Goal: Task Accomplishment & Management: Manage account settings

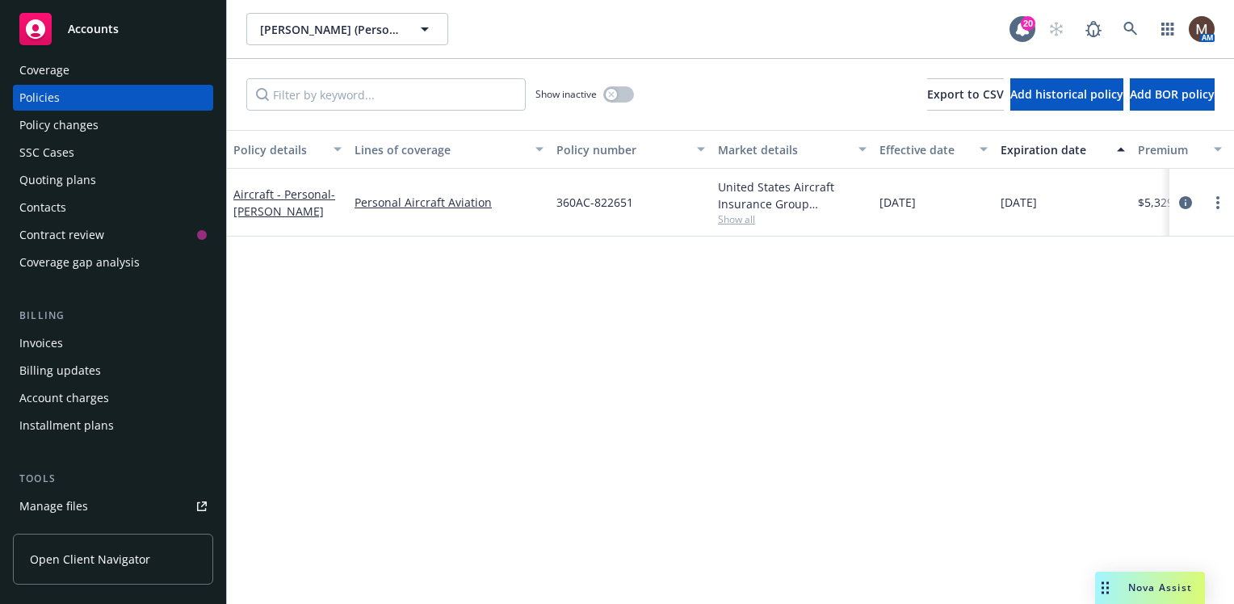
scroll to position [81, 0]
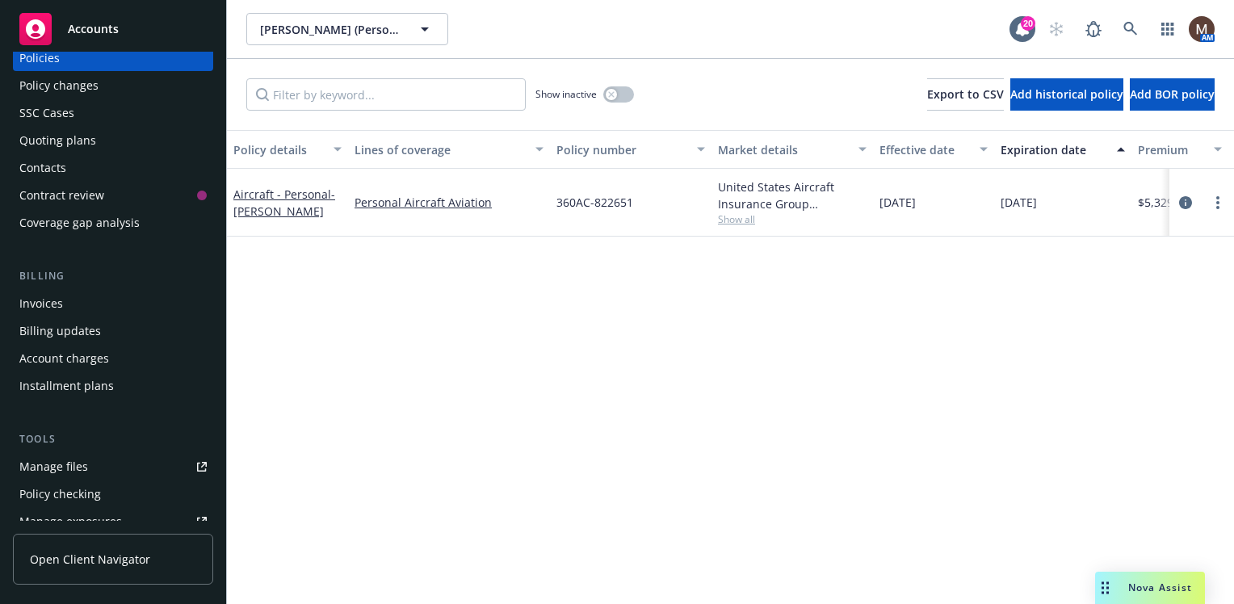
click at [71, 461] on div "Manage files" at bounding box center [53, 467] width 69 height 26
click at [1217, 199] on icon "more" at bounding box center [1218, 202] width 3 height 13
click at [1124, 264] on link "Renew with incumbent" at bounding box center [1132, 267] width 190 height 32
select select "12"
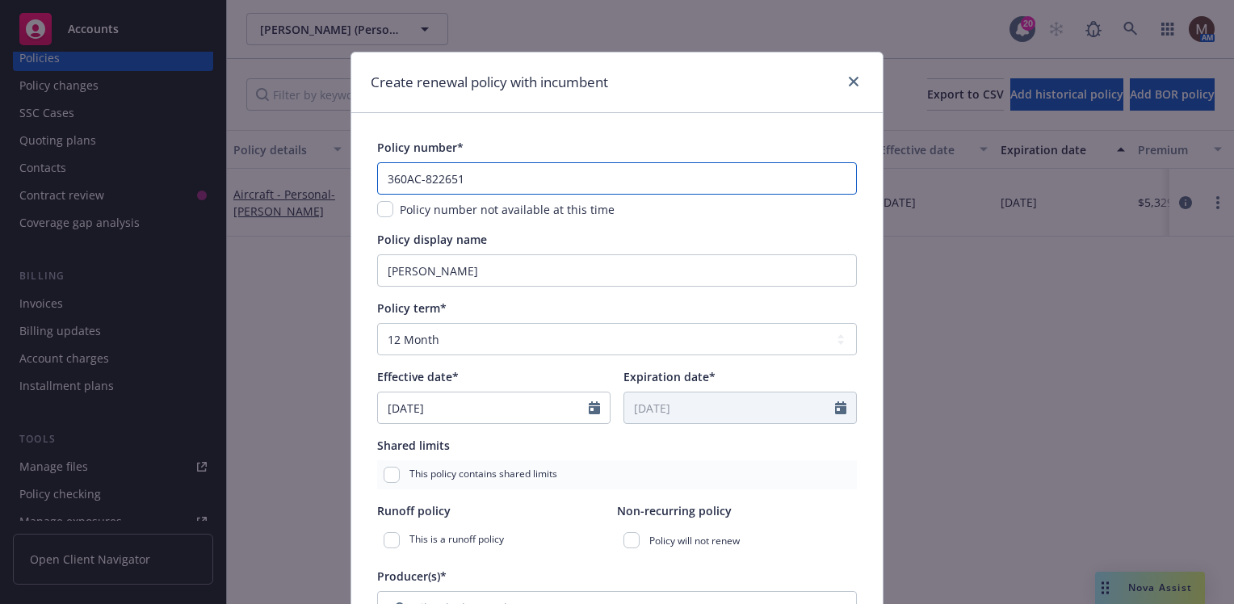
click at [460, 176] on input "360AC-822651" at bounding box center [617, 178] width 480 height 32
drag, startPoint x: 460, startPoint y: 176, endPoint x: 420, endPoint y: 172, distance: 39.8
click at [420, 172] on input "360AC-822651" at bounding box center [617, 178] width 480 height 32
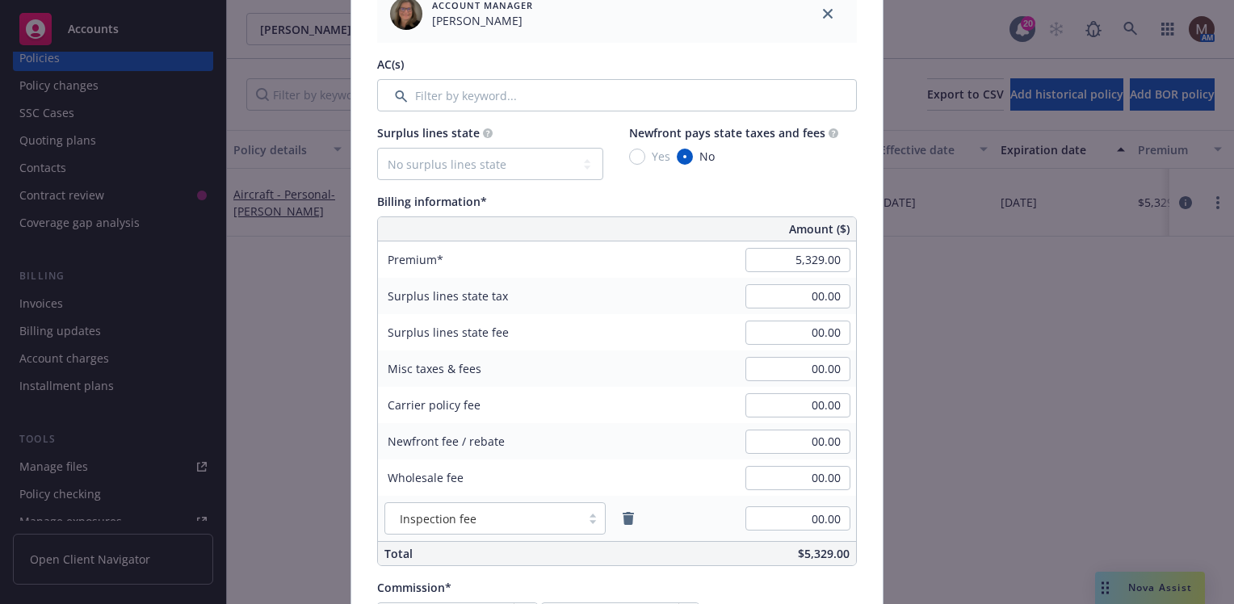
scroll to position [808, 0]
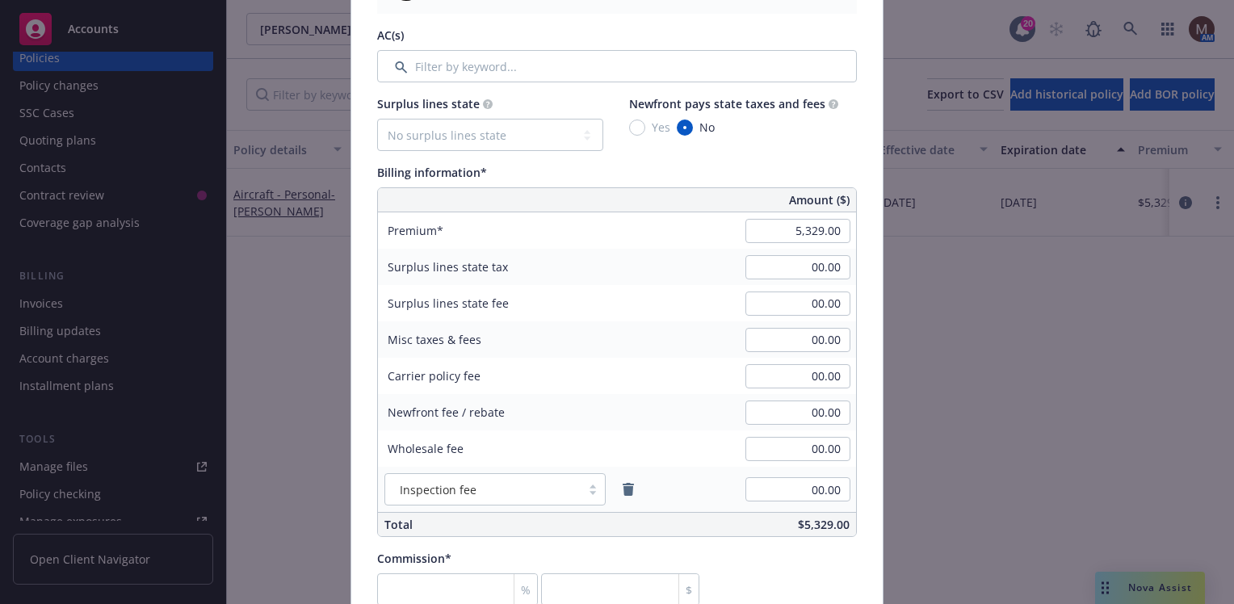
type input "360AC-827645"
click at [815, 229] on input "5,329.00" at bounding box center [798, 231] width 105 height 24
type input "5,725.00"
click at [774, 279] on div "00.00" at bounding box center [798, 268] width 116 height 36
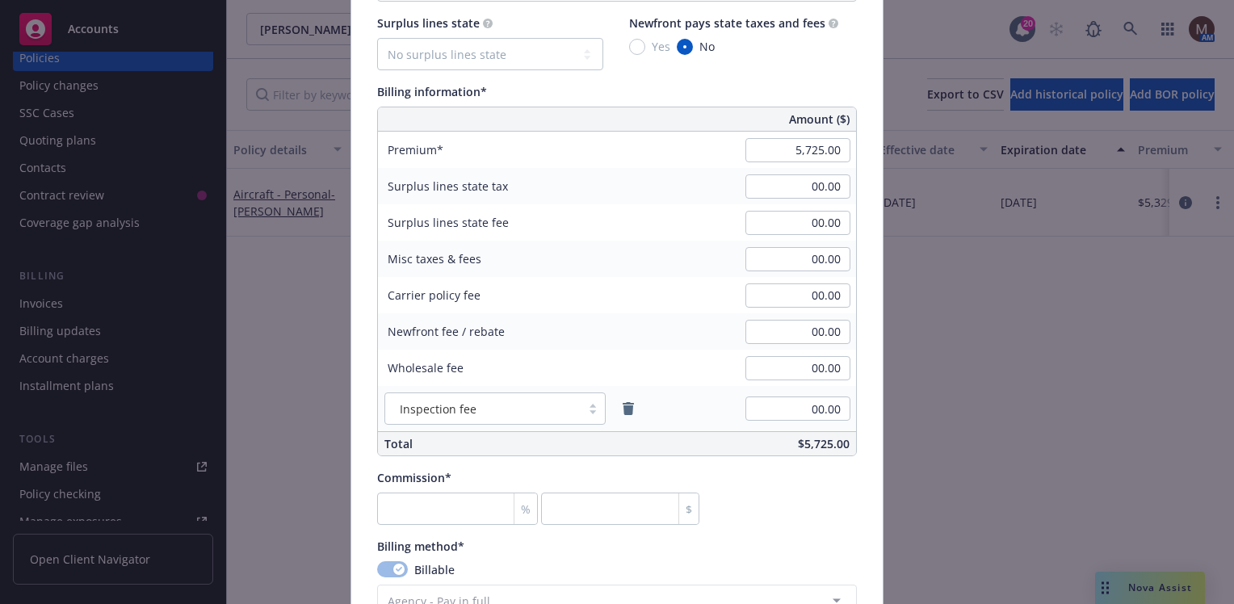
scroll to position [969, 0]
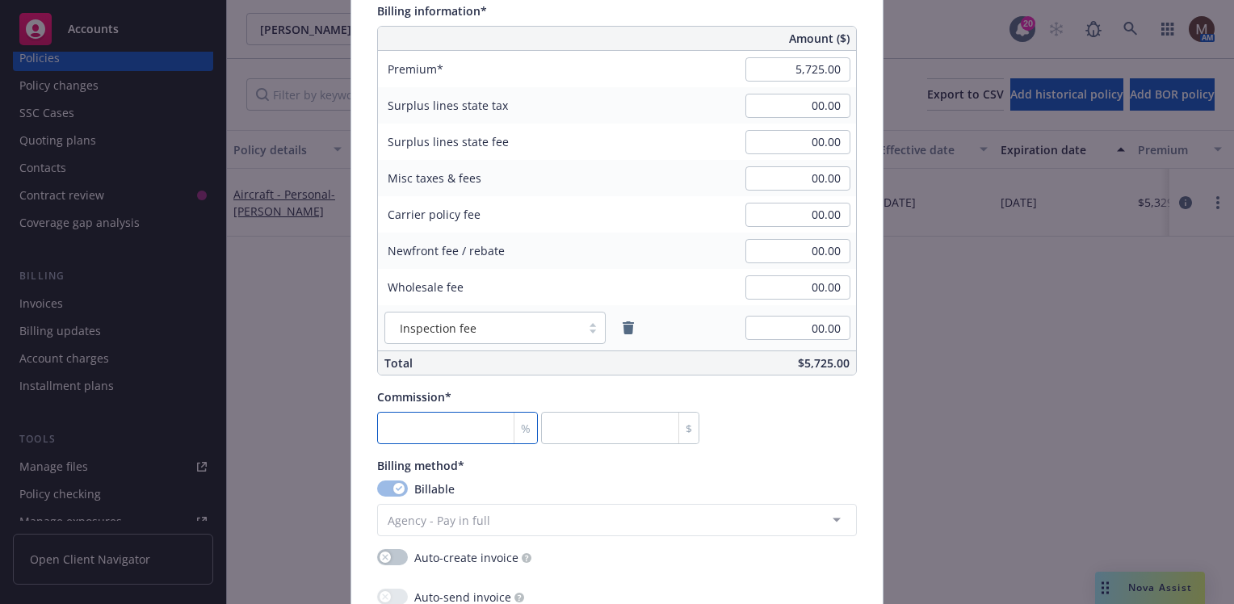
click at [418, 433] on input "number" at bounding box center [457, 428] width 161 height 32
type input "1"
type input "57.25"
type input "17"
type input "973.25"
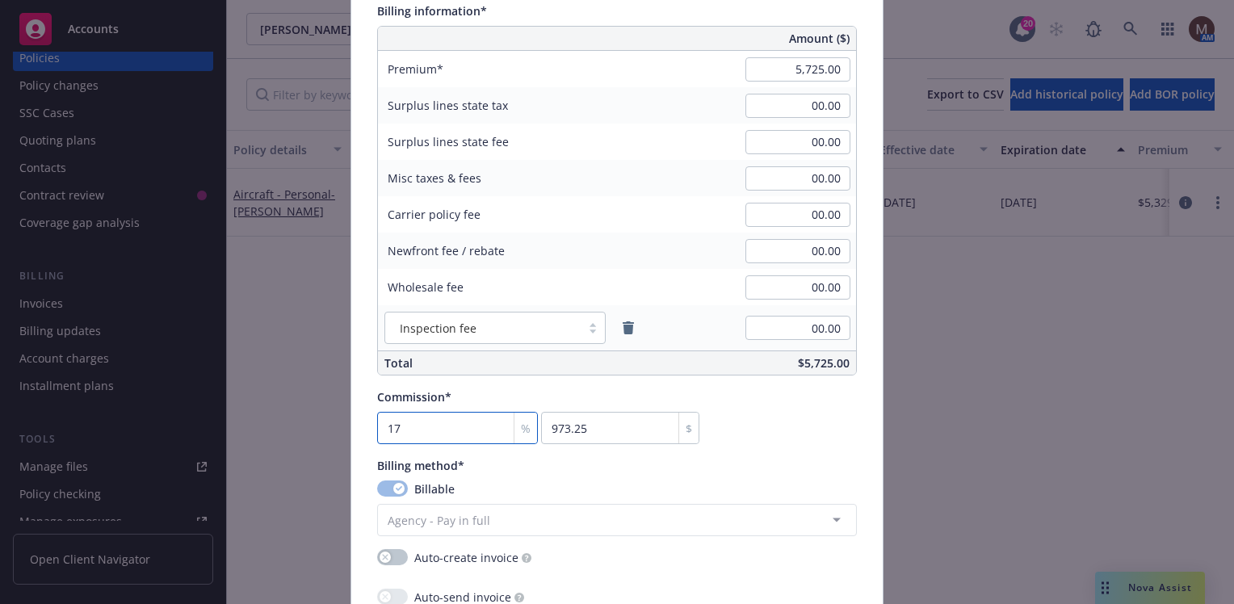
type input "17.5"
type input "1001.88"
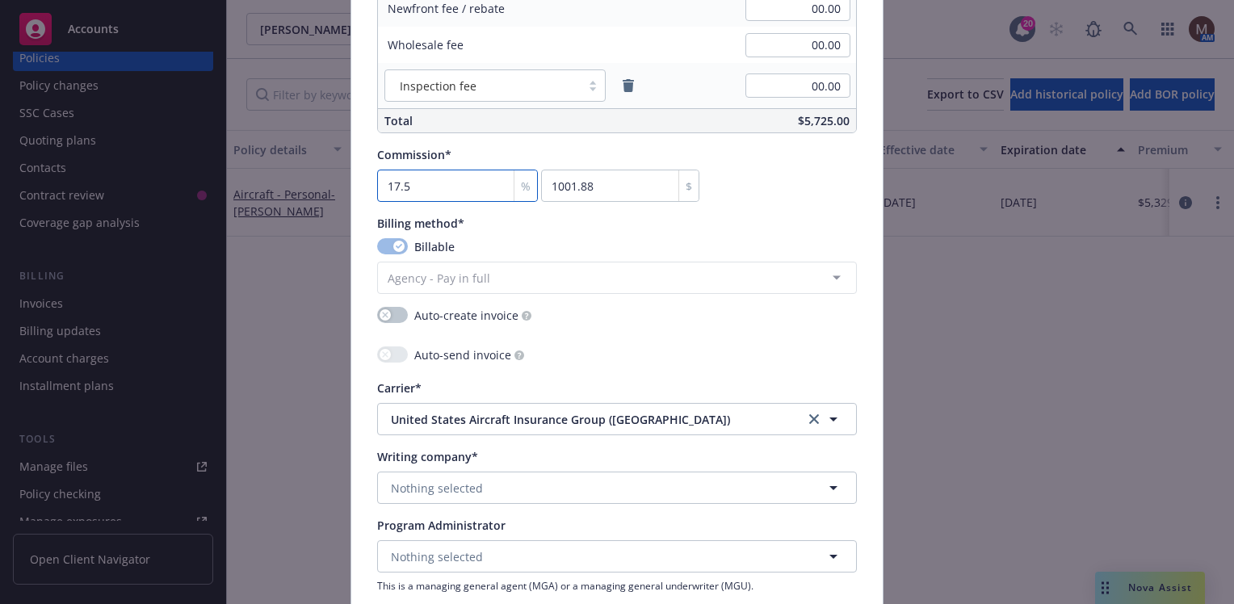
scroll to position [1292, 0]
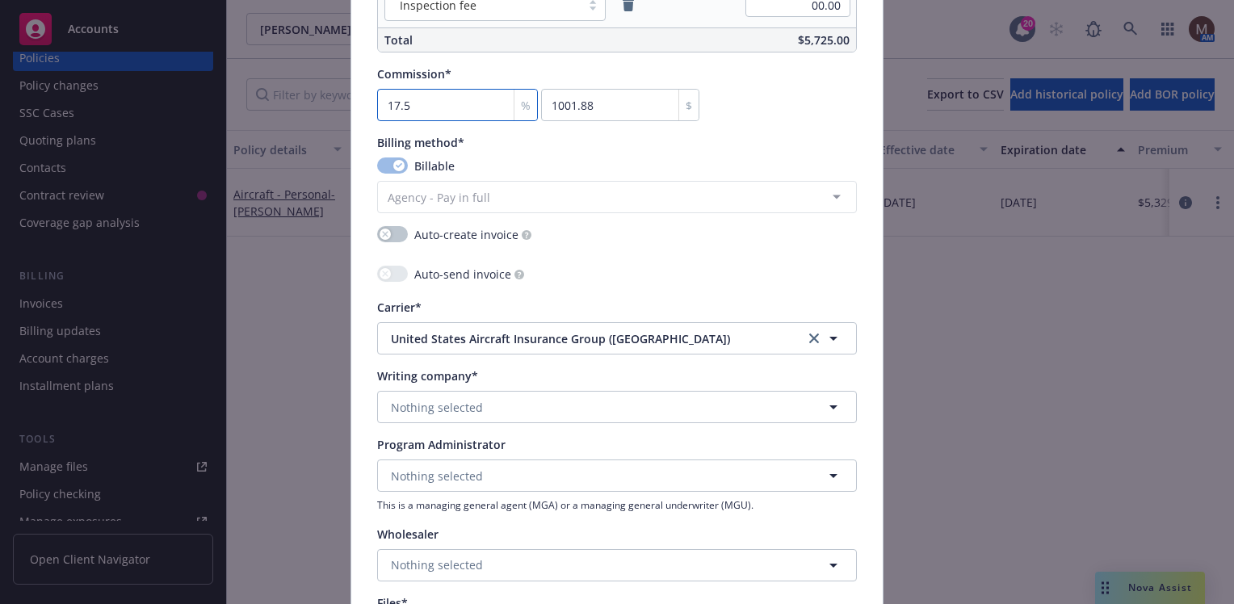
type input "17.5"
click at [456, 399] on span "Nothing selected" at bounding box center [437, 407] width 92 height 17
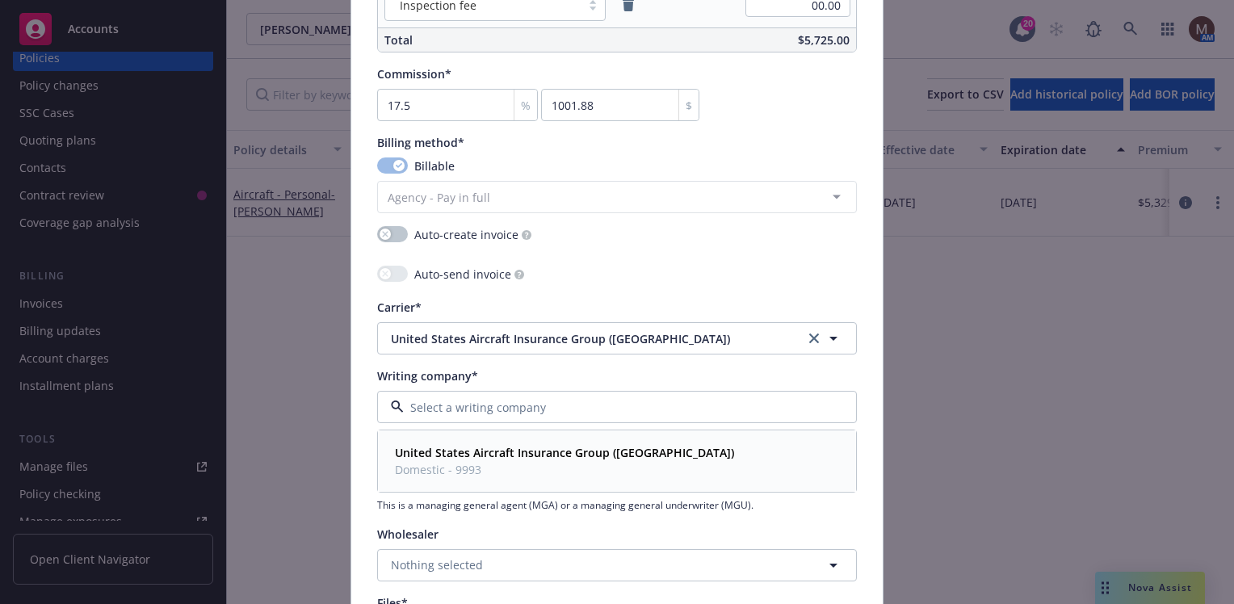
click at [453, 445] on strong "United States Aircraft Insurance Group (USAIG)" at bounding box center [564, 452] width 339 height 15
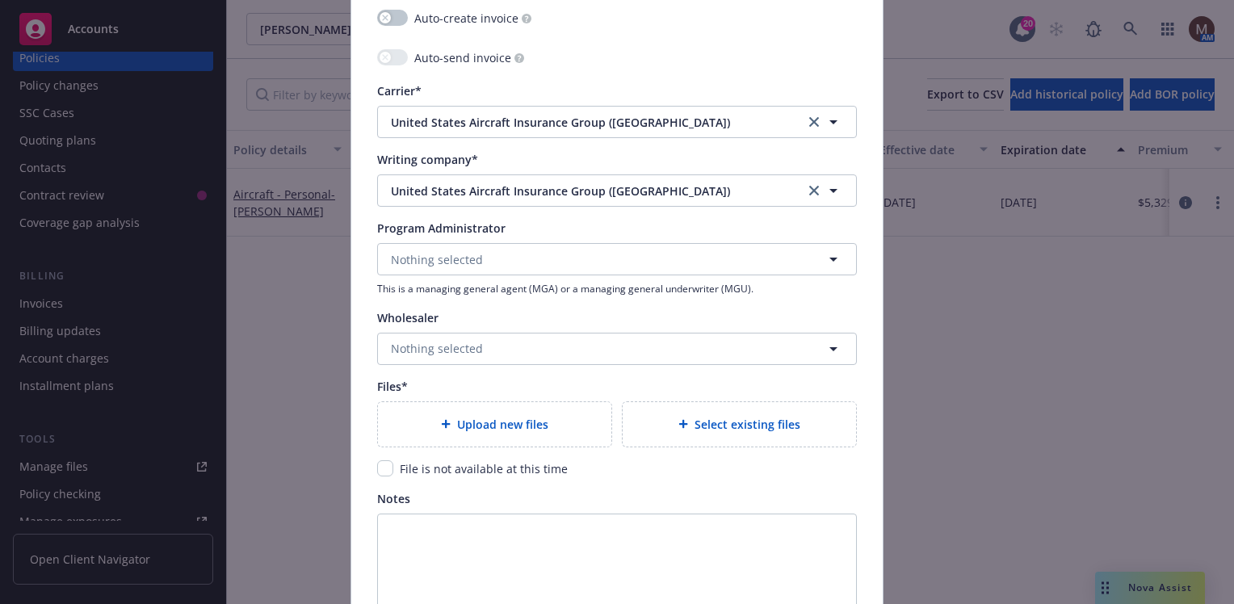
scroll to position [1535, 0]
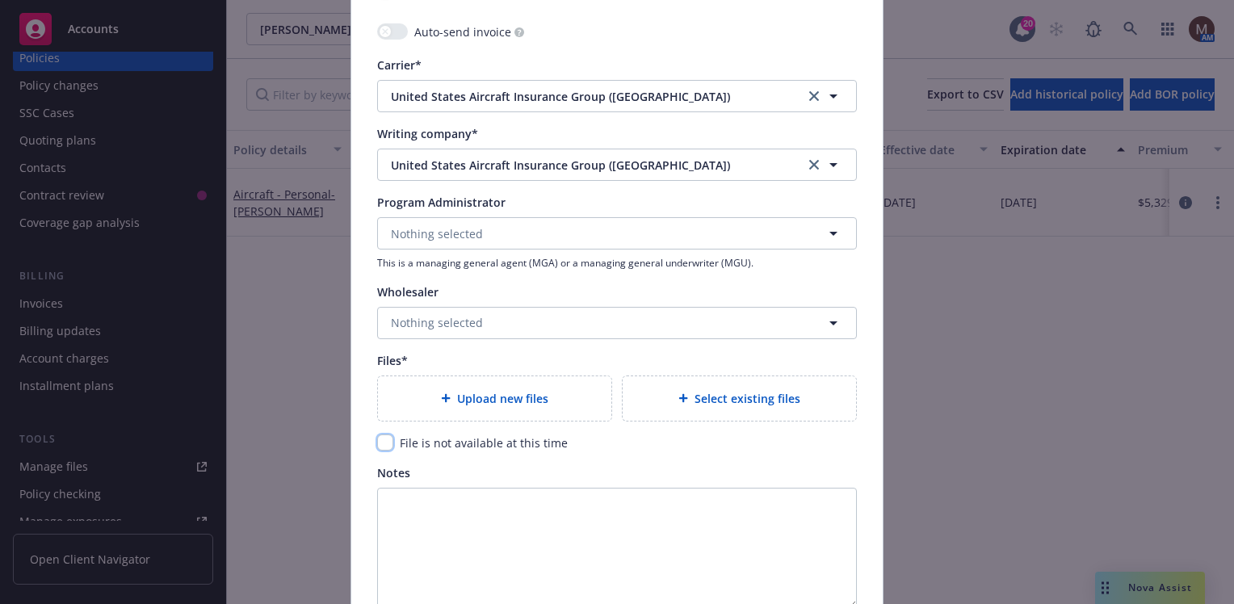
click at [381, 440] on input "checkbox" at bounding box center [385, 443] width 16 height 16
checkbox input "true"
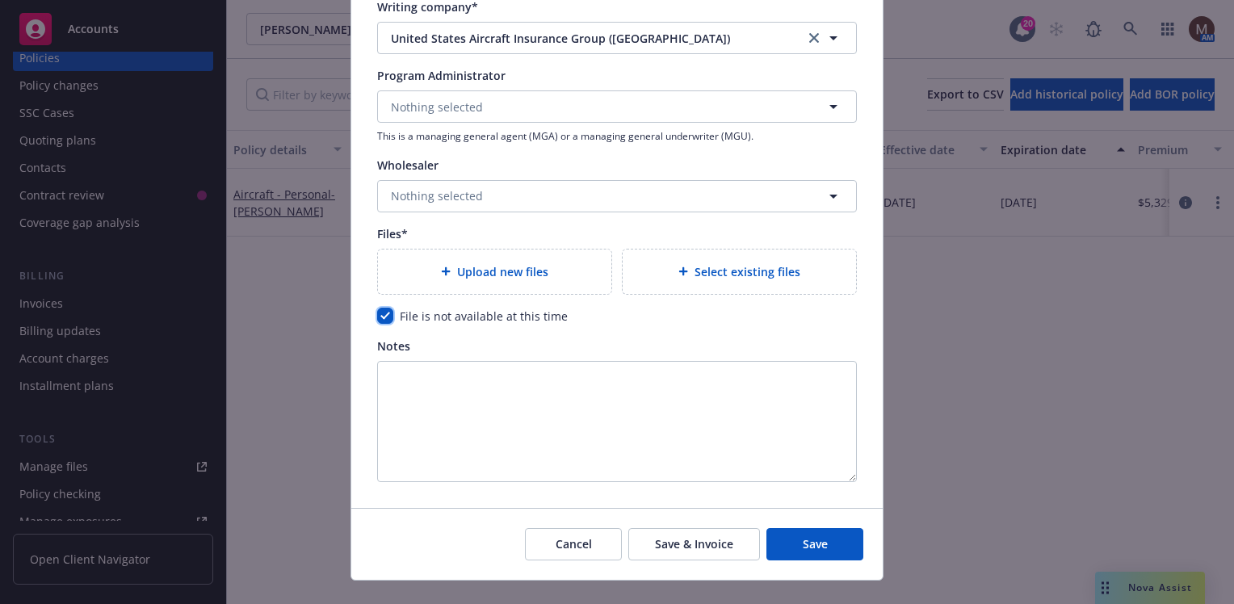
scroll to position [1687, 0]
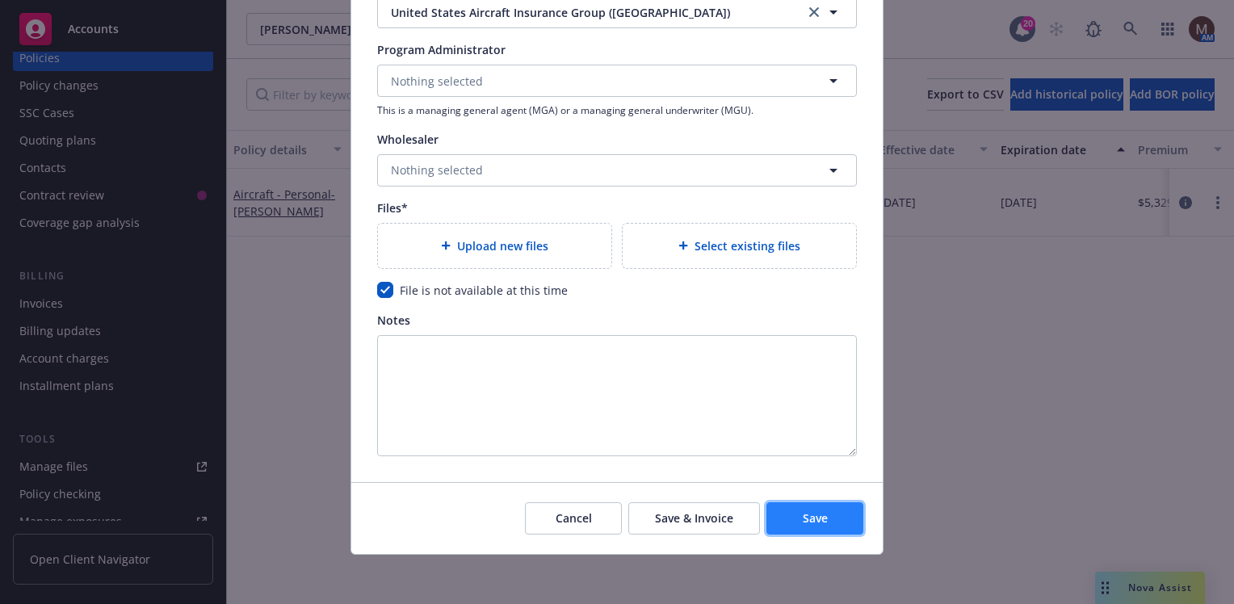
click at [812, 520] on span "Save" at bounding box center [815, 518] width 25 height 15
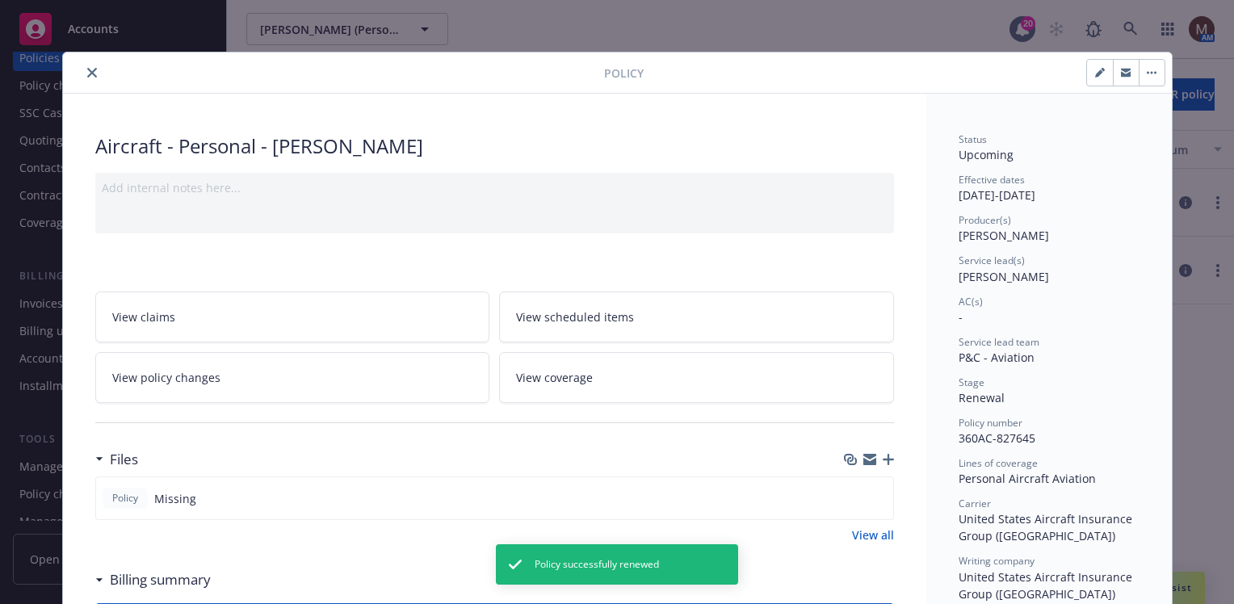
click at [87, 72] on icon "close" at bounding box center [92, 73] width 10 height 10
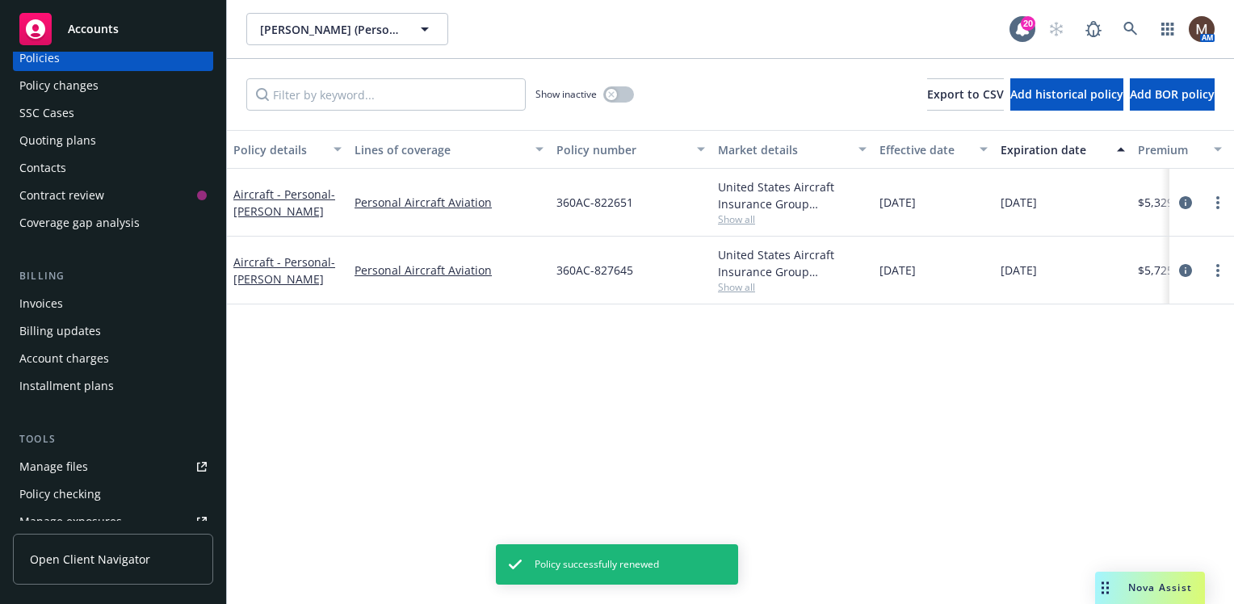
click at [89, 60] on div "Policies" at bounding box center [112, 58] width 187 height 26
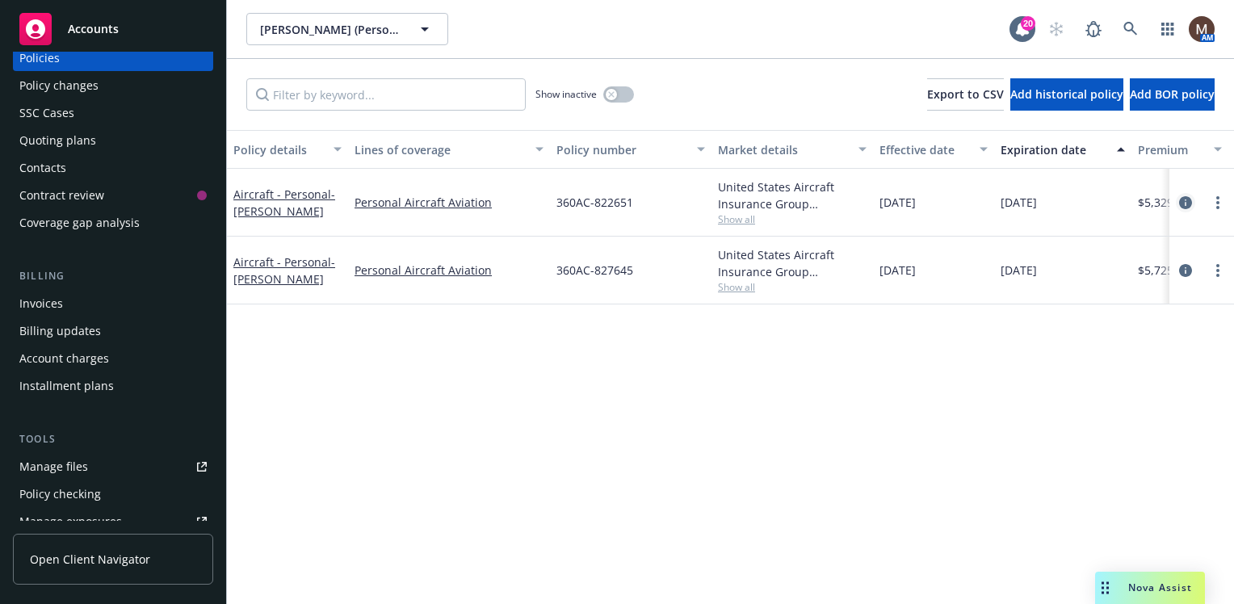
click at [1186, 199] on icon "circleInformation" at bounding box center [1185, 202] width 13 height 13
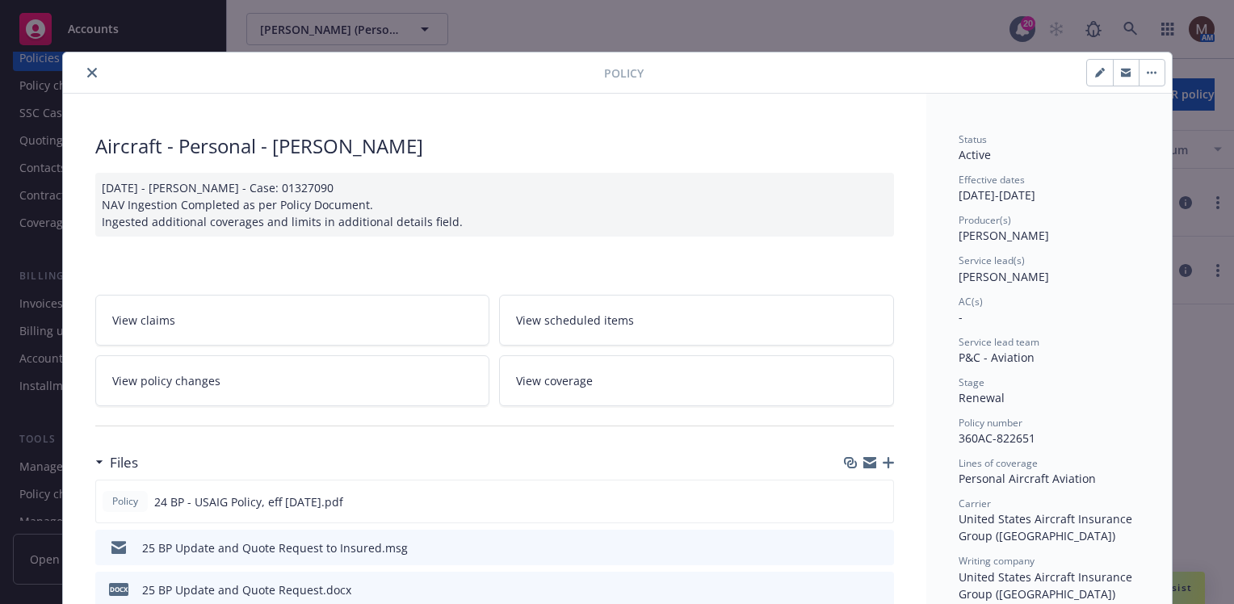
click at [87, 72] on icon "close" at bounding box center [92, 73] width 10 height 10
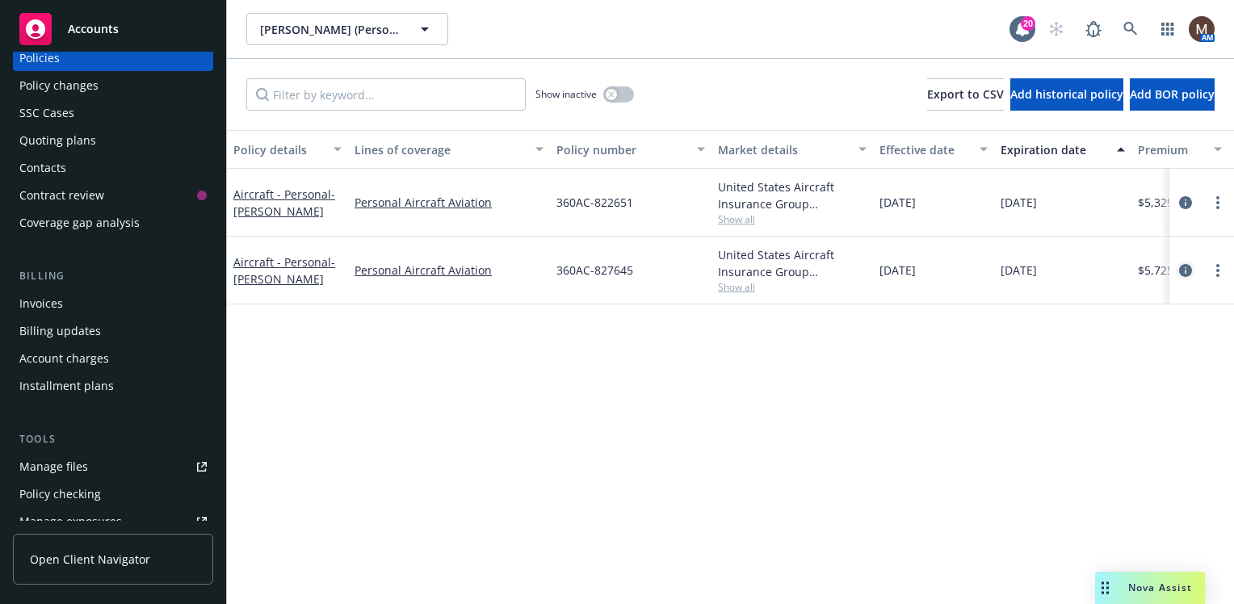
click at [1184, 268] on icon "circleInformation" at bounding box center [1185, 270] width 13 height 13
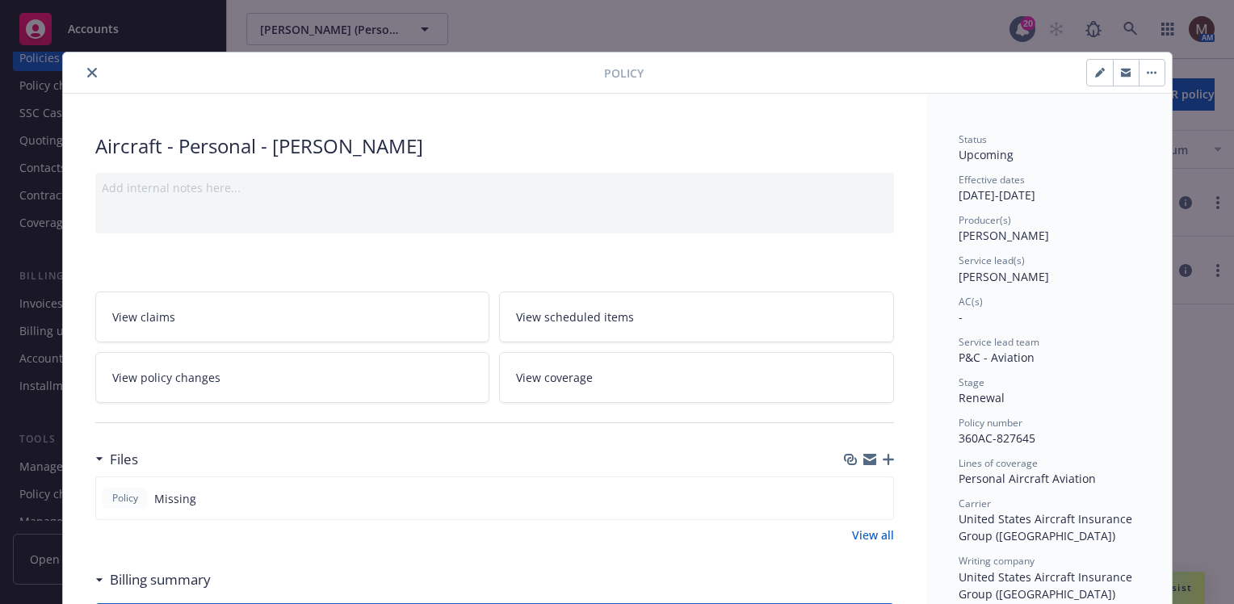
click at [883, 456] on icon "button" at bounding box center [888, 459] width 11 height 11
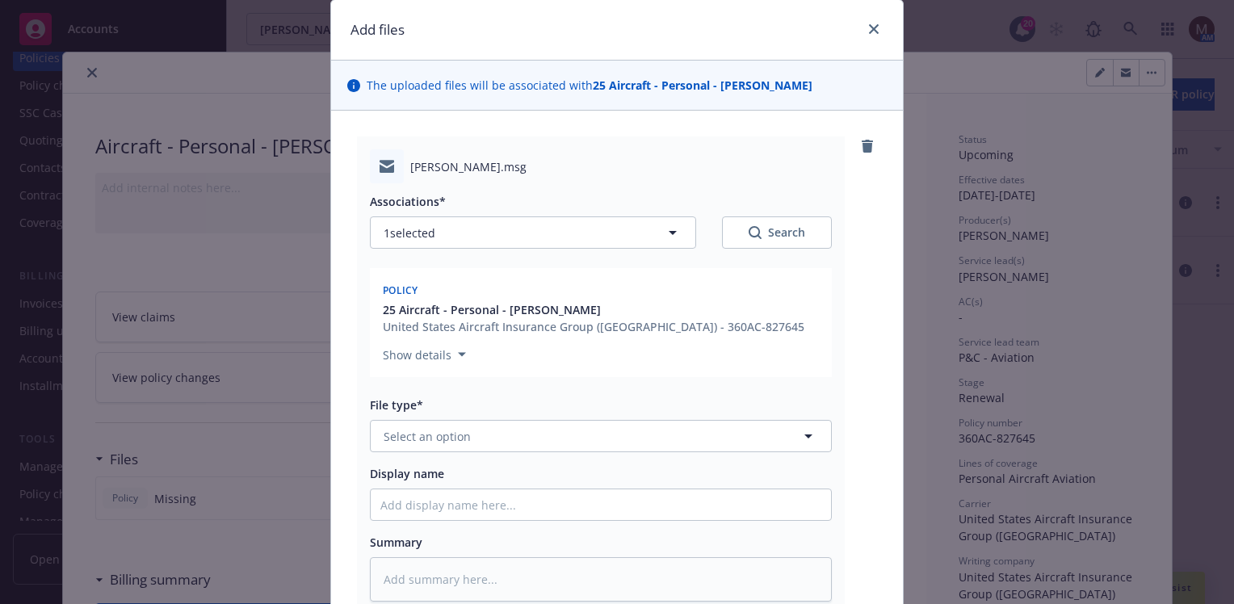
scroll to position [81, 0]
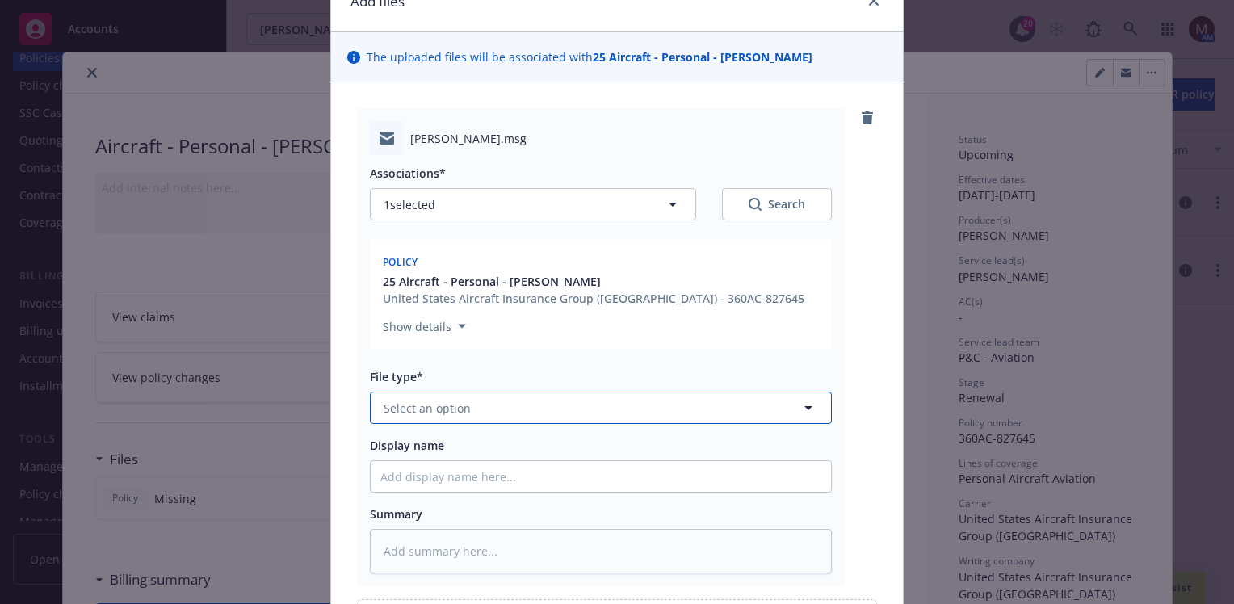
click at [801, 405] on icon "button" at bounding box center [808, 407] width 19 height 19
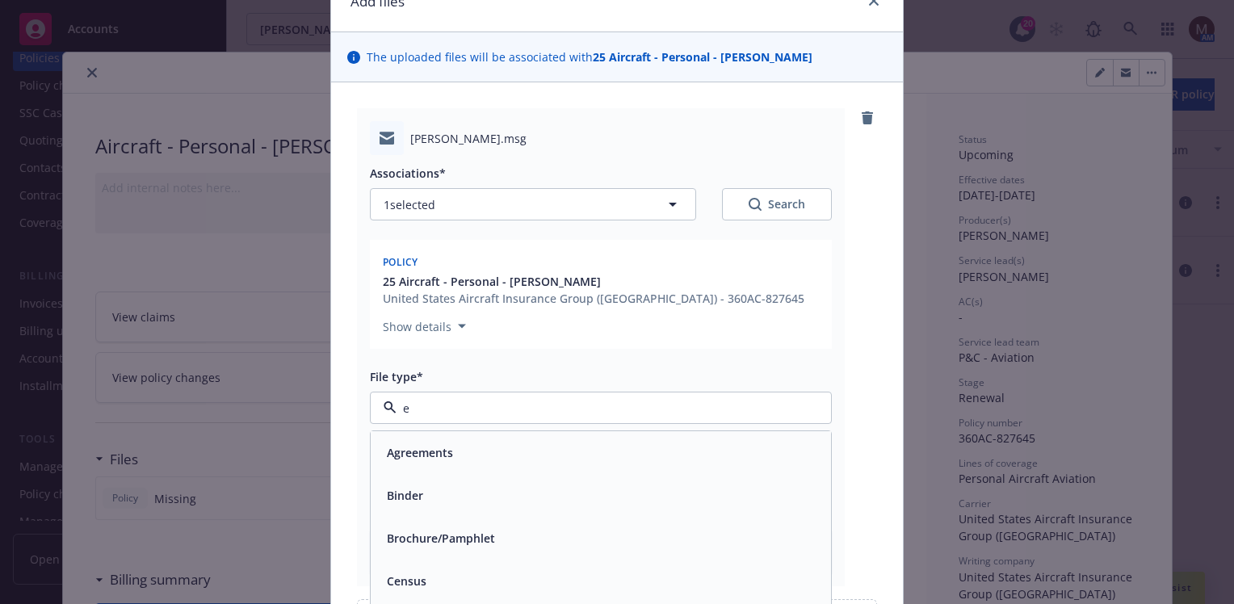
type input "em"
click at [448, 494] on div "Email" at bounding box center [600, 495] width 441 height 23
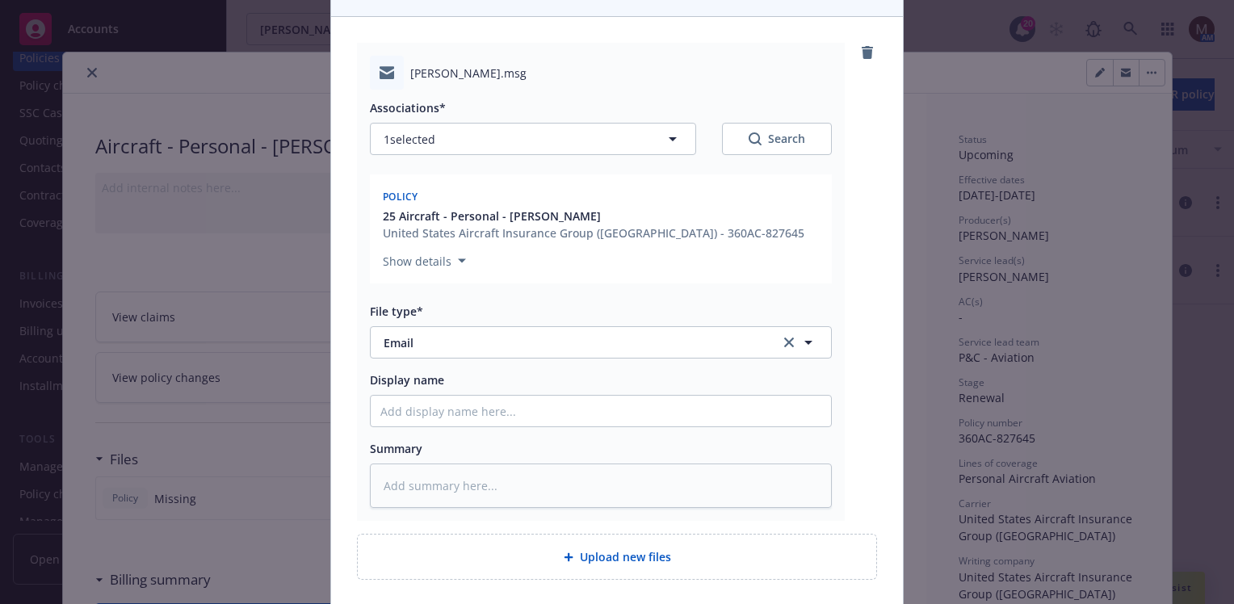
scroll to position [242, 0]
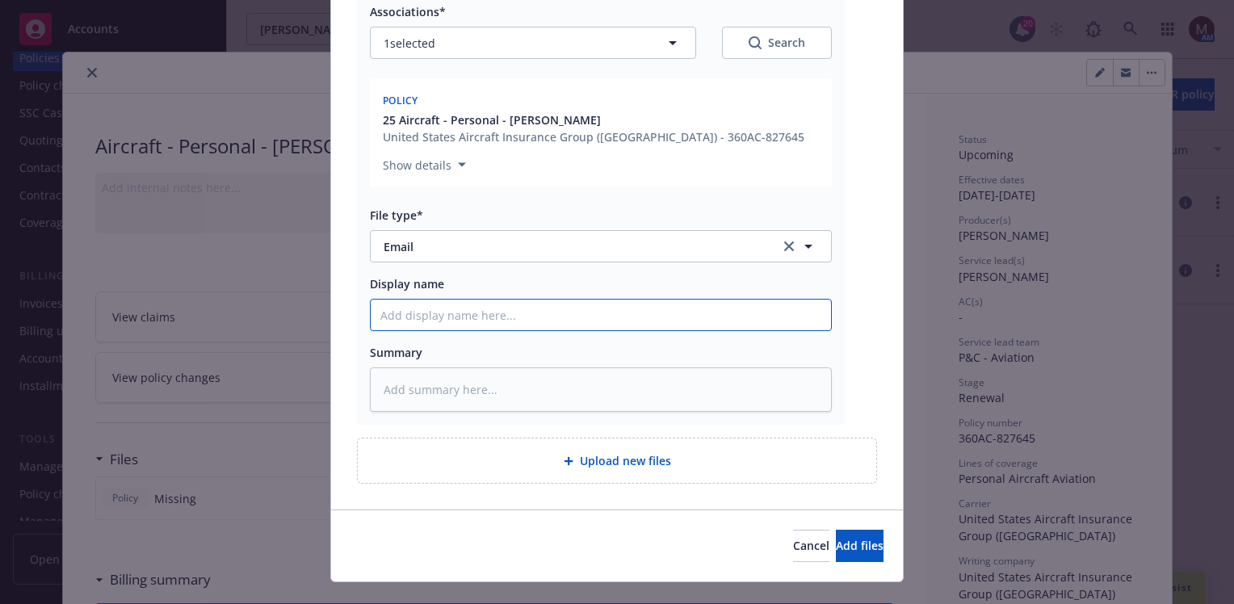
click at [393, 321] on input "Display name" at bounding box center [601, 315] width 460 height 31
type textarea "x"
type input "2"
type textarea "x"
type input "25"
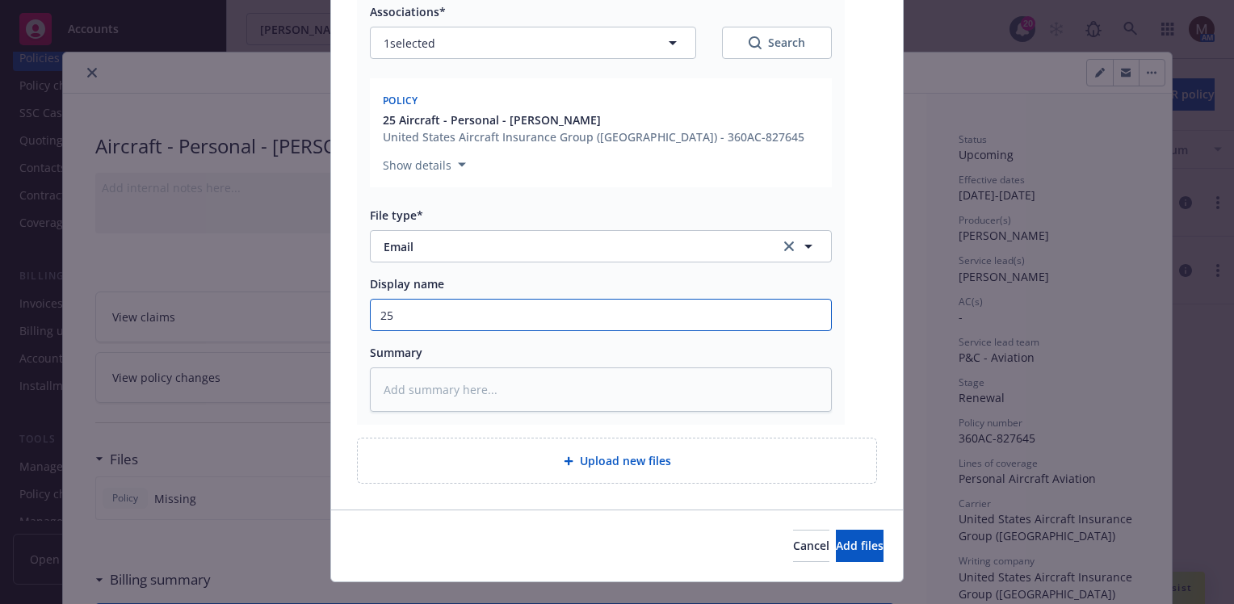
type textarea "x"
type input "25"
type textarea "x"
type input "25 B"
type textarea "x"
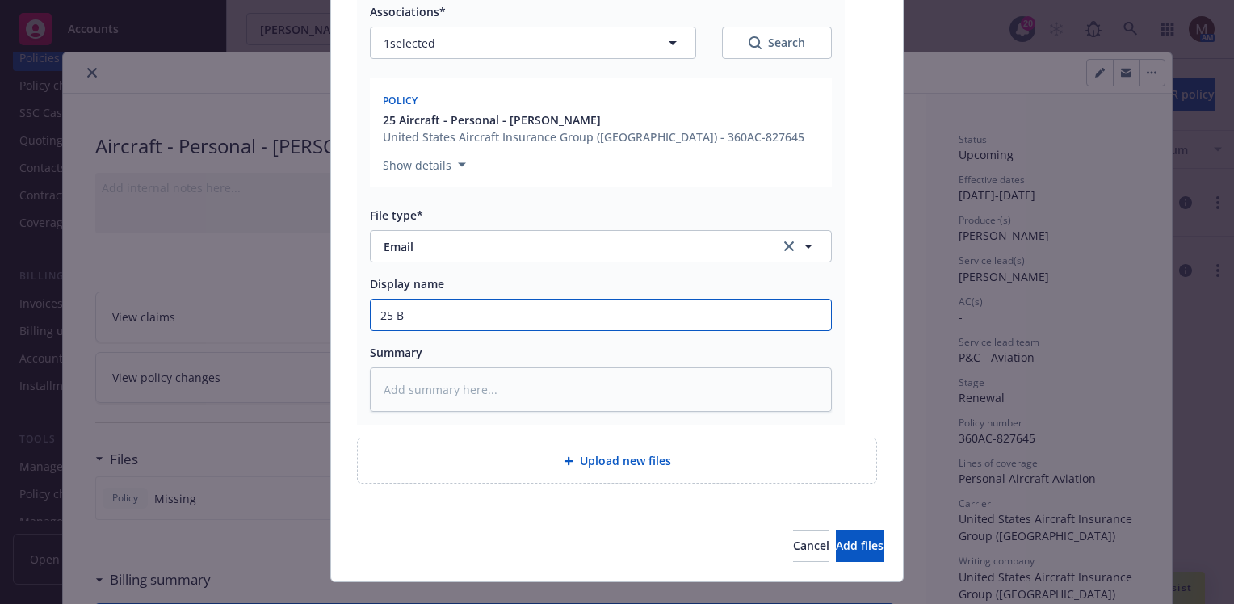
type input "25 BP"
type textarea "x"
type input "25 BP"
type textarea "x"
type input "25 BP -"
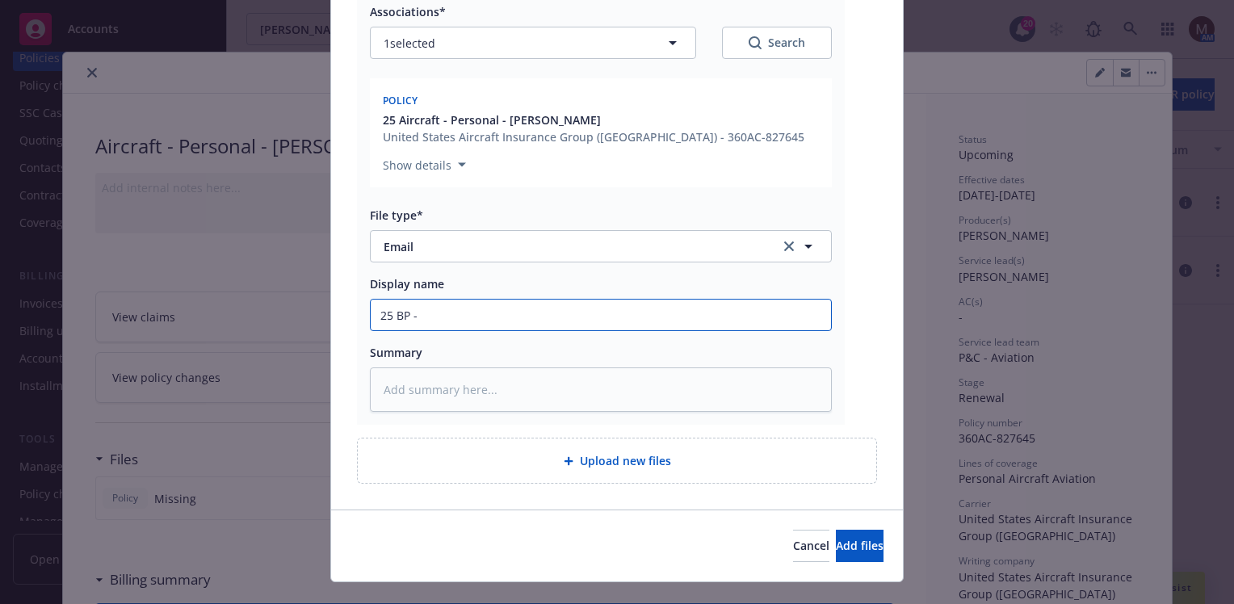
type textarea "x"
type input "25 BP -"
type textarea "x"
type input "25 BP - B"
type textarea "x"
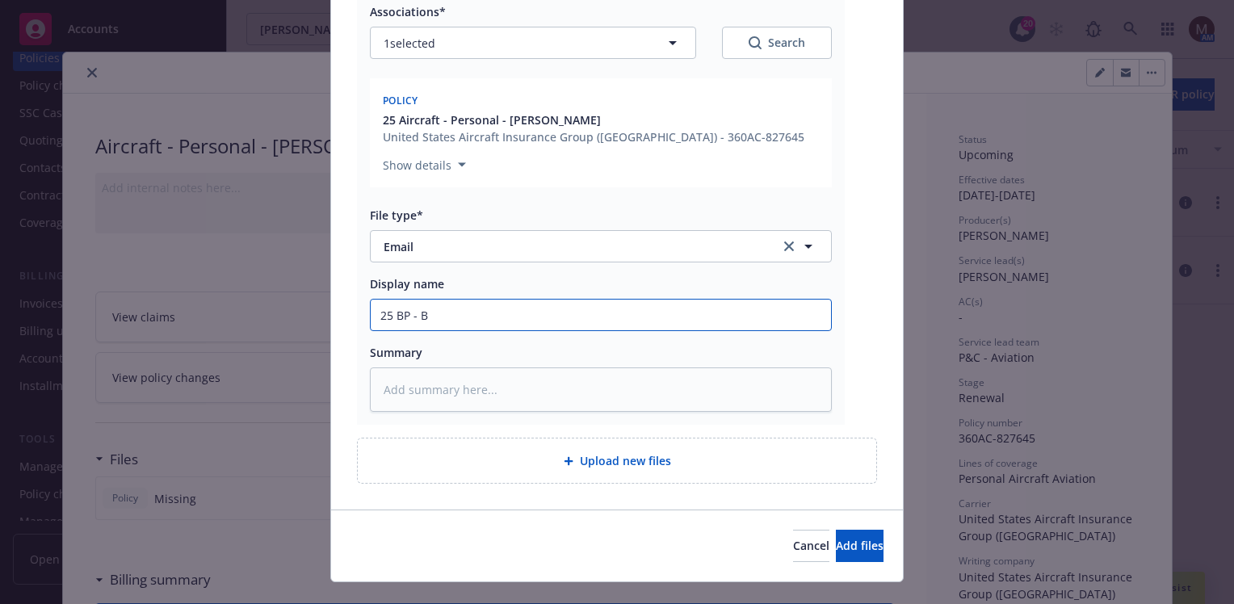
type input "25 BP - Bi"
type textarea "x"
type input "25 BP - Bin"
type textarea "x"
type input "25 BP - Bind"
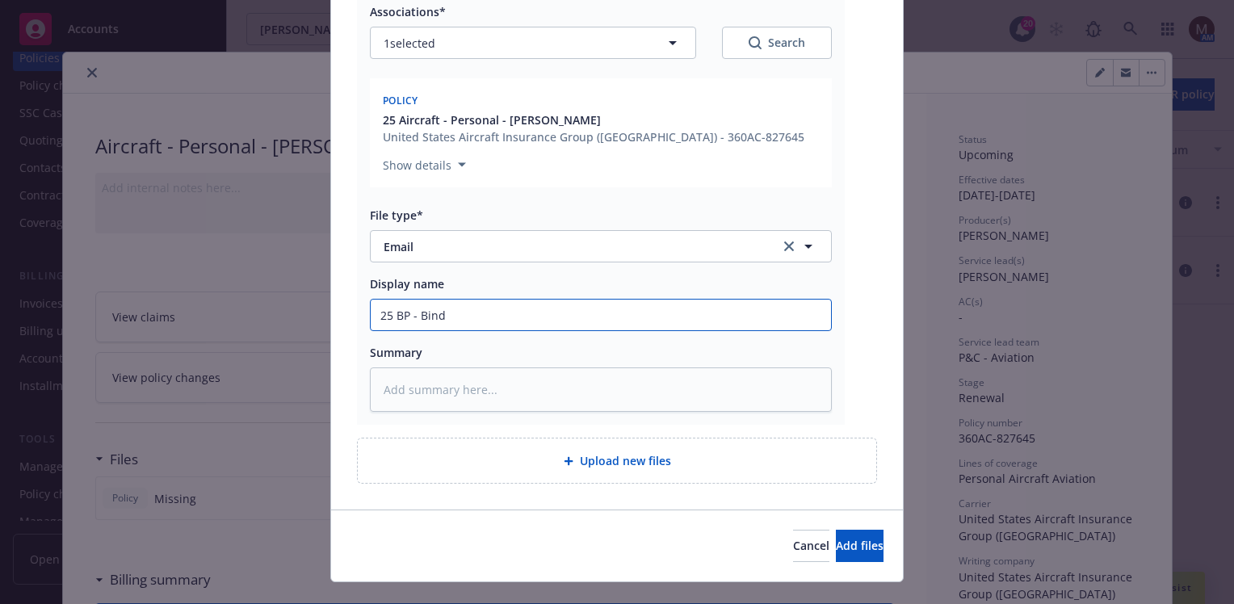
type textarea "x"
type input "25 BP - Bind"
type textarea "x"
type input "25 BP - Bind R"
type textarea "x"
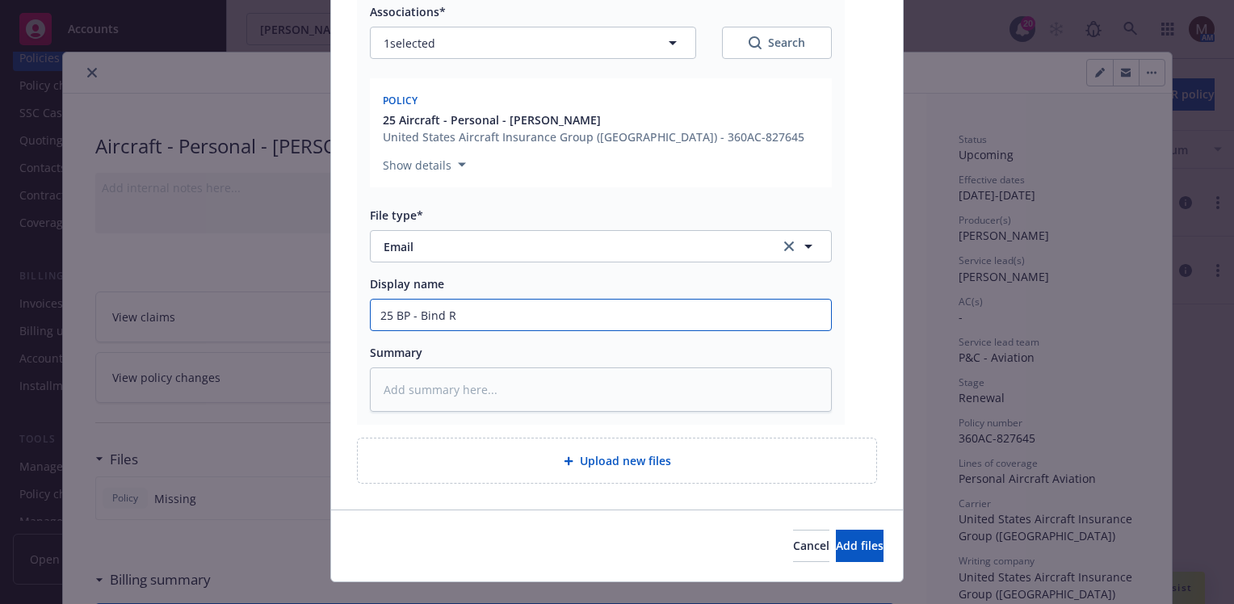
type input "25 BP - Bind Re"
type textarea "x"
type input "25 BP - Bind Req"
type textarea "x"
type input "25 BP - Bind Requ"
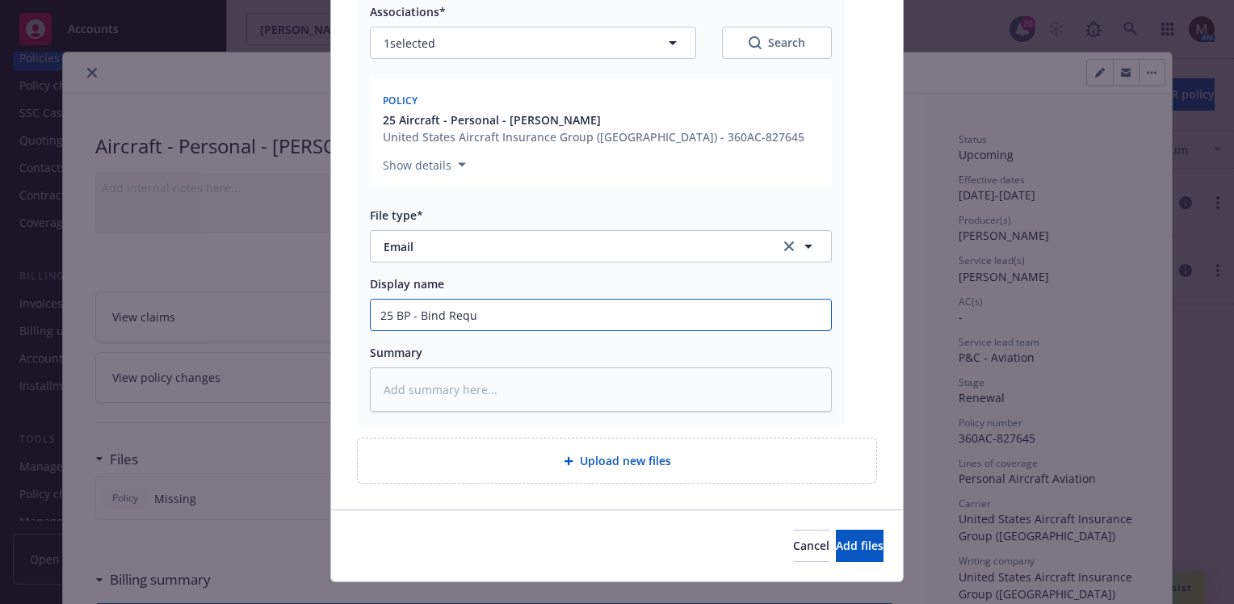
type textarea "x"
type input "25 BP - Bind Reque"
type textarea "x"
type input "25 BP - Bind Reques"
type textarea "x"
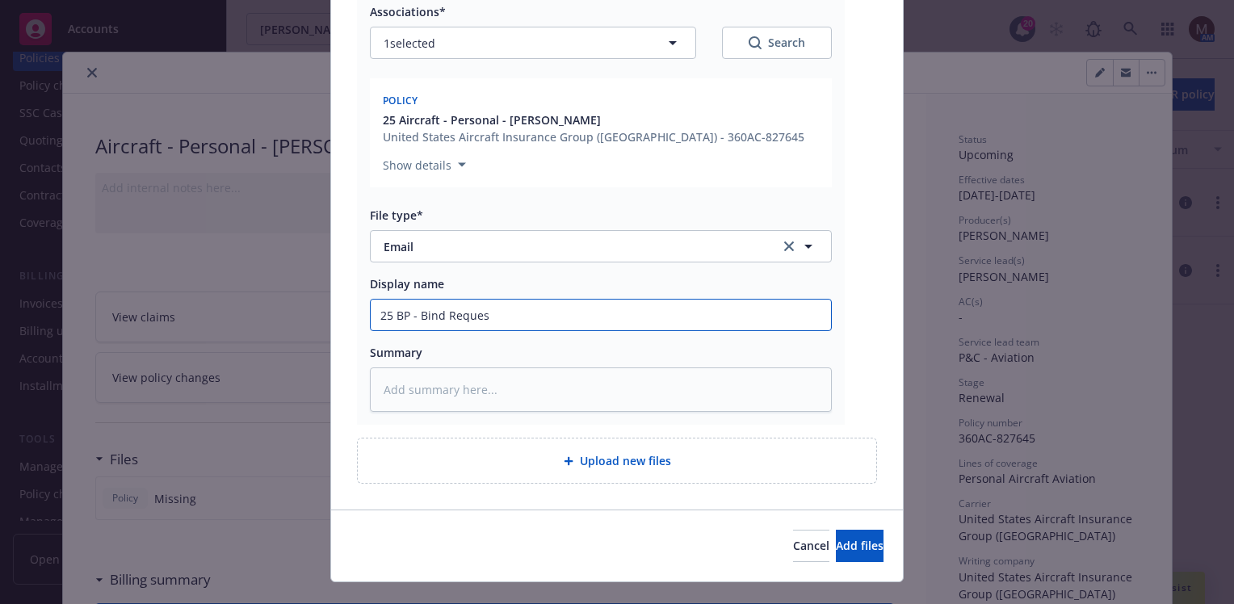
type input "25 BP - Bind Requess"
type textarea "x"
type input "25 BP - Bind Reques"
type textarea "x"
type input "25 BP - Bind Request"
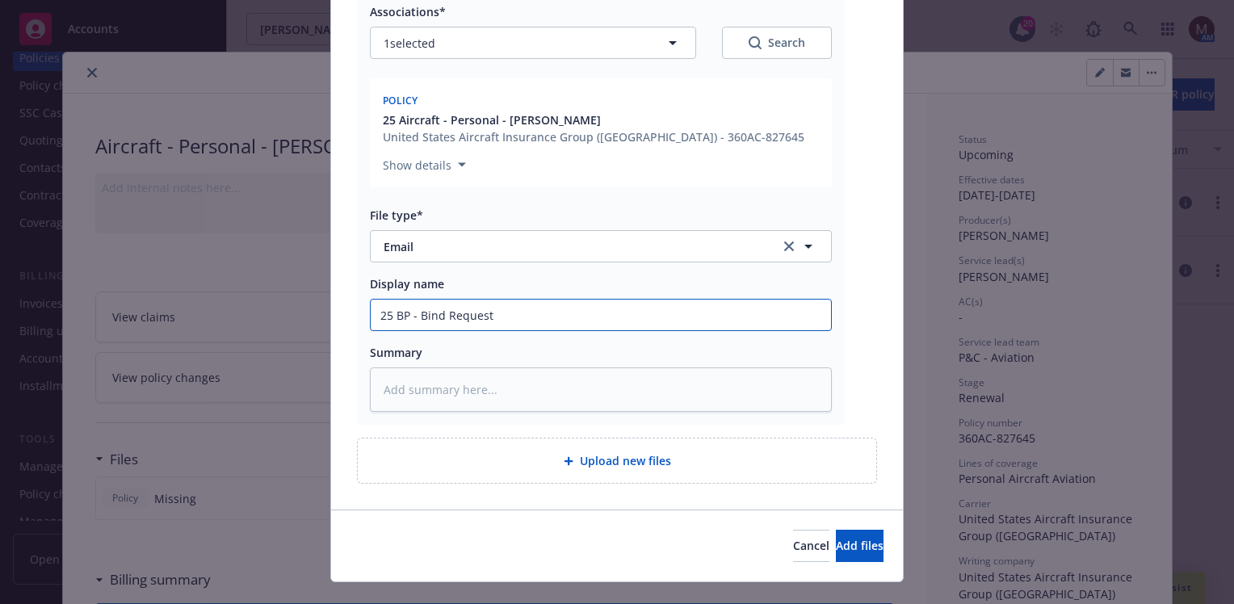
type textarea "x"
type input "25 BP - Bind Request"
type textarea "x"
type input "25 BP - Bind Request f"
type textarea "x"
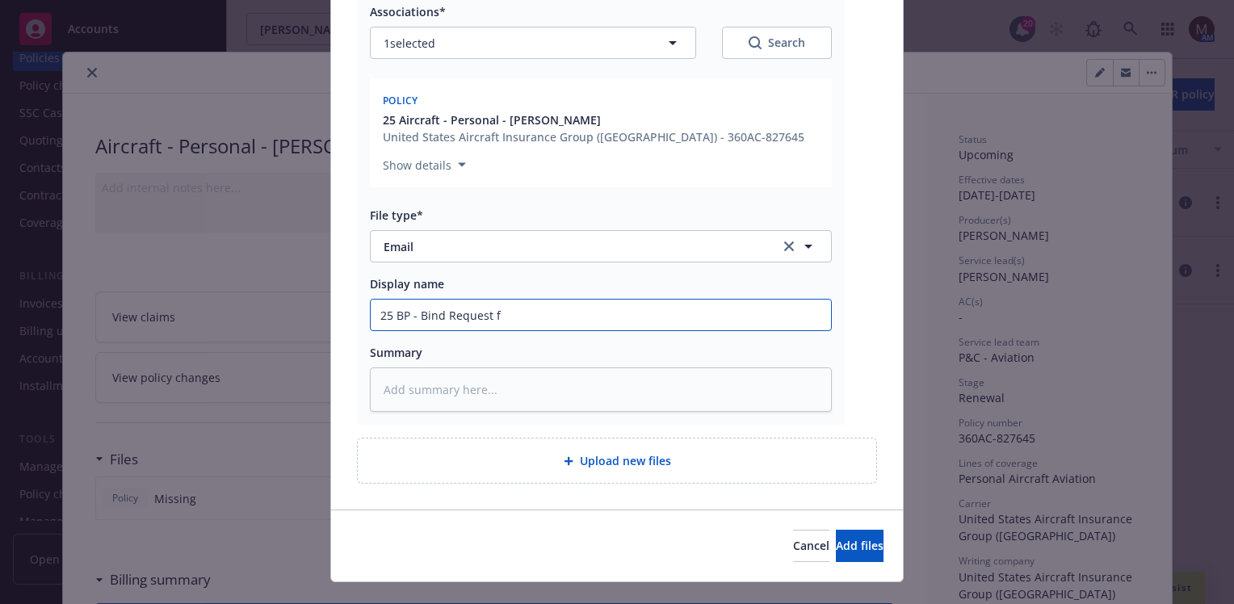
type input "25 BP - Bind Request fr"
type textarea "x"
type input "25 BP - Bind Request fro"
type textarea "x"
type input "25 BP - Bind Request from"
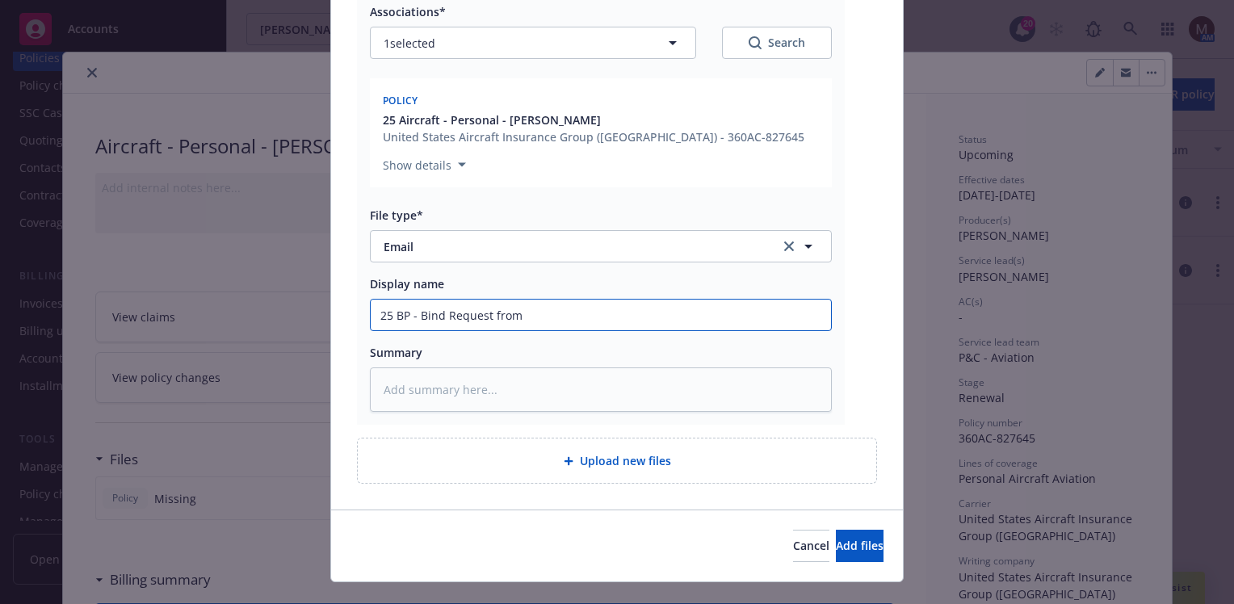
type textarea "x"
type input "25 BP - Bind Request from"
type textarea "x"
type input "25 BP - Bind Request from i"
type textarea "x"
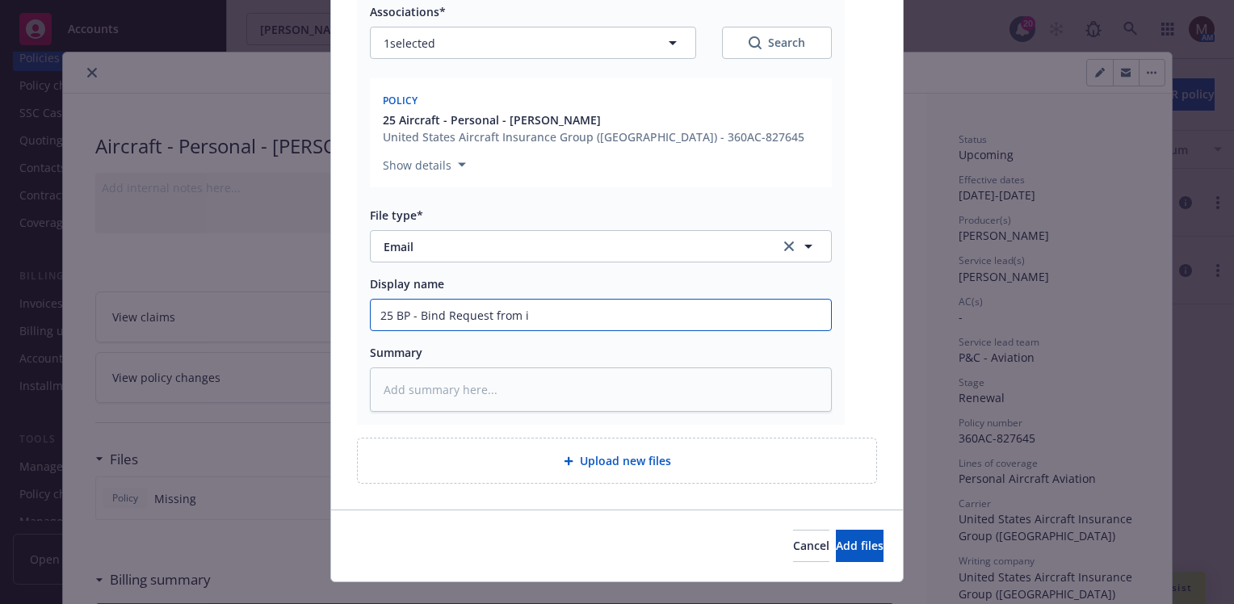
type input "25 BP - Bind Request from in"
type textarea "x"
type input "25 BP - Bind Request from ins"
type textarea "x"
type input "25 BP - Bind Request from insu"
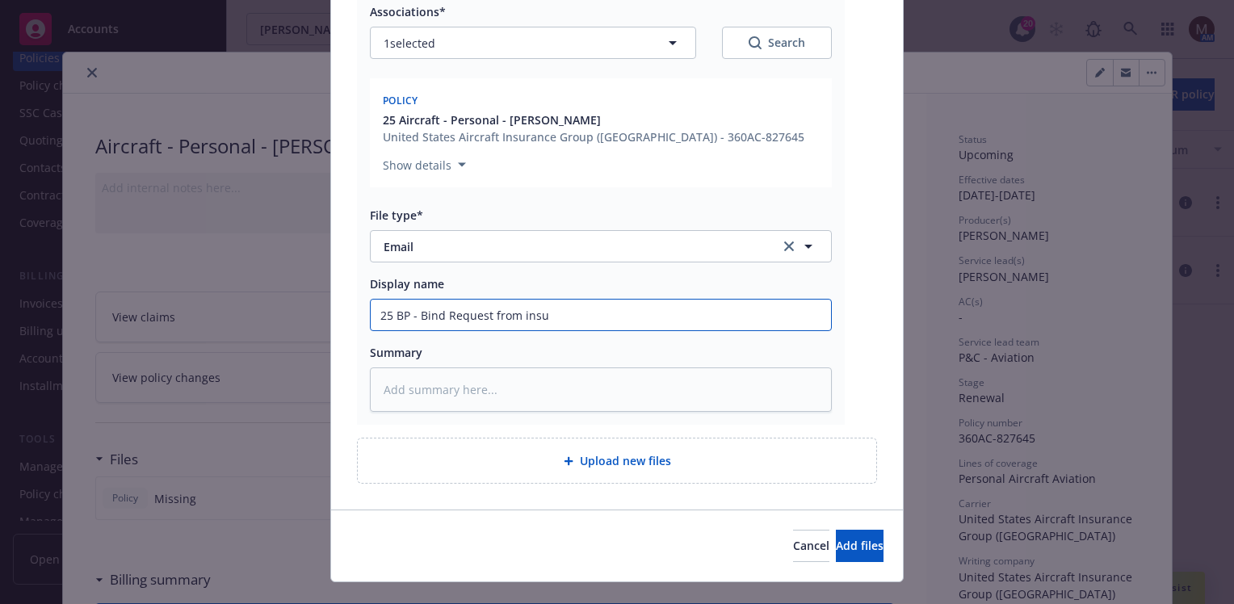
type textarea "x"
type input "25 BP - Bind Request from insur"
type textarea "x"
type input "25 BP - Bind Request from insure"
type textarea "x"
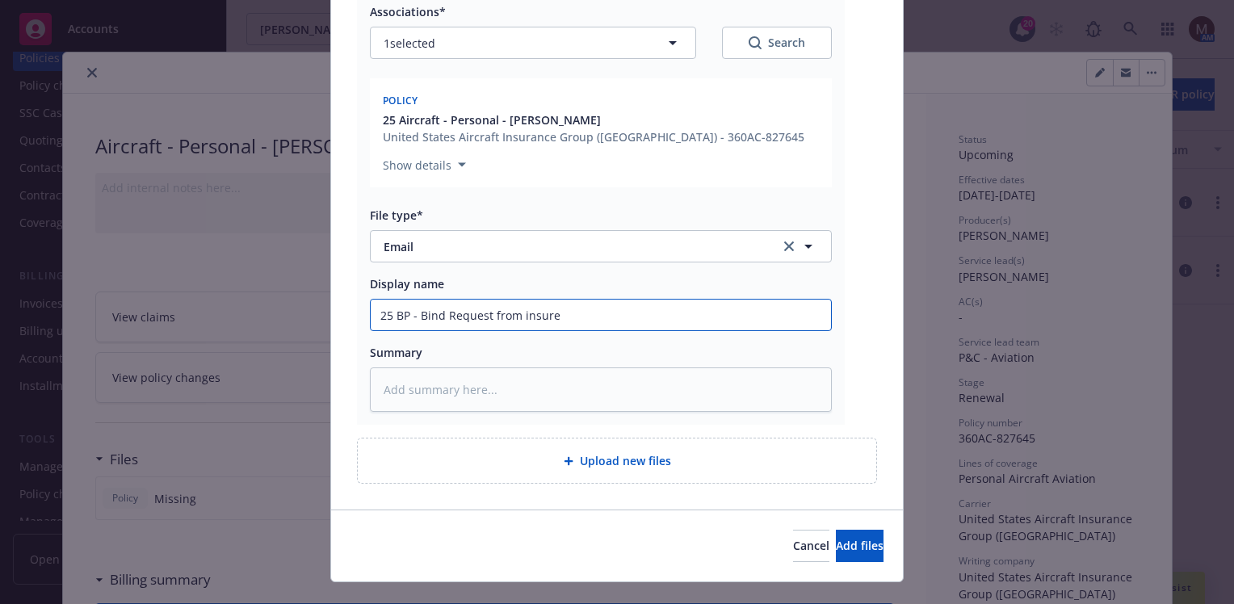
type input "25 BP - Bind Request from insured"
type textarea "x"
drag, startPoint x: 596, startPoint y: 322, endPoint x: 343, endPoint y: 322, distance: 253.7
click at [343, 322] on div "Tony Lizarraga.msg Associations* 1 selected Search Policy 25 Aircraft - Persona…" at bounding box center [617, 215] width 572 height 589
type input "25 BP - Bind Request from insured"
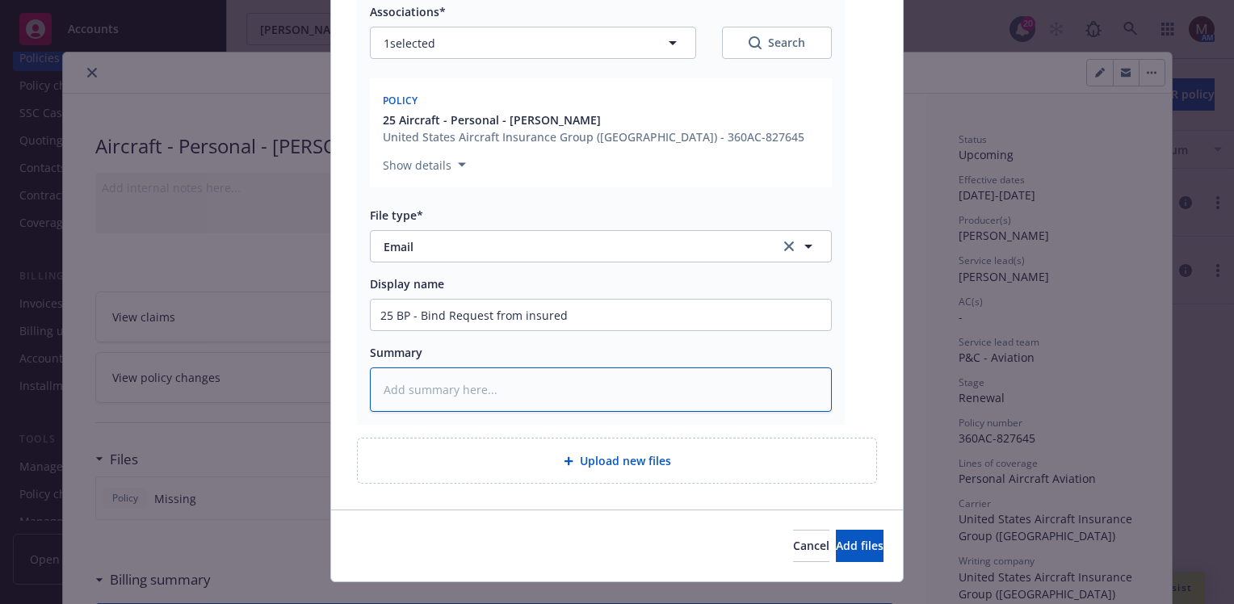
click at [400, 396] on textarea at bounding box center [601, 390] width 462 height 44
paste textarea "25 BP - Bind Request from insured"
type textarea "x"
type textarea "25 BP - Bind Request from insured"
type textarea "x"
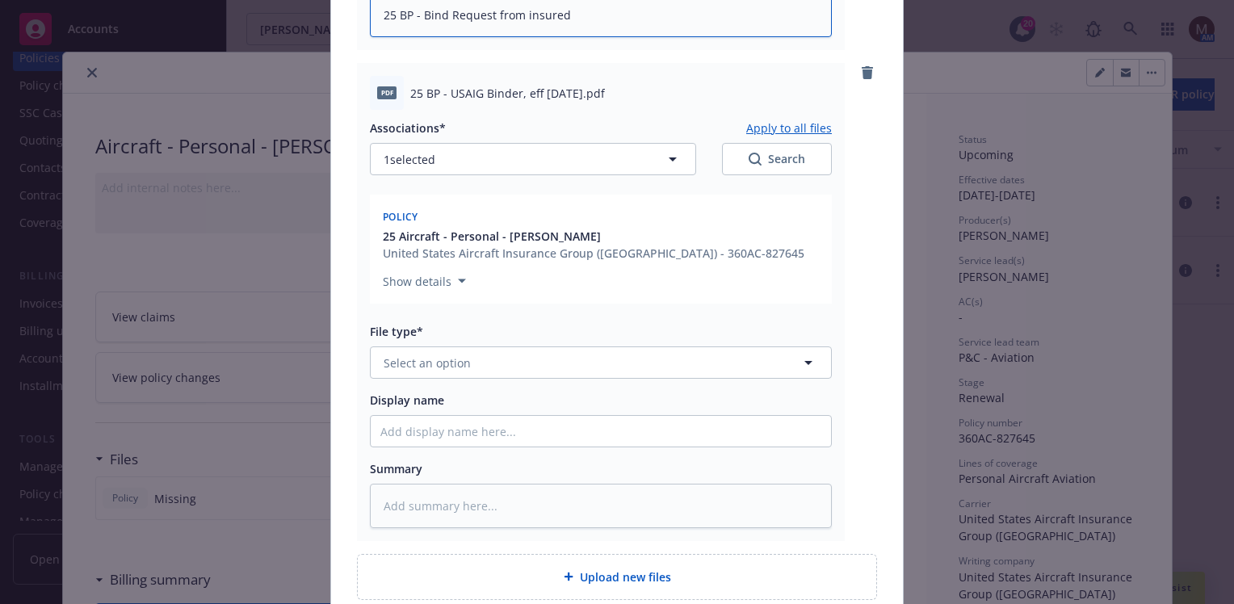
scroll to position [646, 0]
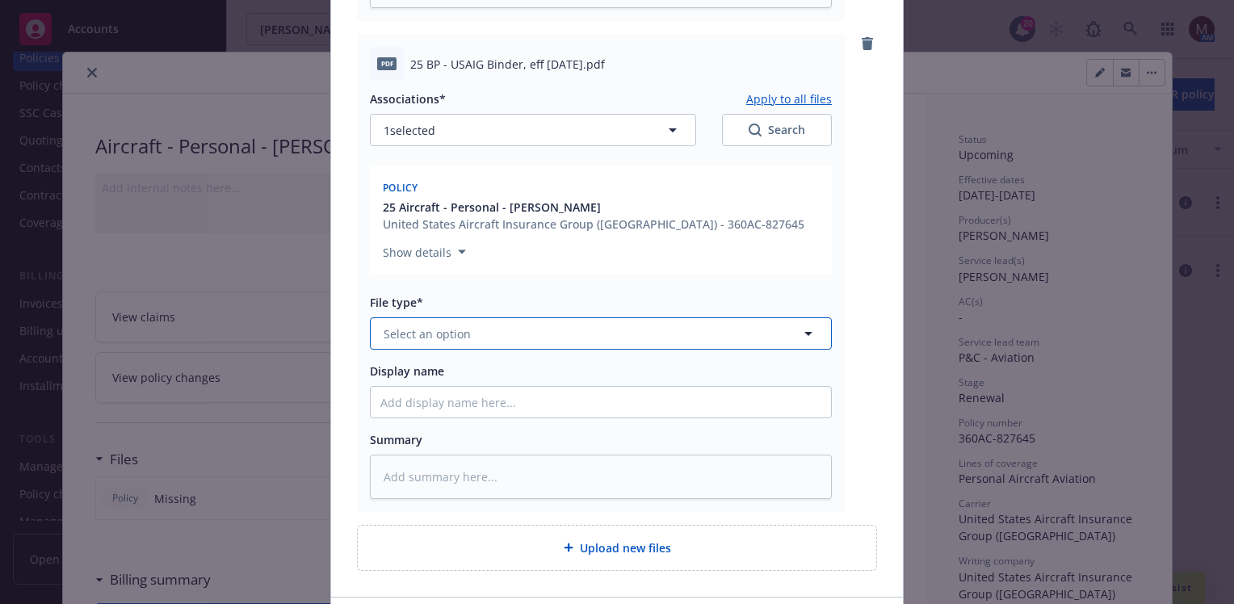
click at [801, 331] on icon "button" at bounding box center [808, 333] width 19 height 19
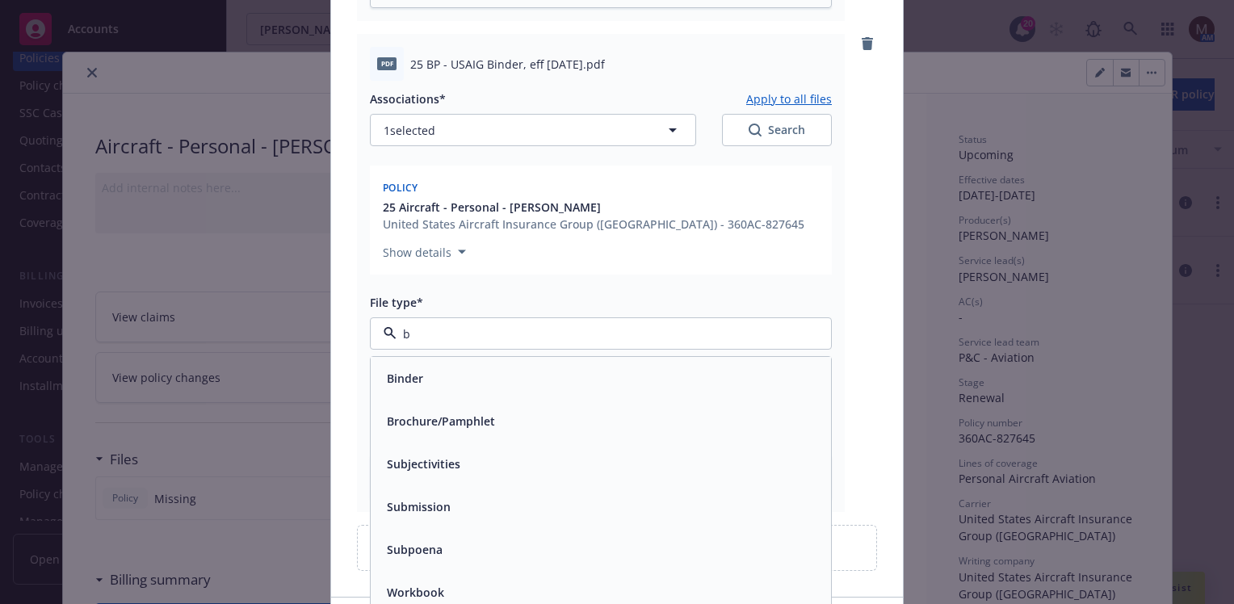
type input "bi"
click at [453, 386] on div "Binder" at bounding box center [600, 378] width 441 height 23
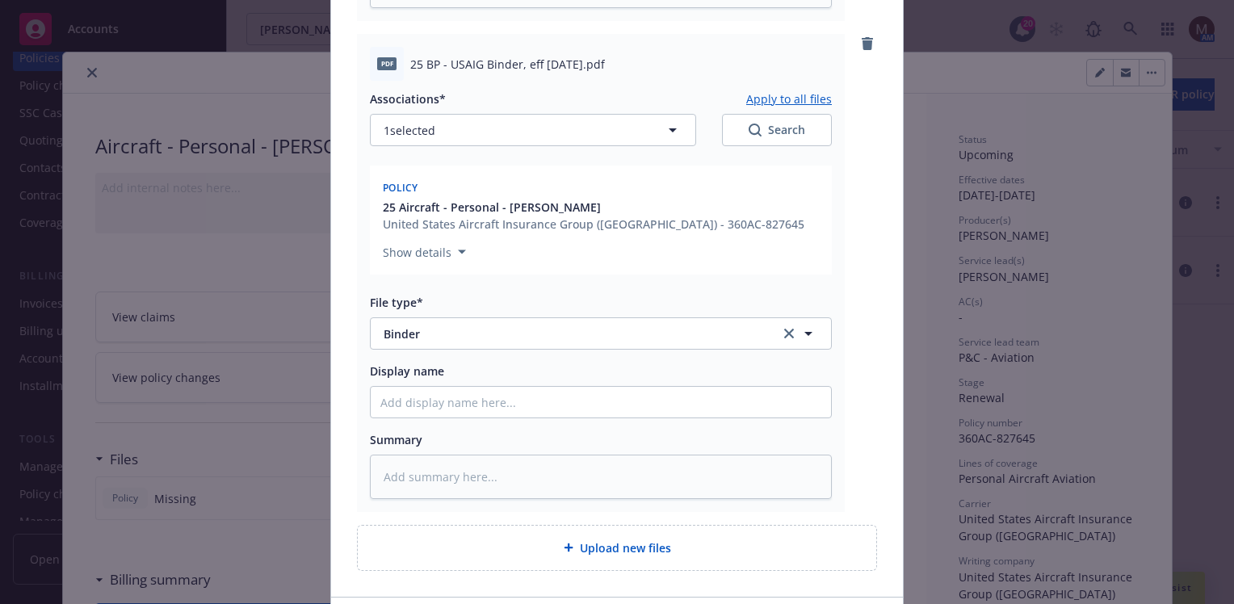
drag, startPoint x: 614, startPoint y: 65, endPoint x: 397, endPoint y: 74, distance: 217.4
click at [397, 74] on div "pdf 25 BP - USAIG Binder, eff 10.29.2025.pdf" at bounding box center [601, 64] width 462 height 34
copy div "25 BP - USAIG Binder, eff 10.29.2025.pdf"
click at [403, 389] on input "Display name" at bounding box center [601, 402] width 460 height 31
paste input "25 BP - USAIG Binder, eff 10.29.2025.pdf"
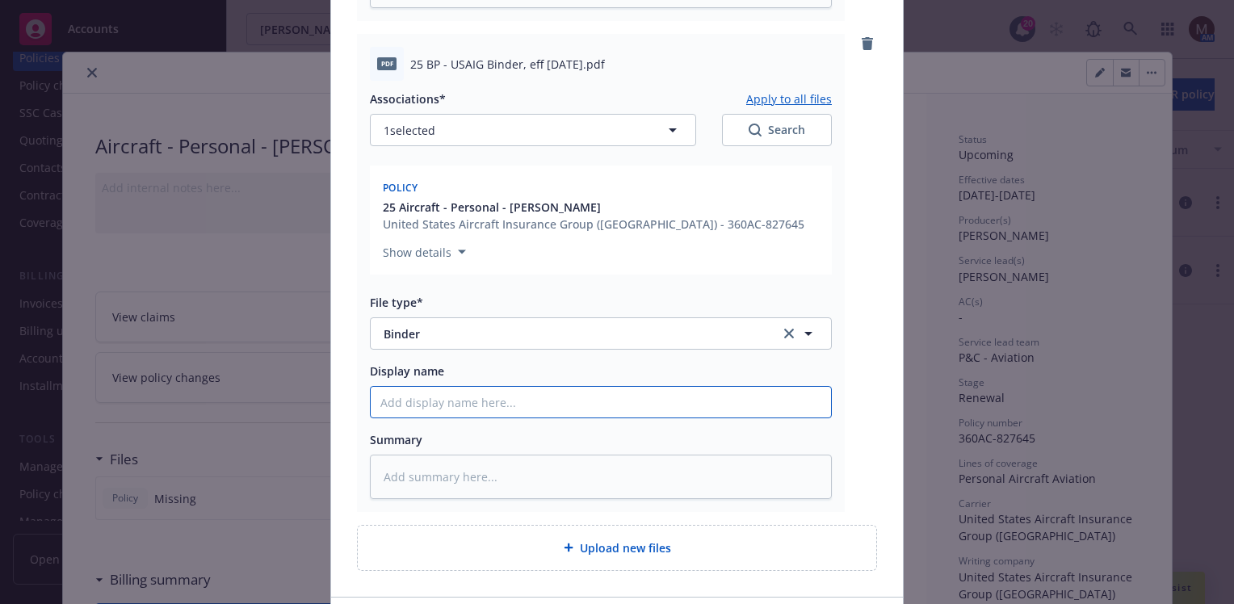
type textarea "x"
type input "25 BP - USAIG Binder, eff 10.29.2025.pdf"
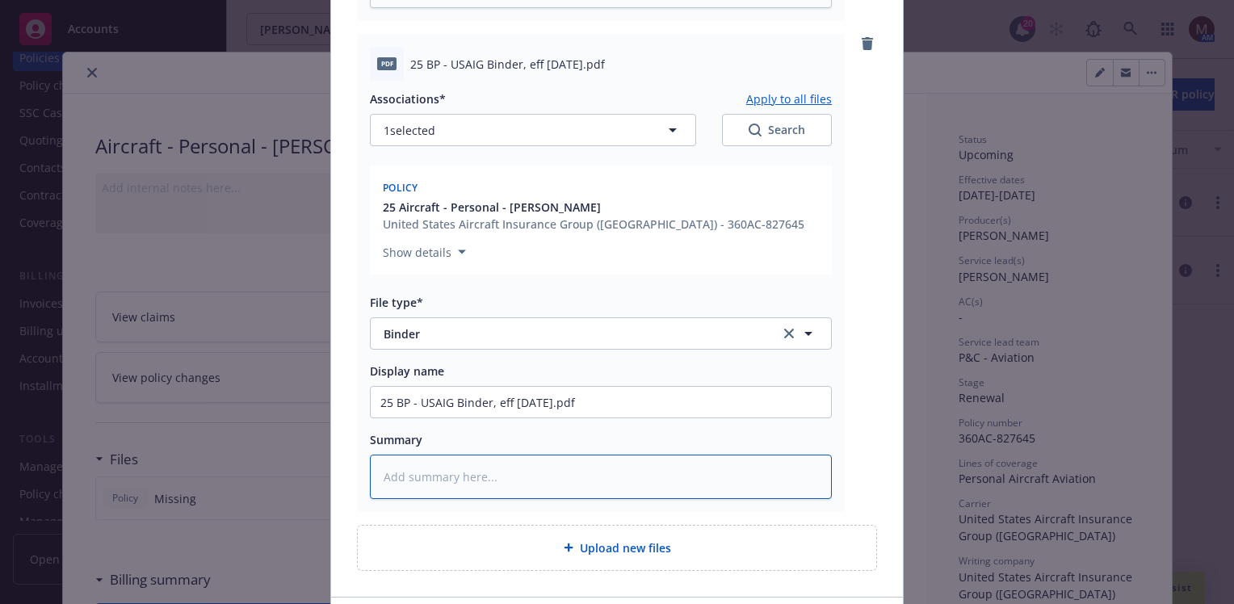
click at [389, 474] on textarea at bounding box center [601, 477] width 462 height 44
paste textarea "25 BP - USAIG Binder, eff 10.29.2025.pdf"
type textarea "x"
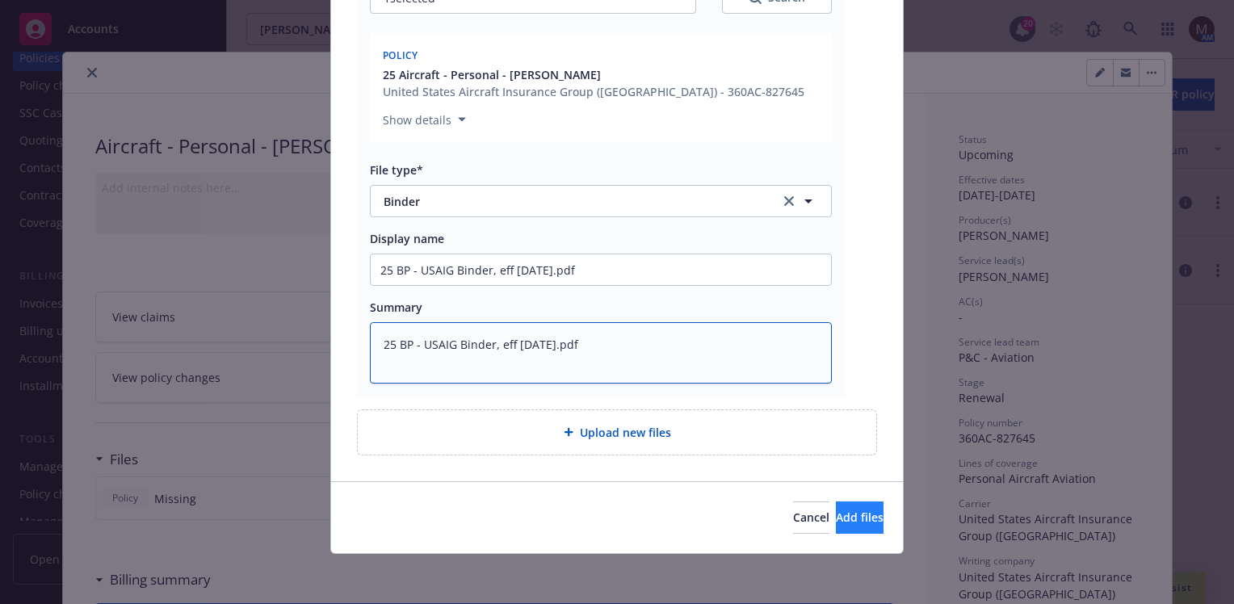
type textarea "25 BP - USAIG Binder, eff 10.29.2025.pdf"
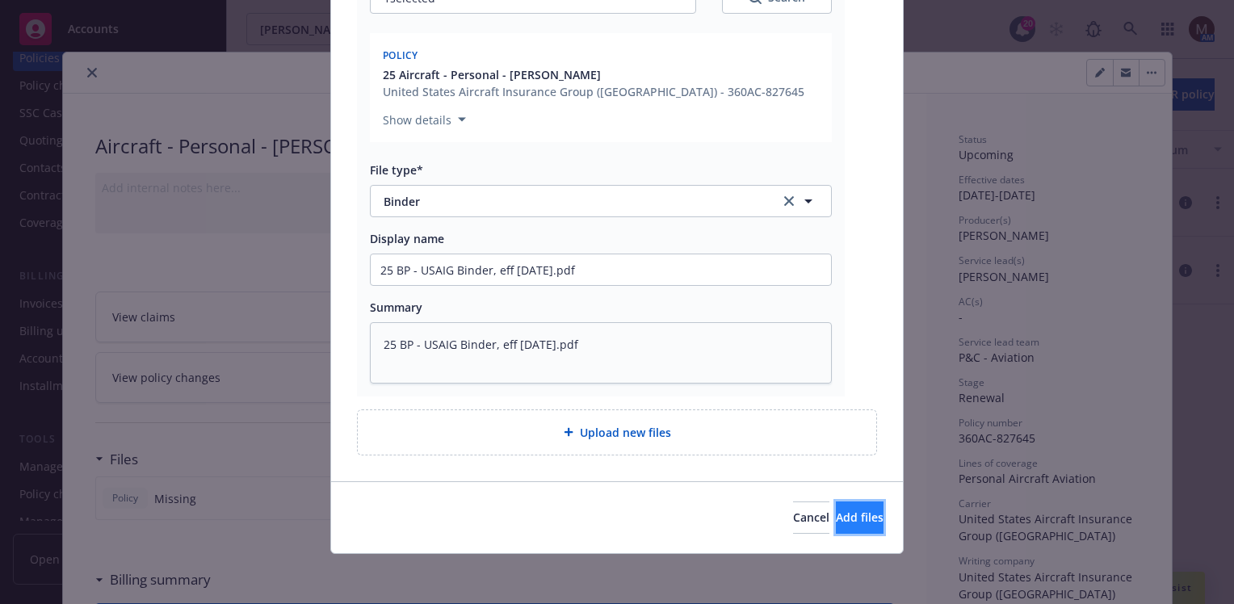
click at [836, 512] on span "Add files" at bounding box center [860, 517] width 48 height 15
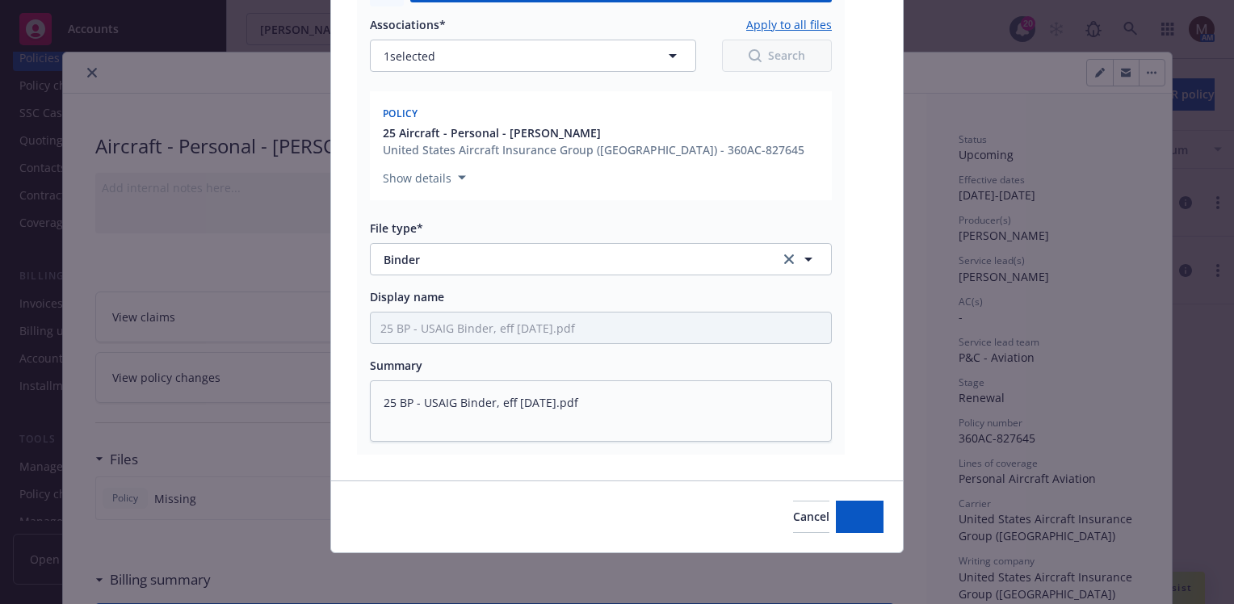
type textarea "x"
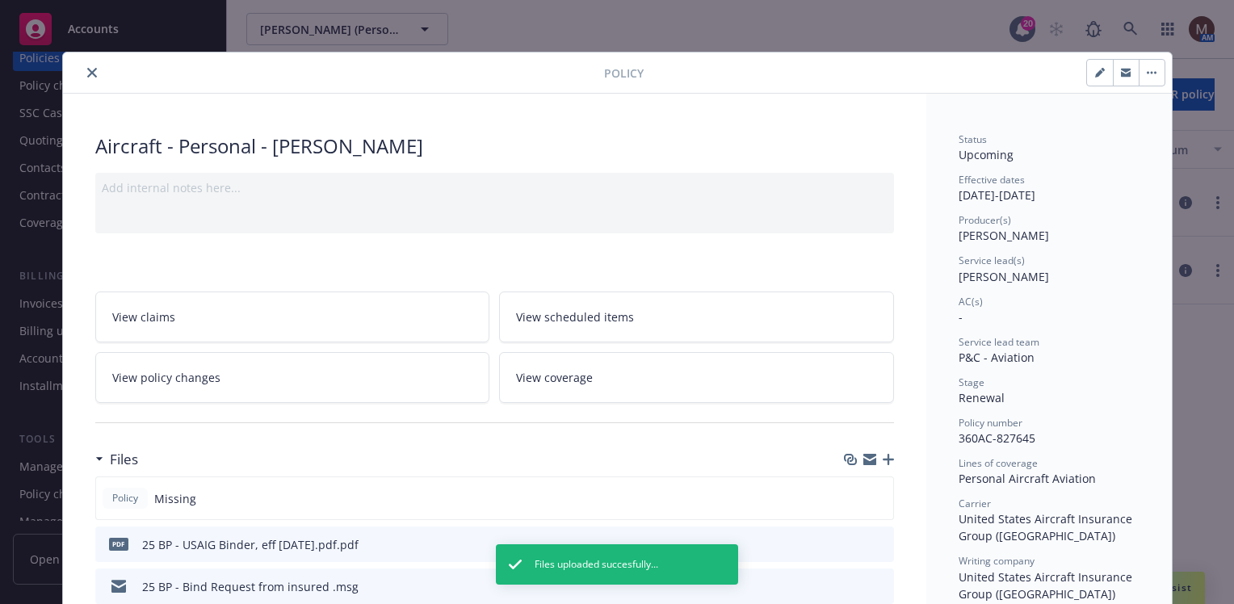
click at [90, 67] on button "close" at bounding box center [91, 72] width 19 height 19
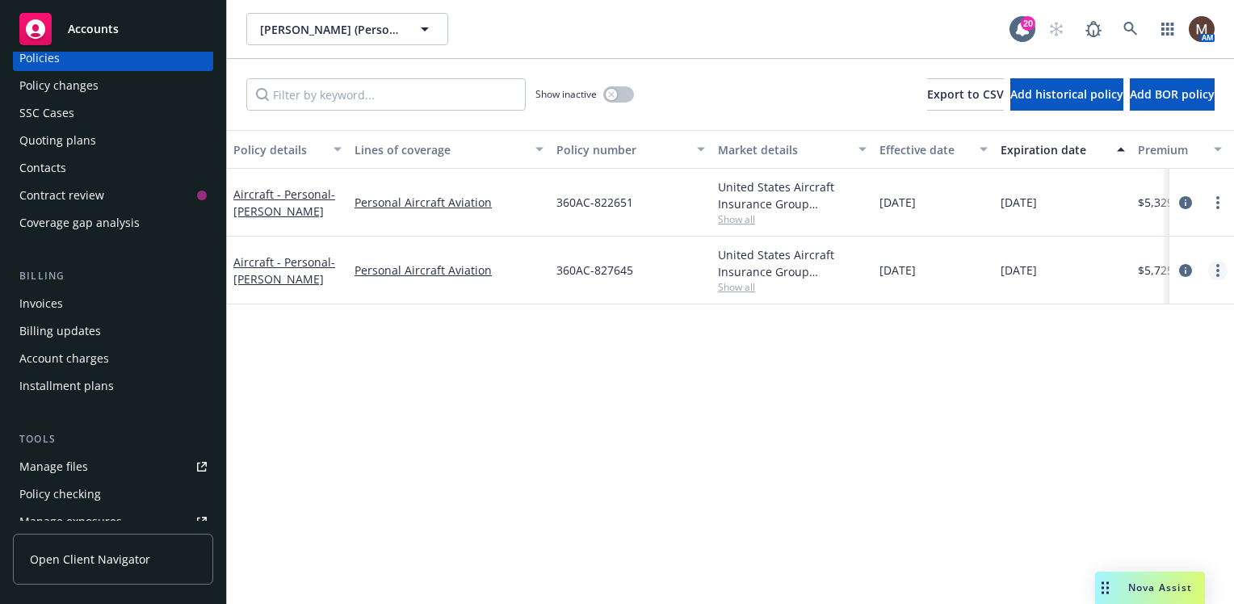
click at [1218, 269] on circle "more" at bounding box center [1218, 270] width 3 height 3
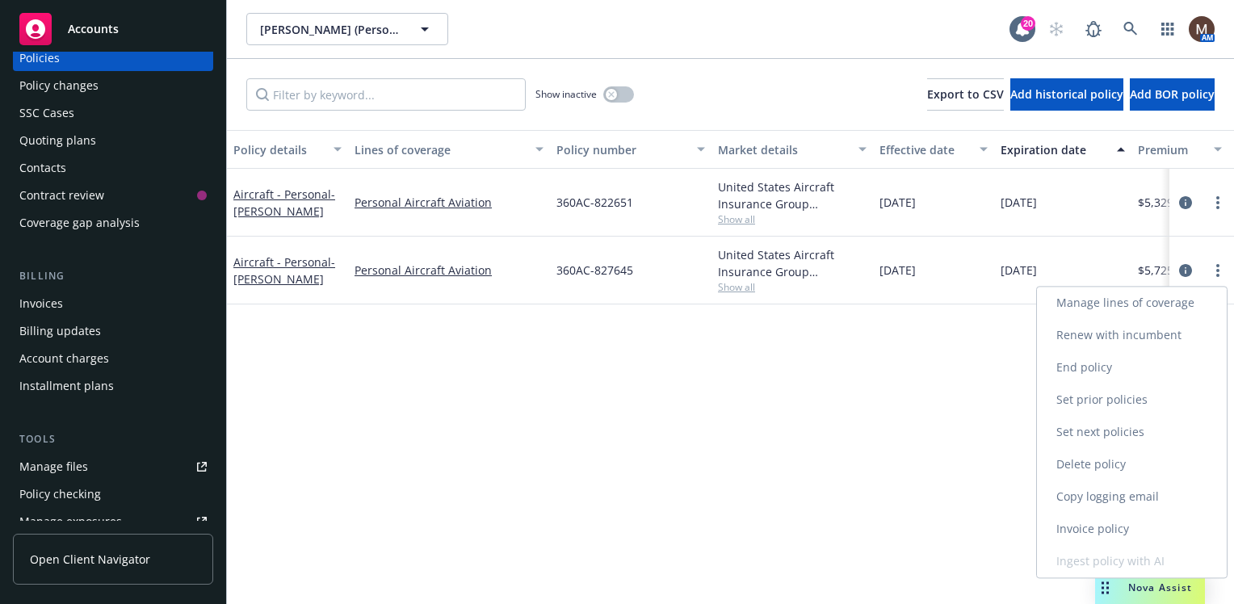
click at [1109, 493] on link "Copy logging email" at bounding box center [1132, 497] width 190 height 32
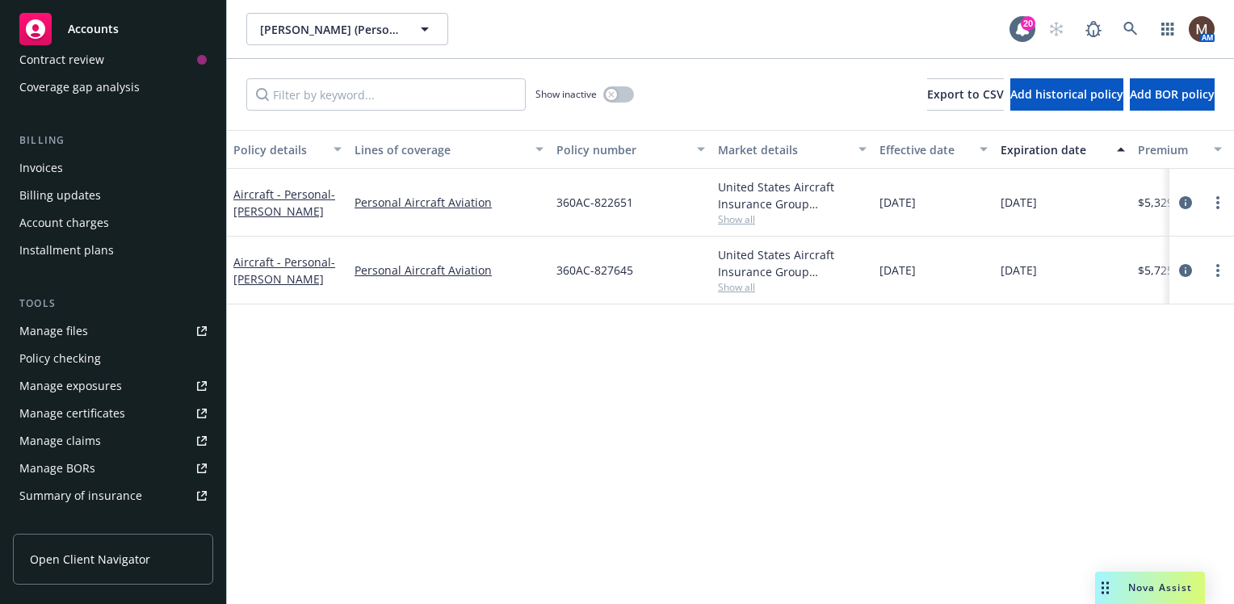
scroll to position [242, 0]
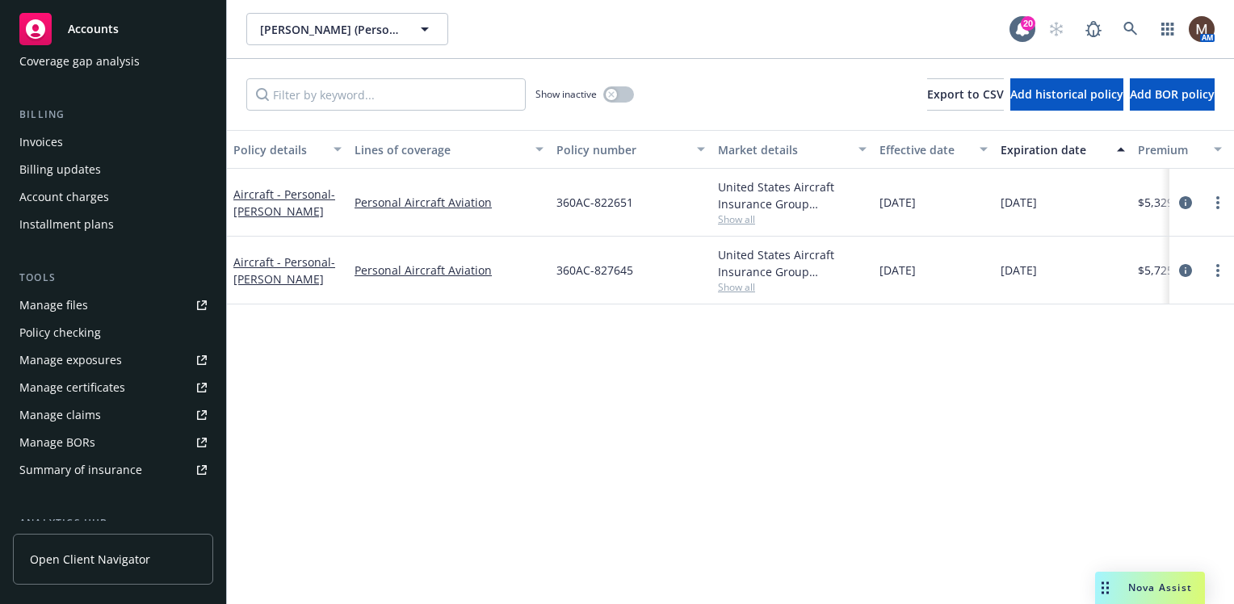
click at [78, 306] on div "Manage files" at bounding box center [53, 305] width 69 height 26
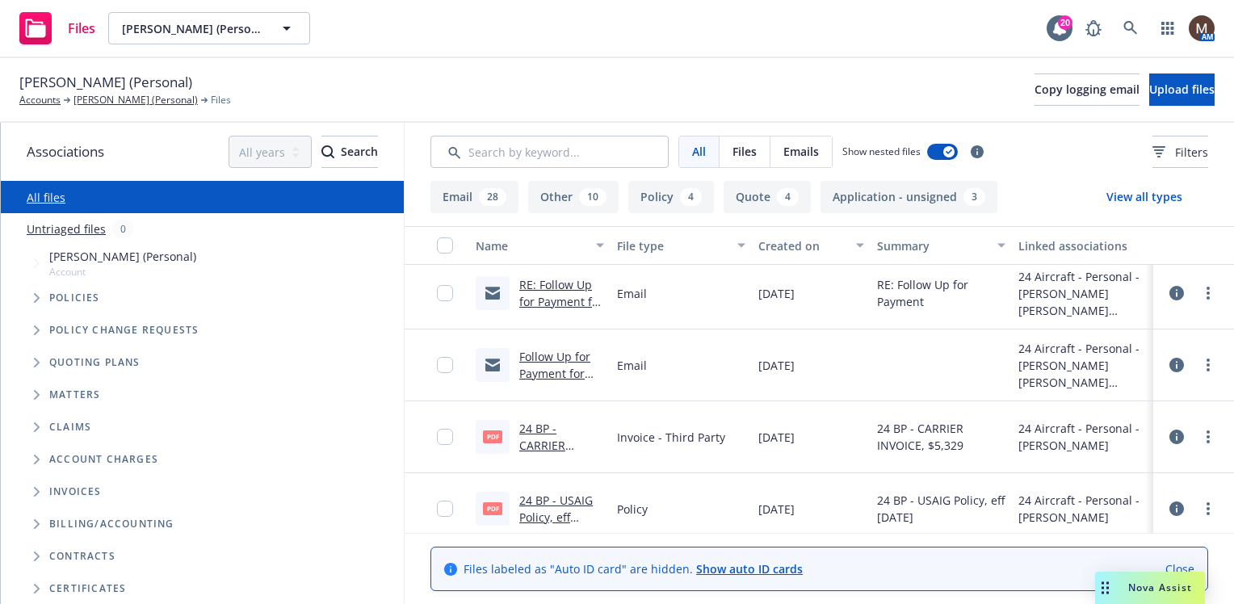
scroll to position [808, 0]
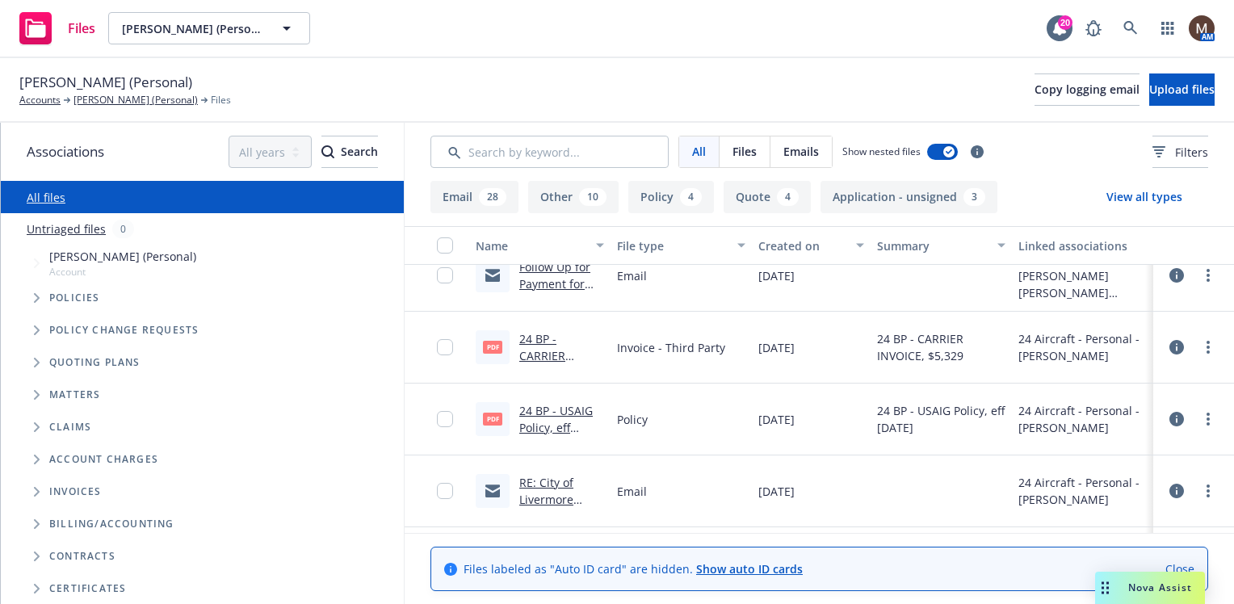
click at [569, 406] on link "24 BP - USAIG Policy, eff [DATE].pdf" at bounding box center [556, 427] width 74 height 49
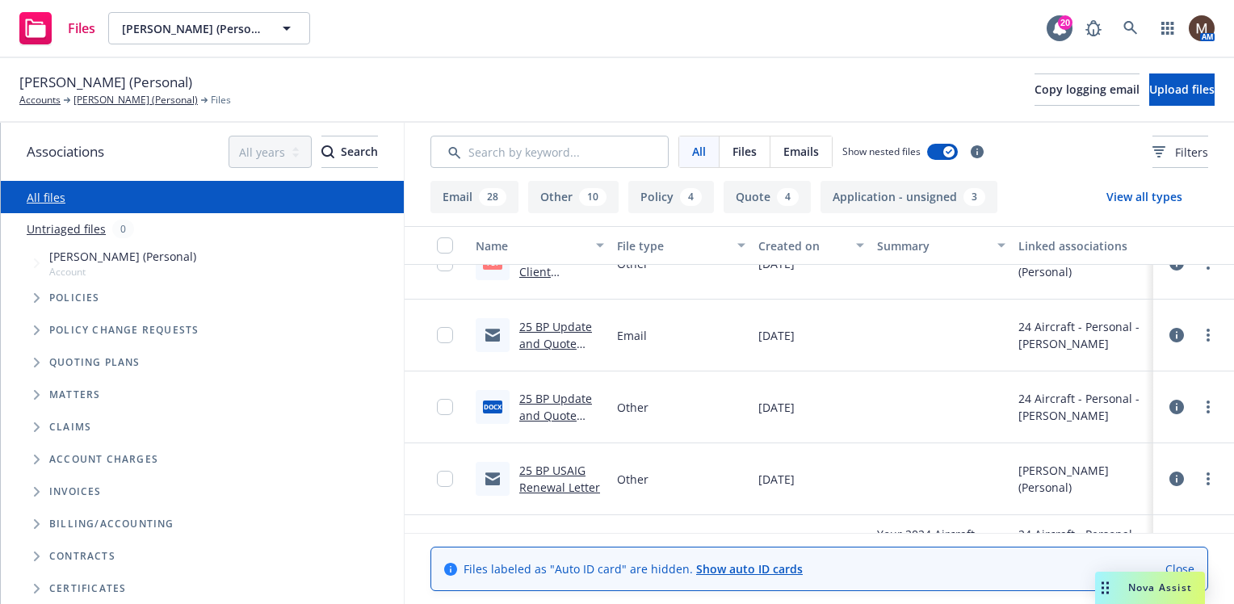
scroll to position [323, 0]
click at [562, 324] on link "25 BP Signed Client Renewal.pdf" at bounding box center [554, 342] width 70 height 49
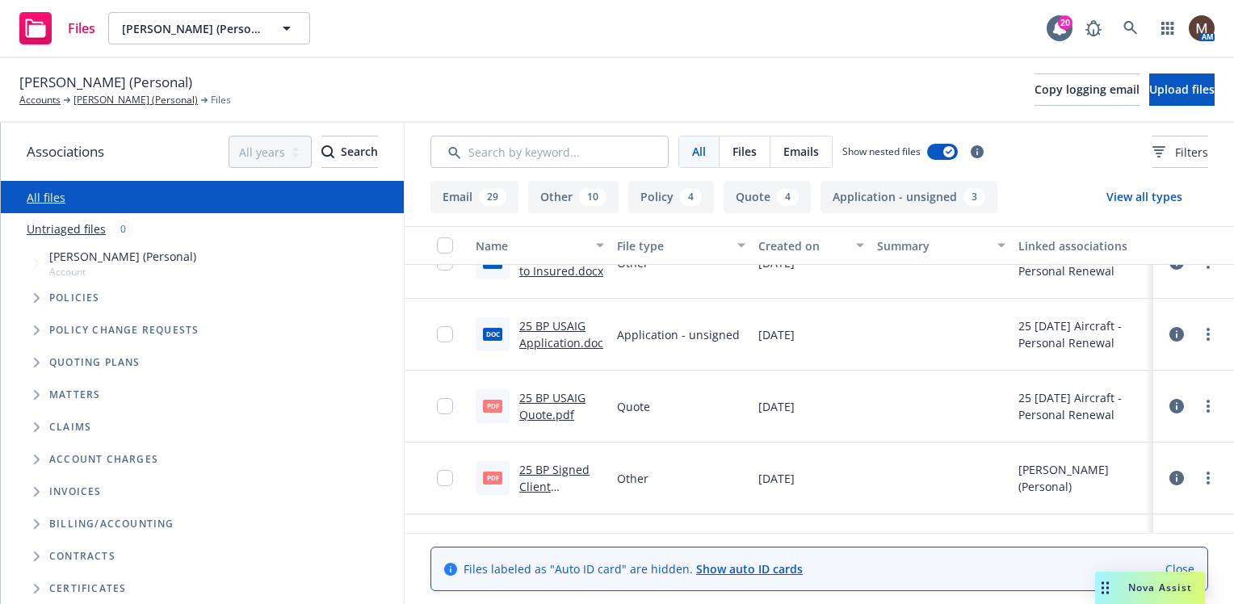
scroll to position [404, 0]
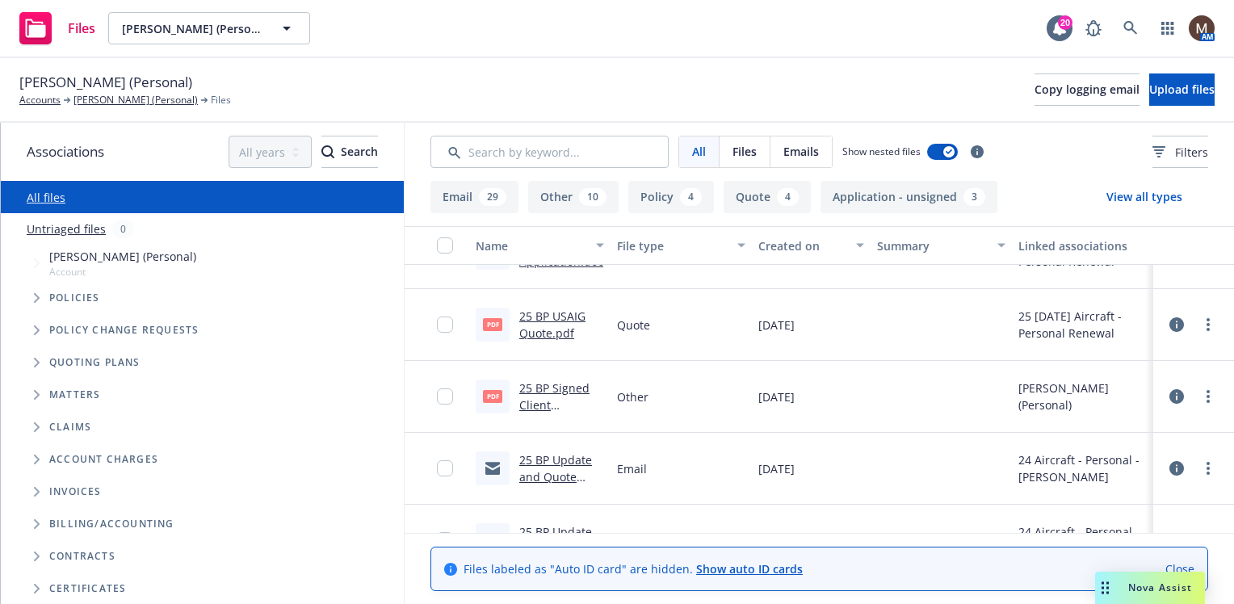
click at [570, 387] on link "25 BP Signed Client Renewal.pdf" at bounding box center [554, 404] width 70 height 49
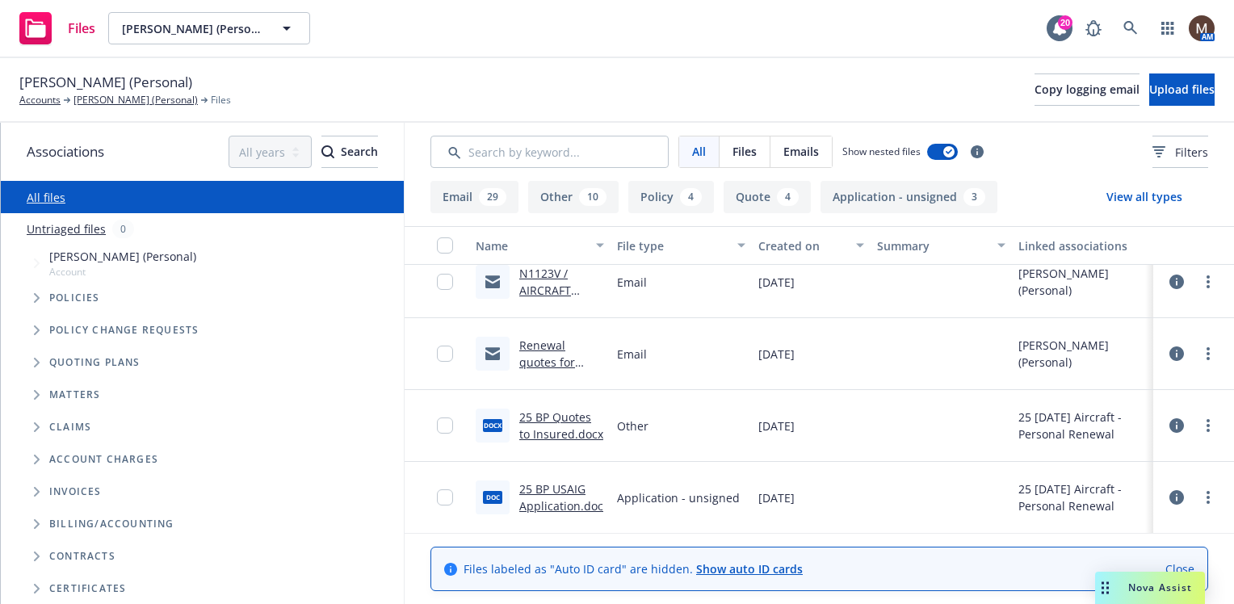
scroll to position [0, 0]
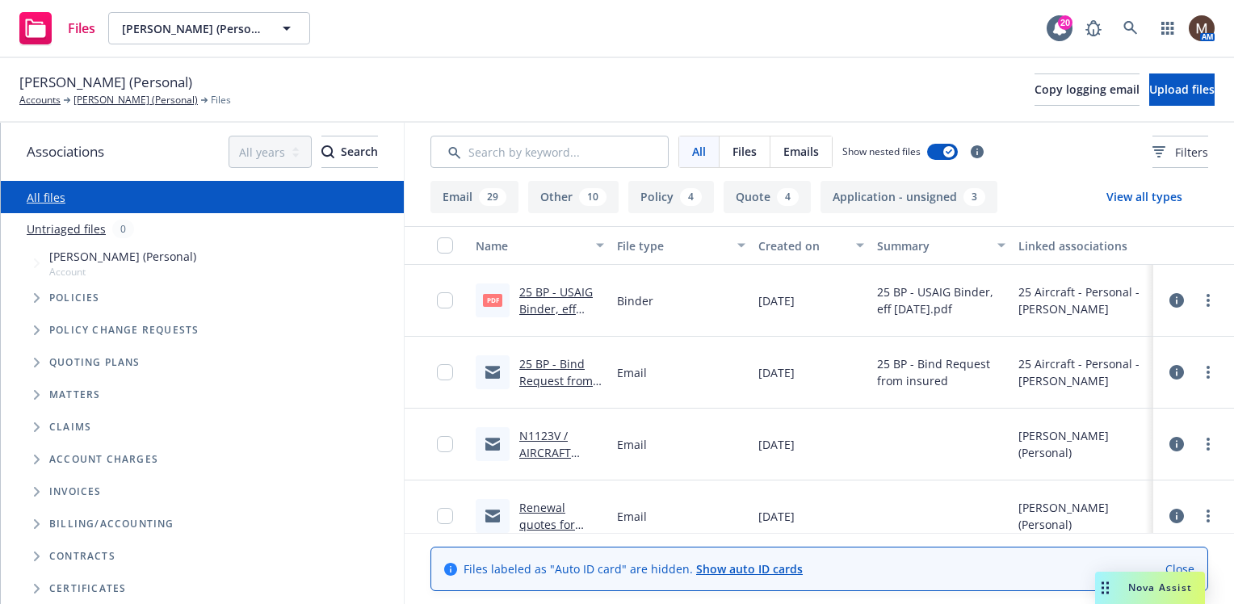
click at [565, 289] on link "25 BP - USAIG Binder, eff [DATE].pdf.pdf" at bounding box center [559, 308] width 80 height 49
drag, startPoint x: 103, startPoint y: 98, endPoint x: 100, endPoint y: 109, distance: 11.8
click at [103, 98] on link "[PERSON_NAME] (Personal)" at bounding box center [136, 100] width 124 height 15
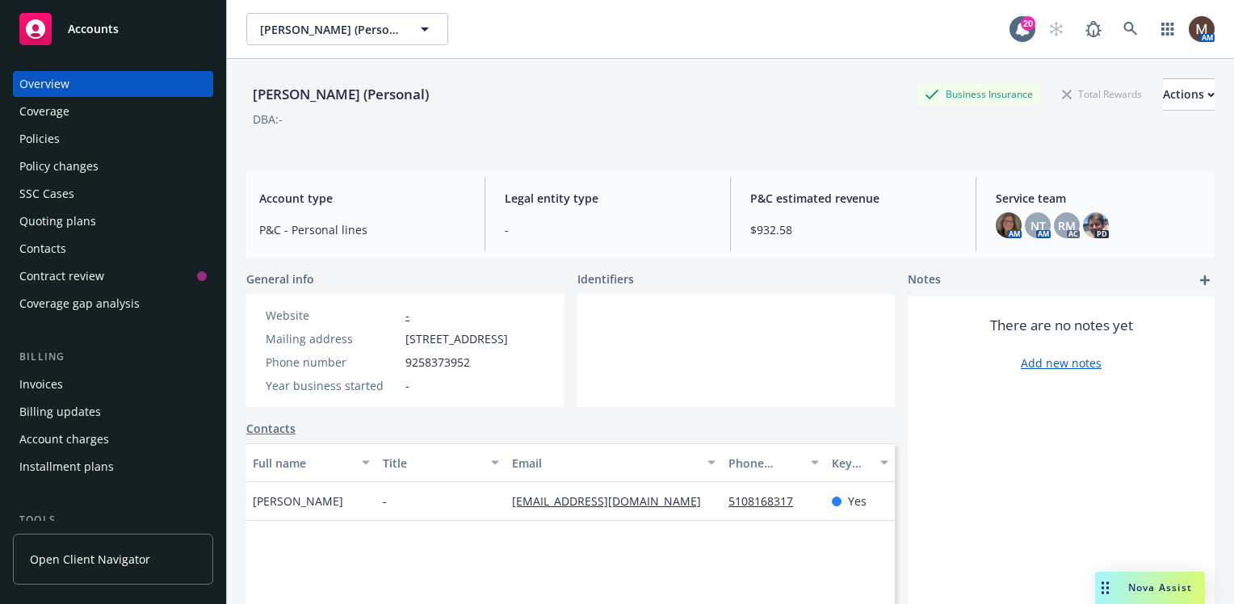
click at [58, 381] on div "Invoices" at bounding box center [41, 385] width 44 height 26
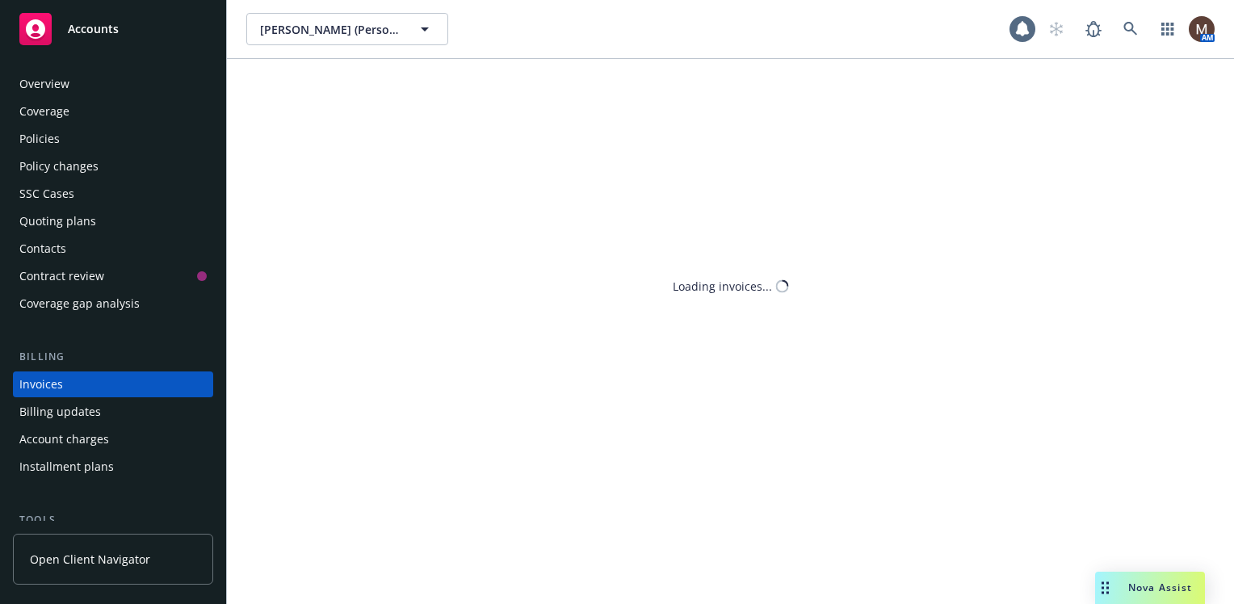
scroll to position [57, 0]
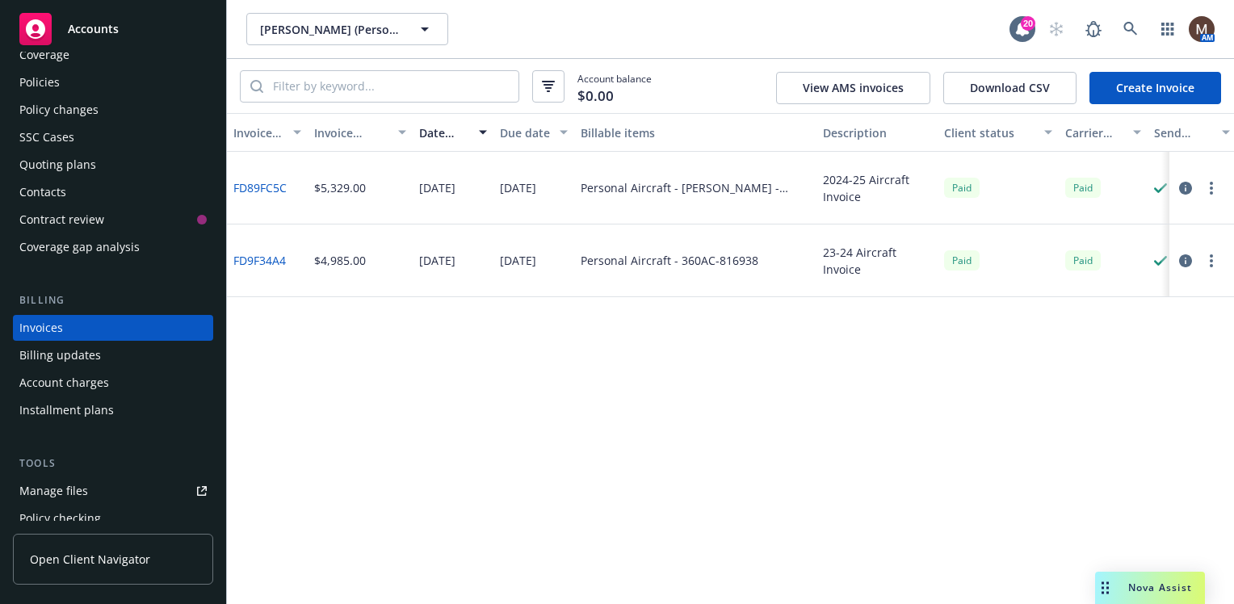
click at [1123, 82] on link "Create Invoice" at bounding box center [1156, 88] width 132 height 32
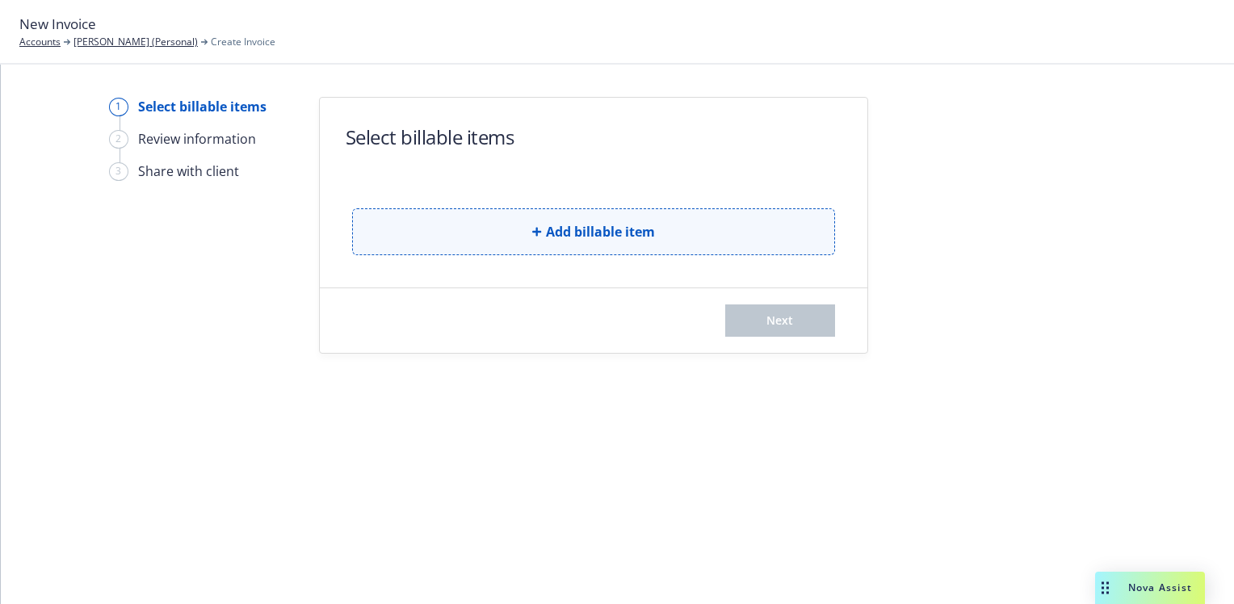
click at [641, 233] on span "Add billable item" at bounding box center [600, 231] width 109 height 19
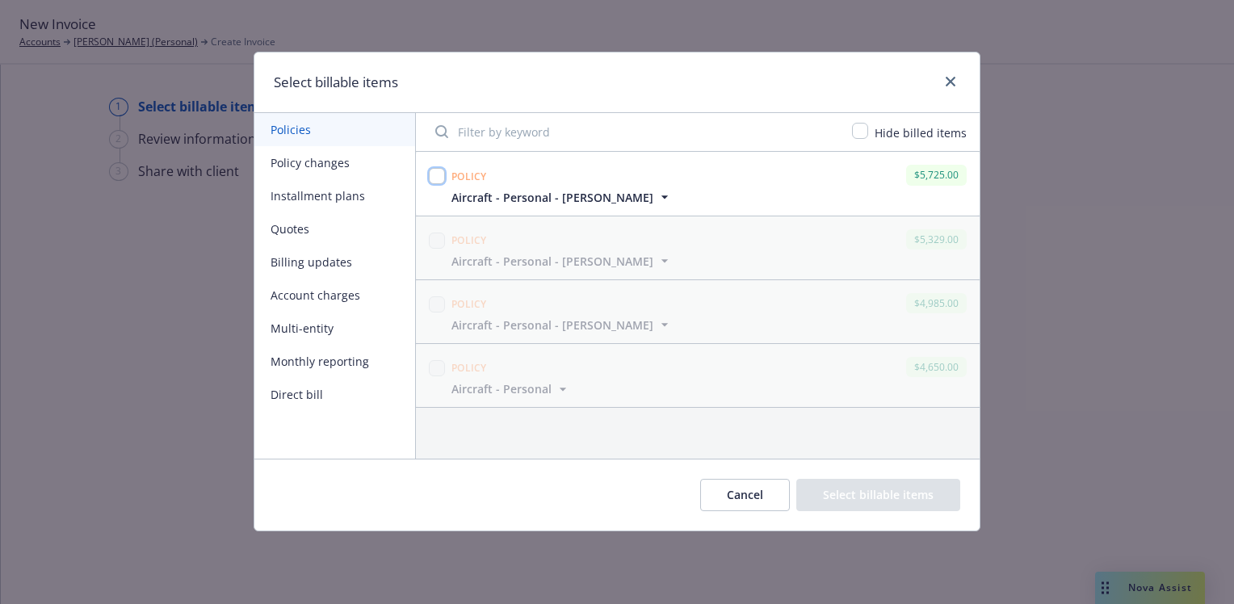
click at [435, 174] on input "checkbox" at bounding box center [437, 176] width 16 height 16
checkbox input "true"
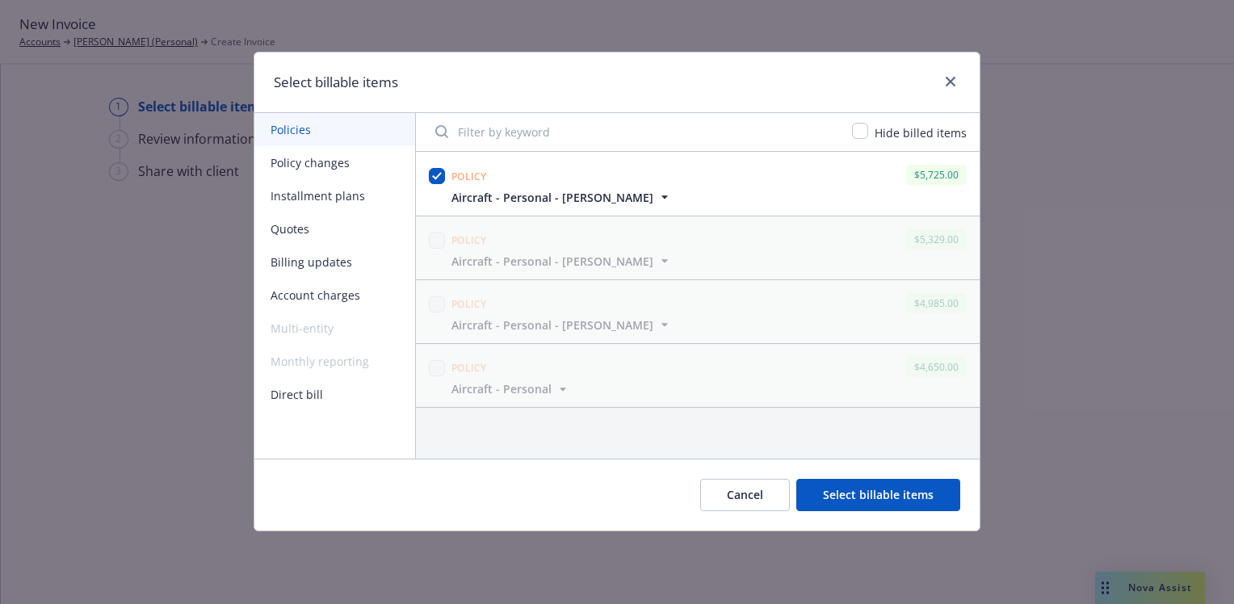
click at [881, 496] on button "Select billable items" at bounding box center [878, 495] width 164 height 32
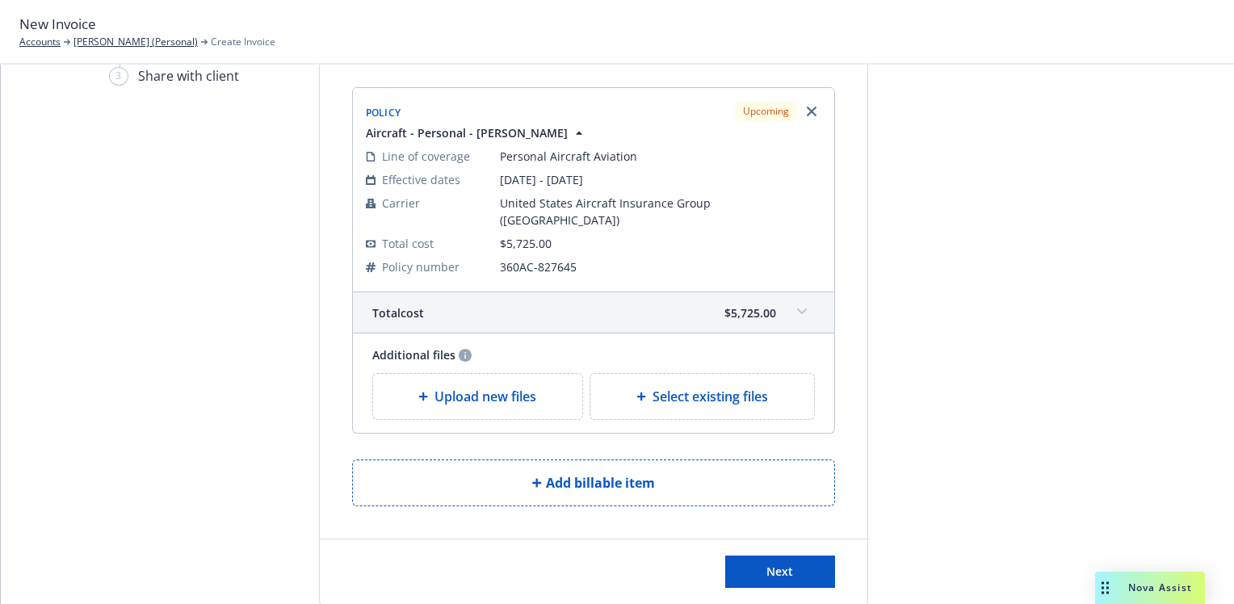
scroll to position [110, 0]
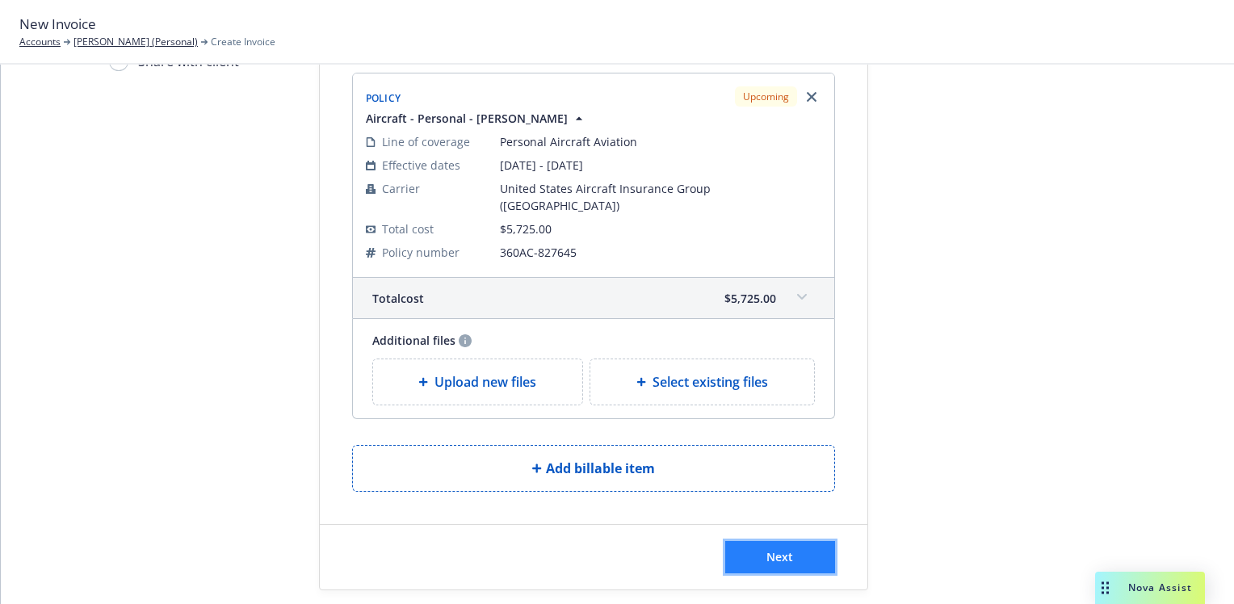
click at [748, 541] on button "Next" at bounding box center [780, 557] width 110 height 32
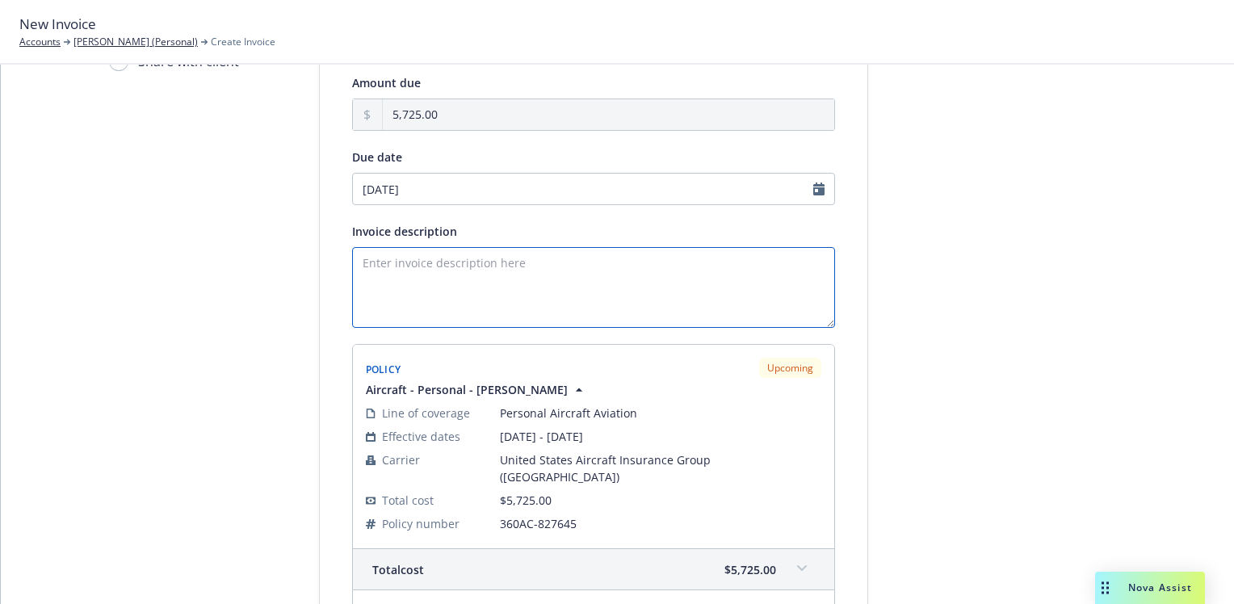
click at [378, 270] on textarea "Invoice description" at bounding box center [593, 287] width 483 height 81
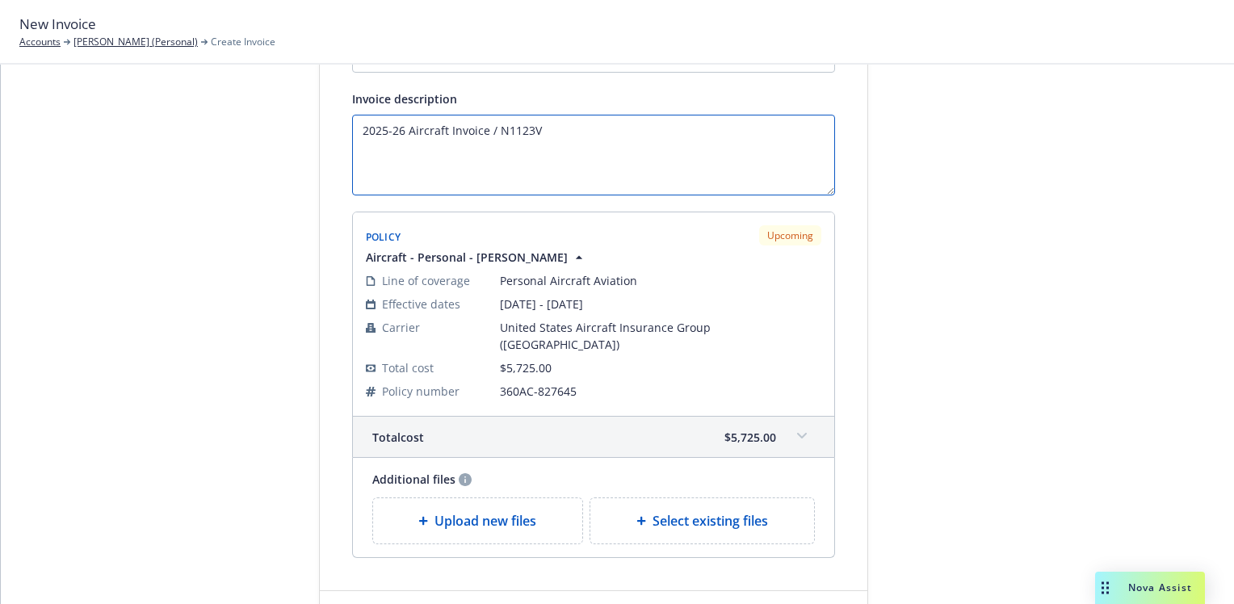
scroll to position [271, 0]
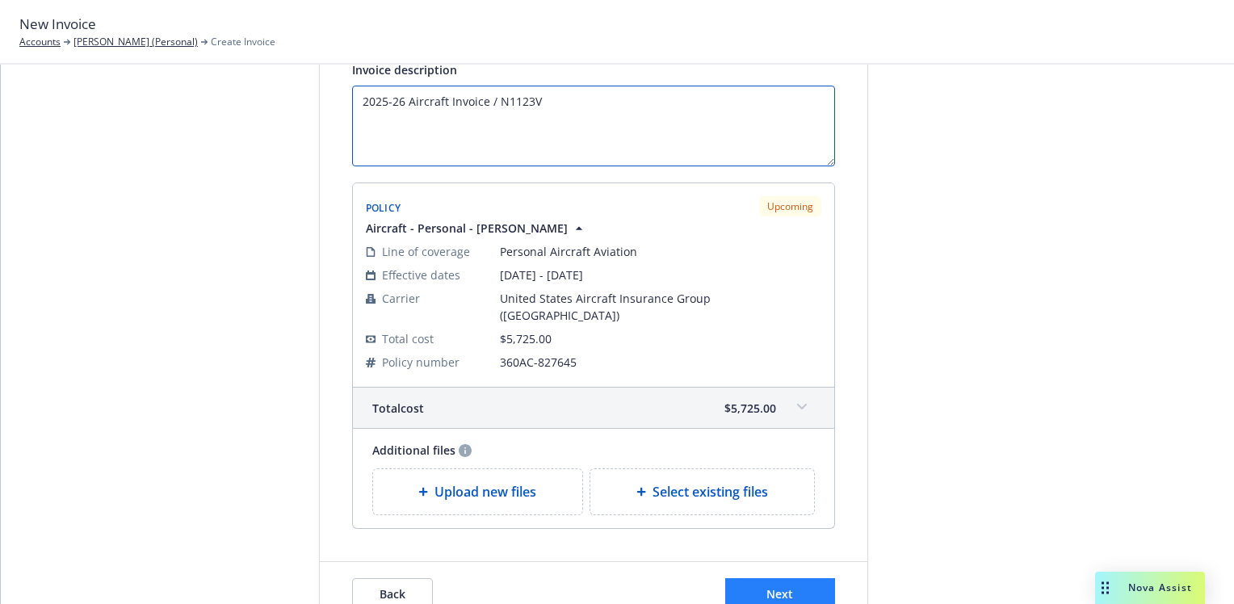
type textarea "2025-26 Aircraft Invoice / N1123V"
click at [767, 586] on span "Next" at bounding box center [780, 593] width 27 height 15
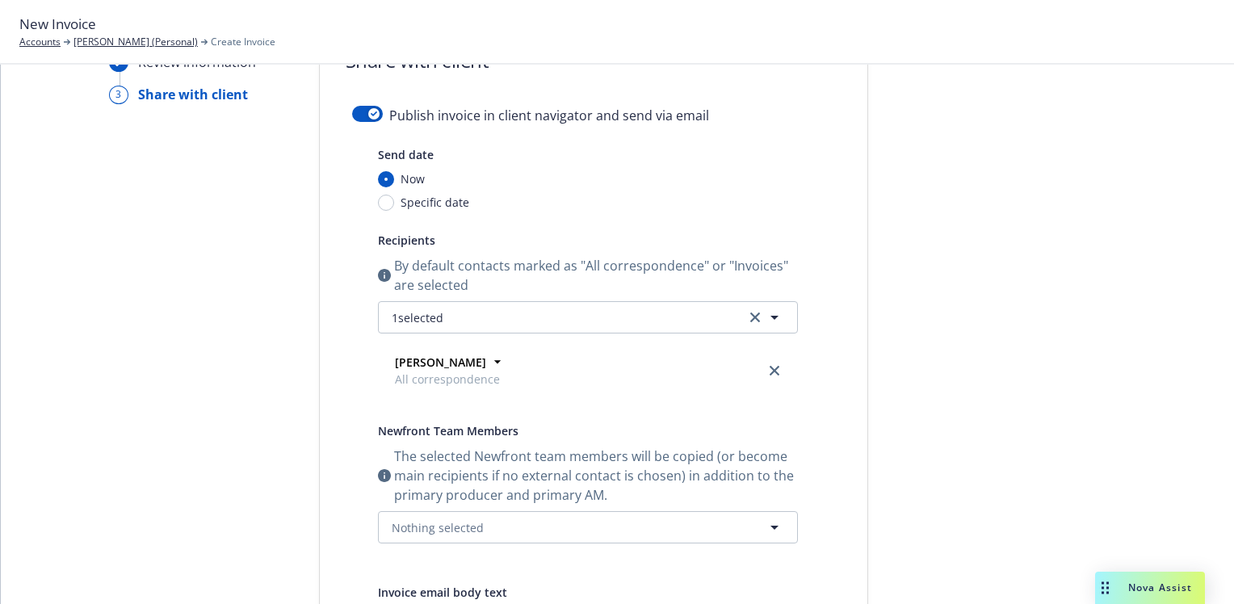
scroll to position [29, 0]
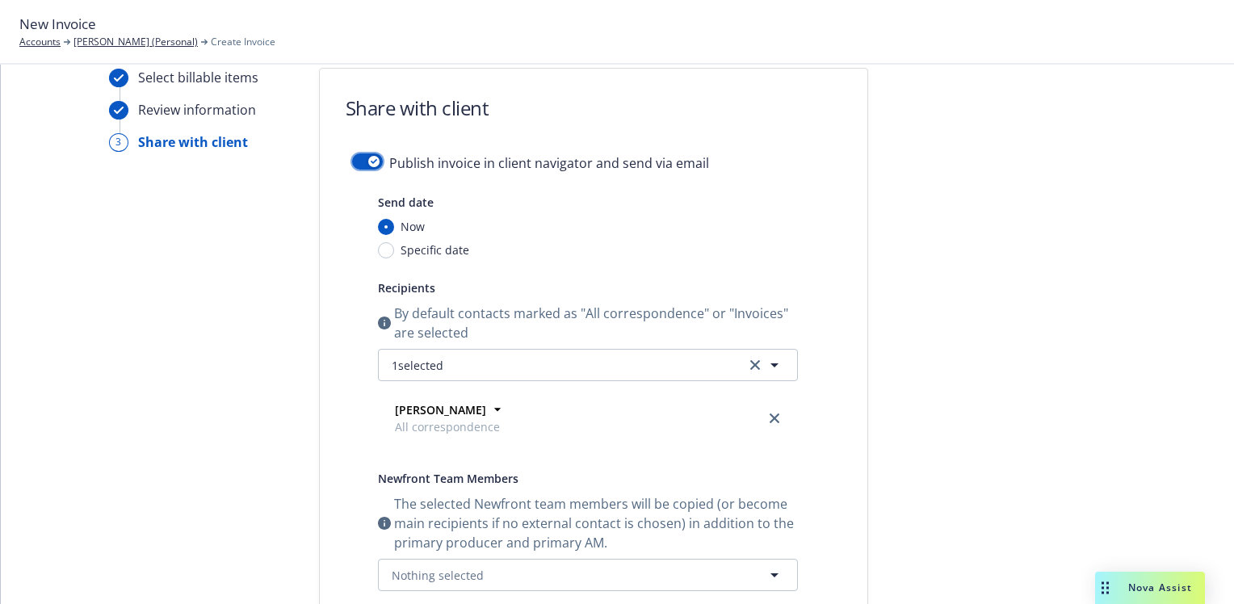
click at [357, 160] on button "button" at bounding box center [367, 161] width 31 height 16
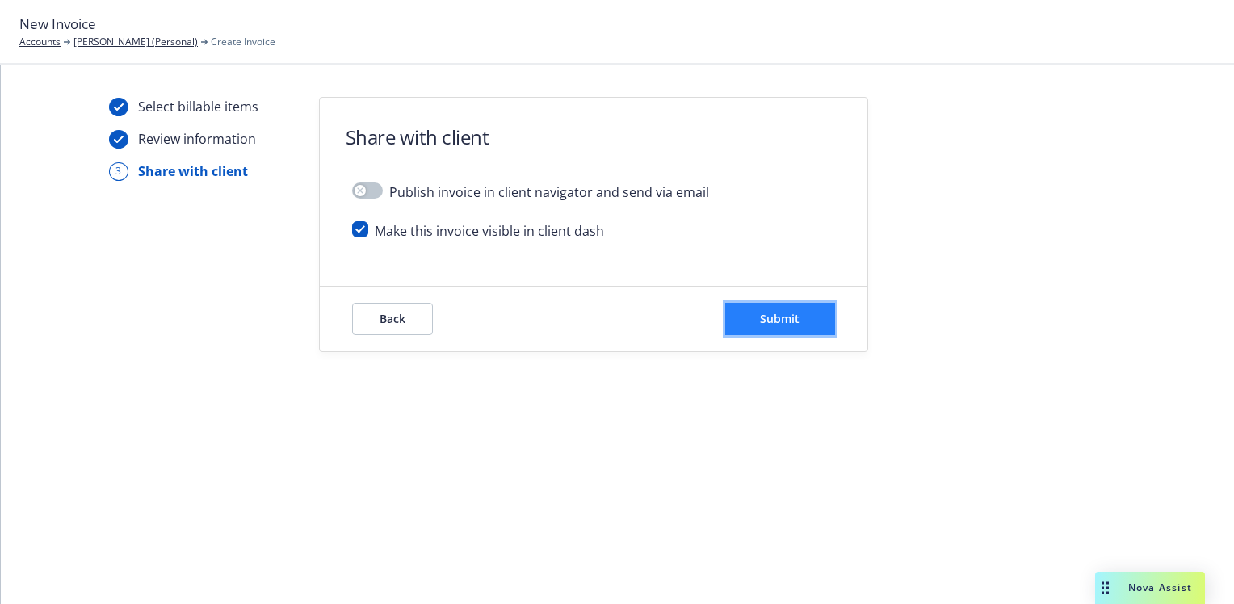
click at [780, 315] on span "Submit" at bounding box center [780, 318] width 40 height 15
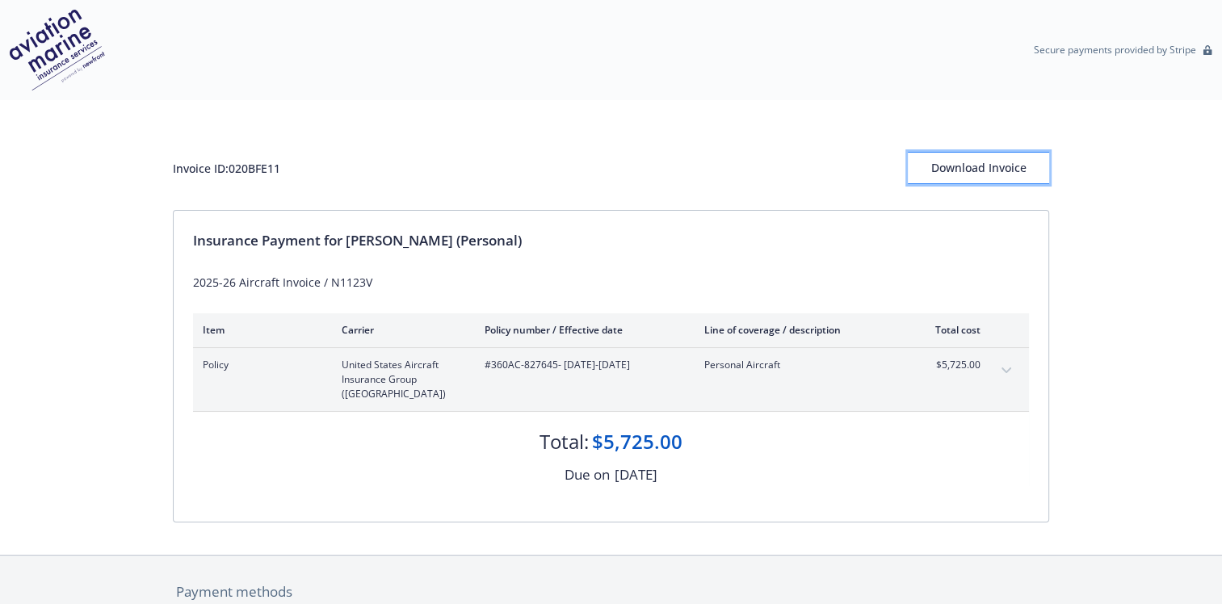
click at [980, 163] on div "Download Invoice" at bounding box center [978, 168] width 141 height 31
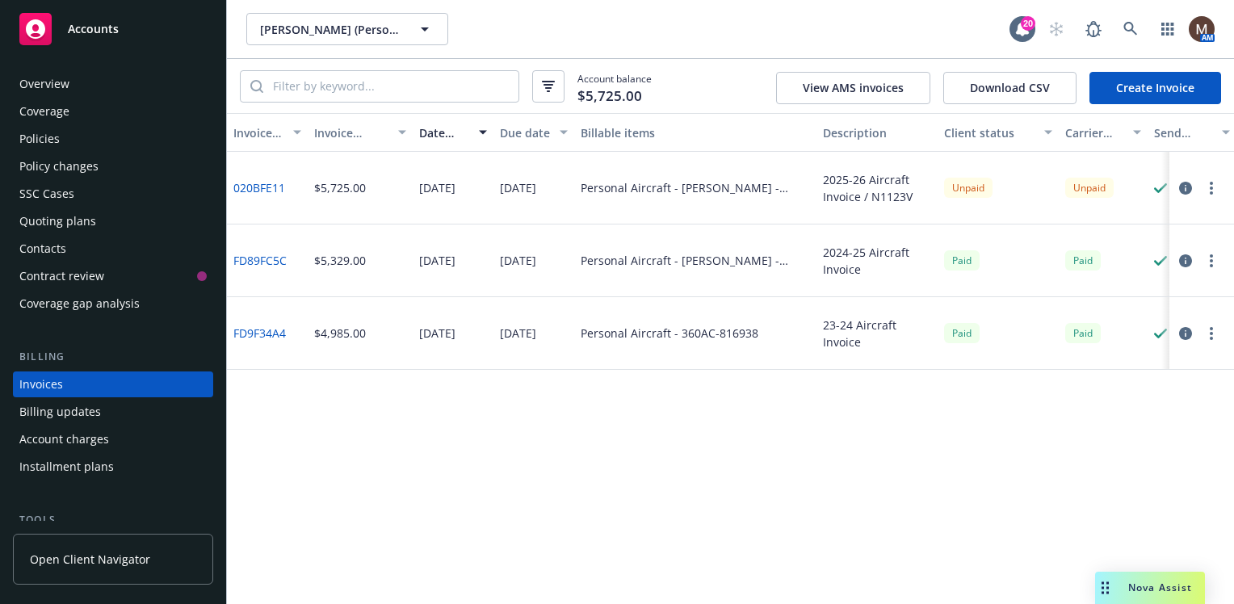
scroll to position [57, 0]
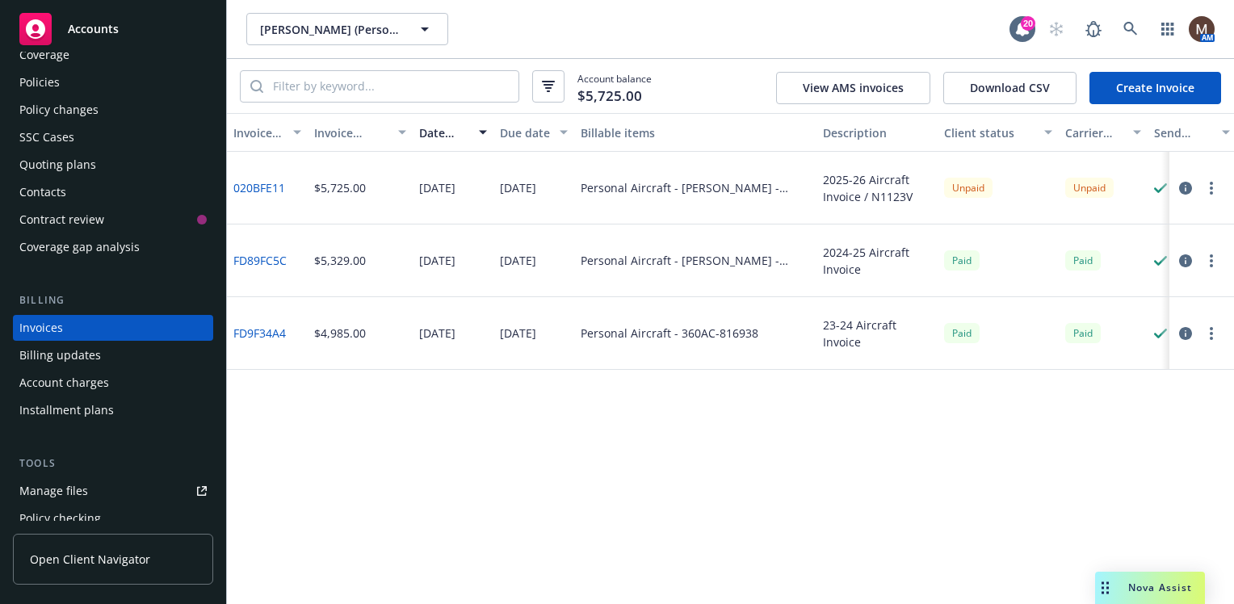
click at [1212, 182] on circle "button" at bounding box center [1211, 183] width 3 height 3
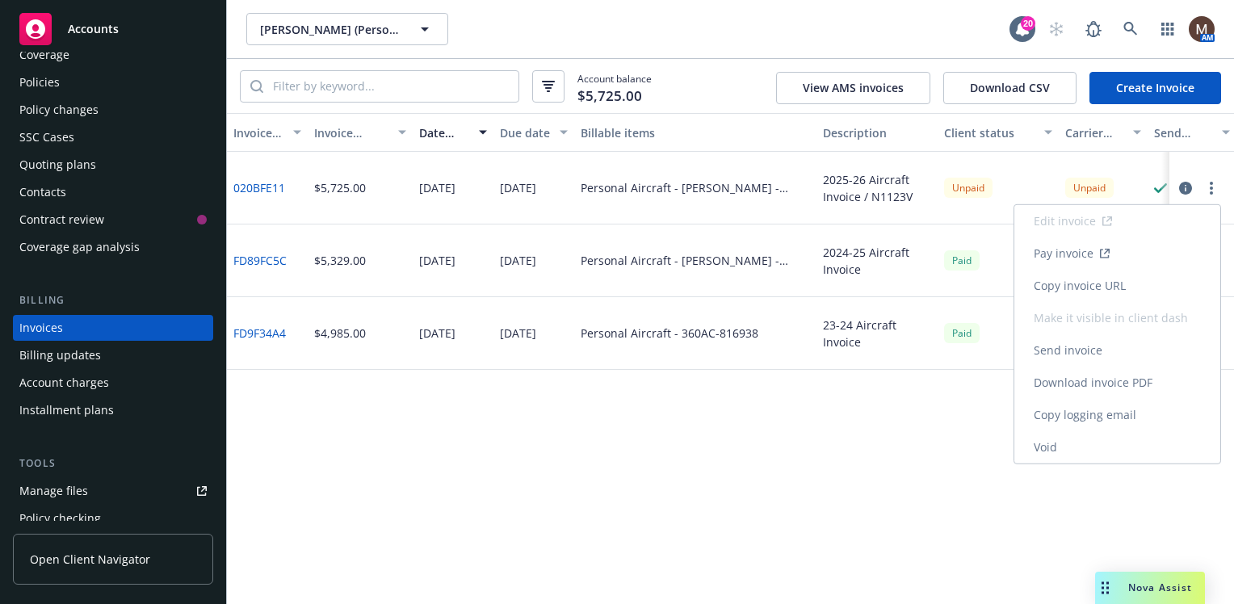
click at [1116, 285] on link "Copy invoice URL" at bounding box center [1118, 286] width 206 height 32
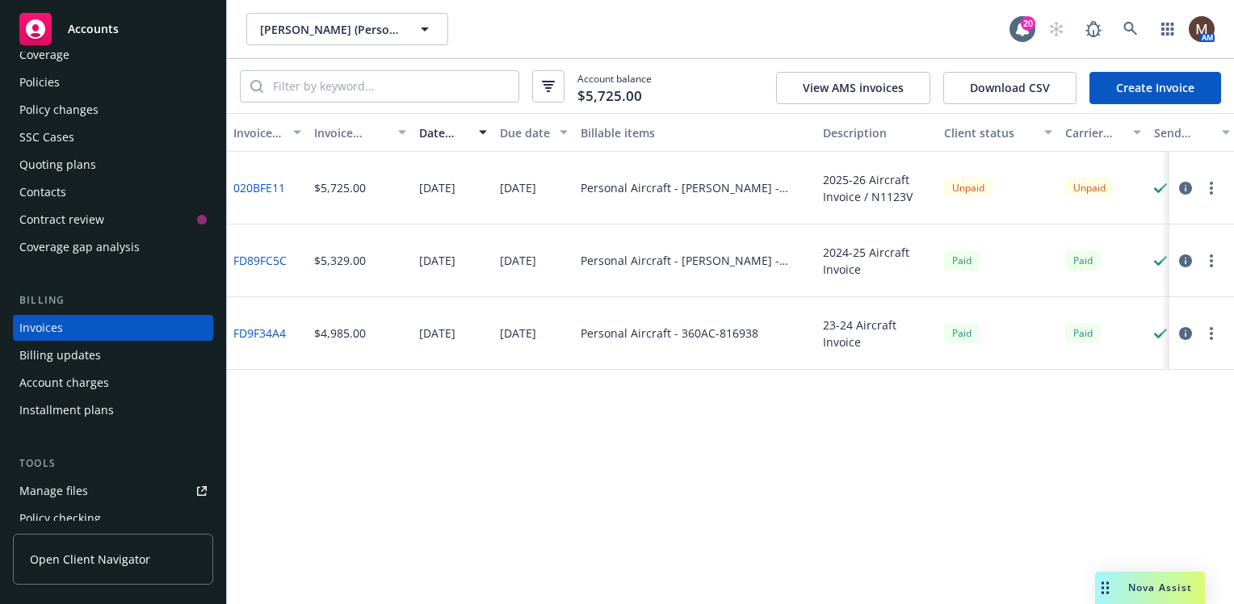
drag, startPoint x: 639, startPoint y: 444, endPoint x: 640, endPoint y: 436, distance: 8.1
click at [639, 444] on div "Invoice ID Invoice amount Date issued Due date Billable items Description Clien…" at bounding box center [730, 358] width 1007 height 491
click at [61, 81] on div "Policies" at bounding box center [112, 82] width 187 height 26
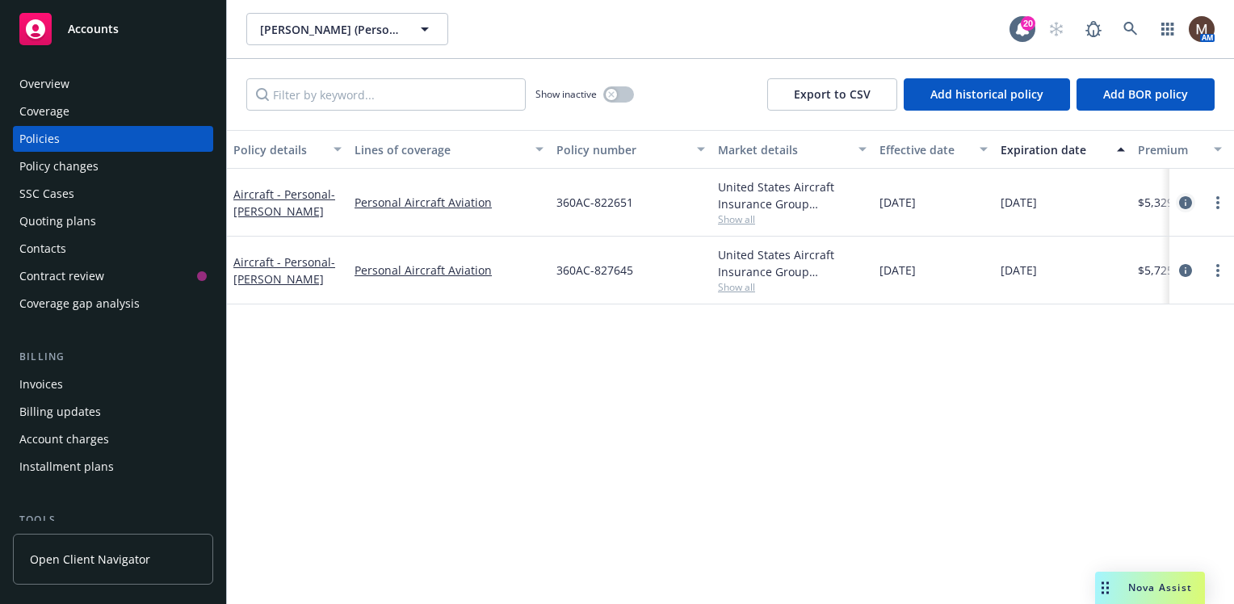
click at [1187, 199] on icon "circleInformation" at bounding box center [1185, 202] width 13 height 13
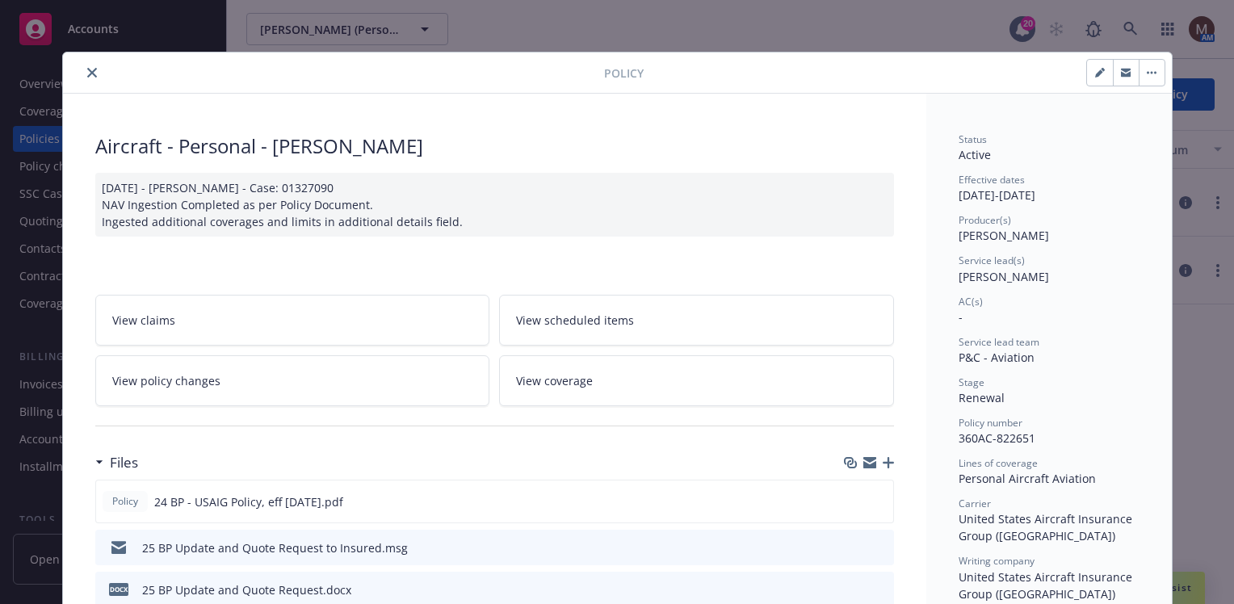
click at [84, 66] on button "close" at bounding box center [91, 72] width 19 height 19
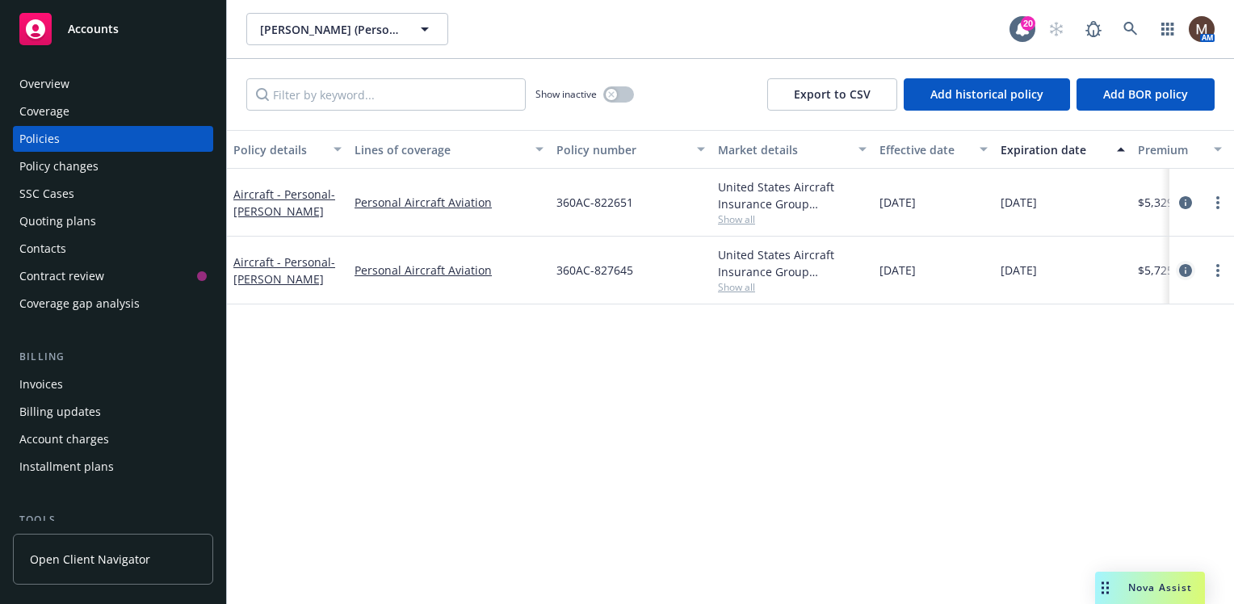
click at [1187, 264] on icon "circleInformation" at bounding box center [1185, 270] width 13 height 13
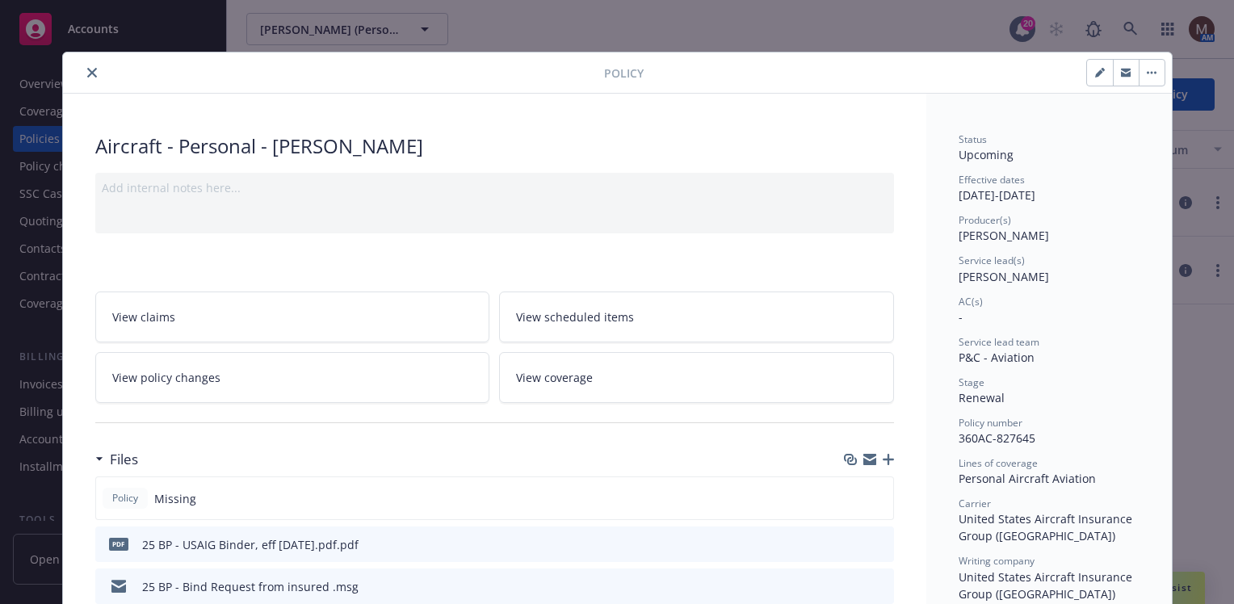
click at [87, 71] on icon "close" at bounding box center [92, 73] width 10 height 10
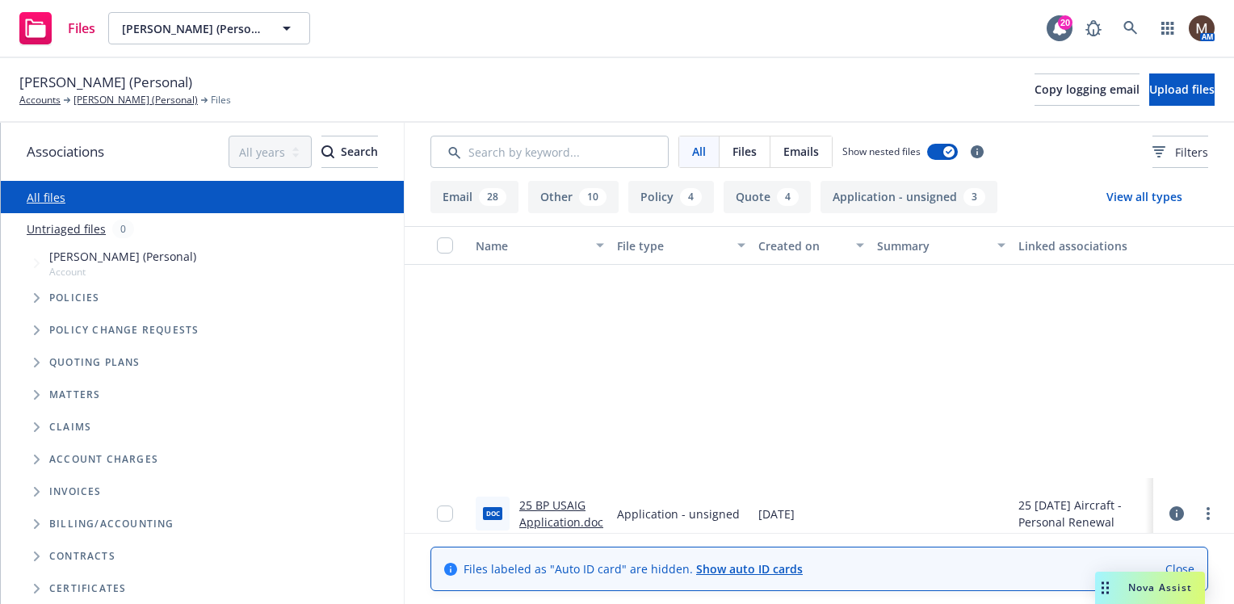
scroll to position [323, 0]
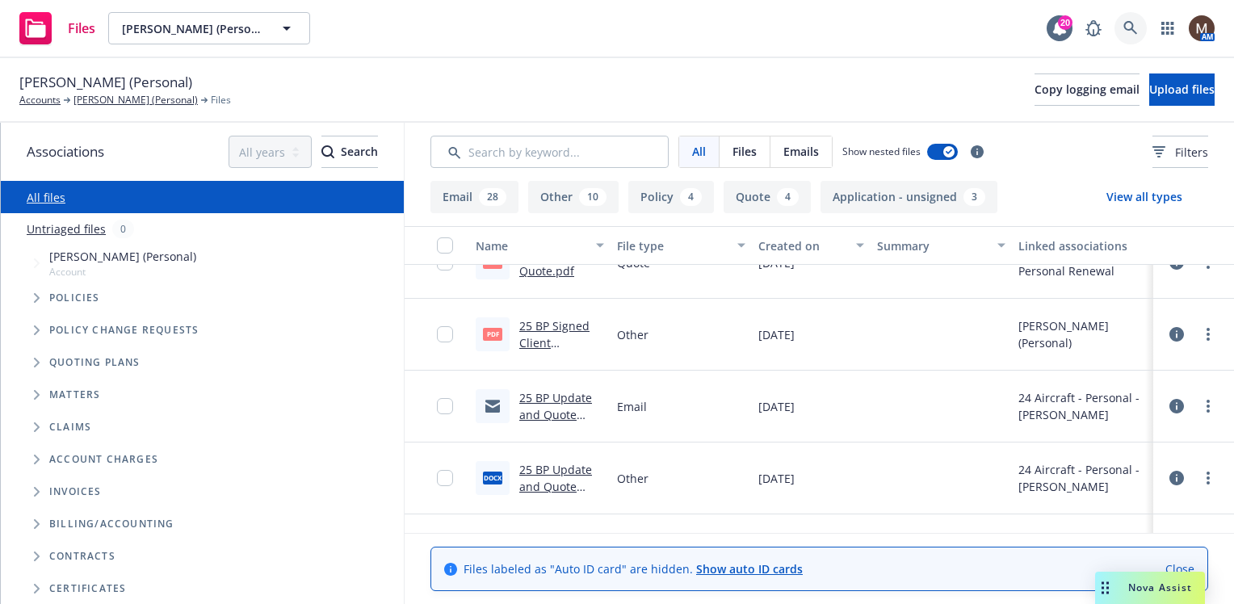
click at [1129, 19] on link at bounding box center [1131, 28] width 32 height 32
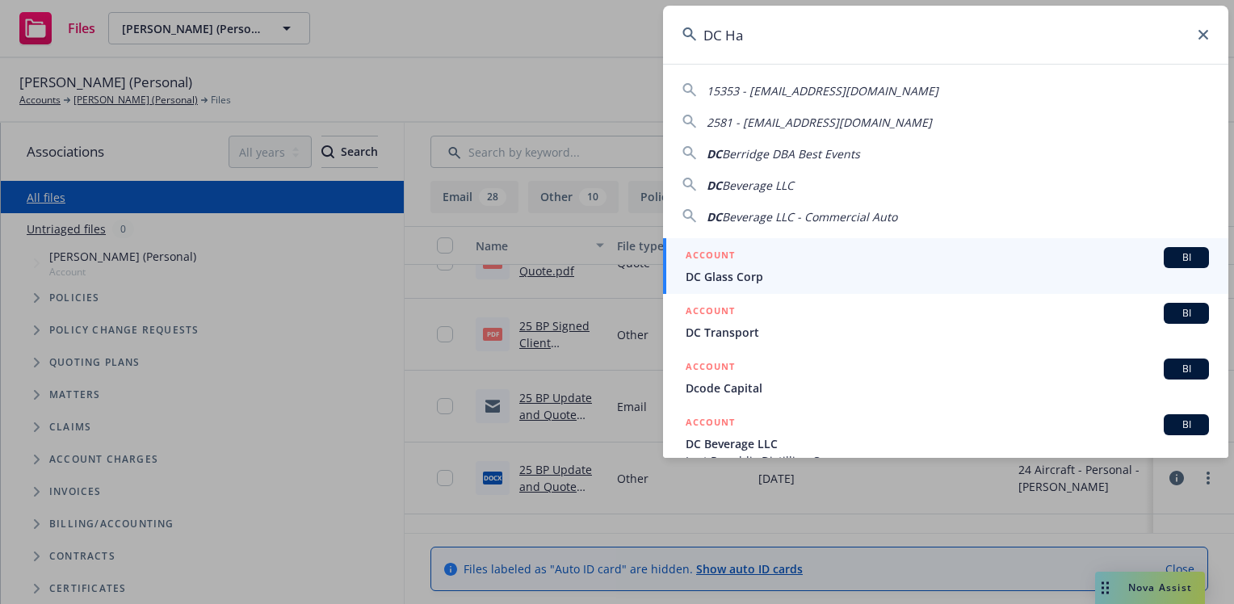
type input "DC Hay"
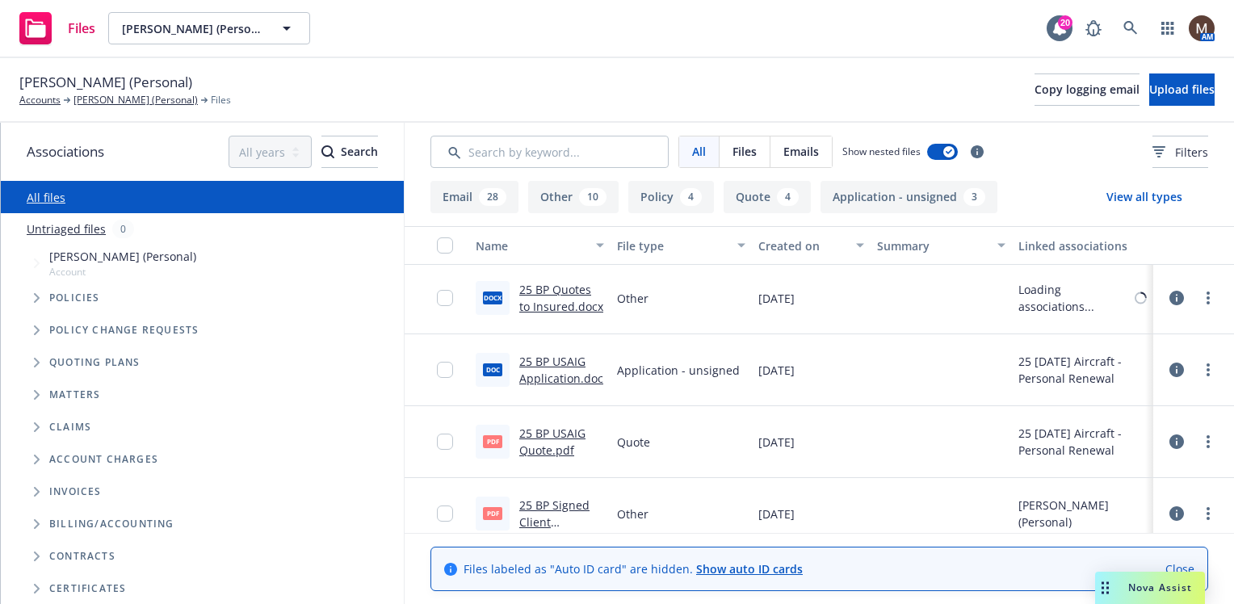
scroll to position [0, 0]
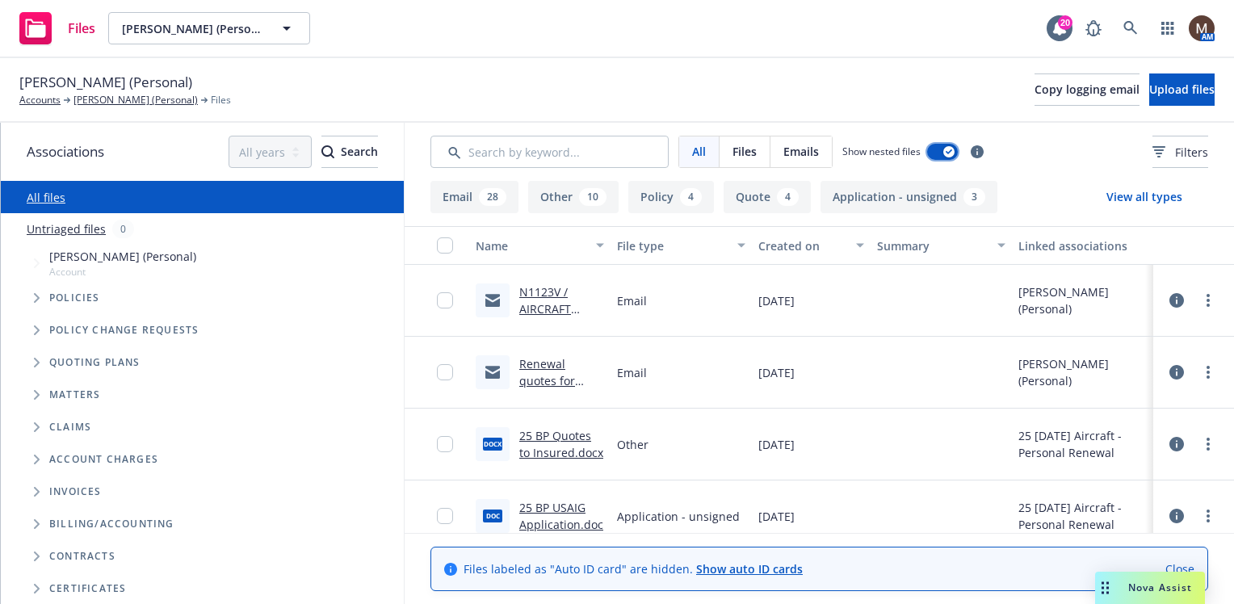
click at [948, 152] on icon "button" at bounding box center [949, 151] width 6 height 5
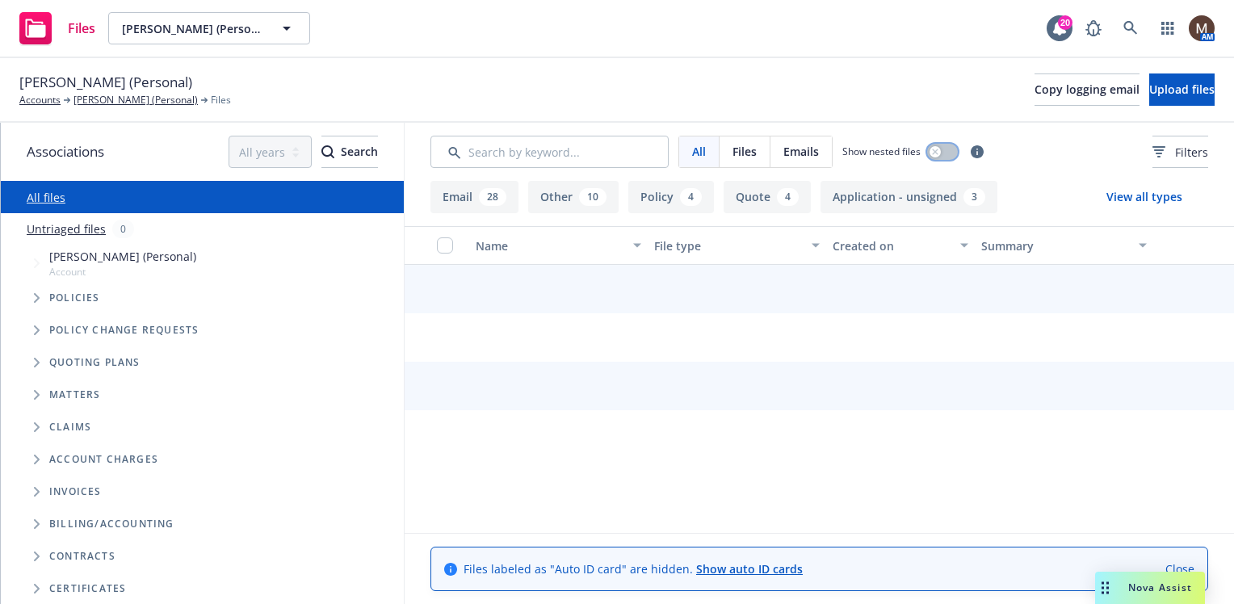
click at [948, 152] on button "button" at bounding box center [942, 152] width 31 height 16
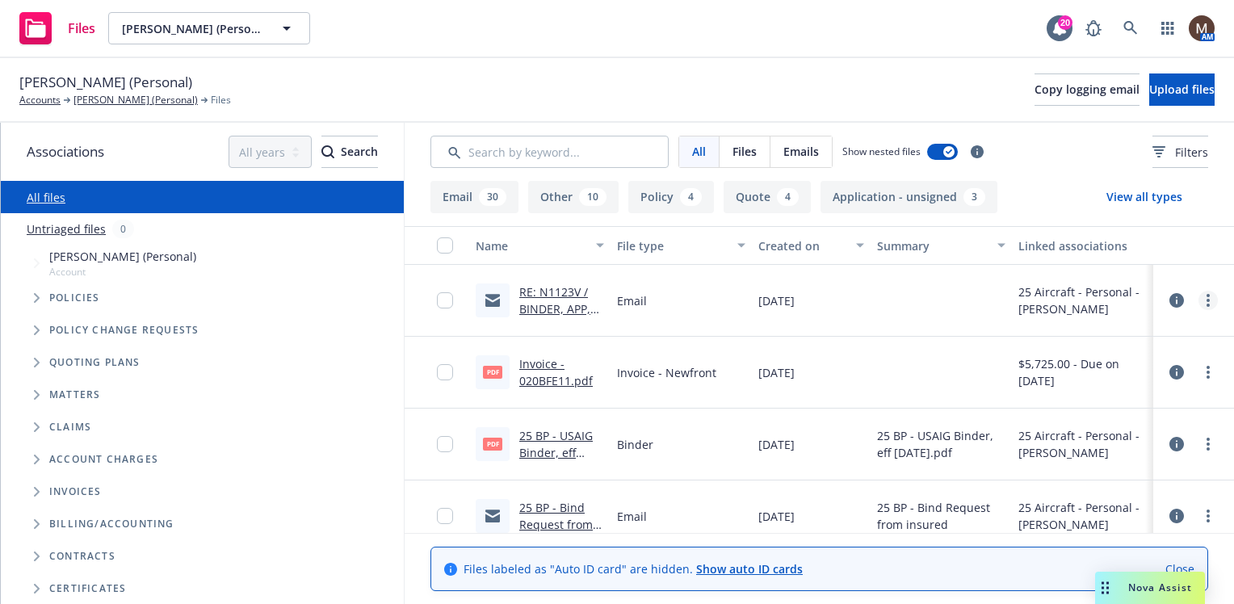
click at [1199, 301] on link "more" at bounding box center [1208, 300] width 19 height 19
click at [1082, 396] on link "Edit" at bounding box center [1124, 398] width 161 height 32
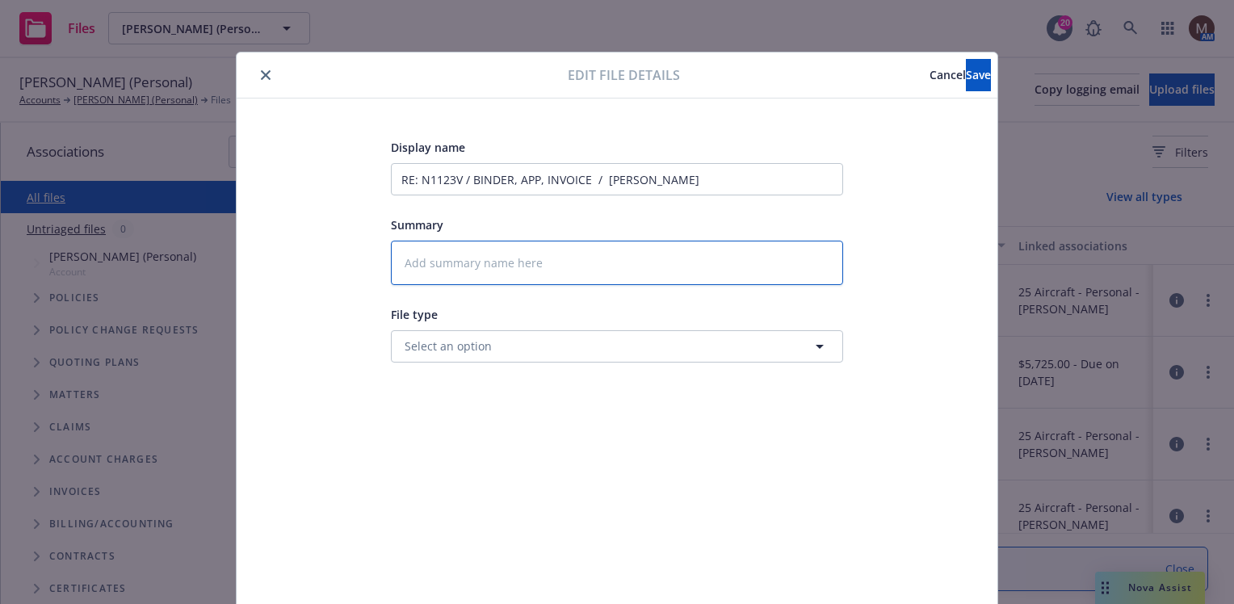
click at [444, 257] on textarea at bounding box center [617, 263] width 452 height 44
type textarea "x"
type textarea "2"
type textarea "x"
type textarea "25"
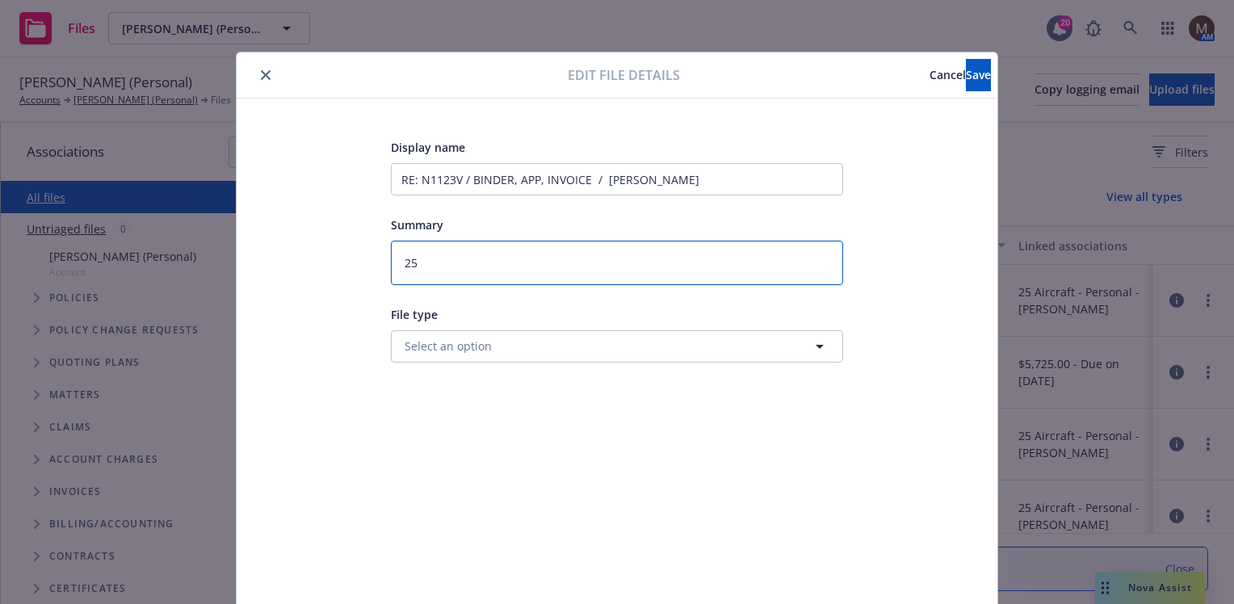
type textarea "x"
type textarea "25"
type textarea "x"
type textarea "25 B"
type textarea "x"
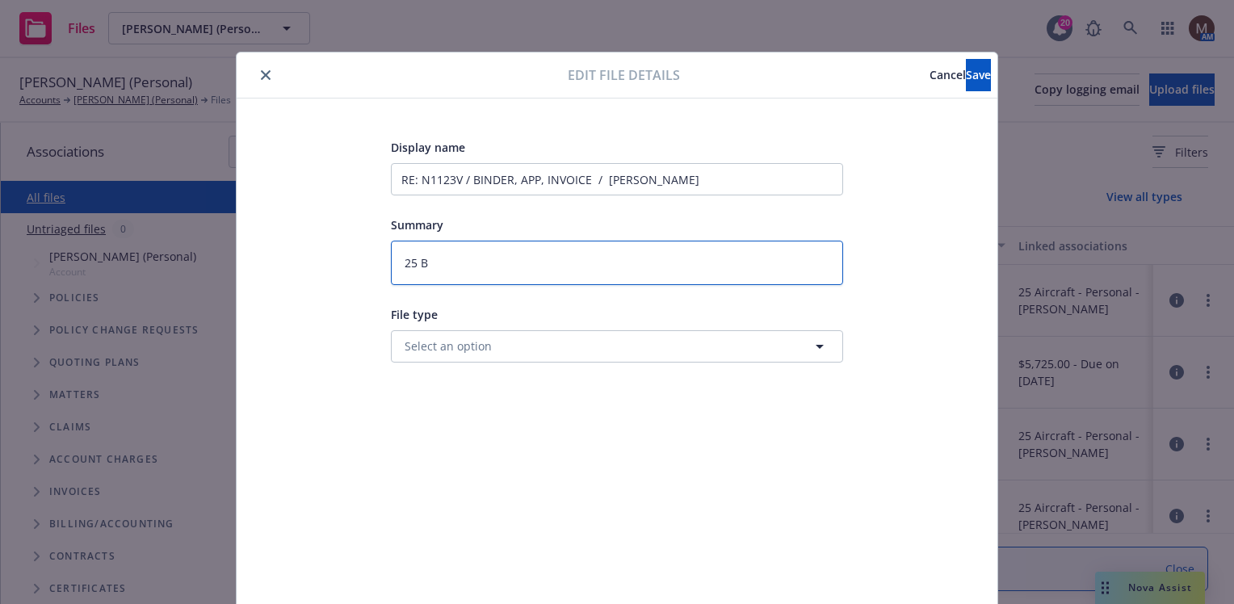
type textarea "25 BP"
type textarea "x"
type textarea "25 BP"
type textarea "x"
type textarea "25 BP -"
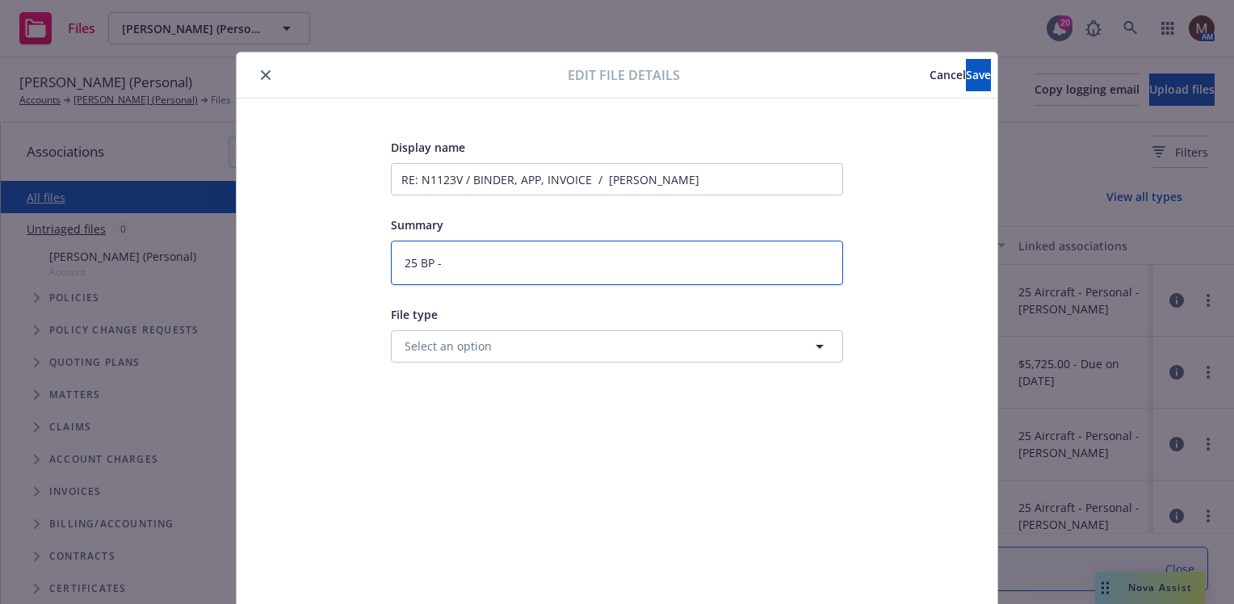
type textarea "x"
type textarea "25 BP -"
type textarea "x"
type textarea "25 BP - B"
type textarea "x"
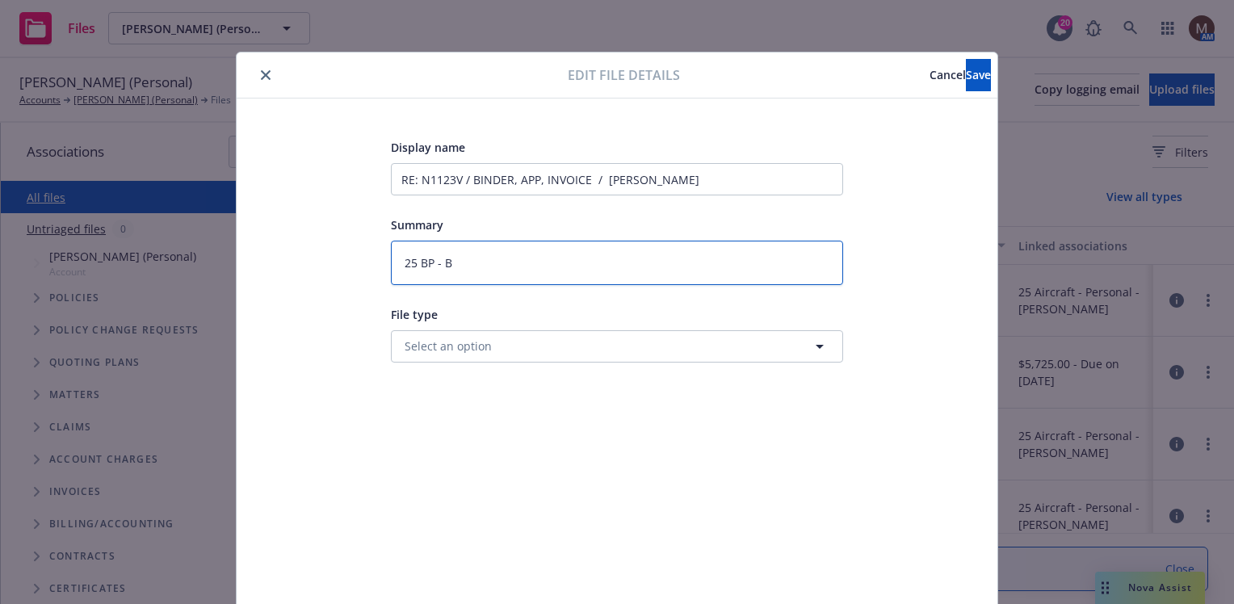
type textarea "25 BP - Bi"
type textarea "x"
type textarea "25 BP - Bin"
type textarea "x"
type textarea "25 BP - Bind"
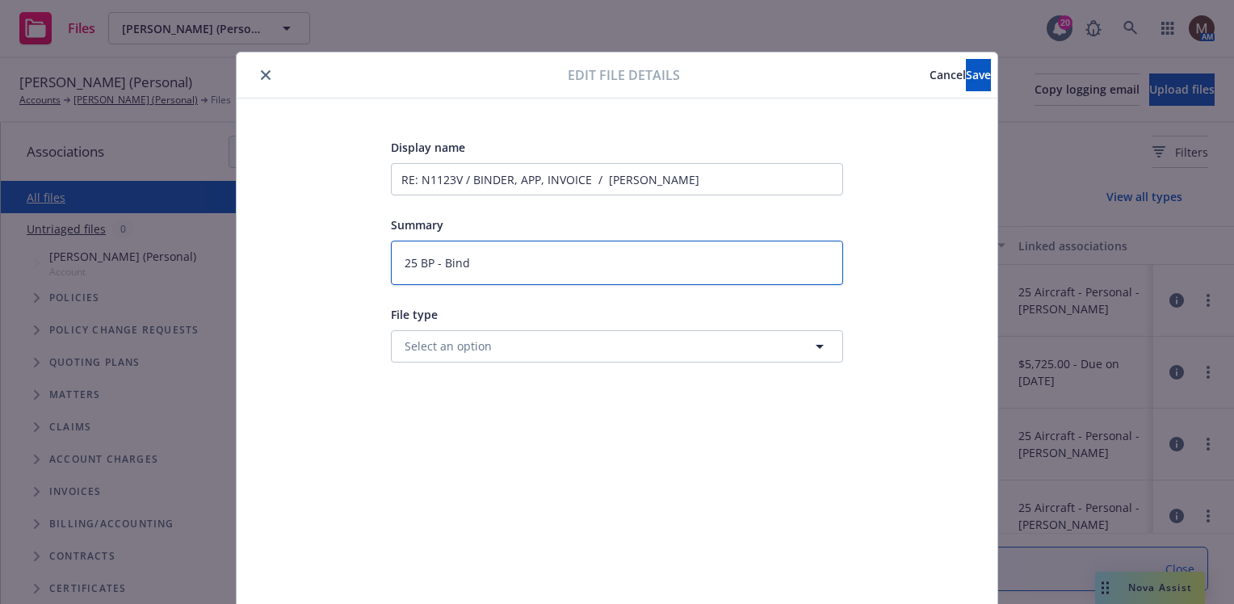
type textarea "x"
type textarea "25 BP - Binde"
type textarea "x"
type textarea "25 BP - Binder"
type textarea "x"
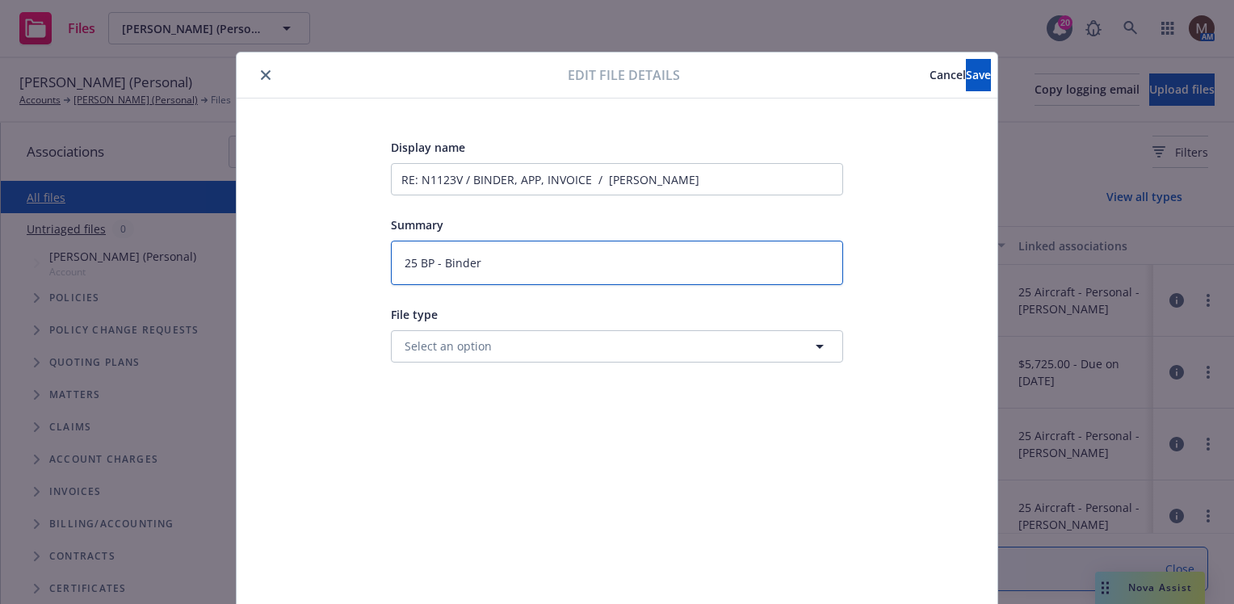
type textarea "25 BP - Binder,"
type textarea "x"
type textarea "25 BP - Binder,"
type textarea "x"
type textarea "25 BP - Binder, A"
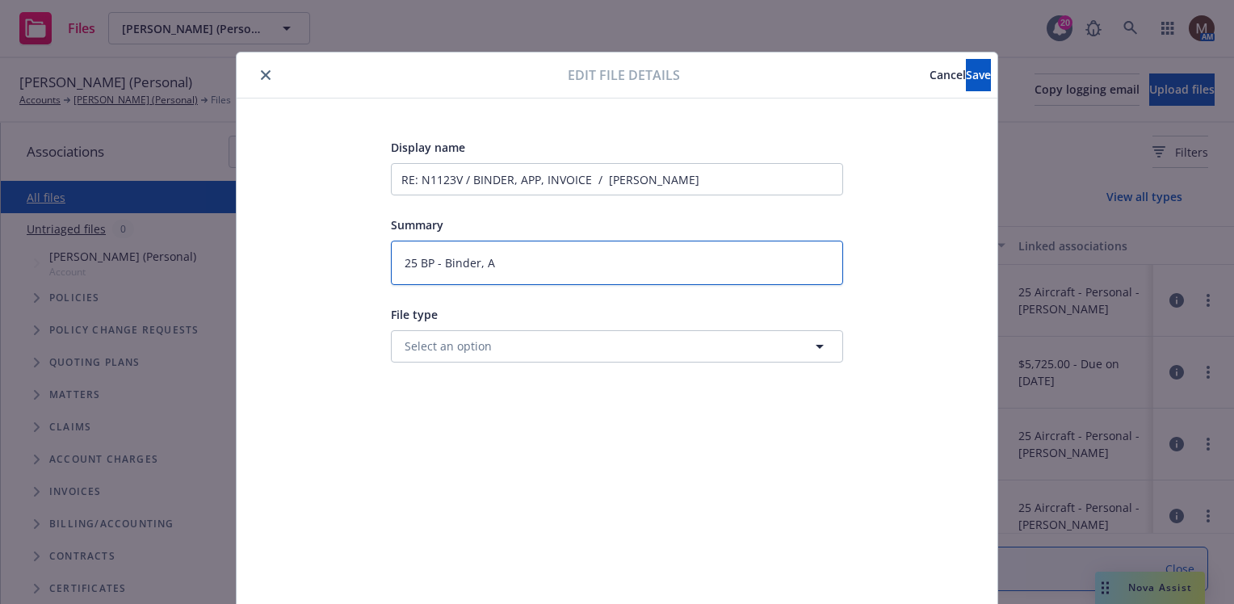
type textarea "x"
type textarea "25 BP - Binder, Ap"
type textarea "x"
type textarea "25 BP - Binder, App"
type textarea "x"
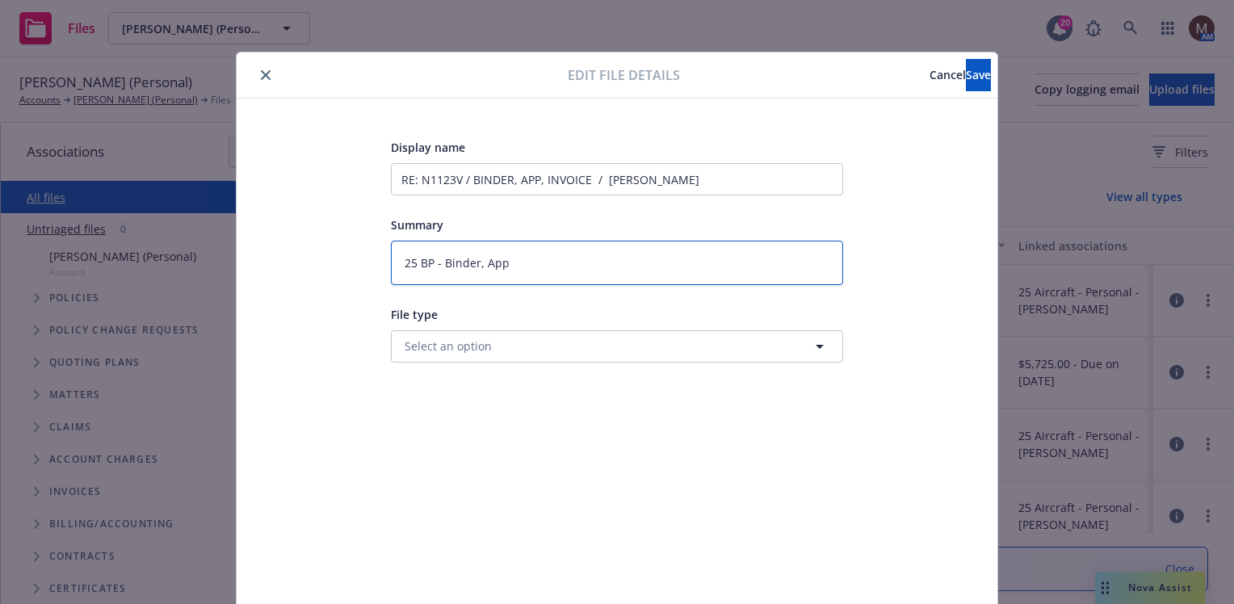
type textarea "25 BP - Binder, App,"
type textarea "x"
type textarea "25 BP - Binder, App,"
type textarea "x"
type textarea "25 BP - Binder, App, I"
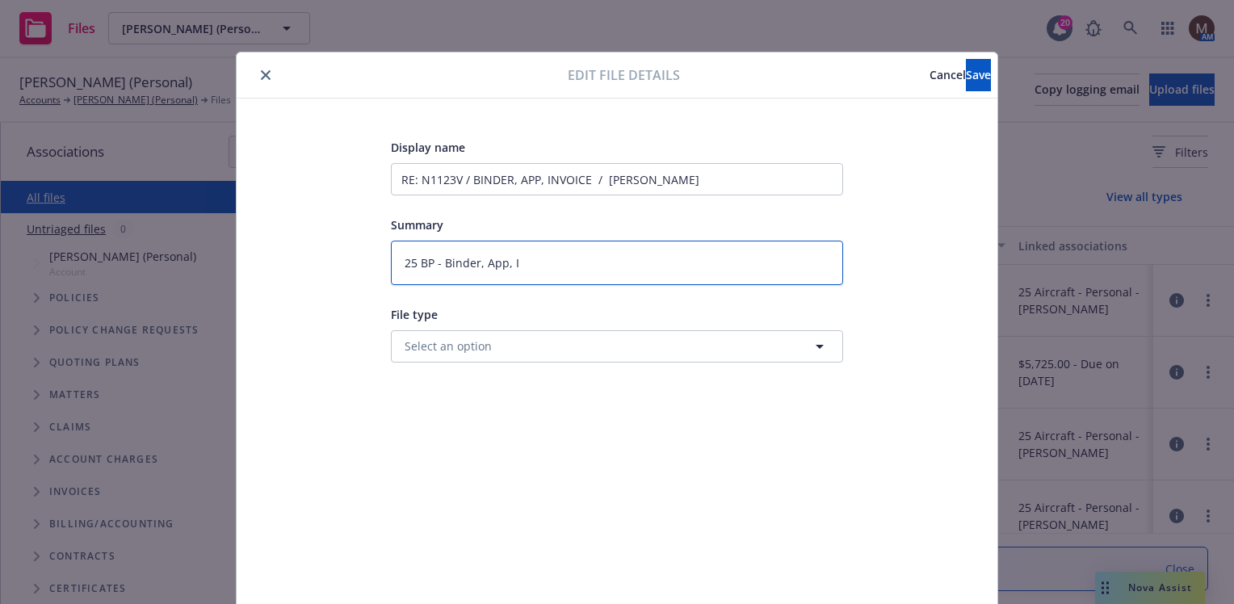
type textarea "x"
type textarea "25 BP - Binder, App, In"
type textarea "x"
type textarea "25 BP - Binder, App, Inv"
type textarea "x"
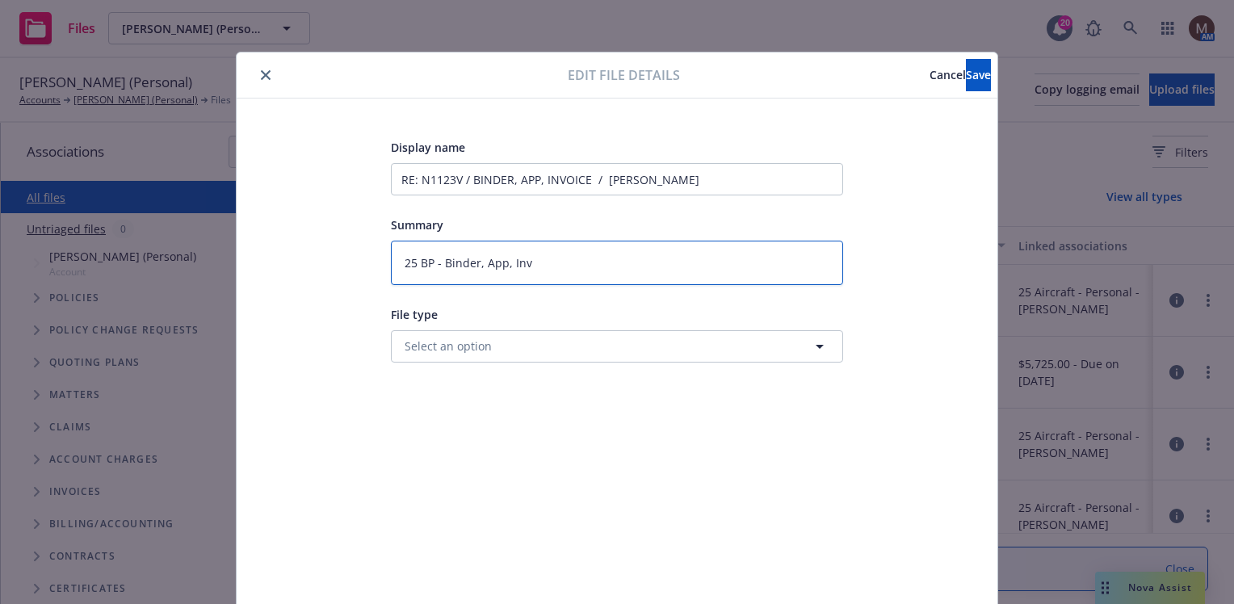
type textarea "25 BP - Binder, App, Invo"
type textarea "x"
type textarea "25 BP - Binder, App, Invoi"
type textarea "x"
type textarea "25 BP - Binder, App, Invoic"
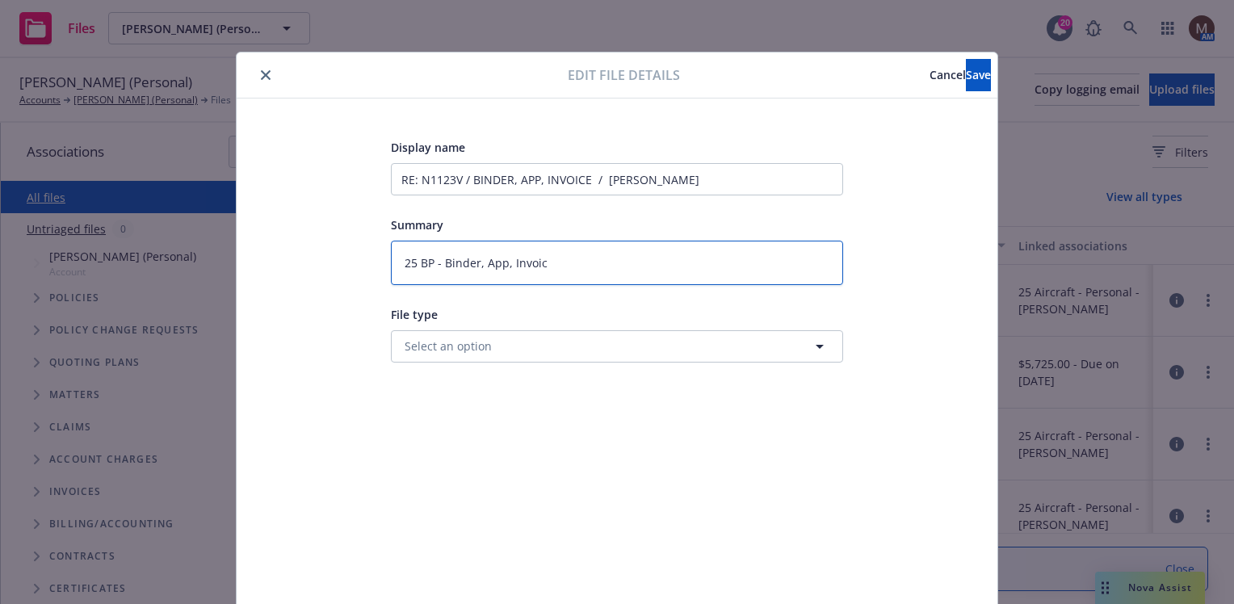
type textarea "x"
type textarea "25 BP - Binder, App, Invoice"
type textarea "x"
type textarea "25 BP - Binder, App, Invoice"
type textarea "x"
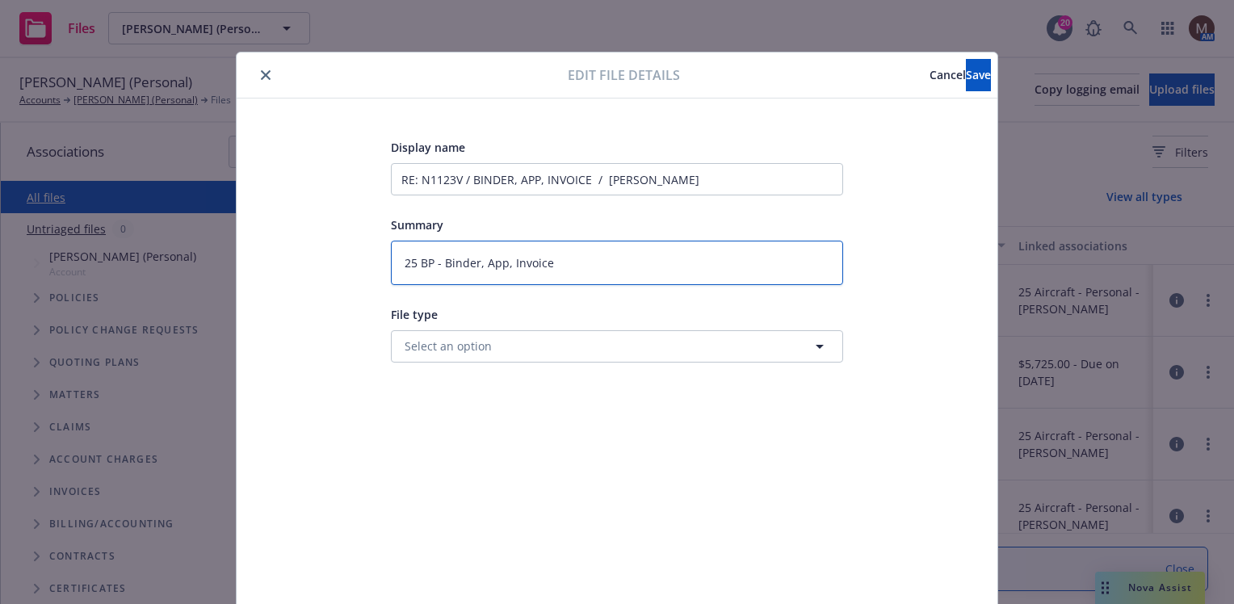
type textarea "25 BP - Binder, App, Invoice t"
type textarea "x"
type textarea "25 BP - Binder, App, Invoice to"
type textarea "x"
type textarea "25 BP - Binder, App, Invoice to"
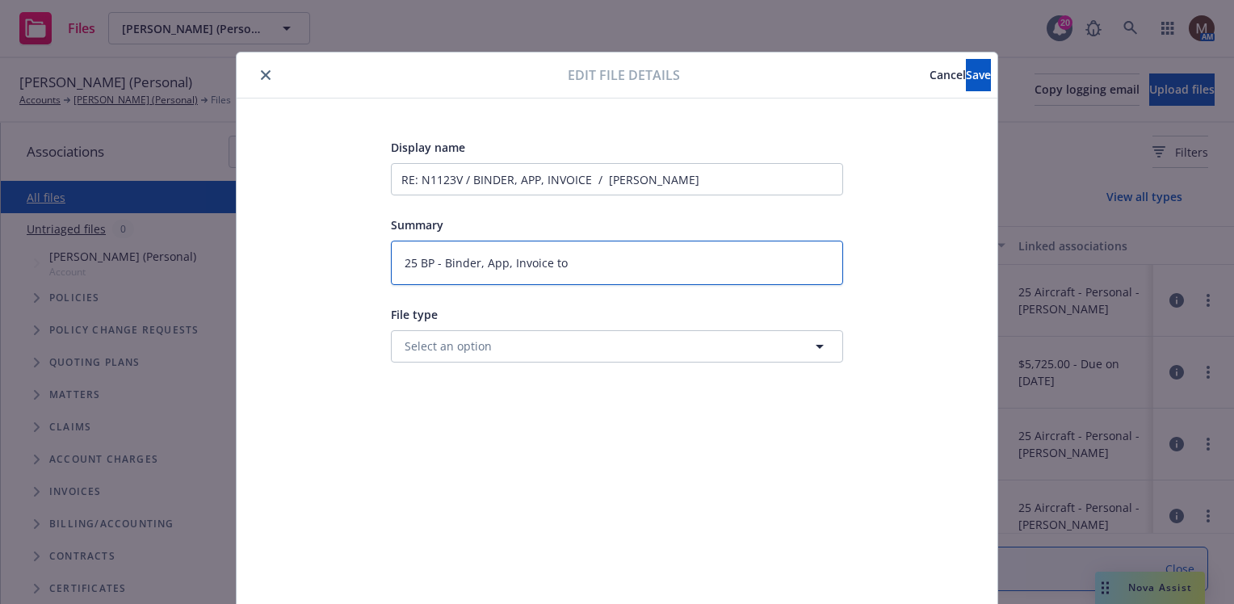
type textarea "x"
type textarea "25 BP - Binder, App, Invoice to i"
type textarea "x"
type textarea "25 BP - Binder, App, Invoice to in"
type textarea "x"
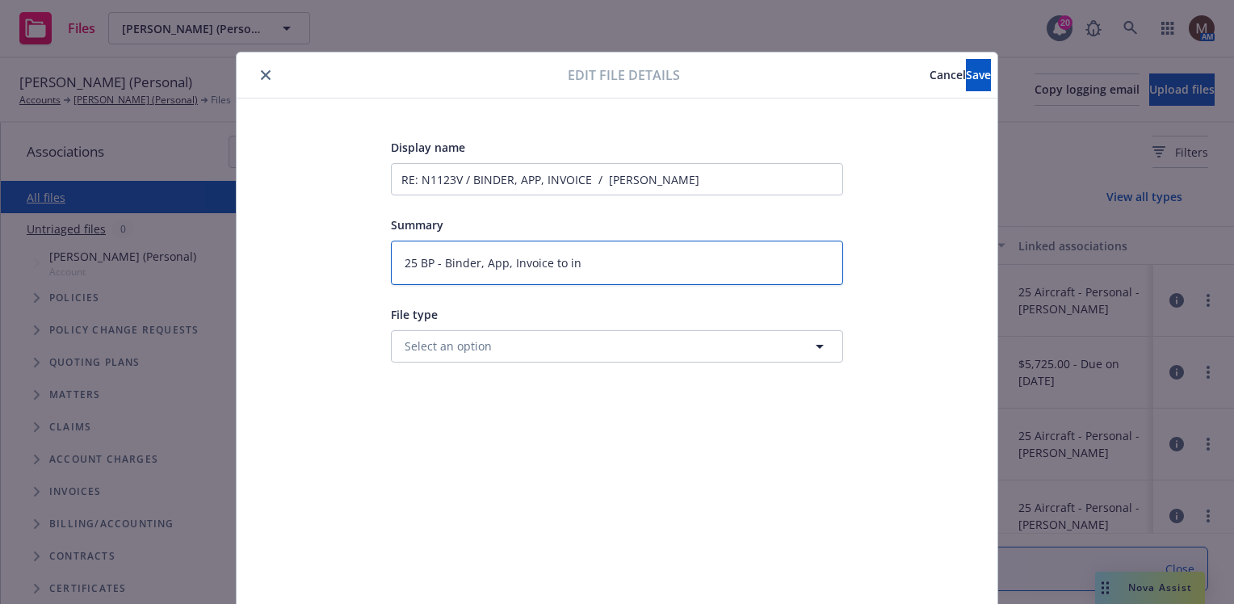
type textarea "25 BP - Binder, App, Invoice to ins"
type textarea "x"
type textarea "25 BP - Binder, App, Invoice to insu"
type textarea "x"
type textarea "25 BP - Binder, App, Invoice to insur"
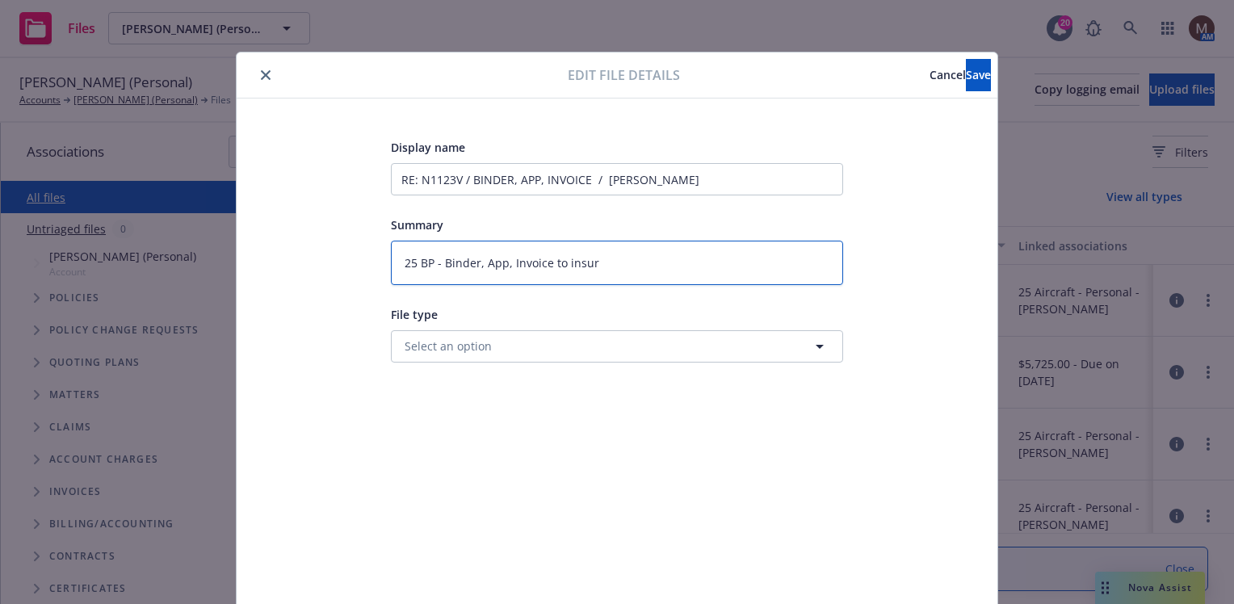
type textarea "x"
type textarea "25 BP - Binder, App, Invoice to insure"
type textarea "x"
type textarea "25 BP - Binder, App, Invoice to insured"
type textarea "x"
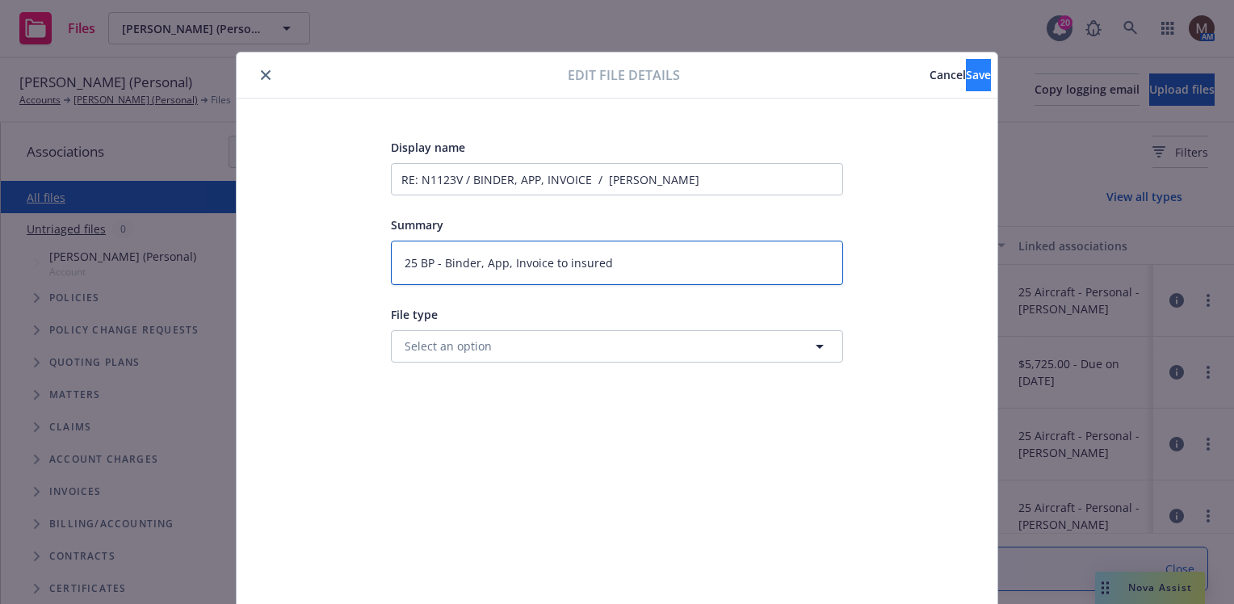
type textarea "25 BP - Binder, App, Invoice to insured"
click at [966, 73] on span "Save" at bounding box center [978, 74] width 25 height 15
type textarea "x"
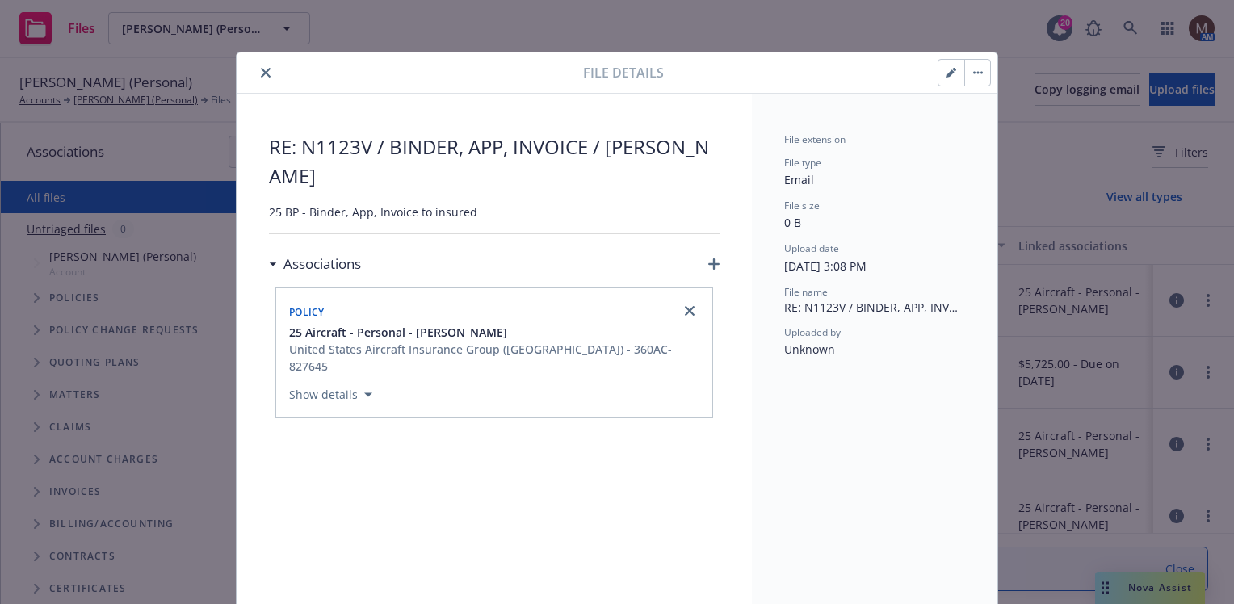
click at [256, 66] on button "close" at bounding box center [265, 72] width 19 height 19
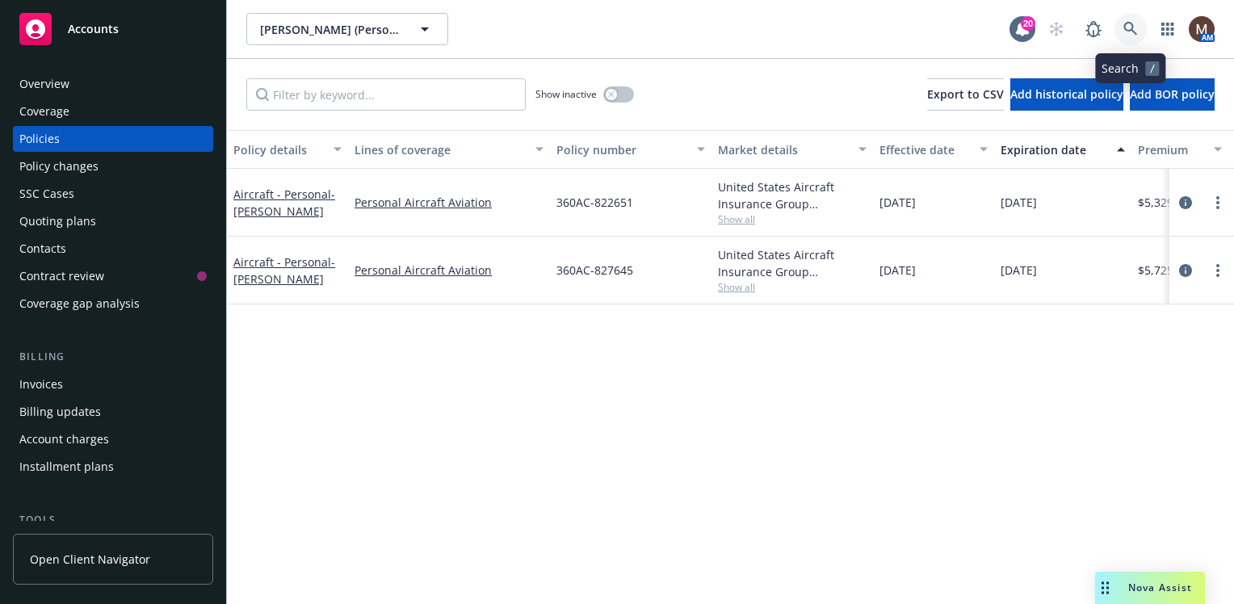
click at [1133, 21] on link at bounding box center [1131, 29] width 32 height 32
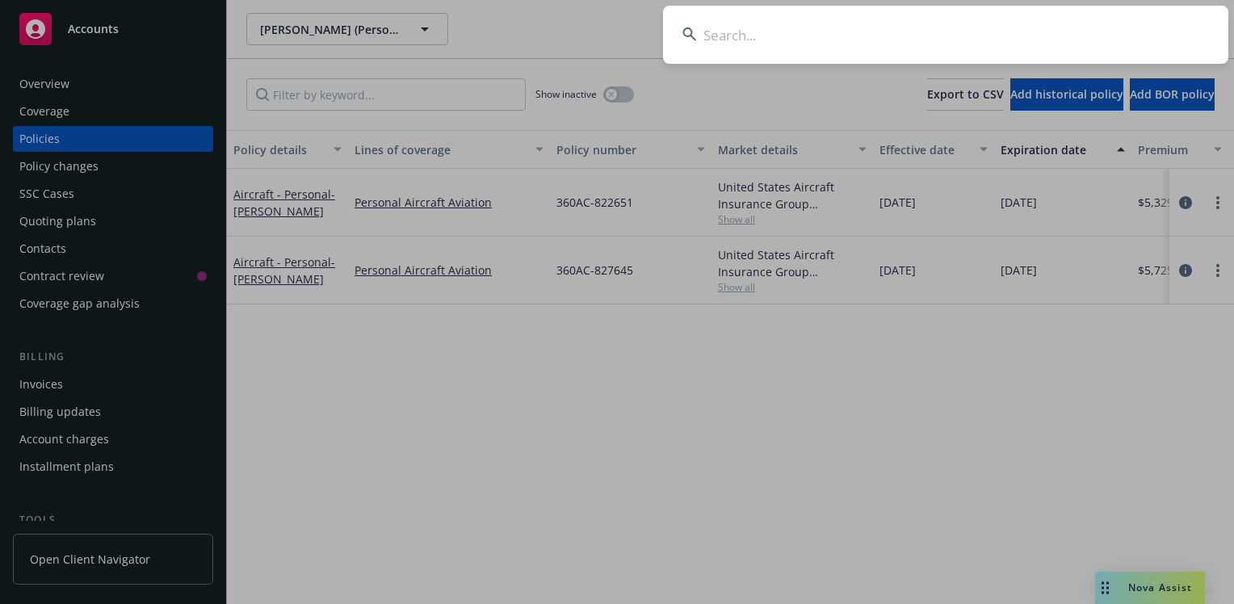
click at [714, 34] on input at bounding box center [945, 35] width 565 height 58
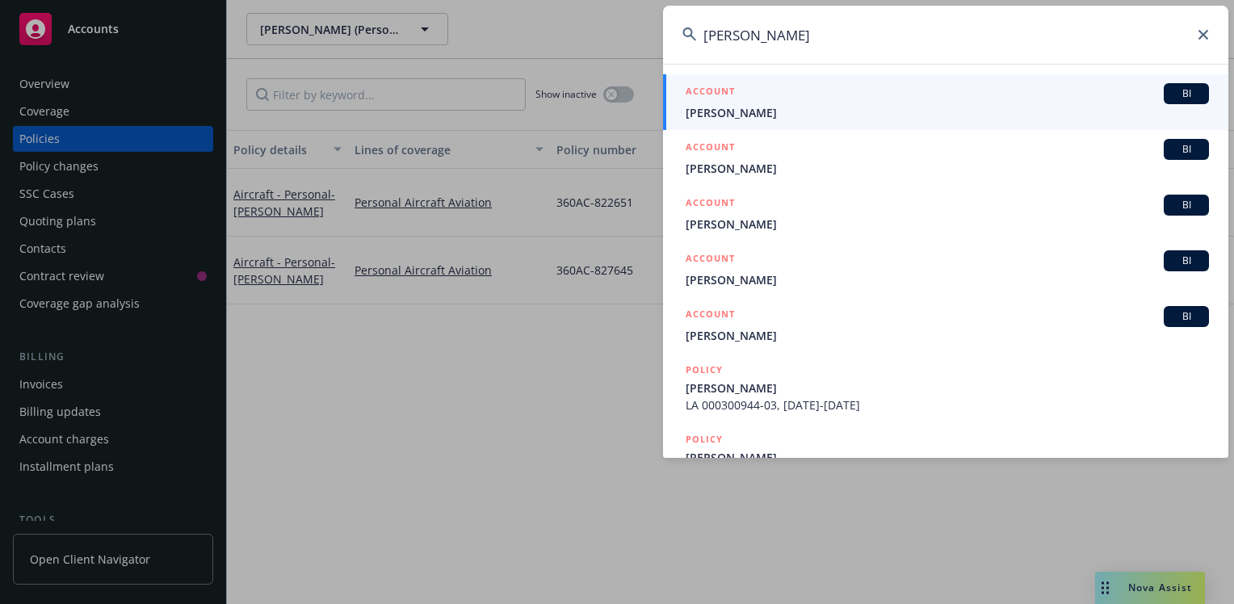
type input "hal hirsh"
click at [711, 109] on span "[PERSON_NAME]" at bounding box center [947, 112] width 523 height 17
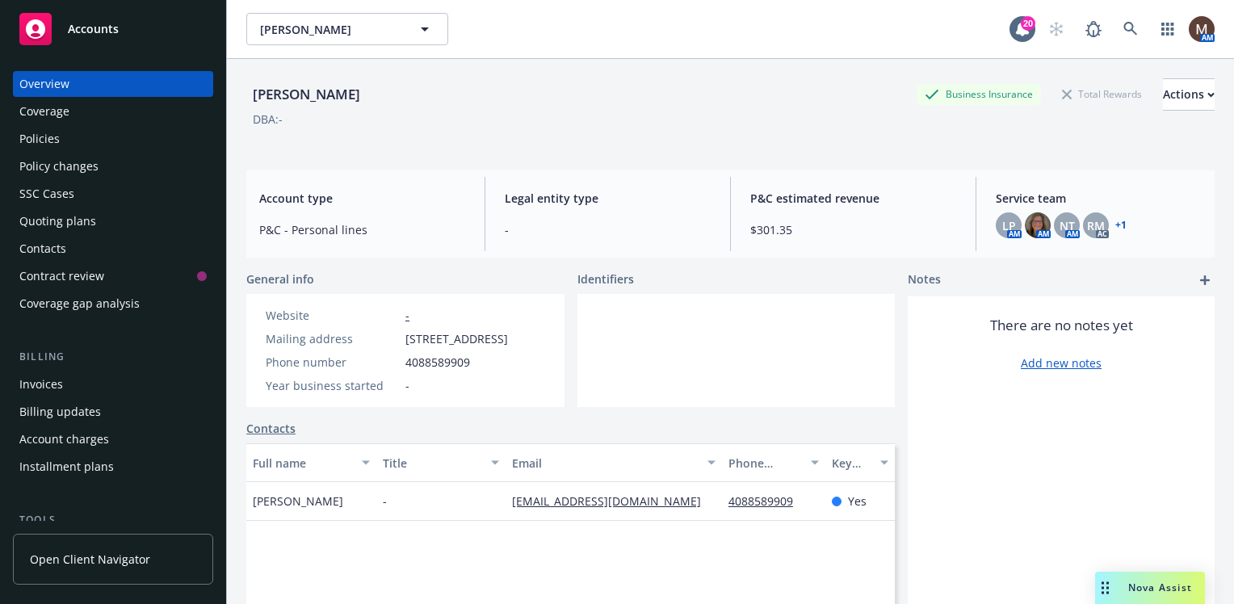
click at [42, 137] on div "Policies" at bounding box center [39, 139] width 40 height 26
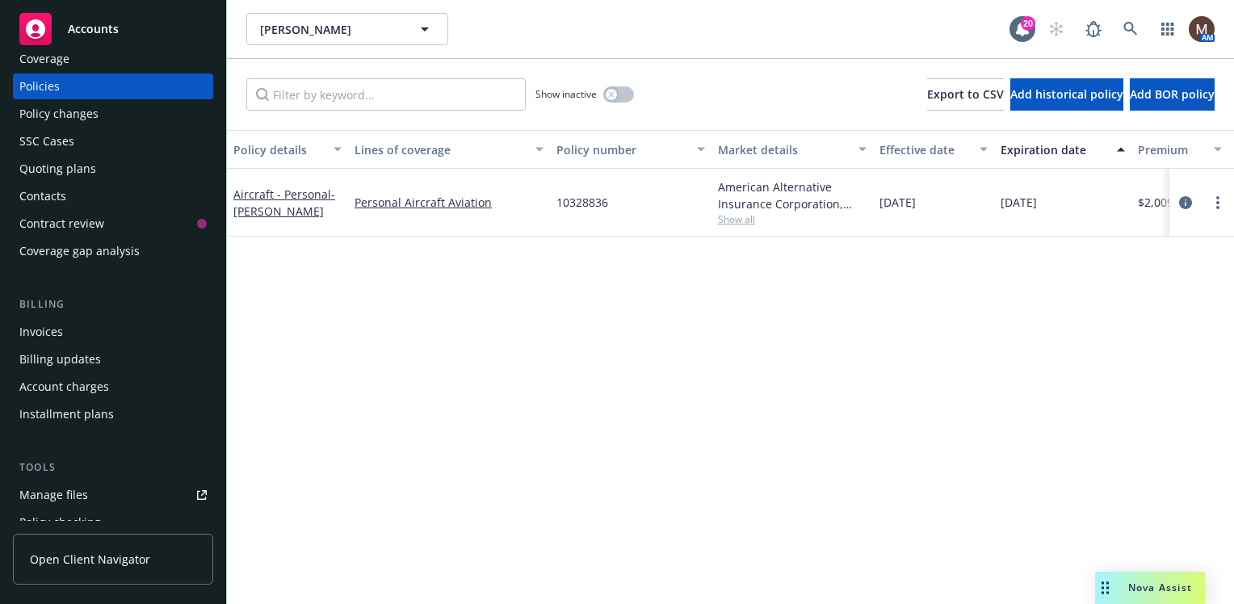
scroll to position [81, 0]
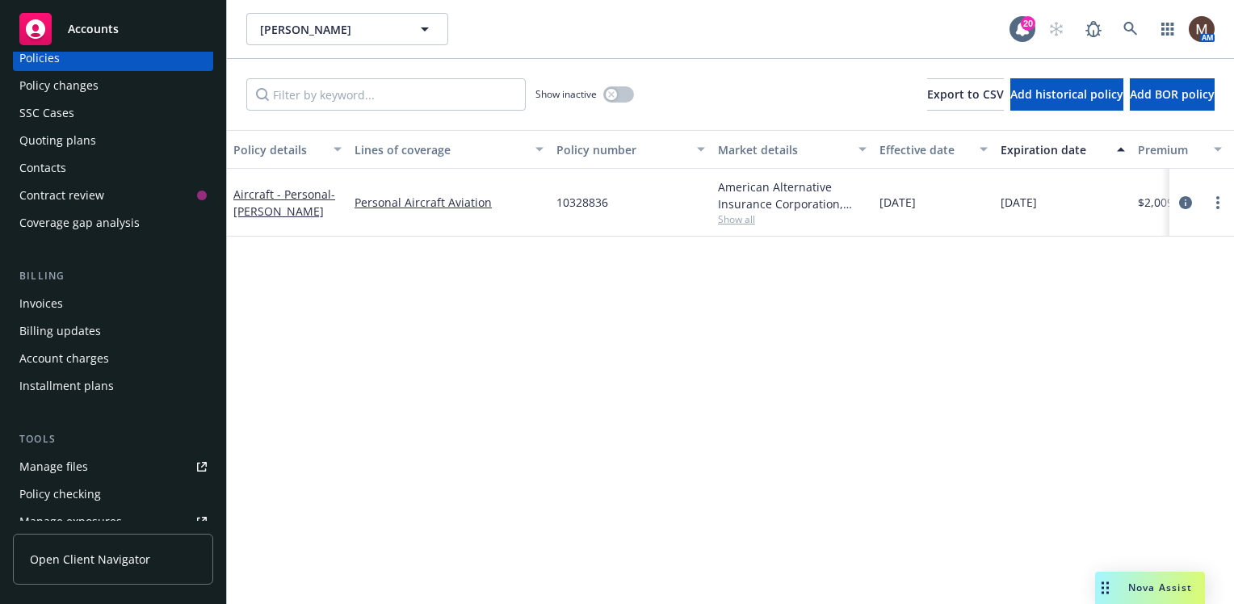
click at [87, 465] on link "Manage files" at bounding box center [113, 467] width 200 height 26
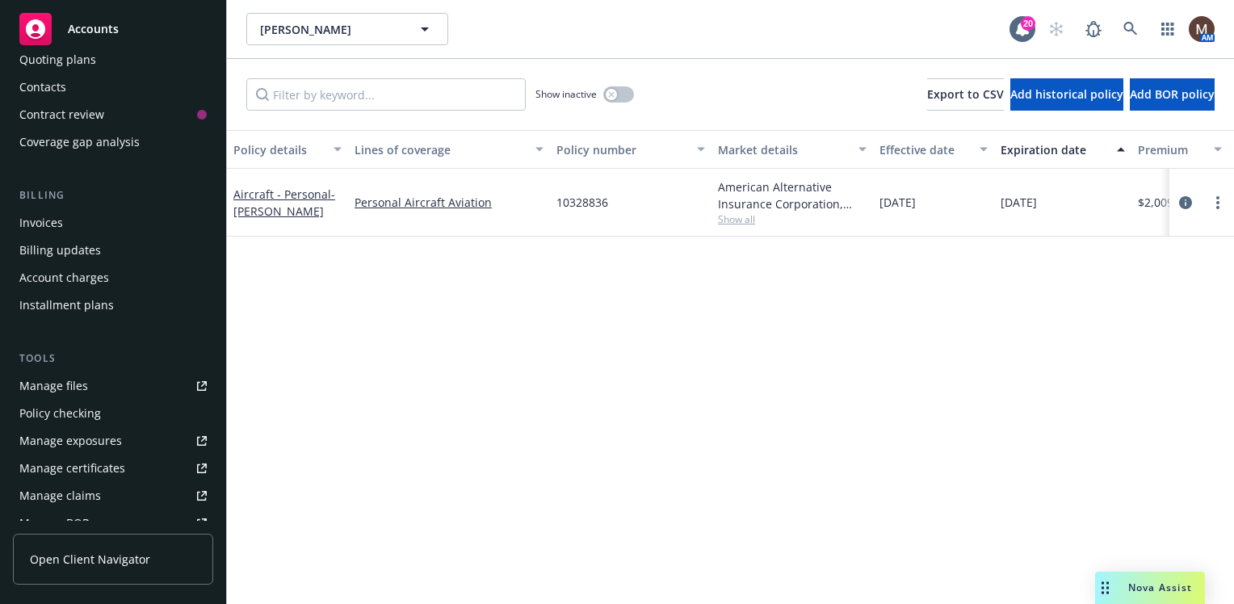
scroll to position [242, 0]
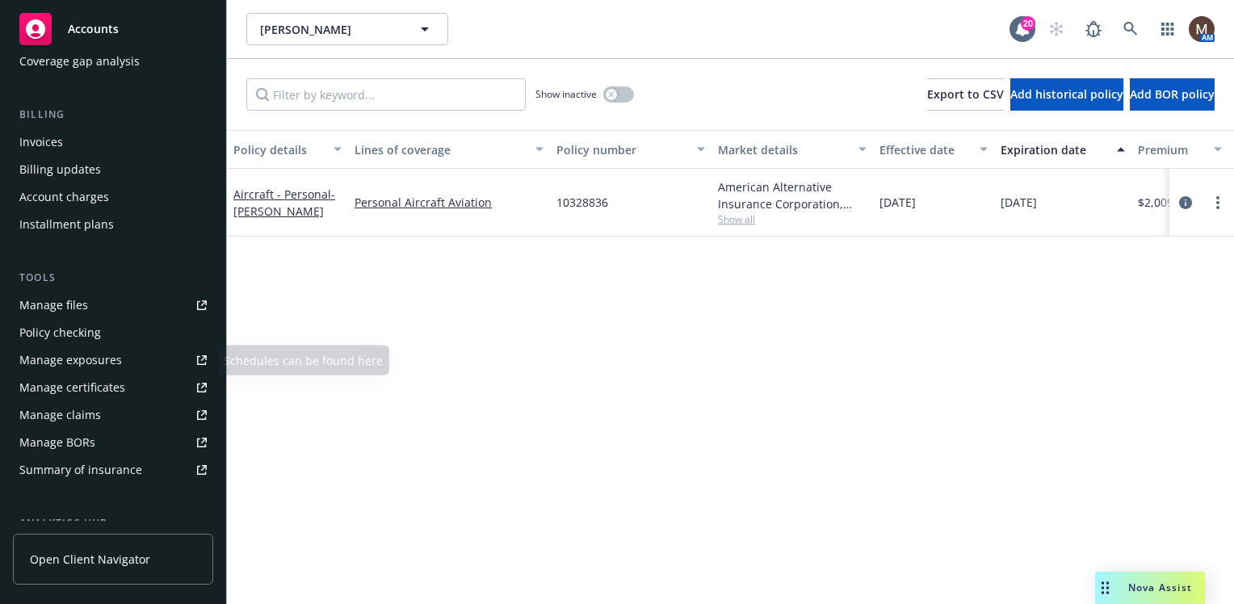
click at [68, 301] on div "Manage files" at bounding box center [53, 305] width 69 height 26
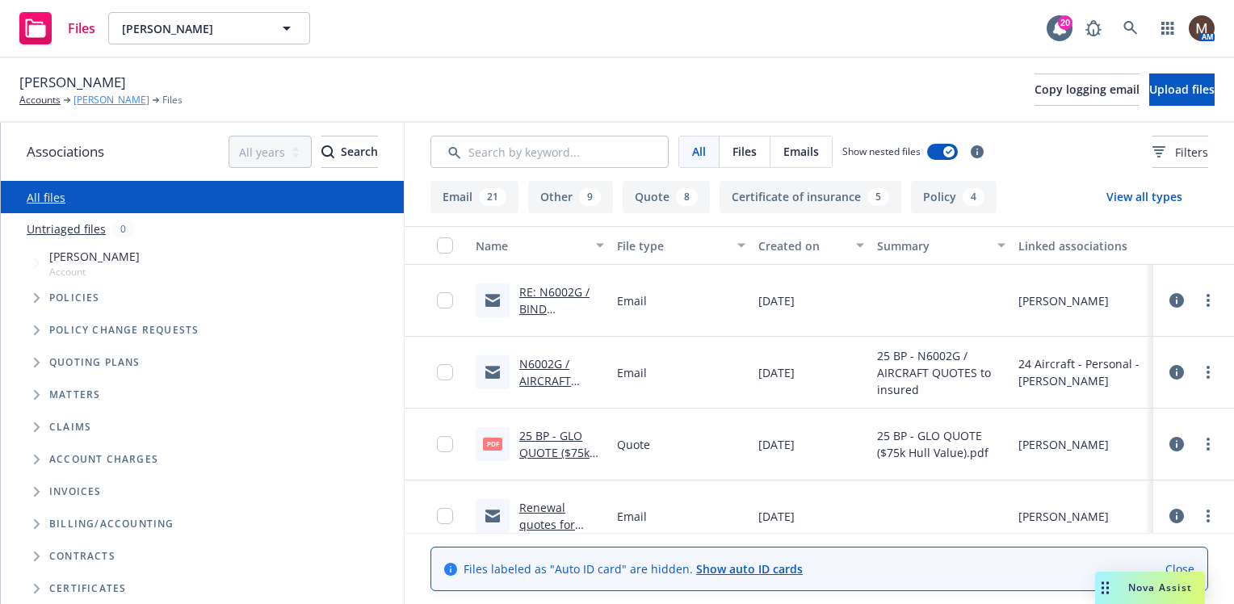
click at [103, 98] on link "[PERSON_NAME]" at bounding box center [112, 100] width 76 height 15
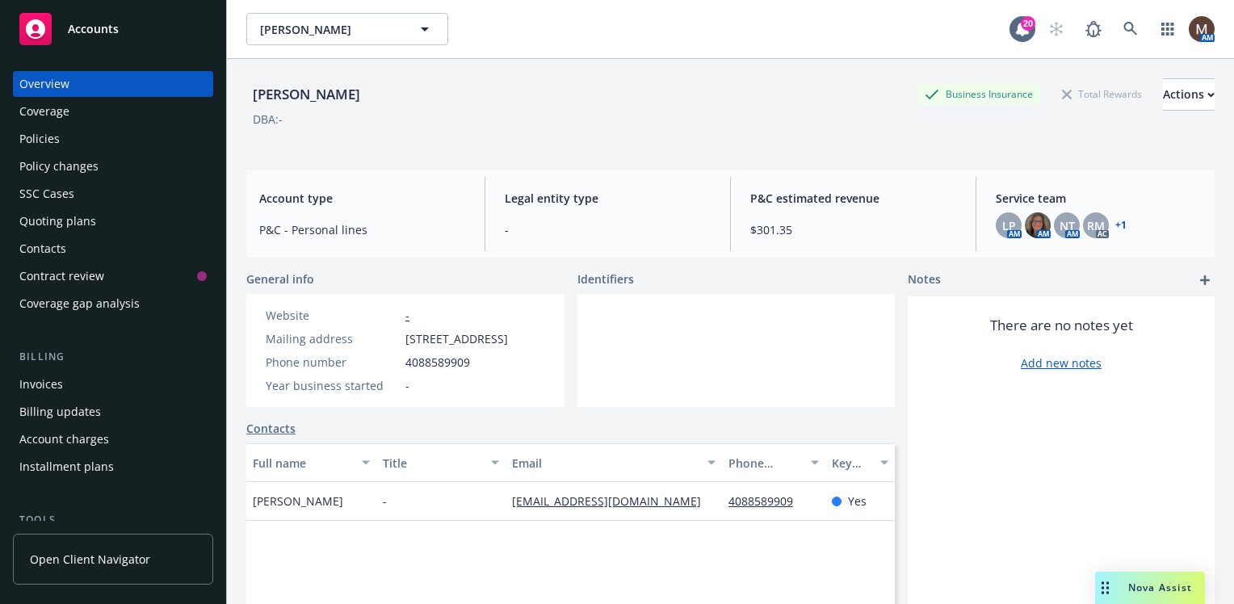
click at [48, 139] on div "Policies" at bounding box center [39, 139] width 40 height 26
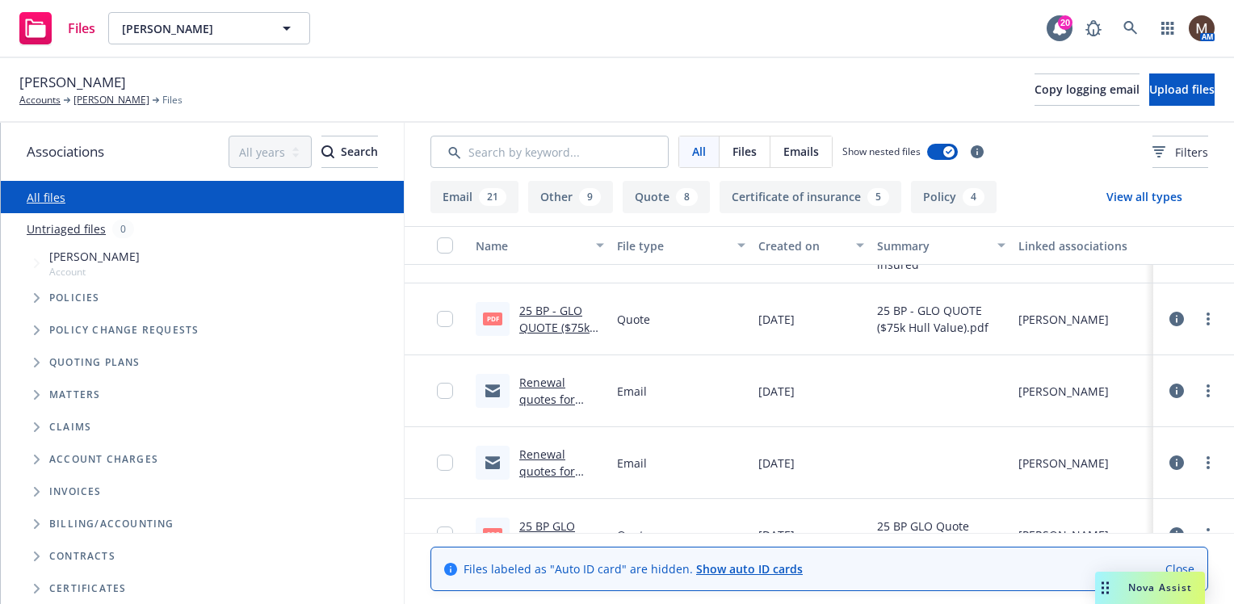
scroll to position [162, 0]
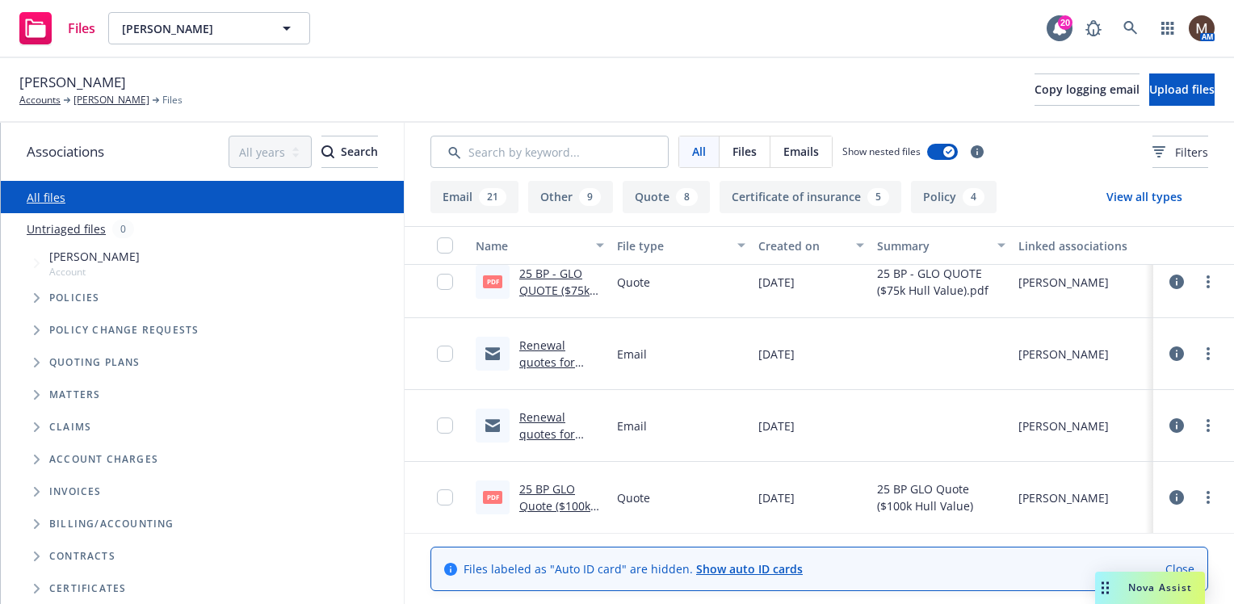
click at [553, 485] on link "25 BP GLO Quote ($100k Hull Value).pdf" at bounding box center [559, 505] width 80 height 49
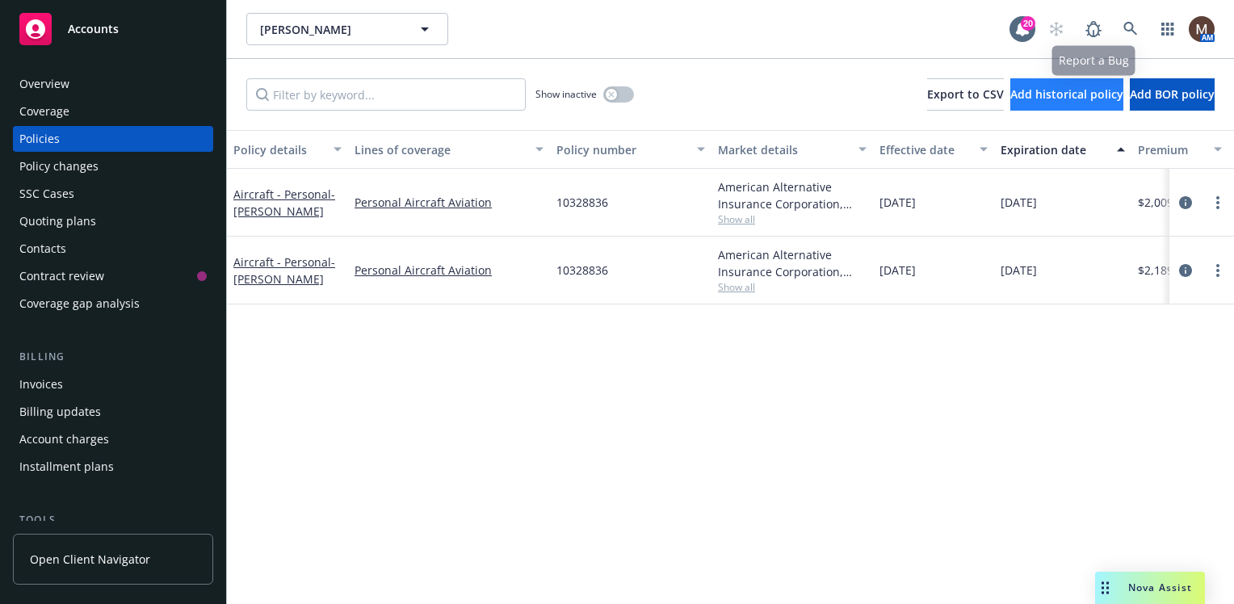
scroll to position [242, 0]
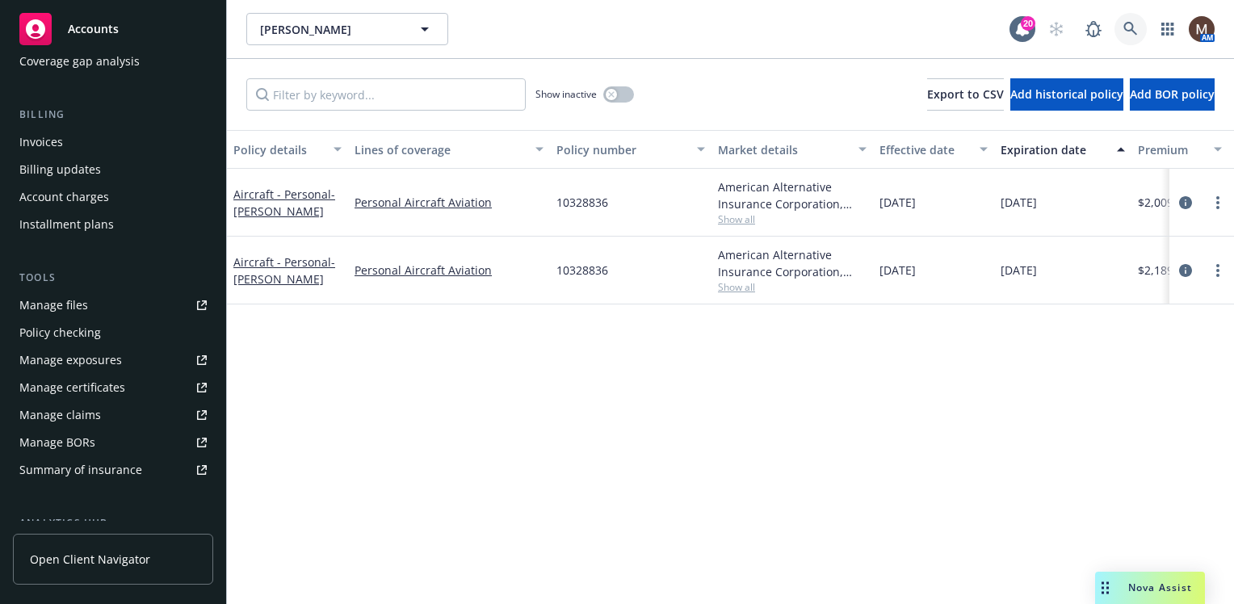
click at [1126, 25] on icon at bounding box center [1131, 29] width 15 height 15
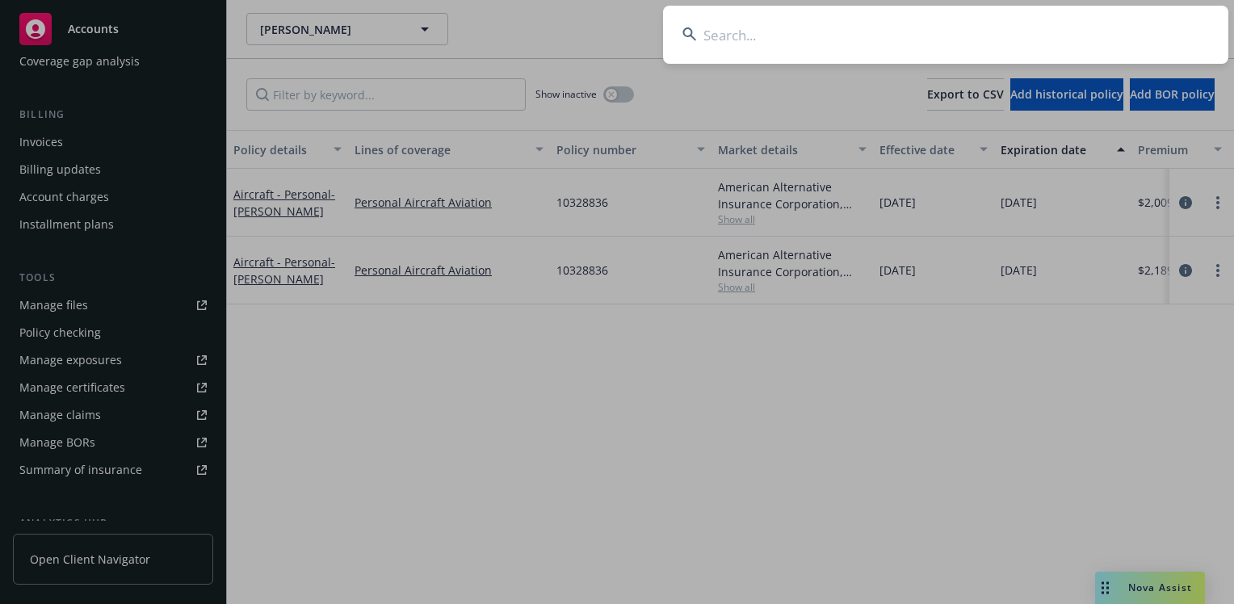
click at [714, 28] on input at bounding box center [945, 35] width 565 height 58
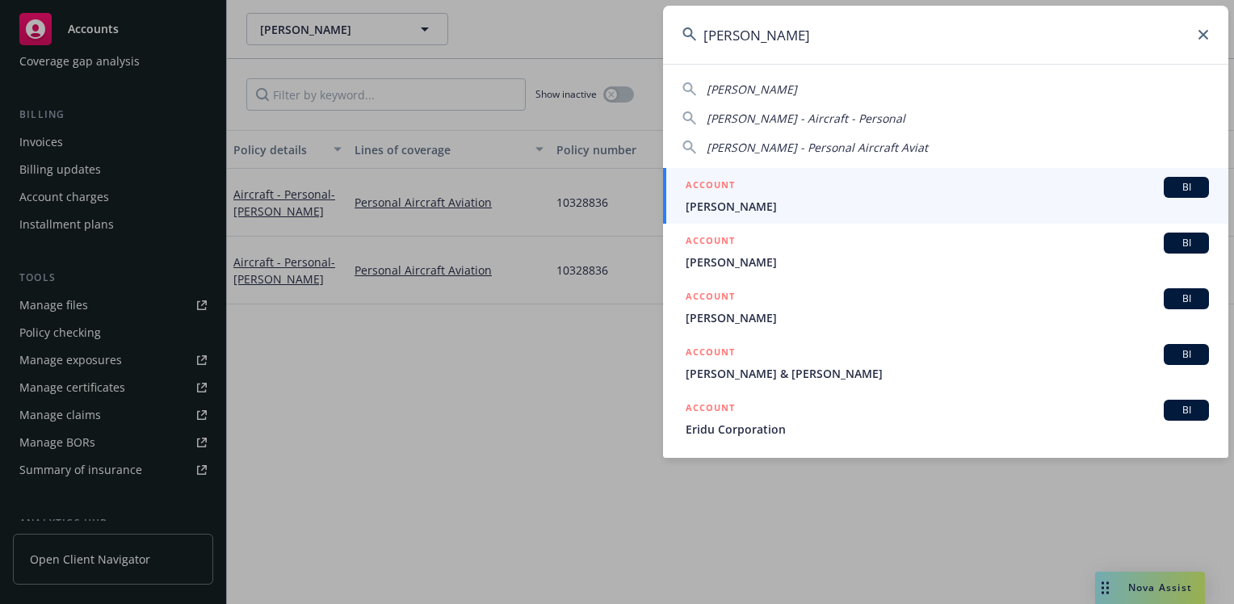
type input "[PERSON_NAME]"
click at [767, 203] on span "[PERSON_NAME]" at bounding box center [947, 206] width 523 height 17
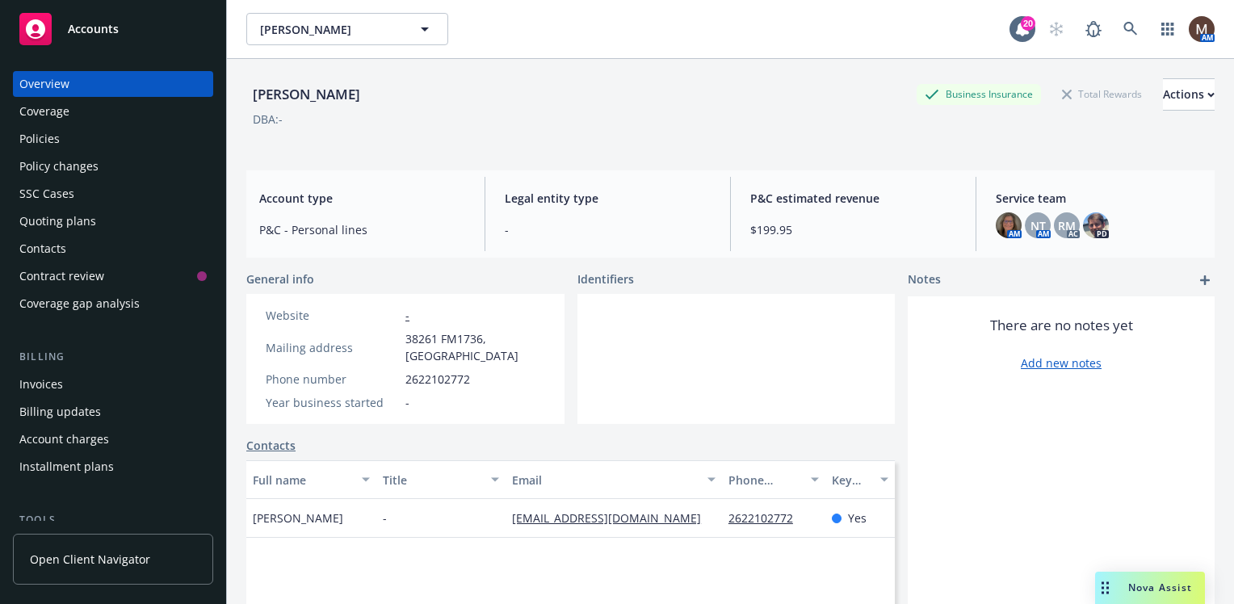
click at [55, 141] on div "Policies" at bounding box center [39, 139] width 40 height 26
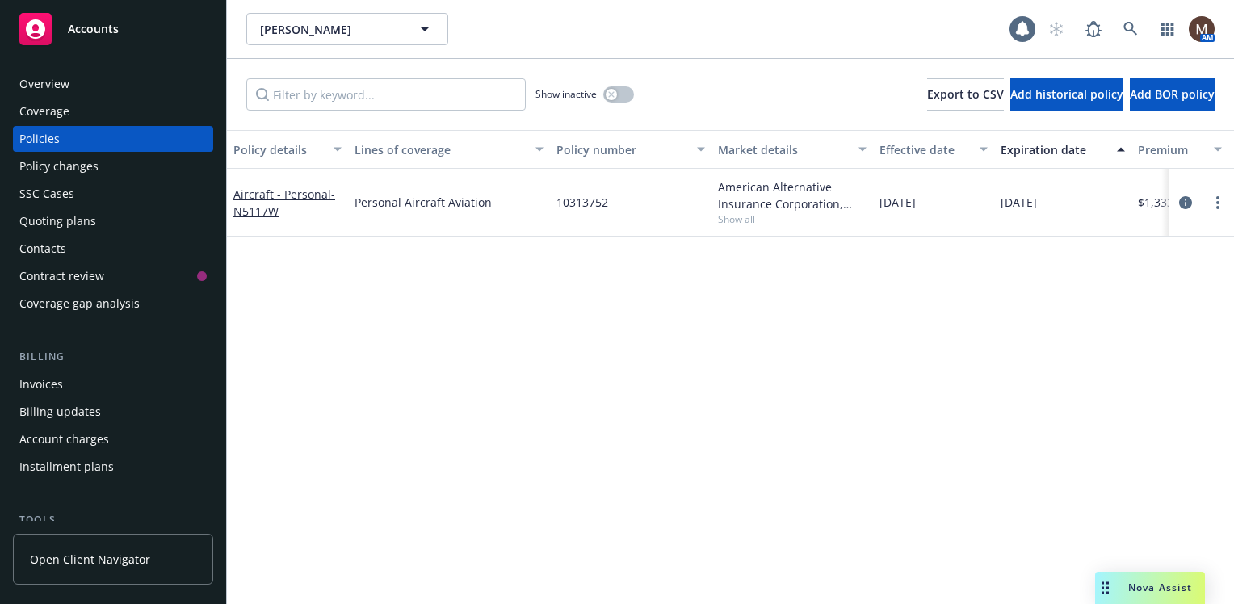
click at [71, 167] on div "Policy changes" at bounding box center [58, 166] width 79 height 26
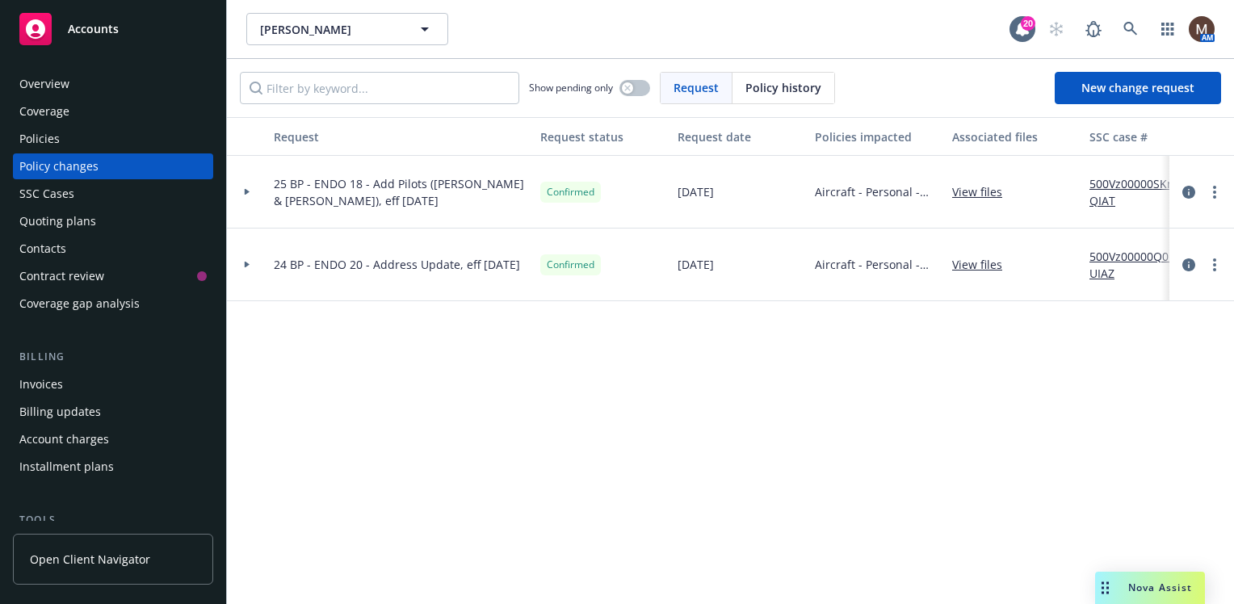
click at [55, 139] on div "Policies" at bounding box center [39, 139] width 40 height 26
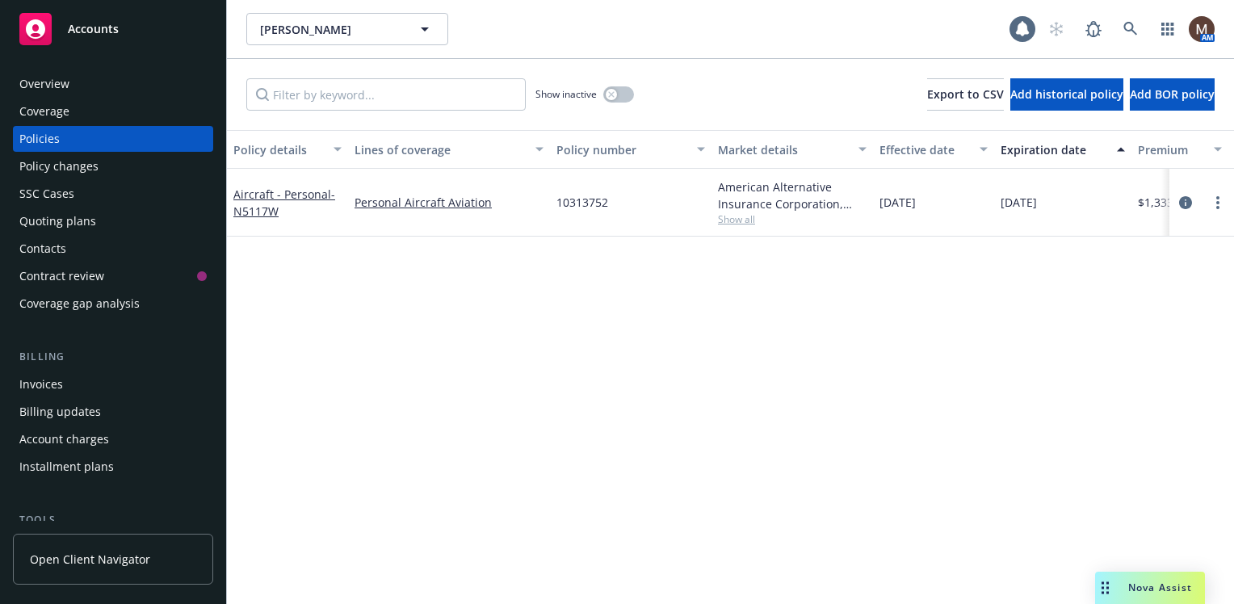
click at [61, 379] on div "Invoices" at bounding box center [41, 385] width 44 height 26
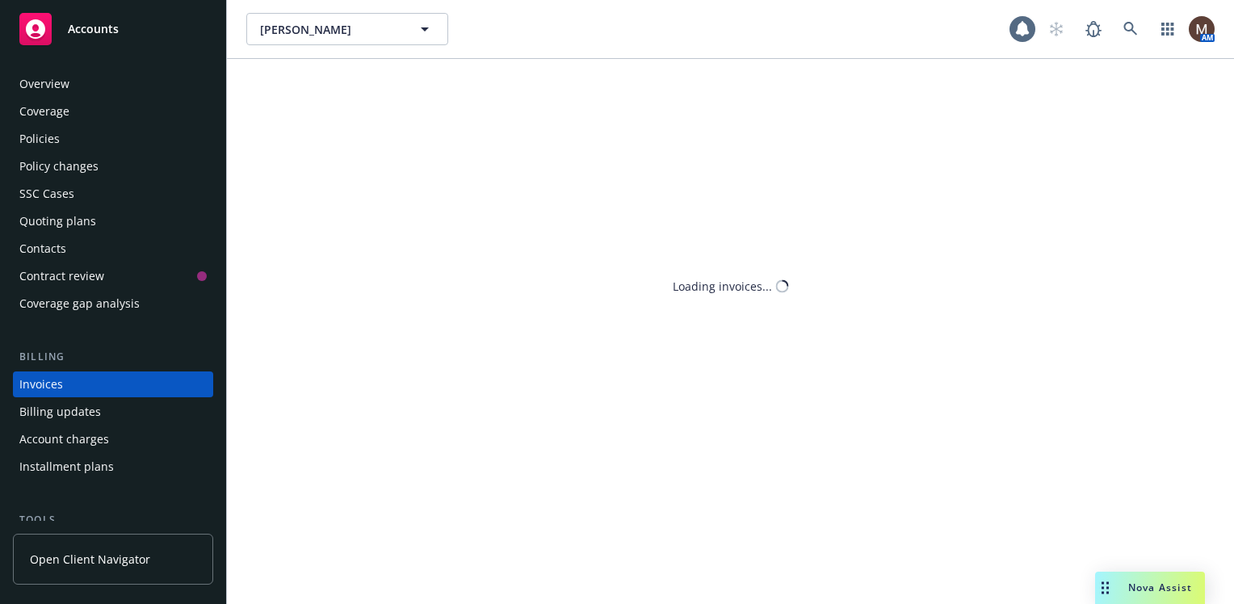
scroll to position [57, 0]
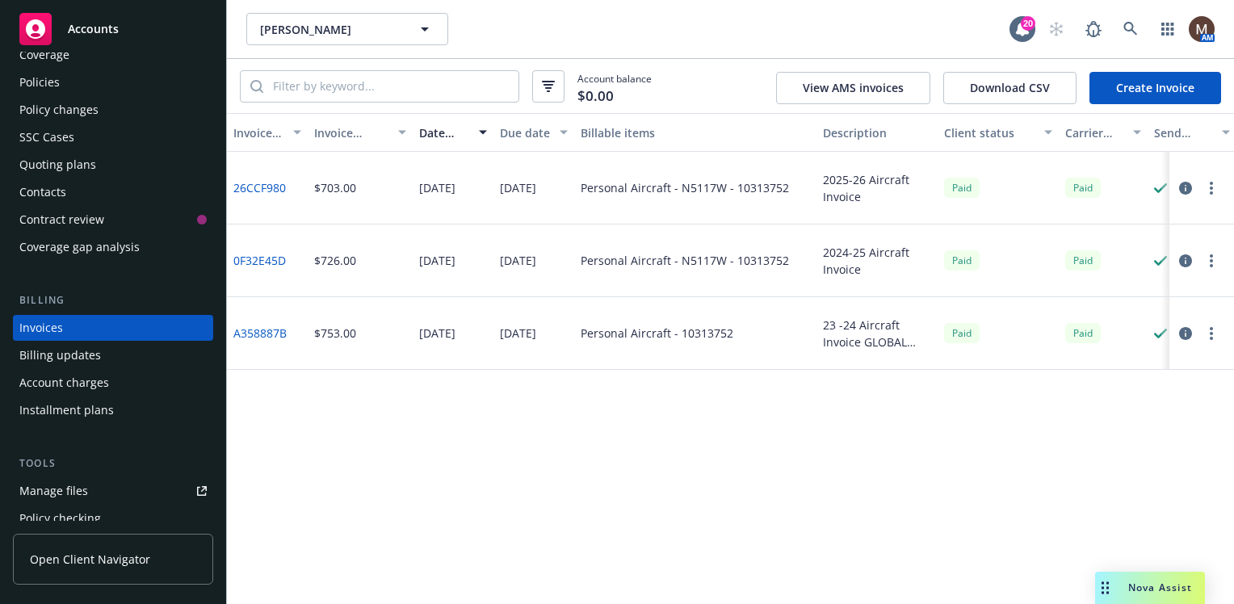
click at [1124, 89] on link "Create Invoice" at bounding box center [1156, 88] width 132 height 32
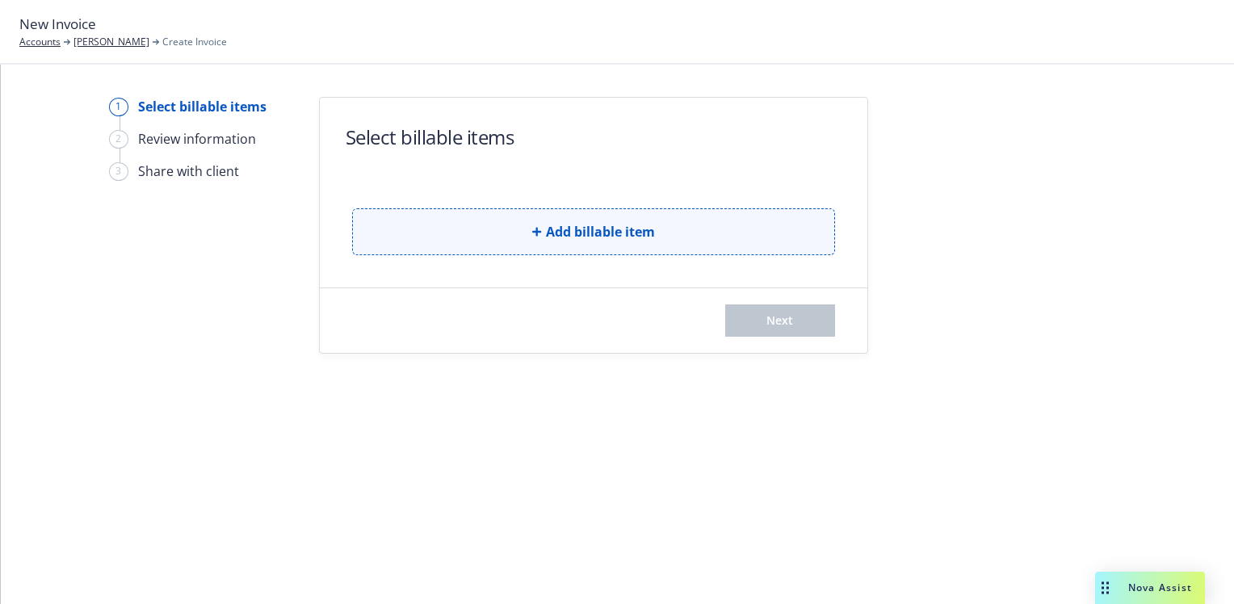
click at [439, 228] on button "Add billable item" at bounding box center [593, 231] width 483 height 47
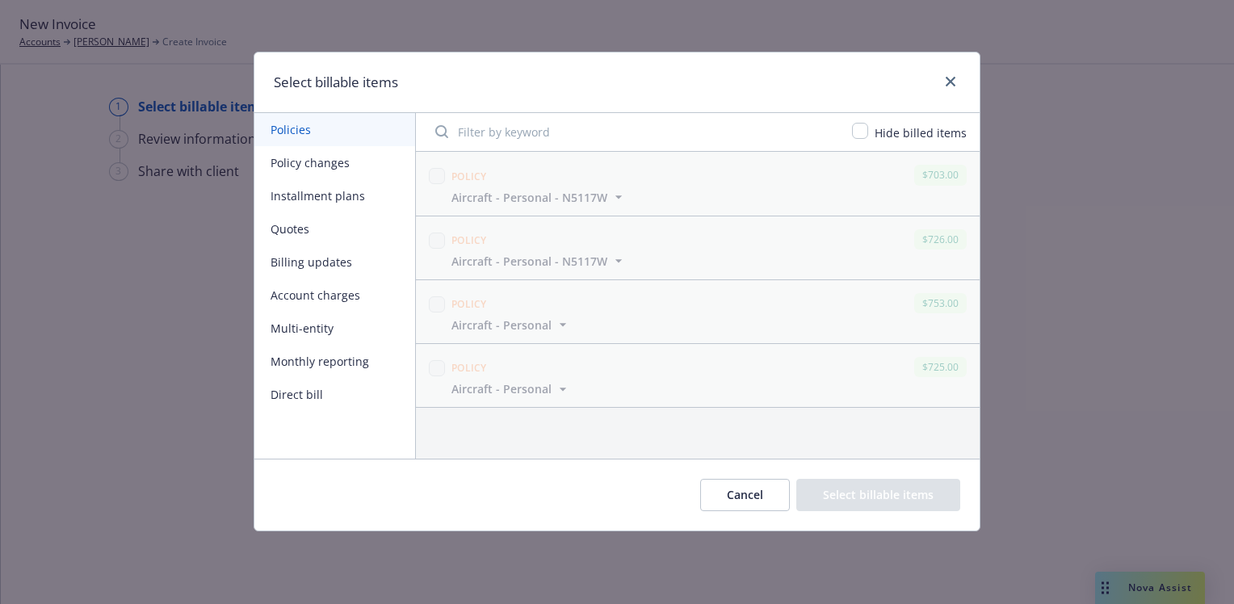
click at [307, 160] on button "Policy changes" at bounding box center [334, 162] width 161 height 33
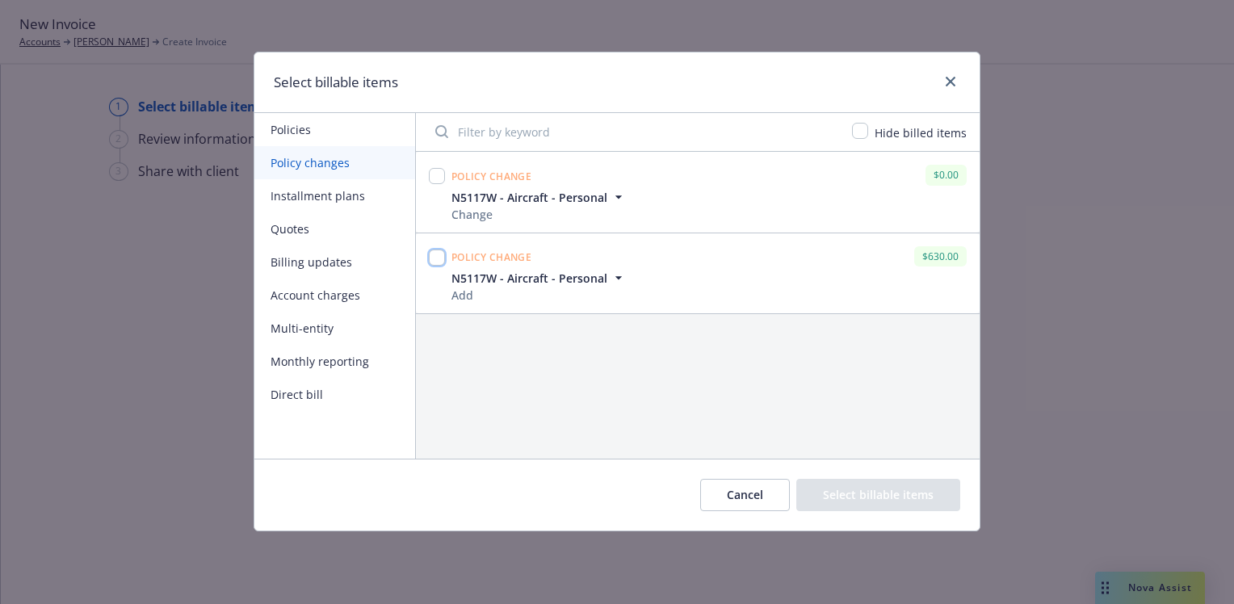
click at [439, 254] on input "checkbox" at bounding box center [437, 258] width 16 height 16
checkbox input "true"
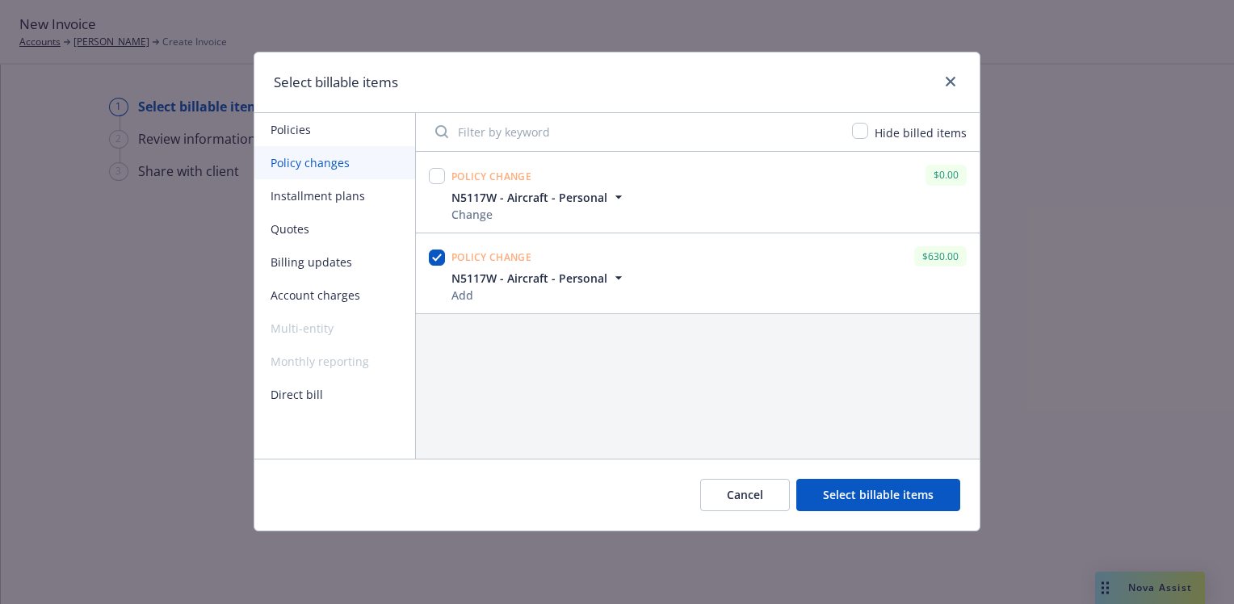
click at [923, 490] on button "Select billable items" at bounding box center [878, 495] width 164 height 32
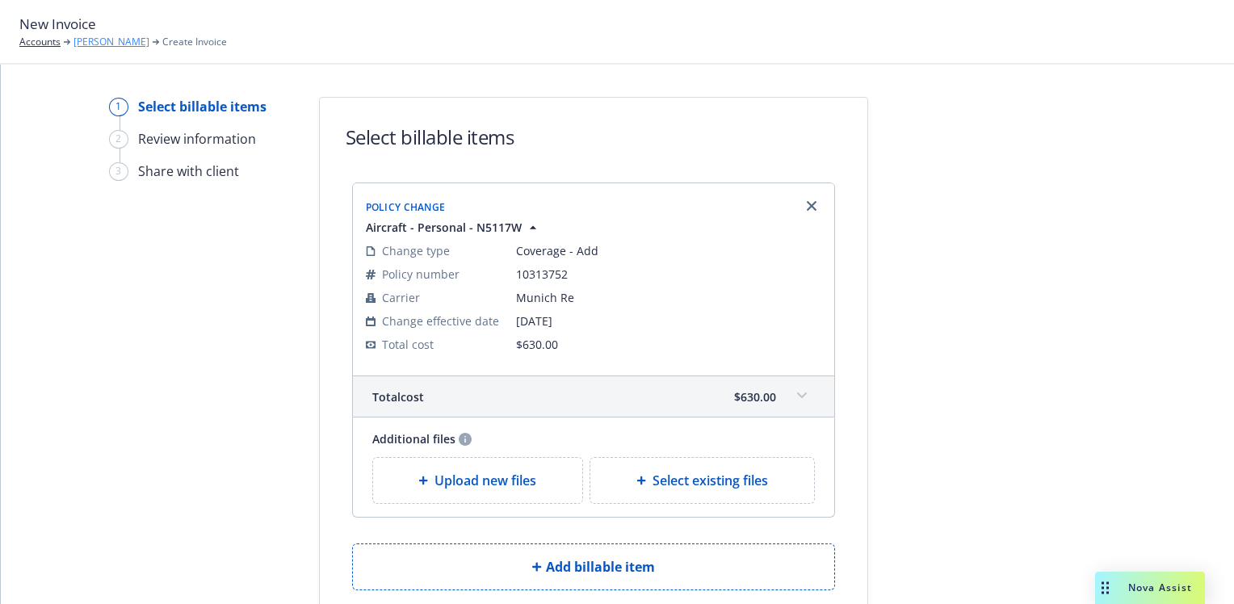
click at [144, 40] on link "[PERSON_NAME]" at bounding box center [112, 42] width 76 height 15
click at [149, 40] on link "[PERSON_NAME]" at bounding box center [112, 42] width 76 height 15
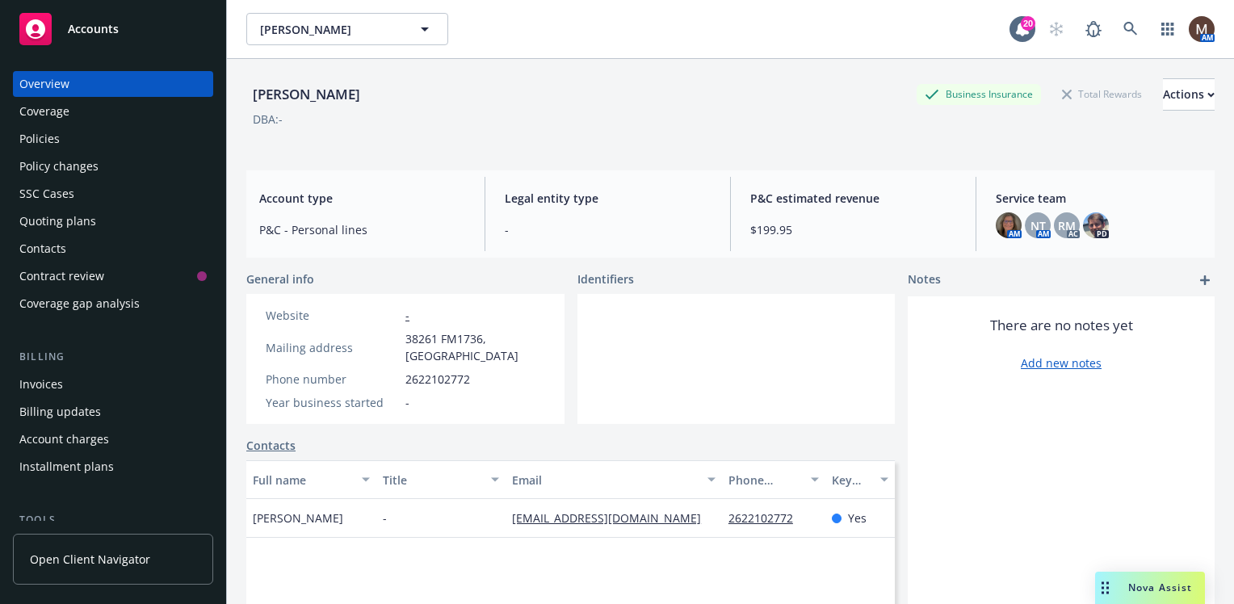
click at [48, 133] on div "Policies" at bounding box center [39, 139] width 40 height 26
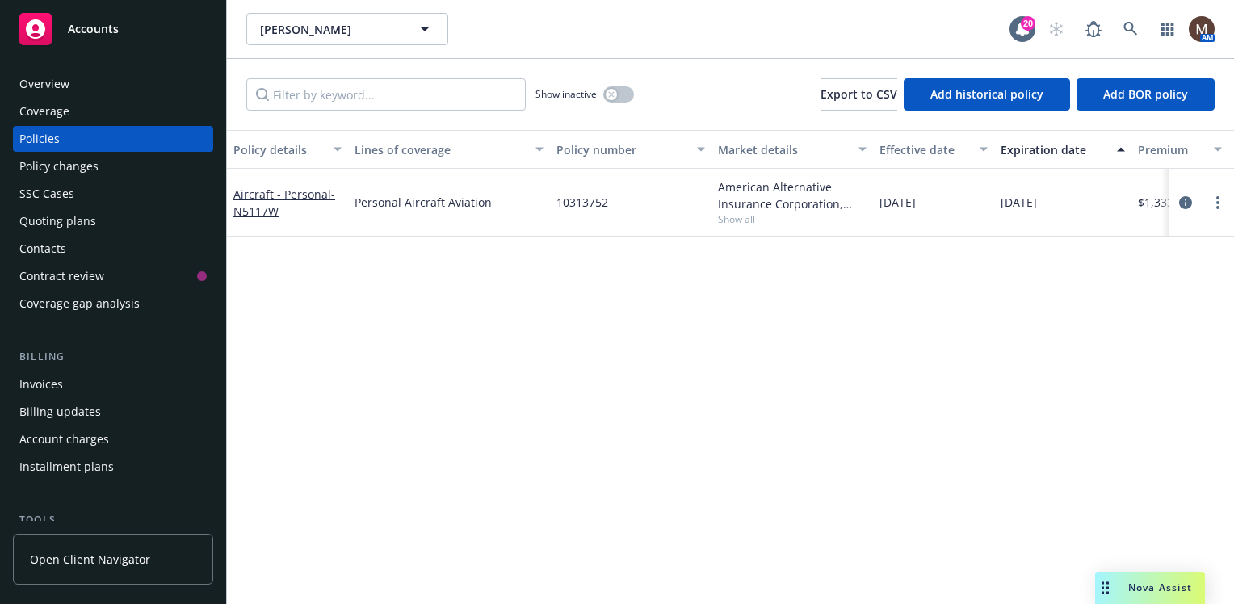
click at [87, 167] on div "Policy changes" at bounding box center [58, 166] width 79 height 26
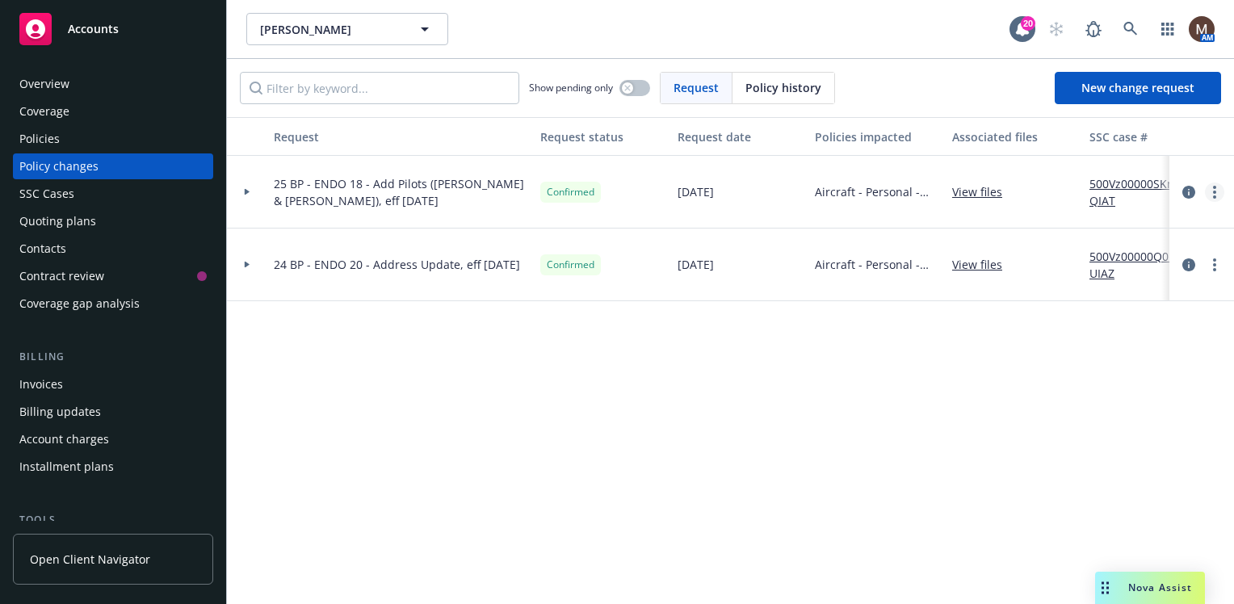
click at [1214, 192] on circle "more" at bounding box center [1214, 192] width 3 height 3
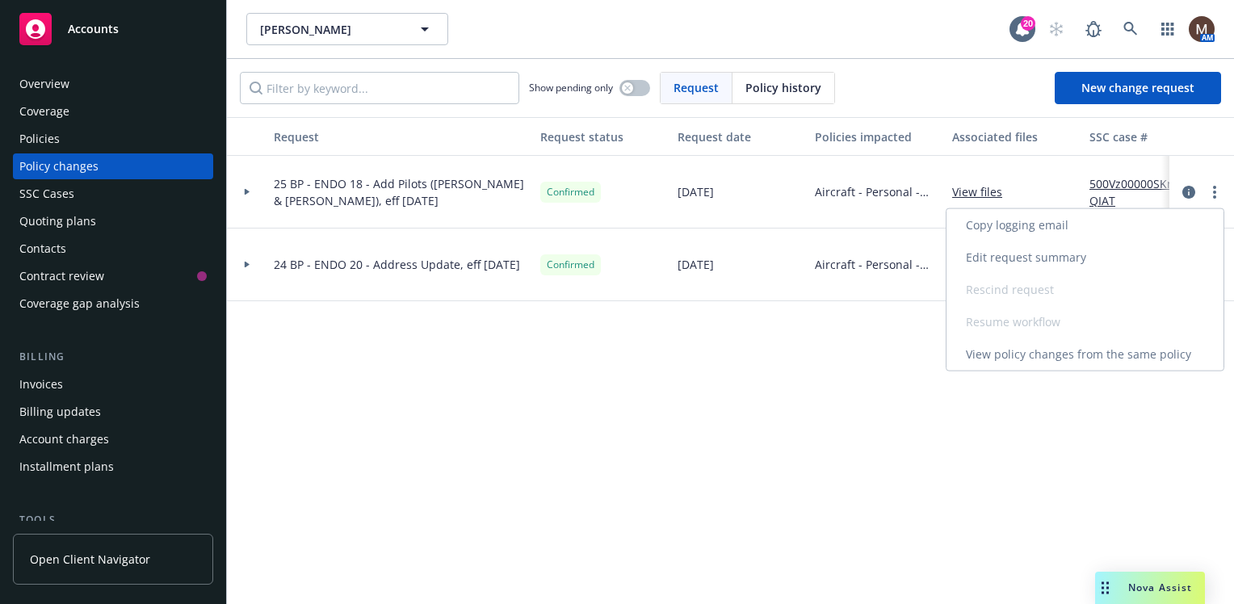
click at [1077, 249] on link "Edit request summary" at bounding box center [1085, 258] width 277 height 32
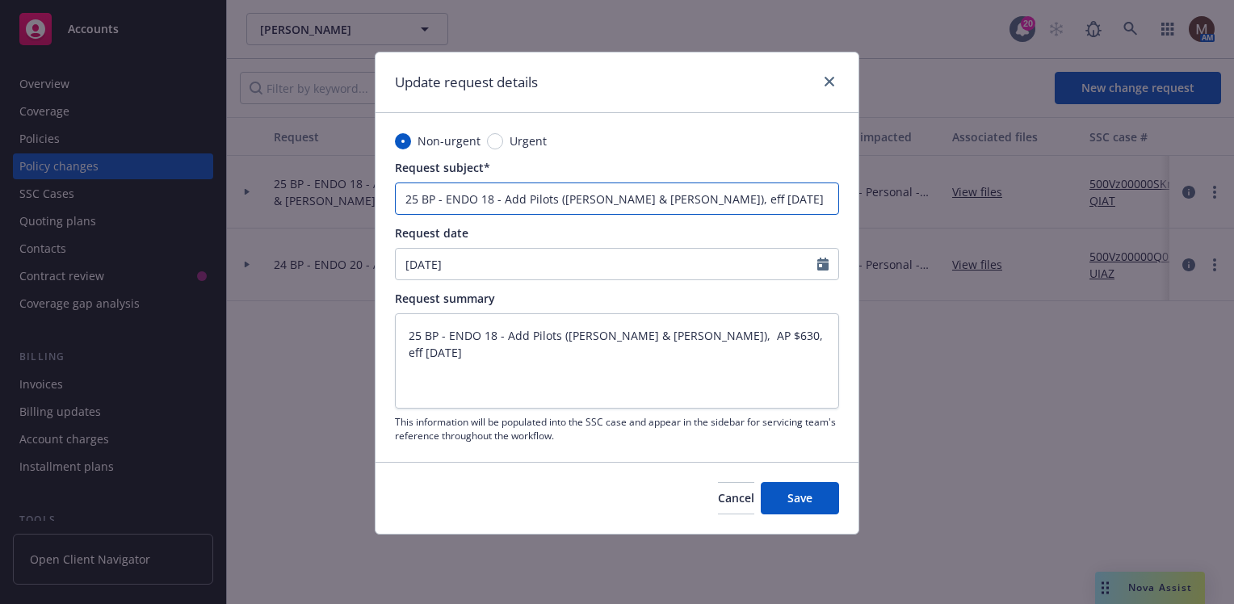
drag, startPoint x: 653, startPoint y: 200, endPoint x: 562, endPoint y: 199, distance: 90.5
click at [562, 199] on input "25 BP - ENDO 18 - Add Pilots (Lukas Jorensen & Katelyn Conner), eff 09.08.2025" at bounding box center [617, 199] width 444 height 32
type input "25 BP - ENDO 18 - Add Pilots (Katelyn Conner), eff 09.08.2025"
type textarea "x"
type input "25 BP - ENDO 18 - Add Pilots (Katelyn Conner), eff 09.08.2025"
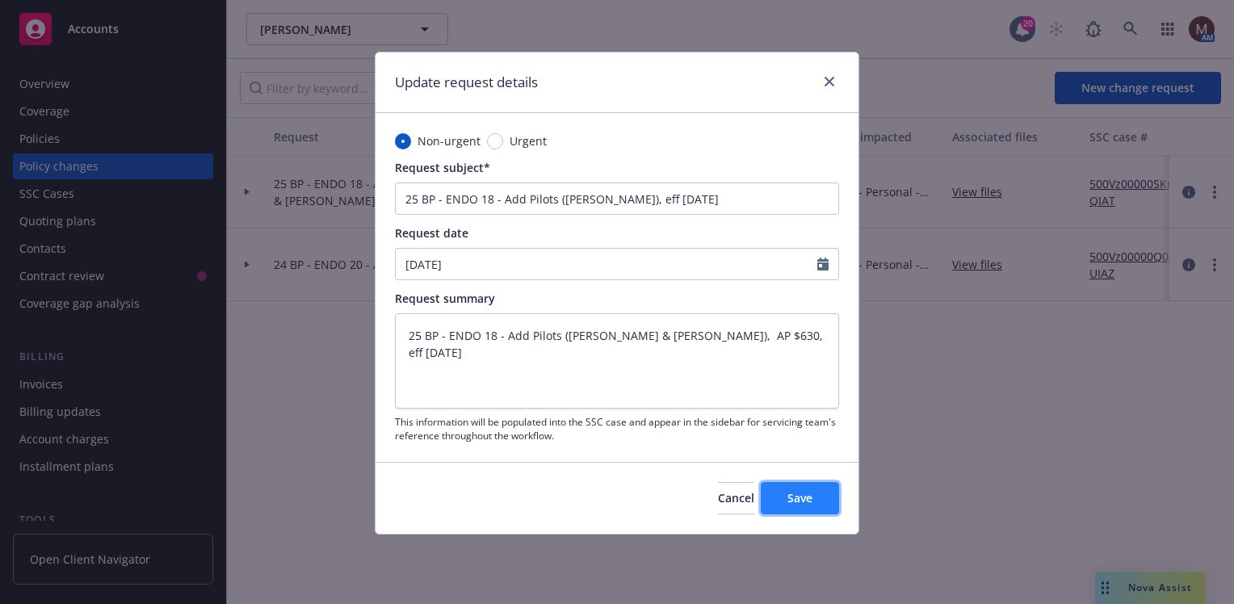
click at [822, 498] on button "Save" at bounding box center [800, 498] width 78 height 32
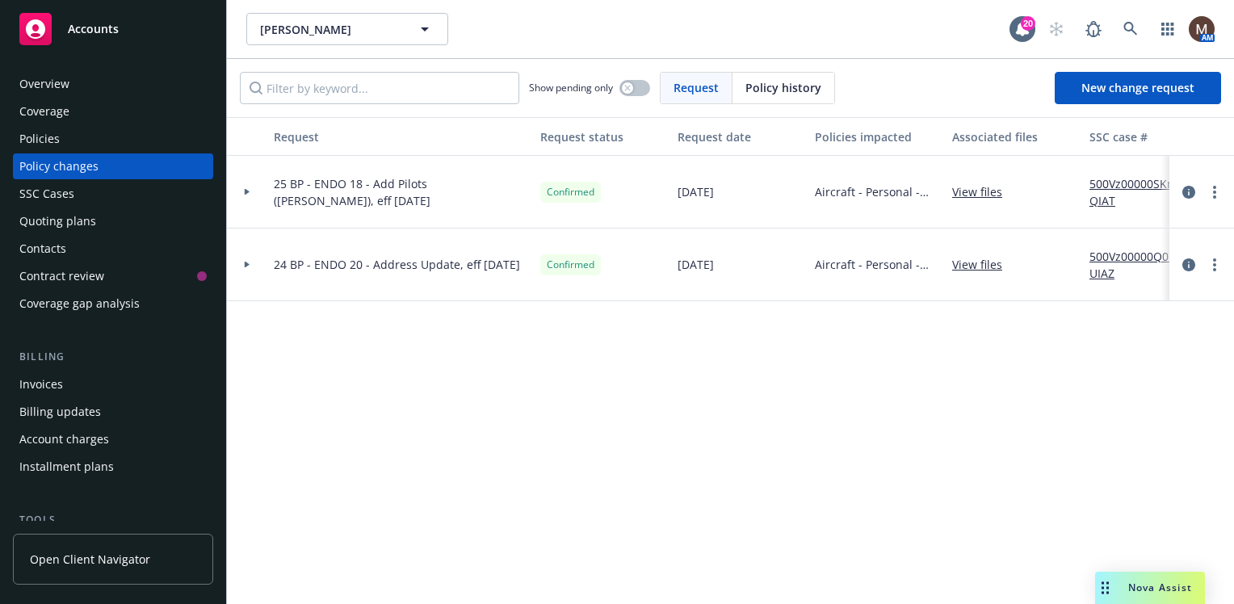
click at [35, 137] on div "Policies" at bounding box center [39, 139] width 40 height 26
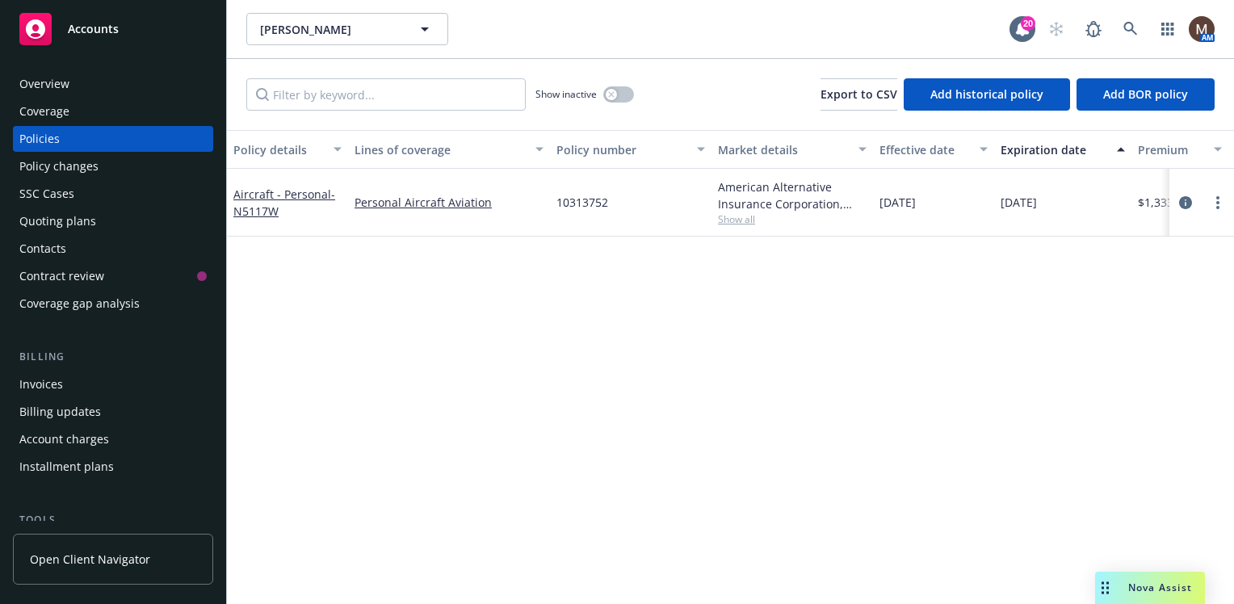
click at [84, 166] on div "Policy changes" at bounding box center [58, 166] width 79 height 26
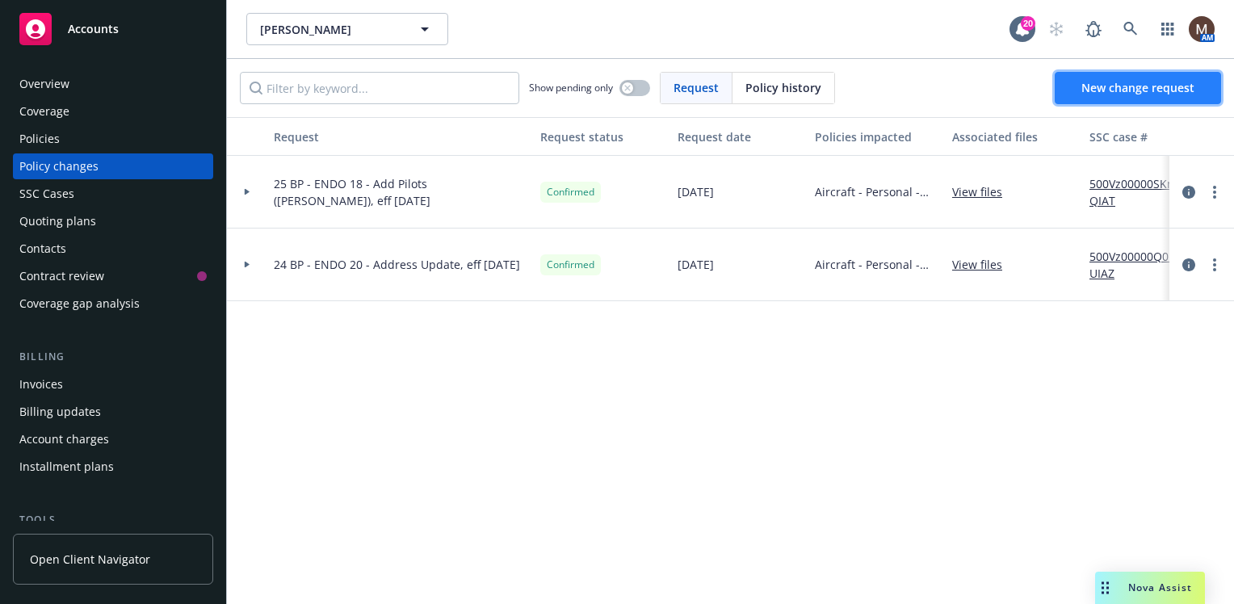
click at [1114, 86] on span "New change request" at bounding box center [1138, 87] width 113 height 15
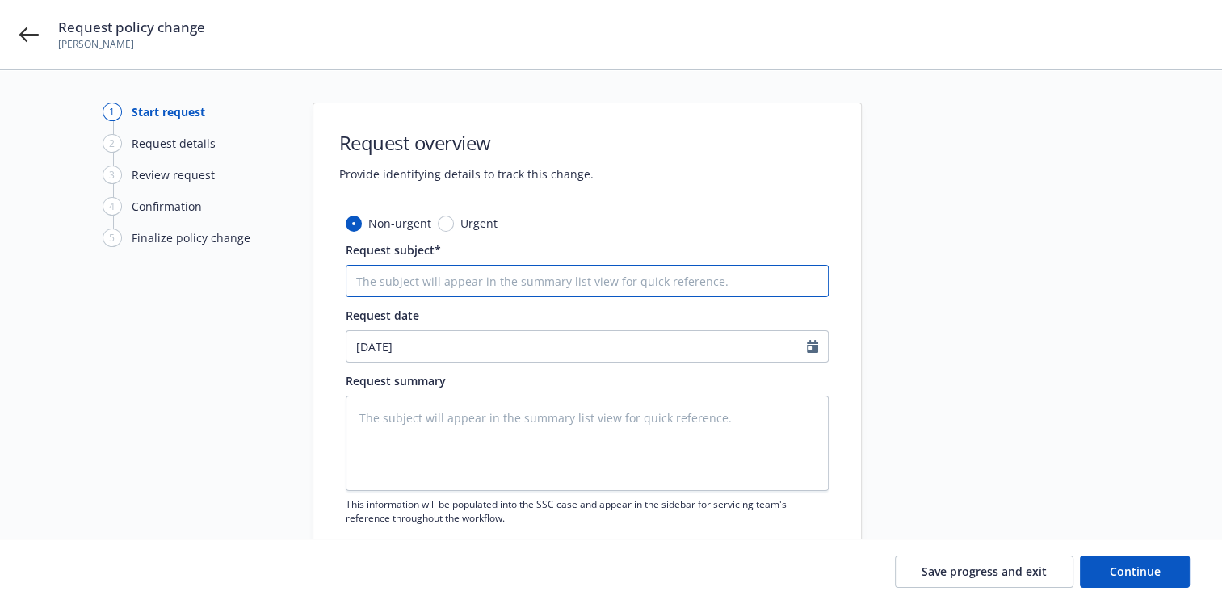
click at [381, 279] on input "Request subject*" at bounding box center [587, 281] width 483 height 32
type textarea "x"
type input "2"
type textarea "x"
type input "25"
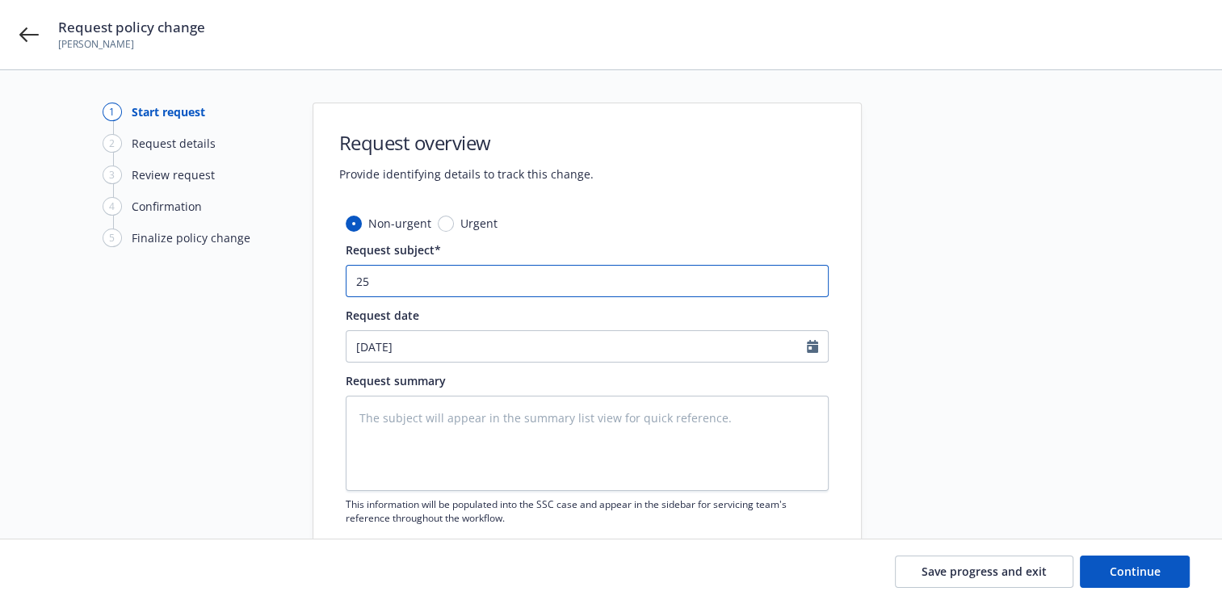
type textarea "x"
type input "25"
type textarea "x"
type input "25 B"
type textarea "x"
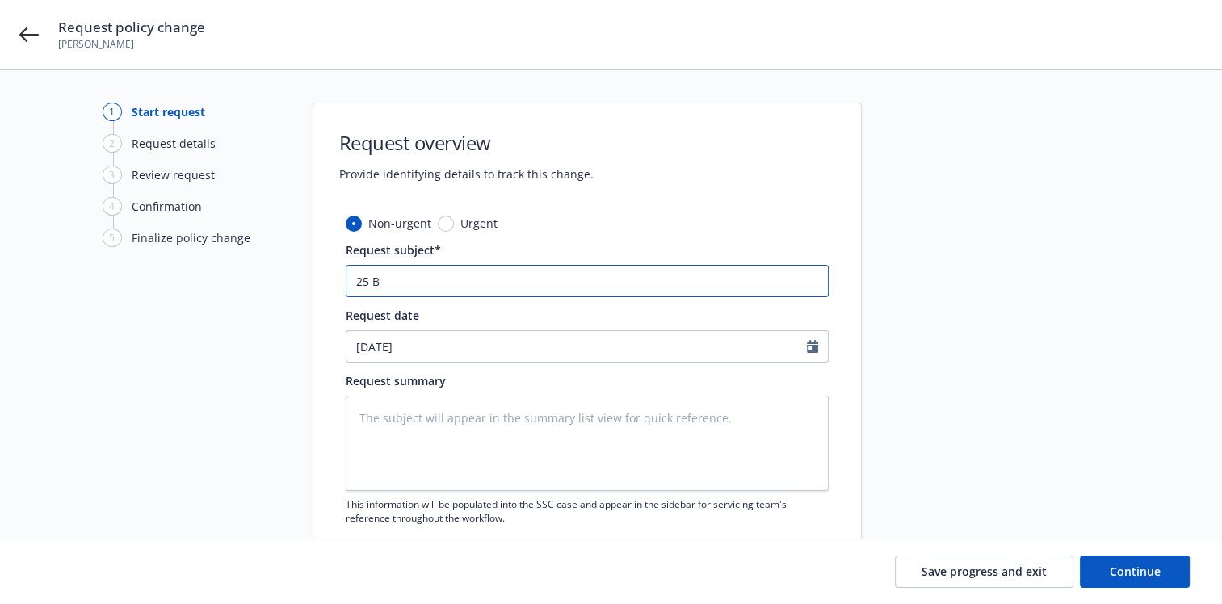
type input "25 BP"
type textarea "x"
type input "25 BP"
type textarea "x"
type input "25 BP -"
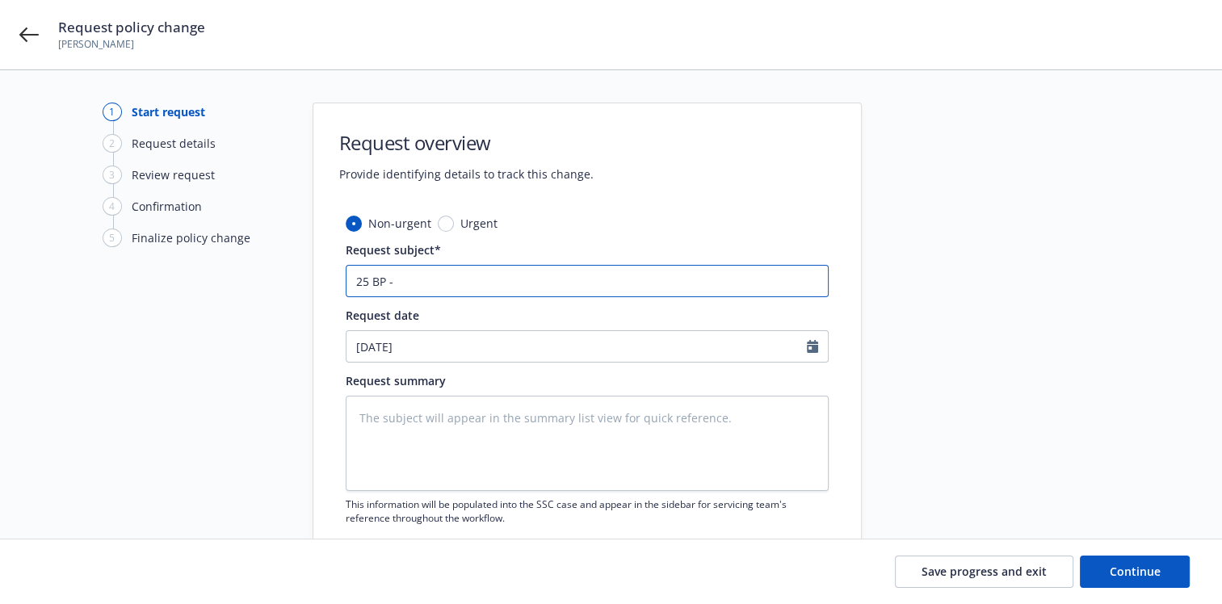
type textarea "x"
type input "25 BP -"
type textarea "x"
type input "25 BP - E"
type textarea "x"
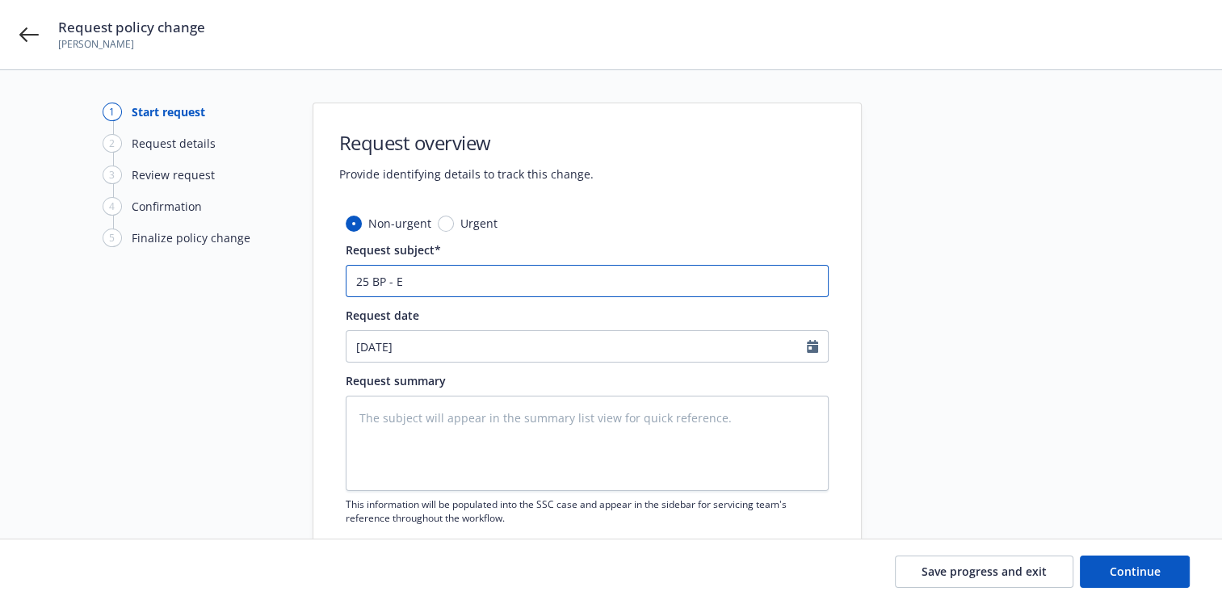
type input "25 BP - EN"
type textarea "x"
type input "25 BP - END"
type textarea "x"
type input "25 BP - ENDO"
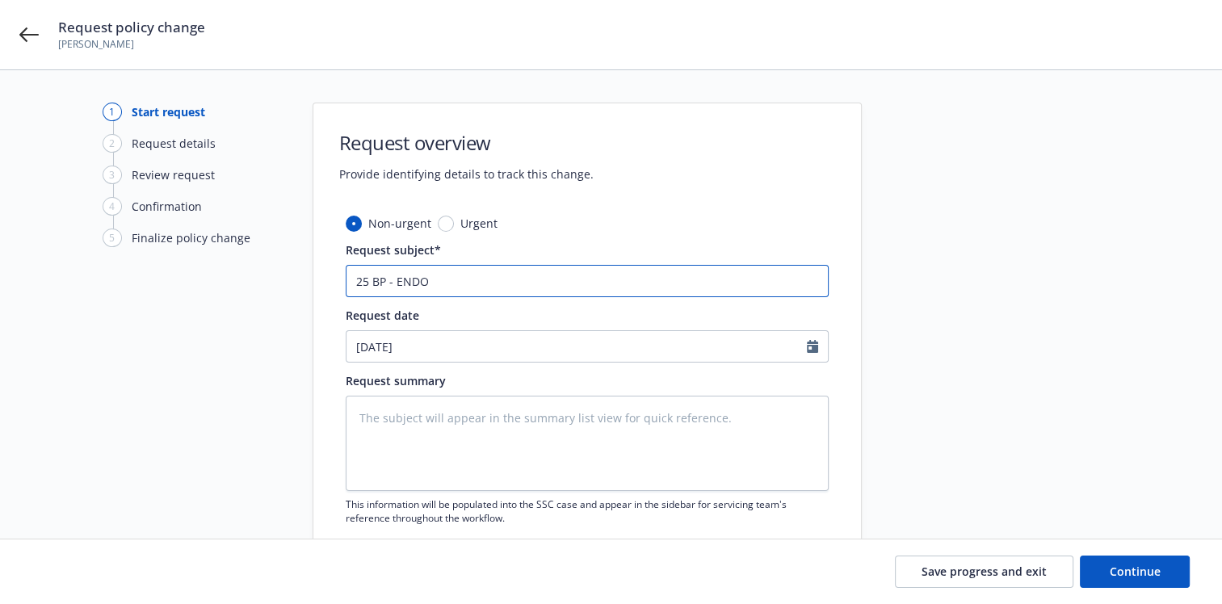
type textarea "x"
type input "25 BP - ENDO"
type textarea "x"
type input "25 BP - ENDO 1"
type textarea "x"
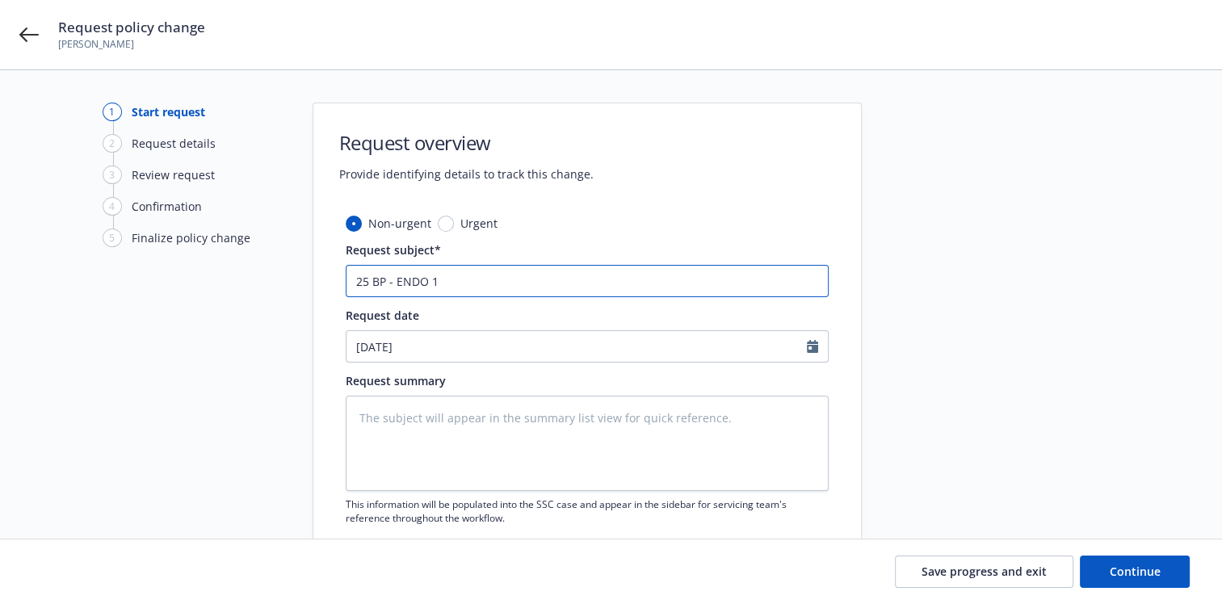
type input "25 BP - ENDO 17"
type textarea "x"
type input "25 BP - ENDO 17"
type textarea "x"
type input "25 BP - ENDO 17 -"
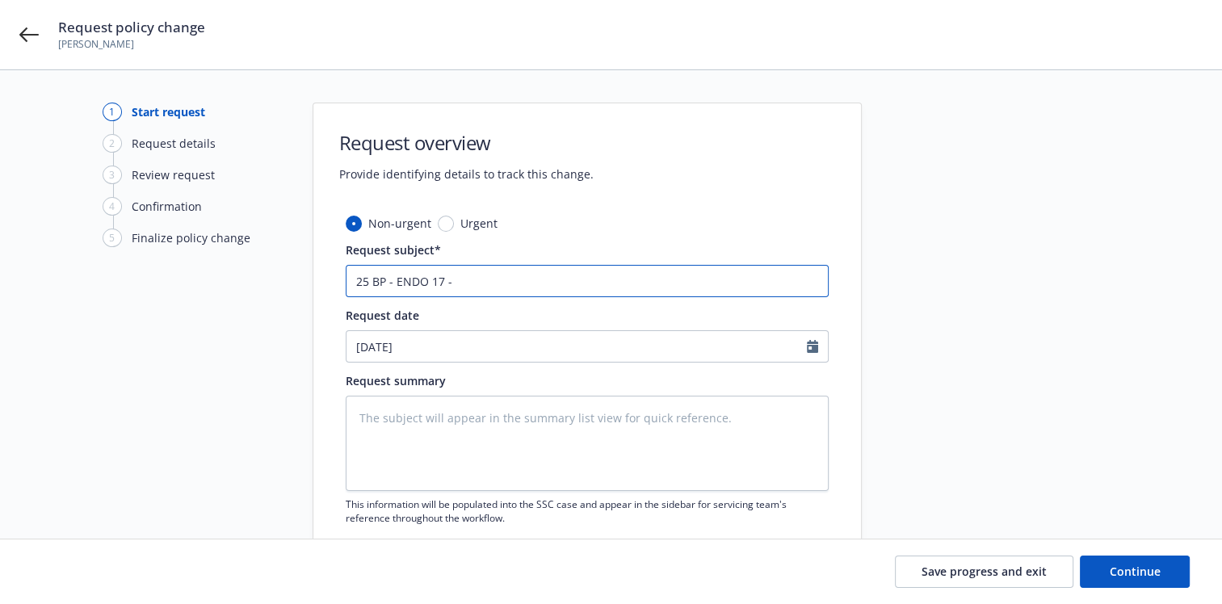
type textarea "x"
type input "25 BP - ENDO 17 -"
type textarea "x"
type input "25 BP - ENDO 17 - A"
type textarea "x"
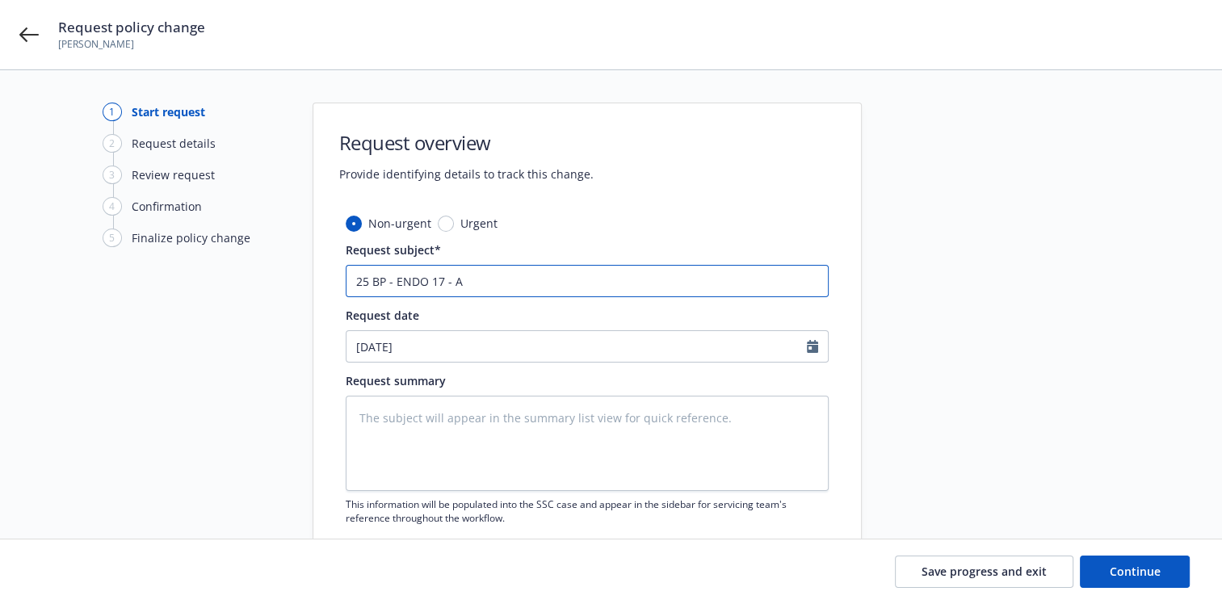
type input "25 BP - ENDO 17 - Ad"
type textarea "x"
type input "25 BP - ENDO 17 - Add"
type textarea "x"
type input "25 BP - ENDO 17 - Add"
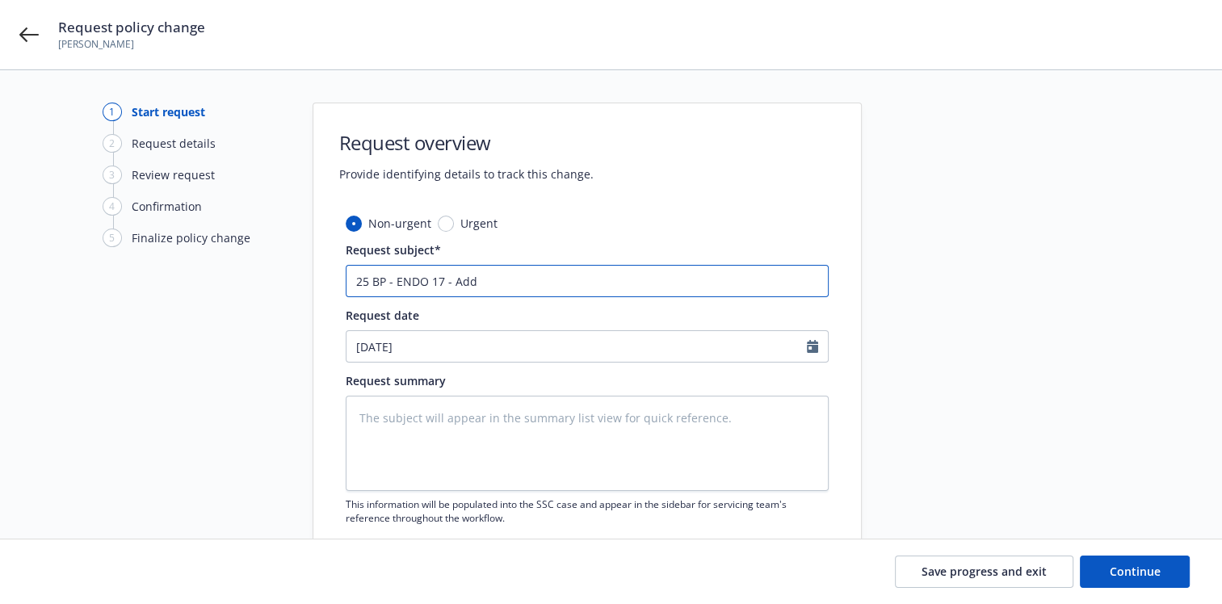
type textarea "x"
type input "25 BP - ENDO 17 - Add p"
type textarea "x"
type input "25 BP - ENDO 17 - Add pi"
type textarea "x"
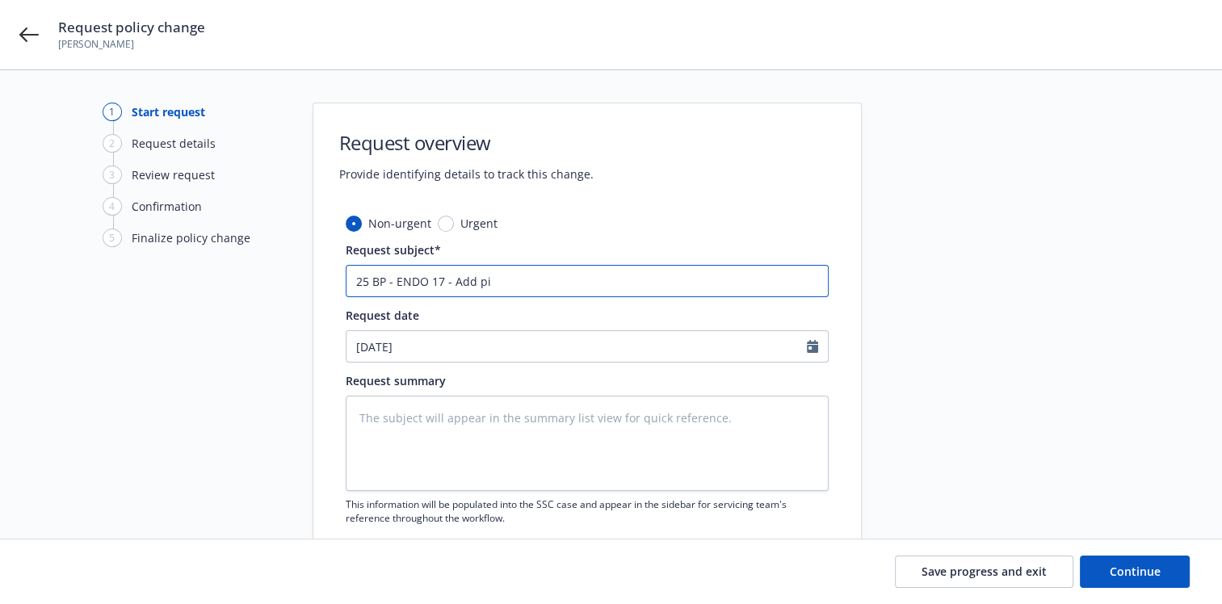
type input "25 BP - ENDO 17 - Add pil"
type textarea "x"
type input "25 BP - ENDO 17 - Add pi"
type textarea "x"
type input "25 BP - ENDO 17 - Add pil"
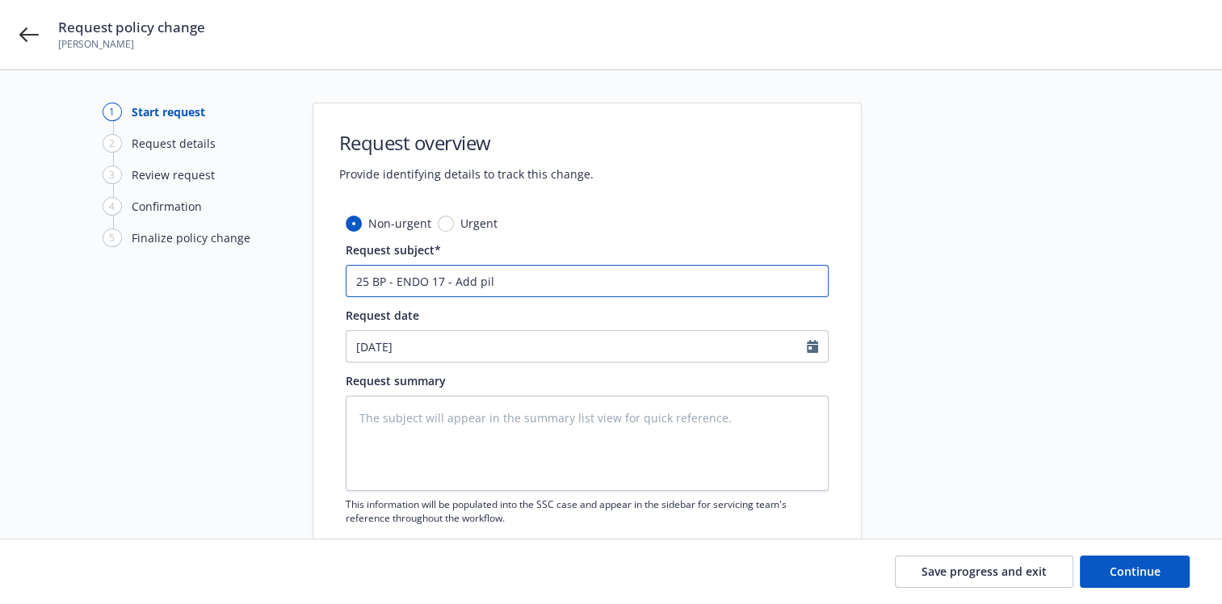
type textarea "x"
type input "25 BP - ENDO 17 - Add pilo"
type textarea "x"
type input "25 BP - ENDO 17 - Add pilot"
type textarea "x"
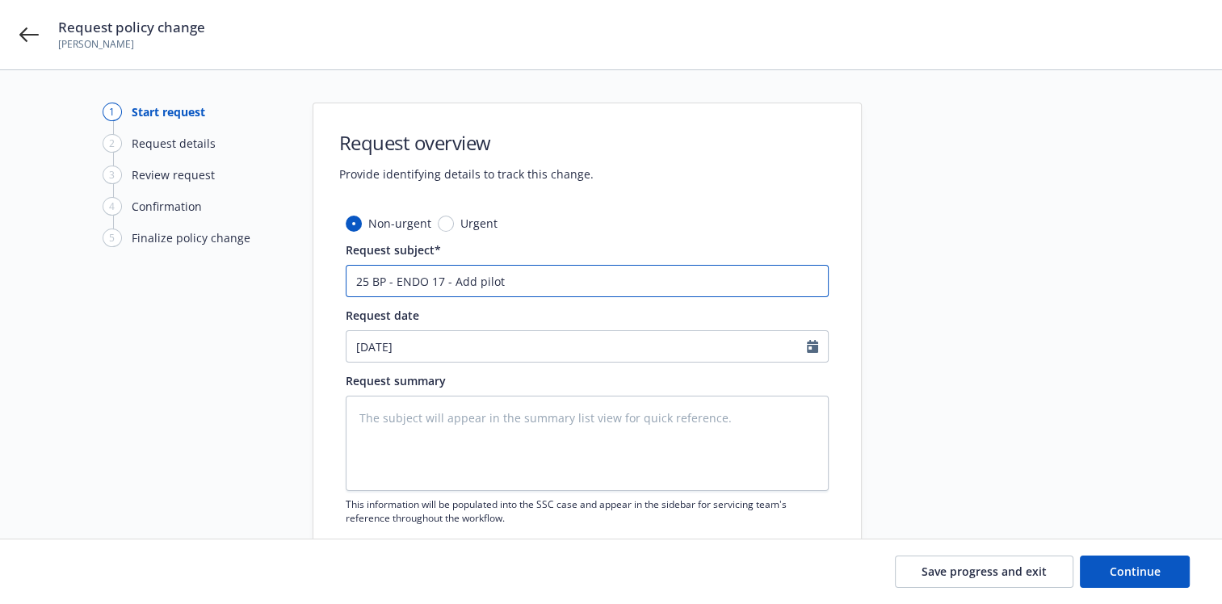
type input "25 BP - ENDO 17 - Add pilot"
type textarea "x"
type input "25 BP - ENDO 17 - Add pilot ("
type textarea "x"
type input "25 BP - ENDO 17 - Add pilot (L"
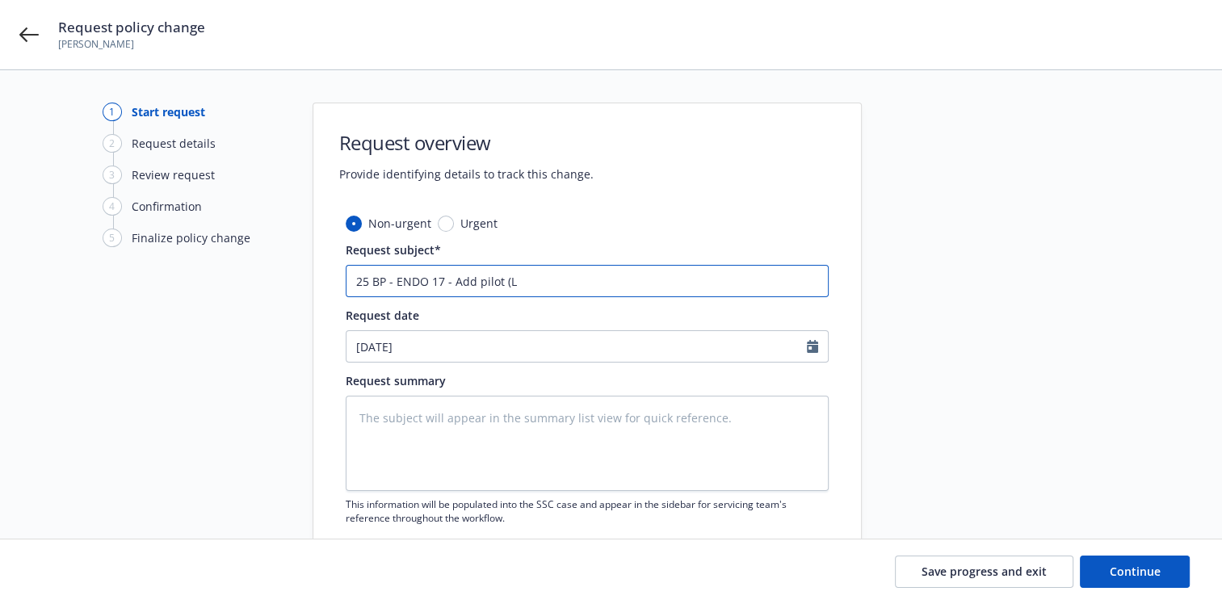
type textarea "x"
type input "25 BP - ENDO 17 - Add pilot (Lu"
type textarea "x"
type input "25 BP - ENDO 17 - Add pilot (Luk"
type textarea "x"
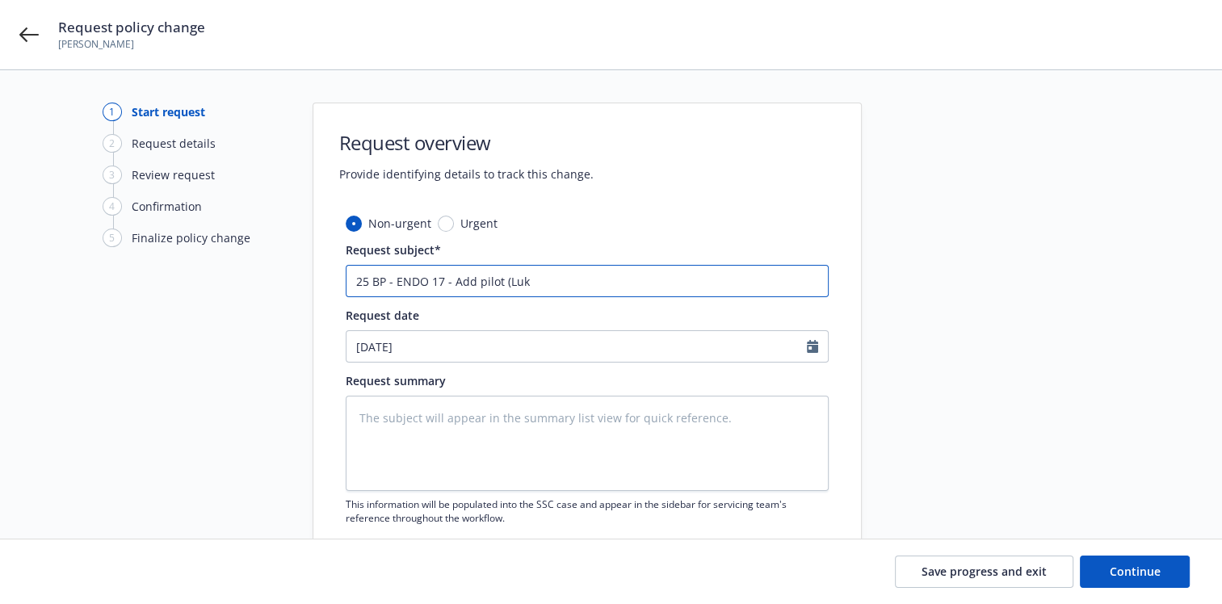
type input "25 BP - ENDO 17 - Add pilot (Luka"
type textarea "x"
type input "25 BP - ENDO 17 - Add pilot (Lukas"
type textarea "x"
type input "25 BP - ENDO 17 - Add pilot (Lukas"
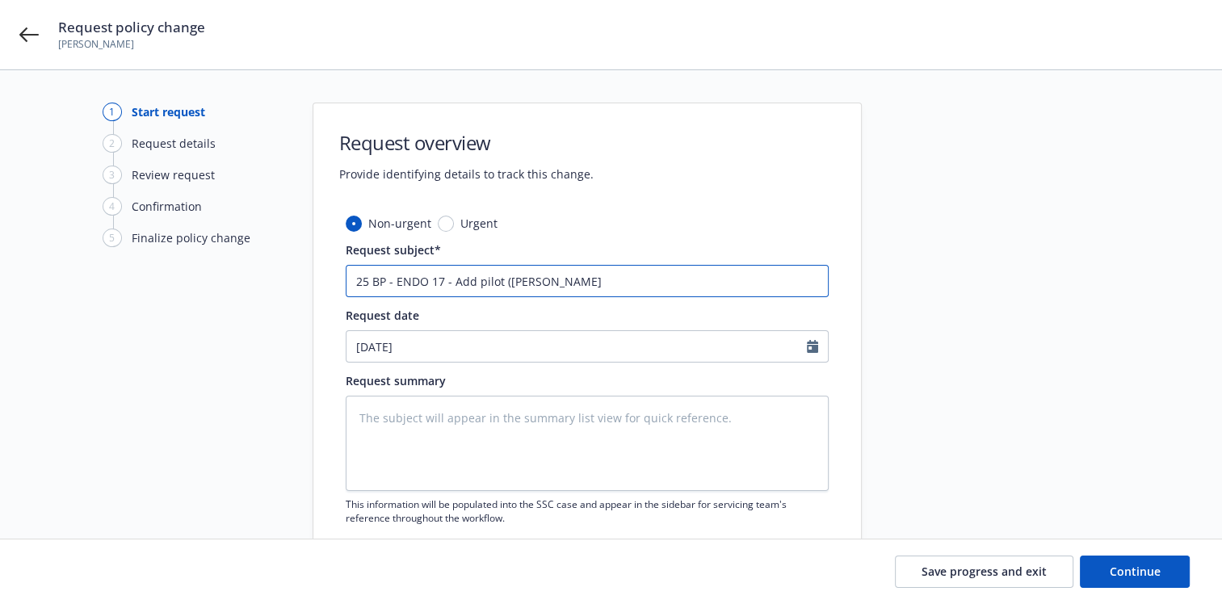
drag, startPoint x: 540, startPoint y: 283, endPoint x: 550, endPoint y: 290, distance: 12.8
click at [540, 283] on input "25 BP - ENDO 17 - Add pilot (Lukas" at bounding box center [587, 281] width 483 height 32
type textarea "x"
type input "25 BP - ENDO 17 - Add pilot (Lukas J"
type textarea "x"
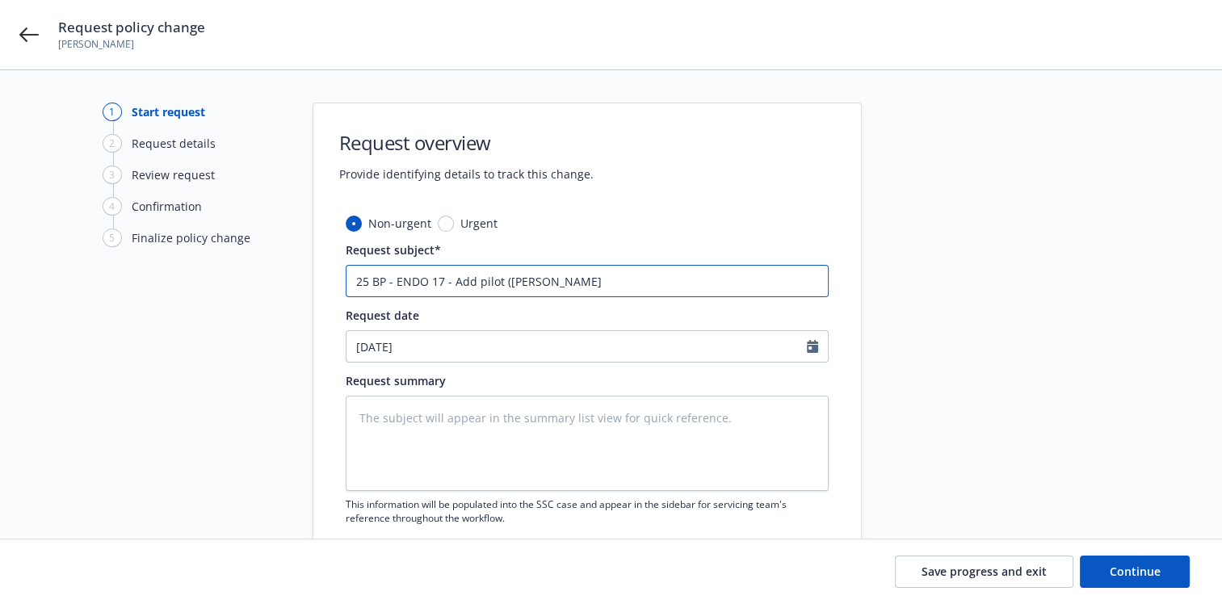
type input "25 BP - ENDO 17 - Add pilot (Lukas Jo"
type textarea "x"
type input "25 BP - ENDO 17 - Add pilot (Lukas Jor"
type textarea "x"
type input "25 BP - ENDO 17 - Add pilot (Lukas Jorg"
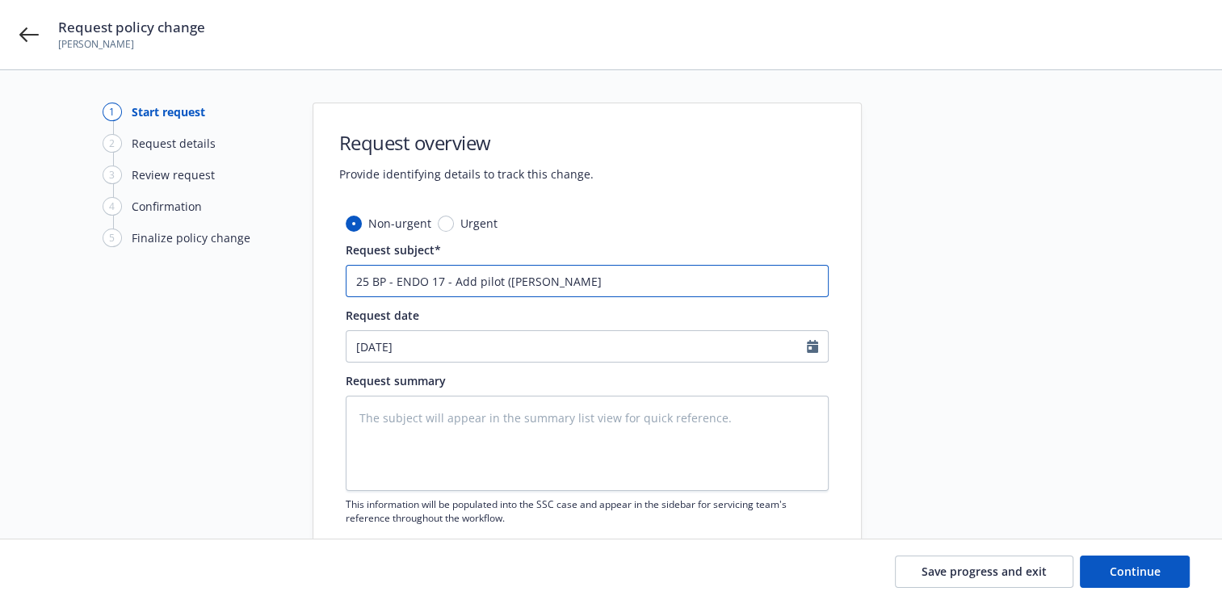
type textarea "x"
type input "25 BP - ENDO 17 - Add pilot (Lukas Jorge"
type textarea "x"
type input "25 BP - ENDO 17 - Add pilot (Lukas Jorgen"
type textarea "x"
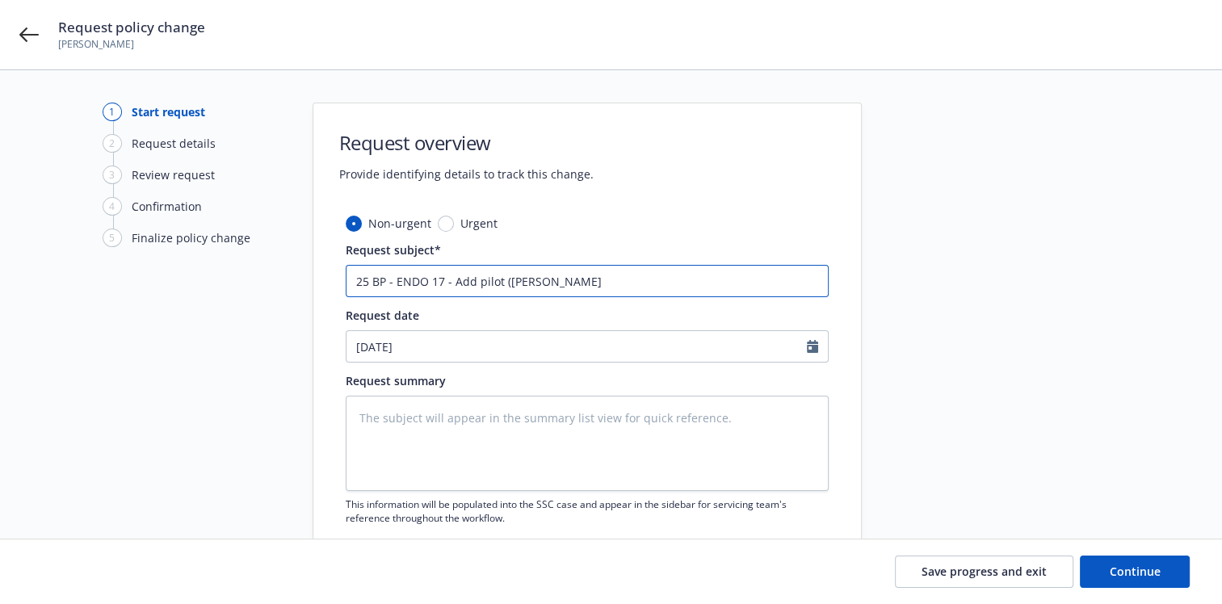
type input "25 BP - ENDO 17 - Add pilot (Lukas Jorgens"
type textarea "x"
type input "25 BP - ENDO 17 - Add pilot (Lukas Jorgense"
type textarea "x"
type input "25 BP - ENDO 17 - Add pilot (Lukas Jorgensen"
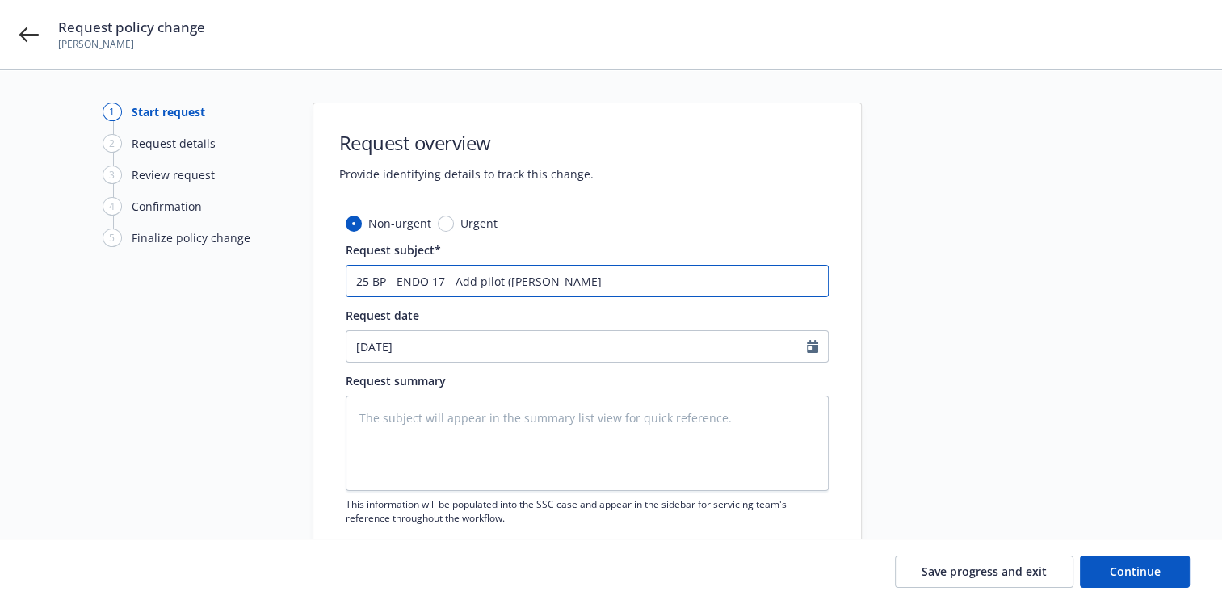
type textarea "x"
type input "25 BP - ENDO 17 - Add pilot (Lukas Jorgensen-"
type textarea "x"
type input "25 BP - ENDO 17 - Add pilot (Lukas Jorgensen-T"
type textarea "x"
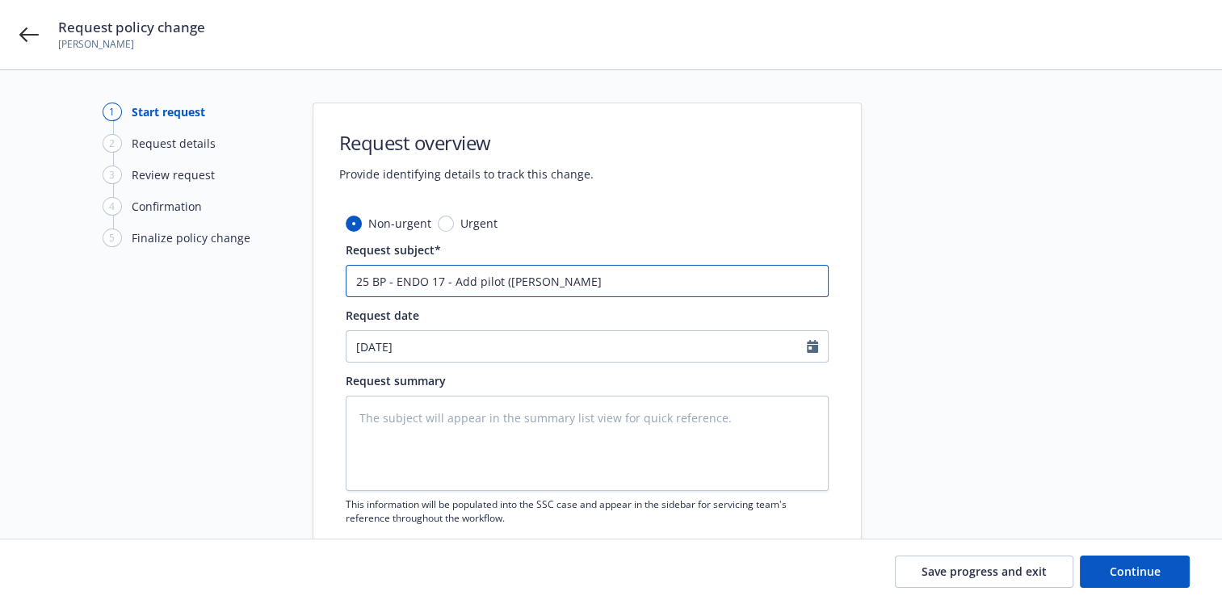
type input "25 BP - ENDO 17 - Add pilot (Lukas Jorgensen-Tj"
type textarea "x"
type input "25 BP - ENDO 17 - Add pilot (Lukas Jorgensen-Tjo"
type textarea "x"
type input "25 BP - ENDO 17 - Add pilot (Lukas Jorgensen-Tjon"
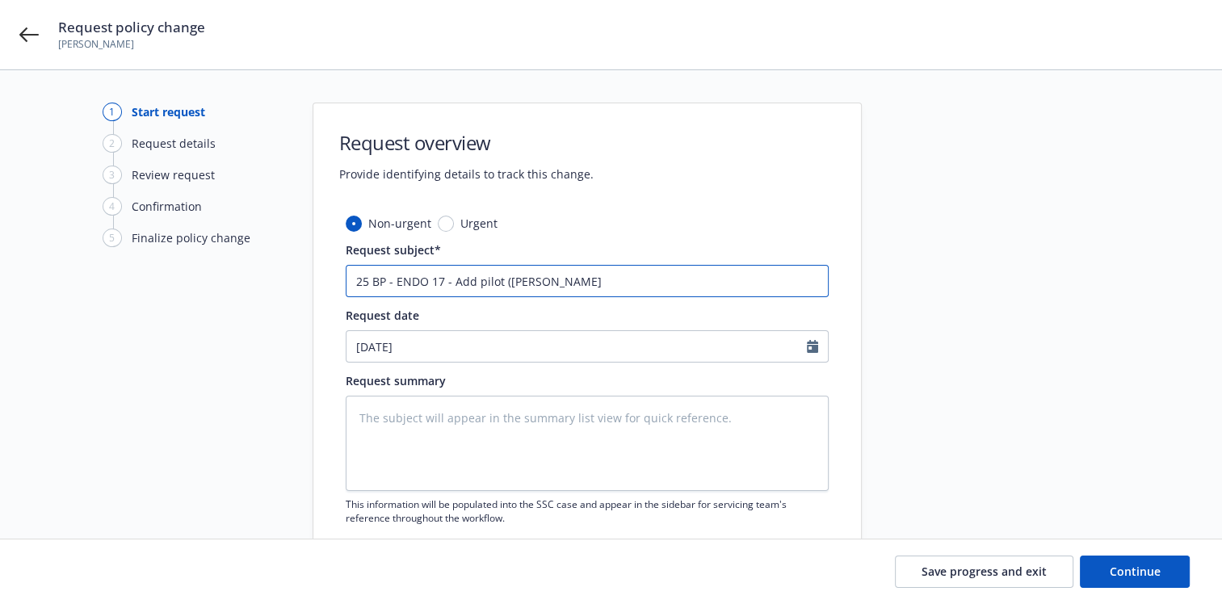
type textarea "x"
type input "25 BP - ENDO 17 - Add pilot (Lukas Jorgensen-Tjone"
type textarea "x"
type input "25 BP - ENDO 17 - Add pilot (Lukas Jorgensen-Tjoneh"
type textarea "x"
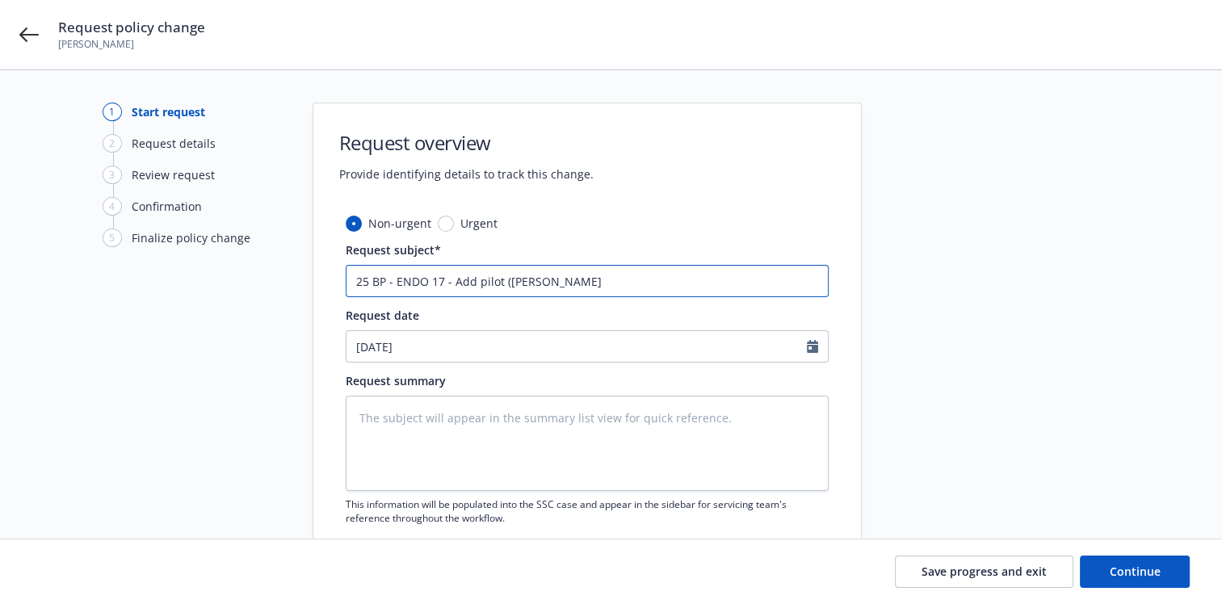
type input "25 BP - ENDO 17 - Add pilot (Lukas Jorgensen-Tjoneho"
type textarea "x"
type input "25 BP - ENDO 17 - Add pilot (Lukas Jorgensen-Tjonehoj"
type textarea "x"
type input "25 BP - ENDO 17 - Add pilot (Lukas Jorgensen-Tjonehoj)"
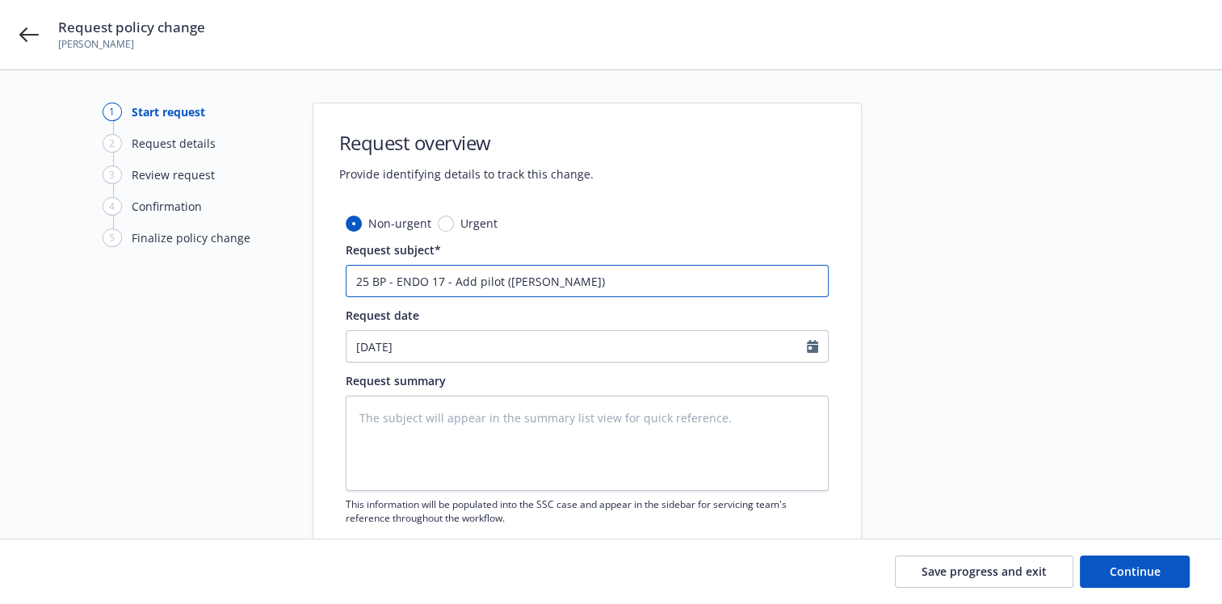
type textarea "x"
type input "25 BP - ENDO 17 - Add pilot (Lukas Jorgensen-Tjonehoj),"
type textarea "x"
type input "25 BP - ENDO 17 - Add pilot (Lukas Jorgensen-Tjonehoj),"
type textarea "x"
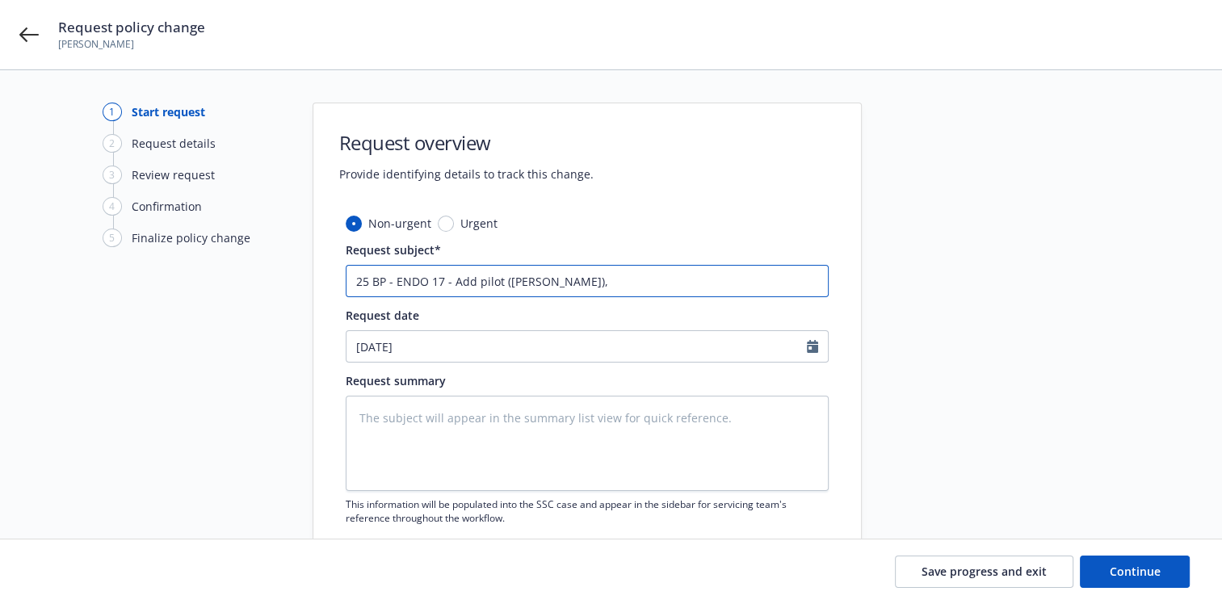
type input "25 BP - ENDO 17 - Add pilot (Lukas Jorgensen-Tjonehoj), A"
type textarea "x"
type input "25 BP - ENDO 17 - Add pilot (Lukas Jorgensen-Tjonehoj), AP"
drag, startPoint x: 610, startPoint y: 282, endPoint x: 720, endPoint y: 245, distance: 116.0
click at [732, 213] on div "Request overview Provide identifying details to track this change. Non-urgent U…" at bounding box center [587, 354] width 549 height 502
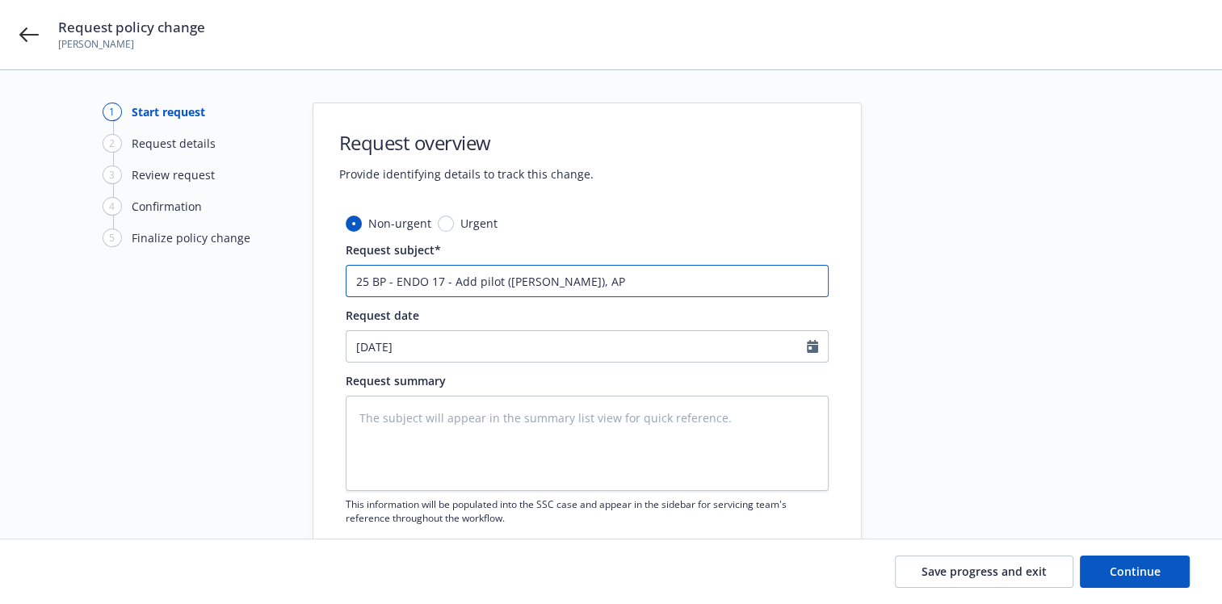
click at [611, 283] on input "25 BP - ENDO 17 - Add pilot (Lukas Jorgensen-Tjonehoj), AP" at bounding box center [587, 281] width 483 height 32
type textarea "x"
type input "25 BP - ENDO 17 - Add pilot (Lukas Jorgensen-Tjornehoj), AP"
click at [668, 282] on input "25 BP - ENDO 17 - Add pilot (Lukas Jorgensen-Tjornehoj), AP" at bounding box center [587, 281] width 483 height 32
type textarea "x"
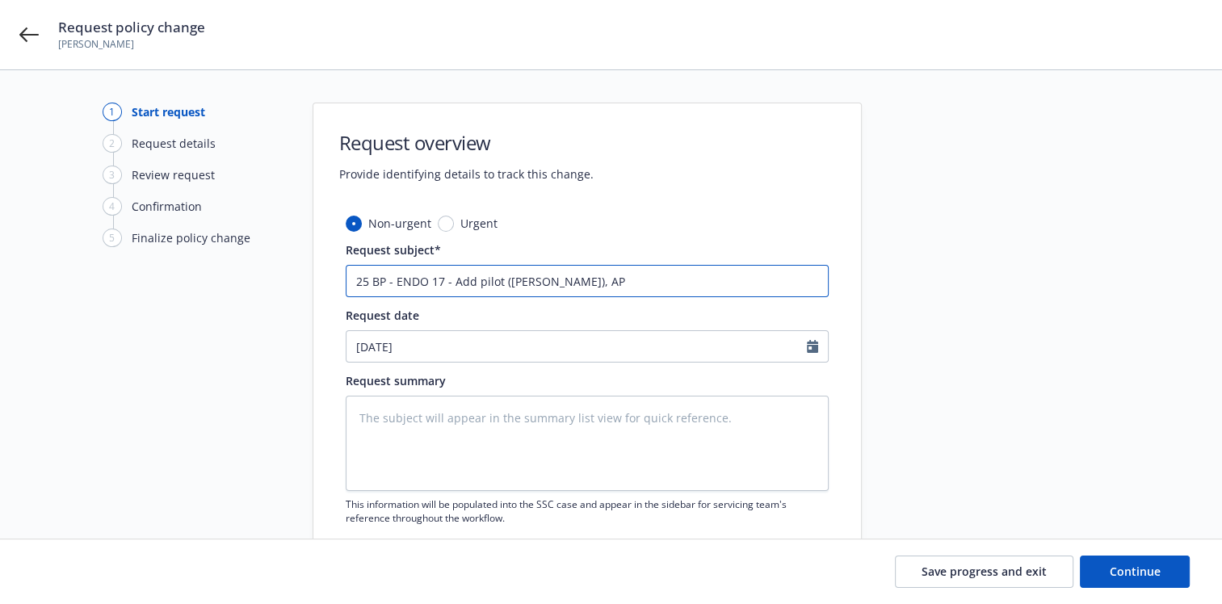
type input "25 BP - ENDO 17 - Add pilot (Lukas Jorgensen-Tjornehoj), AP"
type textarea "x"
type input "25 BP - ENDO 17 - Add pilot (Lukas Jorgensen-Tjornehoj), AP $"
type textarea "x"
type input "25 BP - ENDO 17 - Add pilot (Lukas Jorgensen-Tjornehoj), AP $5"
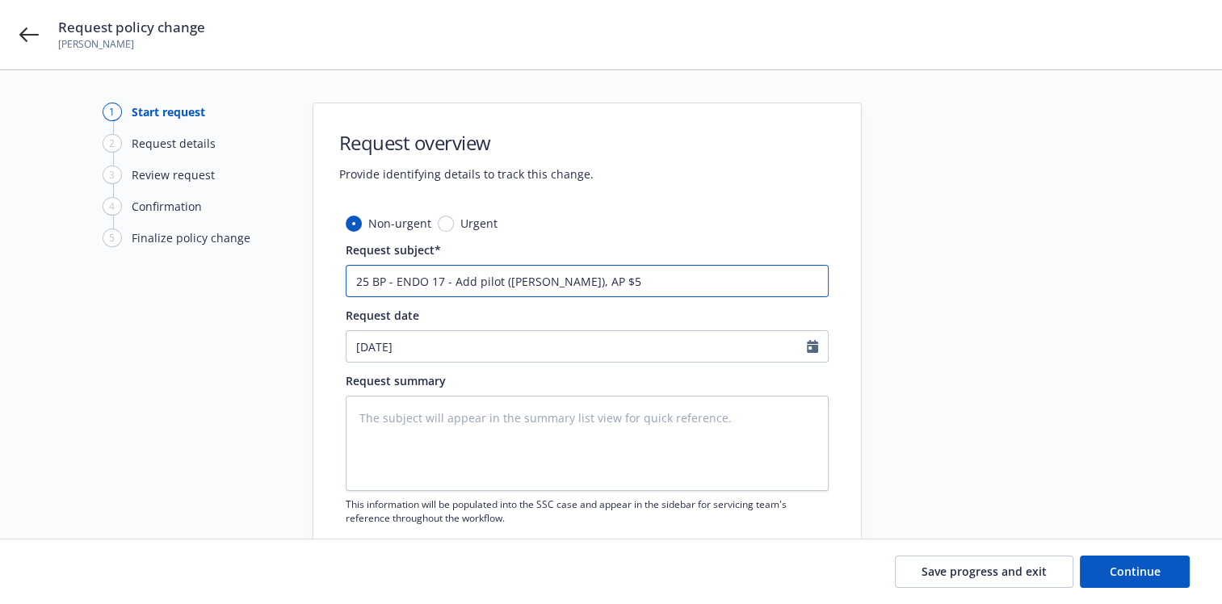
type textarea "x"
type input "25 BP - ENDO 17 - Add pilot (Lukas Jorgensen-Tjornehoj), AP $51"
type textarea "x"
type input "25 BP - ENDO 17 - Add pilot (Lukas Jorgensen-Tjornehoj), AP $51,"
type textarea "x"
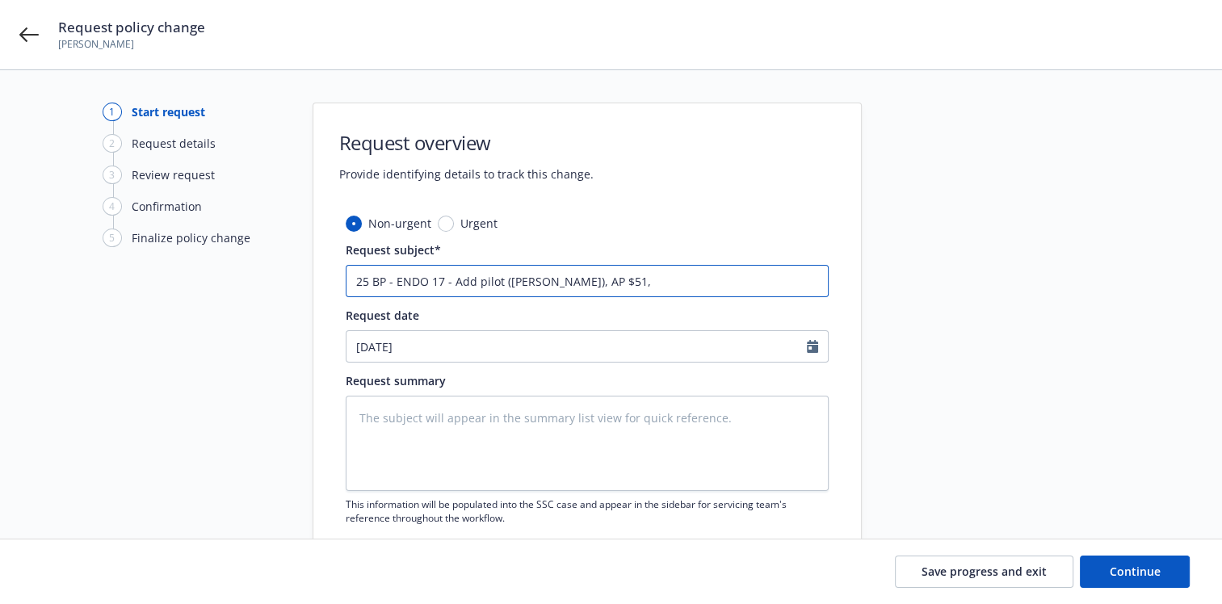
type input "25 BP - ENDO 17 - Add pilot (Lukas Jorgensen-Tjornehoj), AP $51,"
type textarea "x"
type input "25 BP - ENDO 17 - Add pilot (Lukas Jorgensen-Tjornehoj), AP $51, e"
type textarea "x"
type input "25 BP - ENDO 17 - Add pilot (Lukas Jorgensen-Tjornehoj), AP $51, ef"
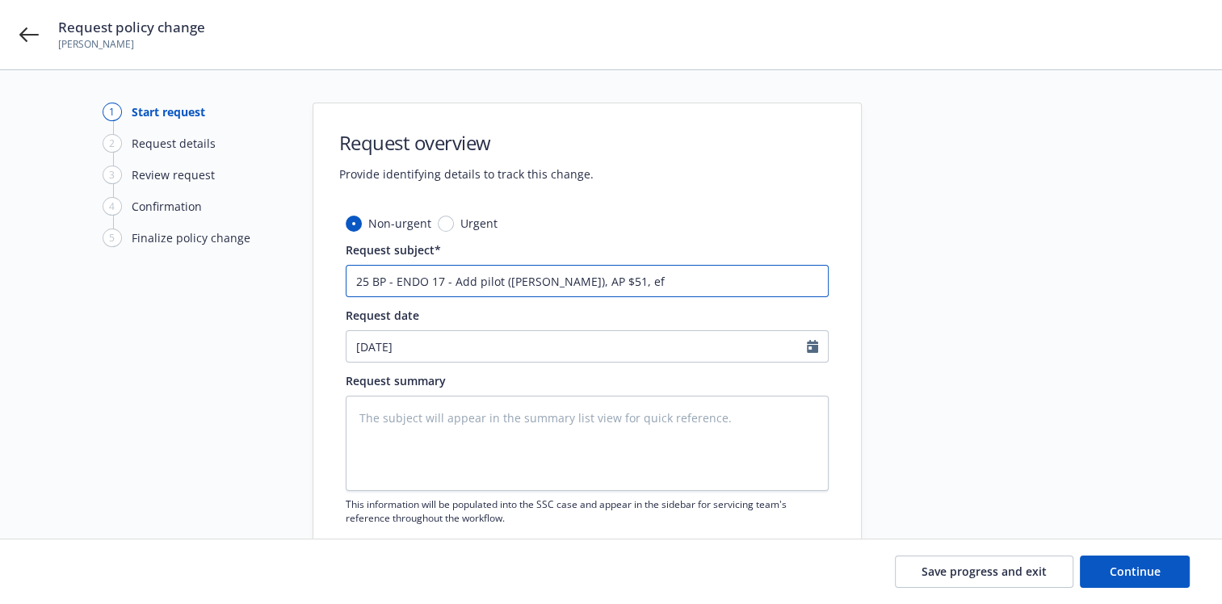
type textarea "x"
type input "25 BP - ENDO 17 - Add pilot (Lukas Jorgensen-Tjornehoj), AP $51, eff"
type textarea "x"
type input "25 BP - ENDO 17 - Add pilot (Lukas Jorgensen-Tjornehoj), AP $51, eff"
type textarea "x"
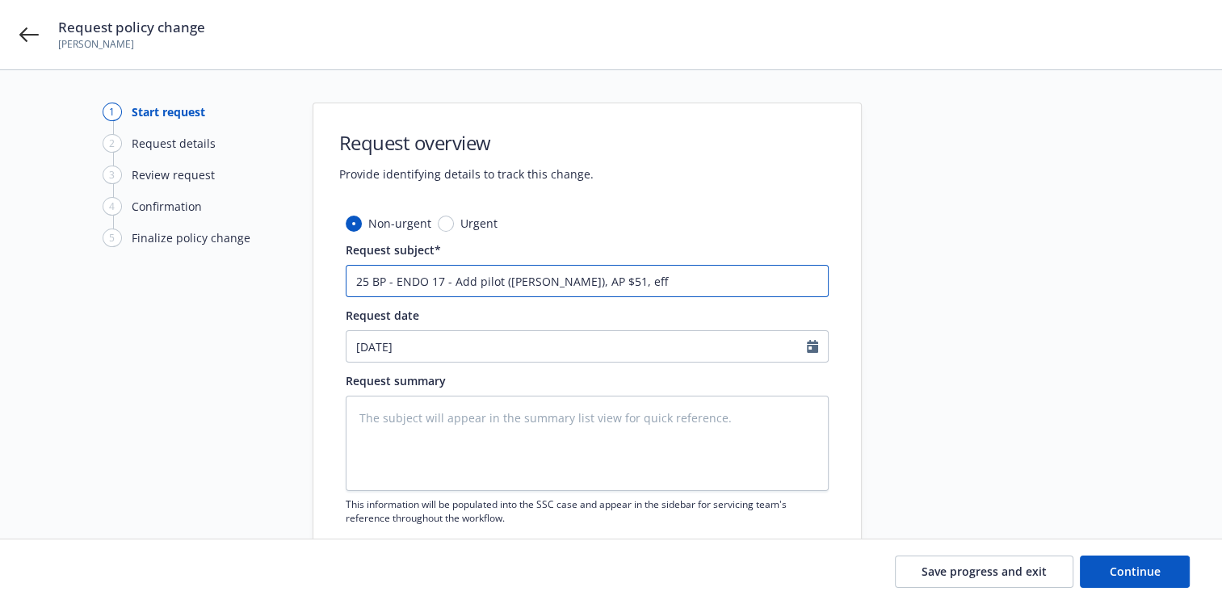
type input "25 BP - ENDO 17 - Add pilot (Lukas Jorgensen-Tjornehoj), AP $51, eff 0"
type textarea "x"
type input "25 BP - ENDO 17 - Add pilot (Lukas Jorgensen-Tjornehoj), AP $51, eff 09"
type textarea "x"
type input "25 BP - ENDO 17 - Add pilot (Lukas Jorgensen-Tjornehoj), AP $51, eff 09."
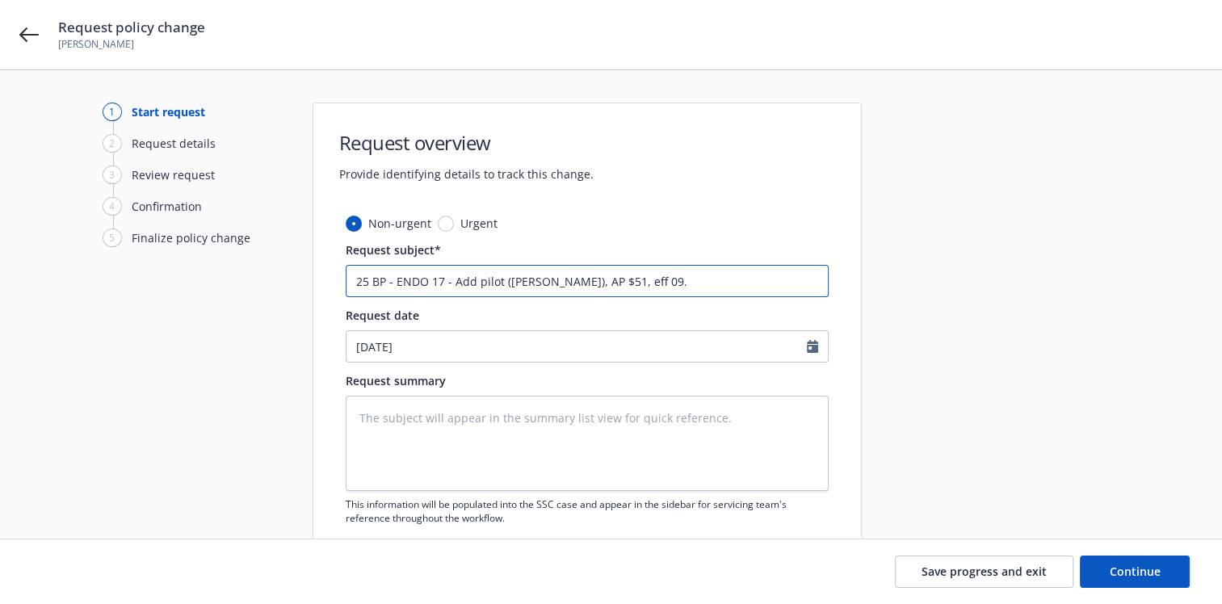
type textarea "x"
type input "25 BP - ENDO 17 - Add pilot (Lukas Jorgensen-Tjornehoj), AP $51, eff 09.0"
type textarea "x"
type input "25 BP - ENDO 17 - Add pilot (Lukas Jorgensen-Tjornehoj), AP $51, eff 09.08"
type textarea "x"
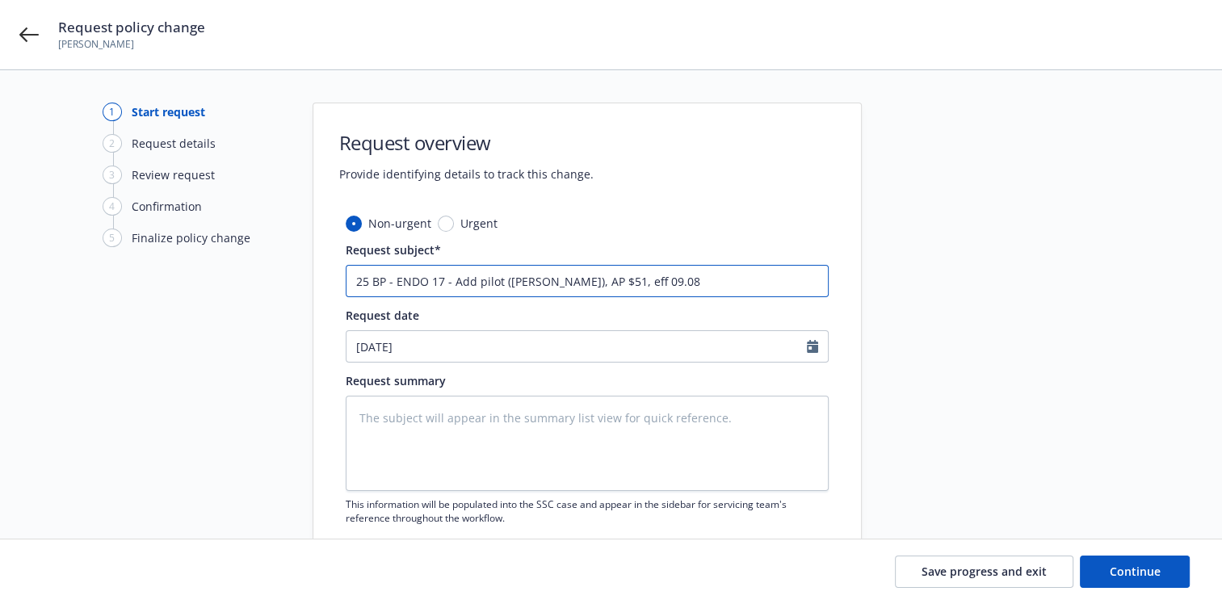
type input "25 BP - ENDO 17 - Add pilot (Lukas Jorgensen-Tjornehoj), AP $51, eff 09.08."
type textarea "x"
type input "25 BP - ENDO 17 - Add pilot (Lukas Jorgensen-Tjornehoj), AP $51, eff 09.08.2"
type textarea "x"
type input "25 BP - ENDO 17 - Add pilot (Lukas Jorgensen-Tjornehoj), AP $51, eff 09.08.20"
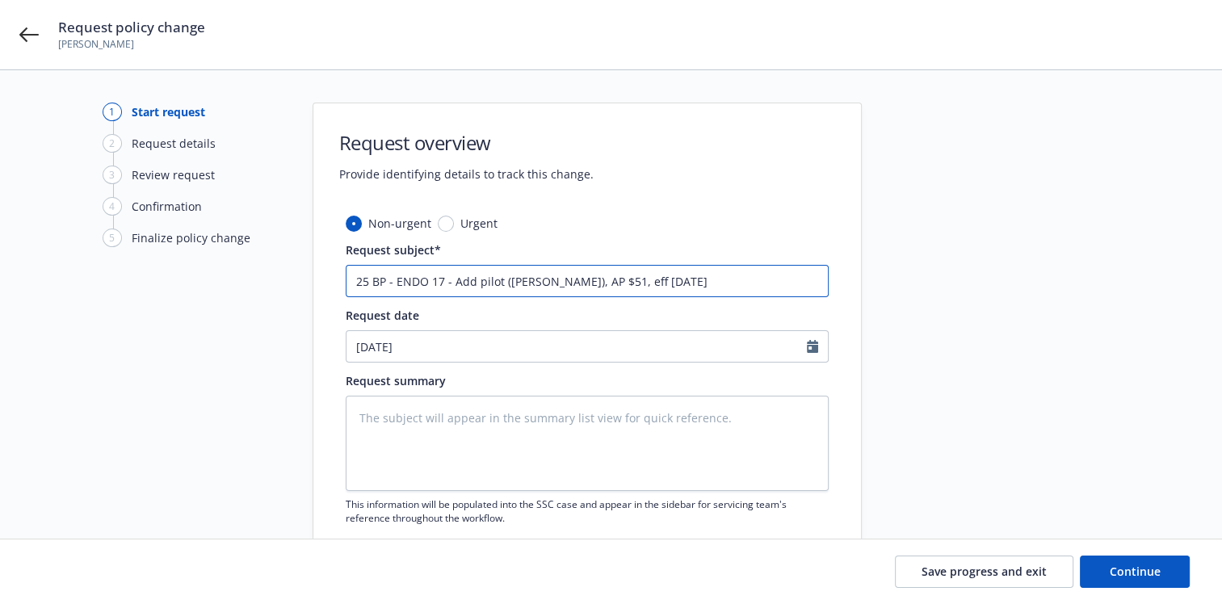
type textarea "x"
type input "25 BP - ENDO 17 - Add pilot (Lukas Jorgensen-Tjornehoj), AP $51, eff 09.08.202"
type textarea "x"
drag, startPoint x: 701, startPoint y: 289, endPoint x: 300, endPoint y: 289, distance: 401.5
click at [300, 289] on div "1 Start request 2 Request details 3 Review request 4 Confirmation 5 Finalize po…" at bounding box center [610, 354] width 1183 height 502
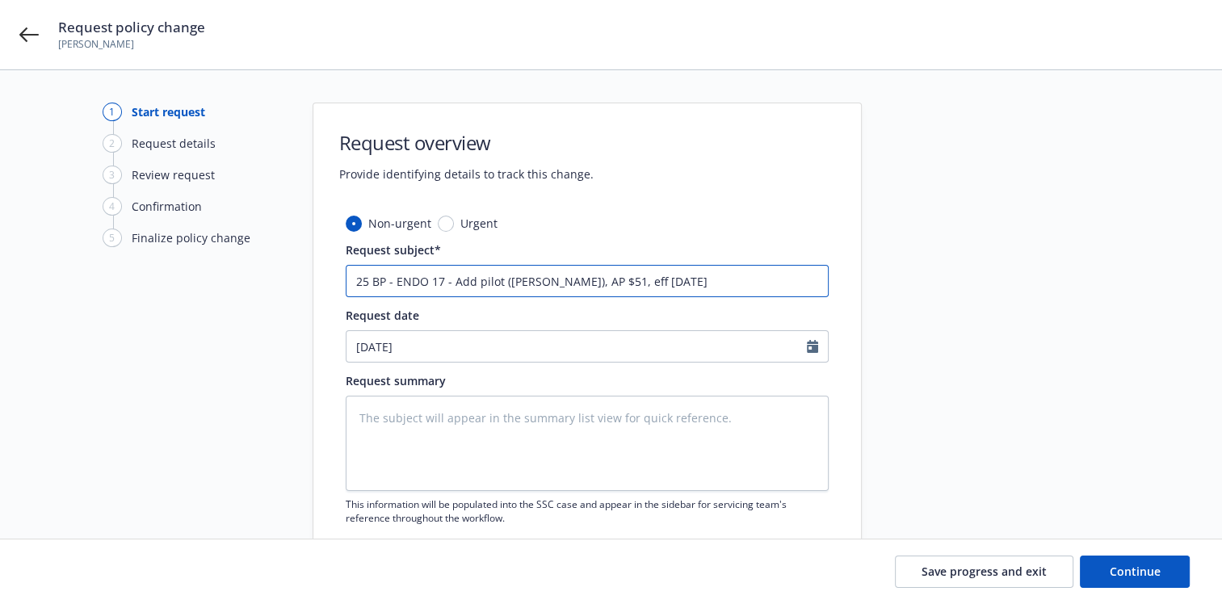
type input "25 BP - ENDO 17 - Add pilot (Lukas Jorgensen-Tjornehoj), AP $51, eff 09.08.2025"
click at [349, 408] on textarea at bounding box center [587, 443] width 483 height 95
paste textarea "25 BP - ENDO 17 - Add pilot (Lukas Jorgensen-Tjornehoj), AP $51, eff 09.08.2025"
type textarea "x"
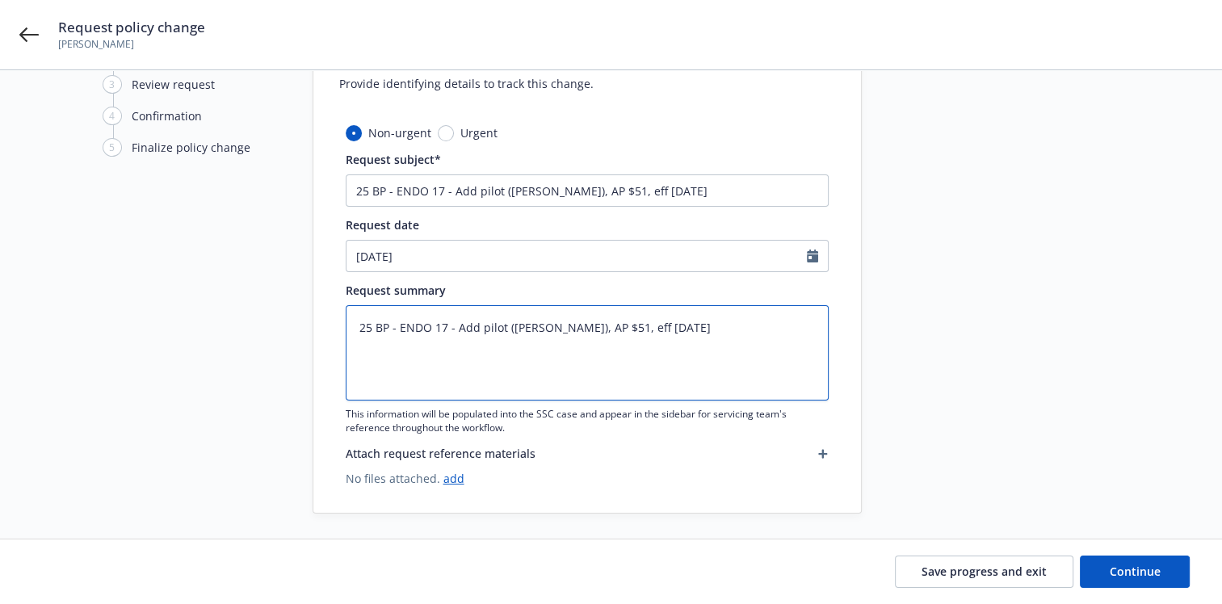
scroll to position [97, 0]
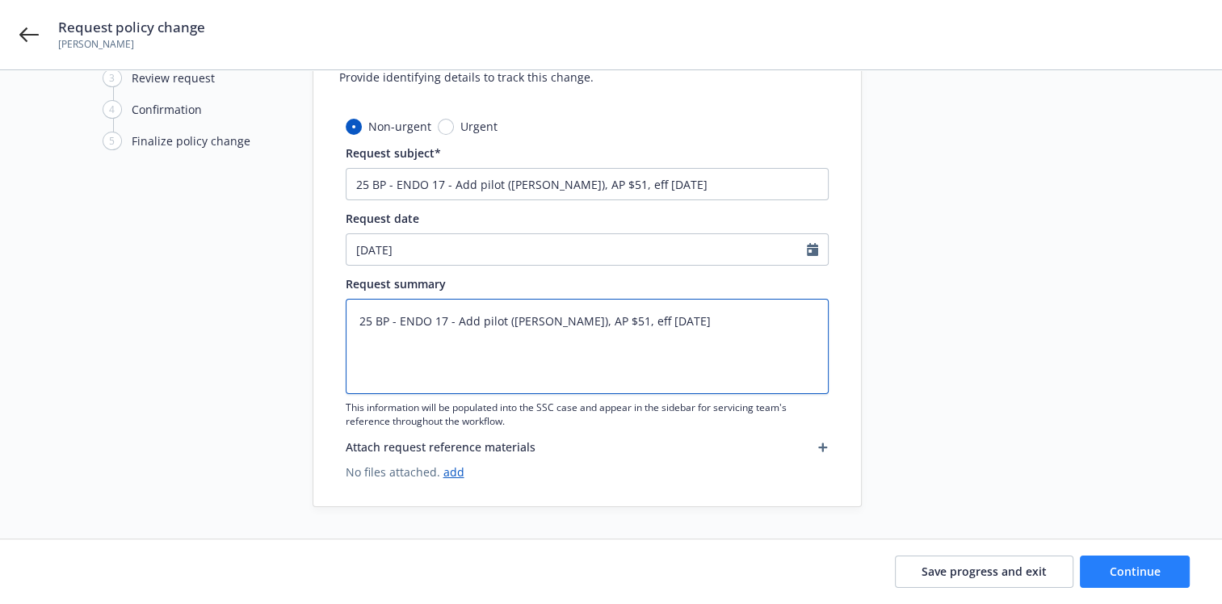
type textarea "25 BP - ENDO 17 - Add pilot (Lukas Jorgensen-Tjornehoj), AP $51, eff 09.08.2025"
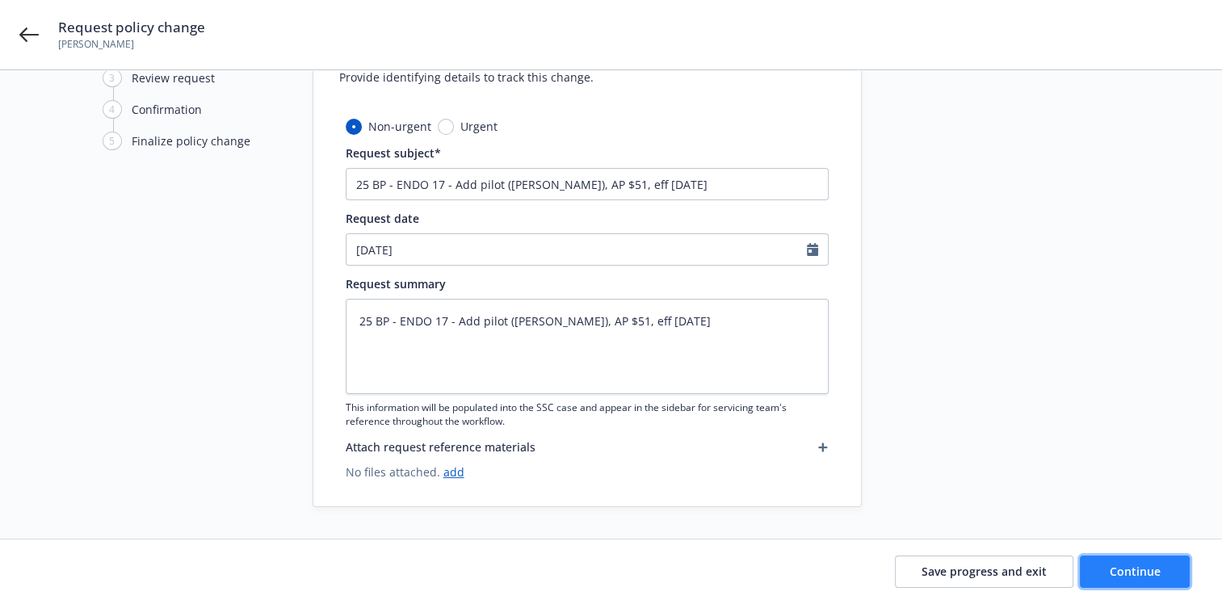
click at [1114, 564] on span "Continue" at bounding box center [1135, 571] width 51 height 15
type textarea "x"
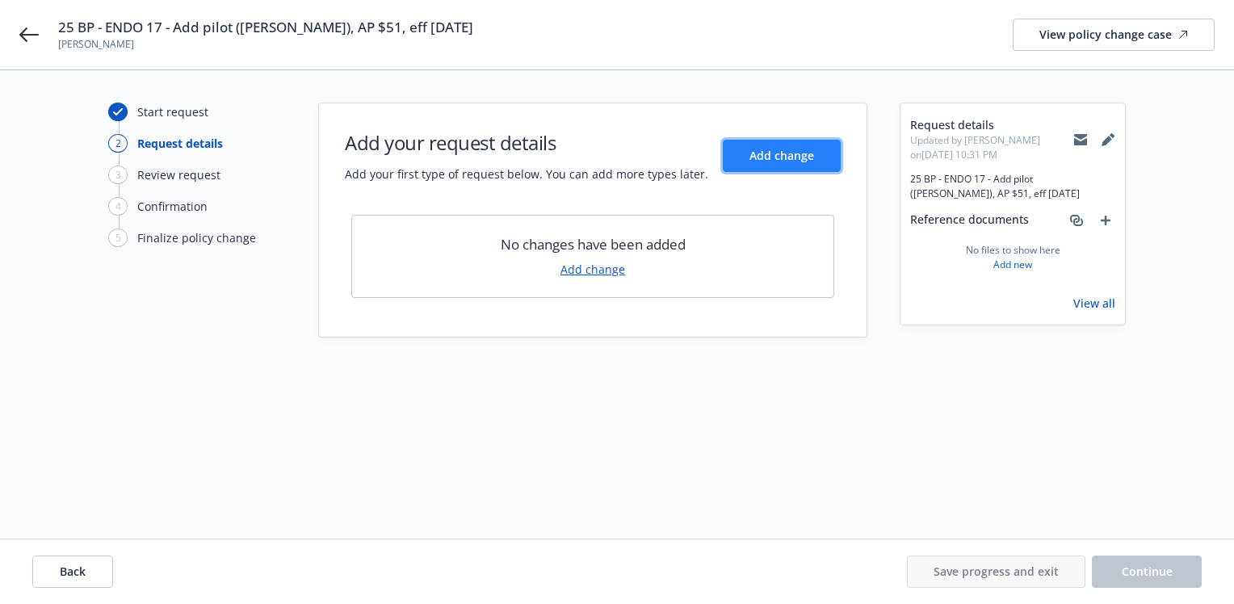
click at [754, 149] on span "Add change" at bounding box center [782, 155] width 65 height 15
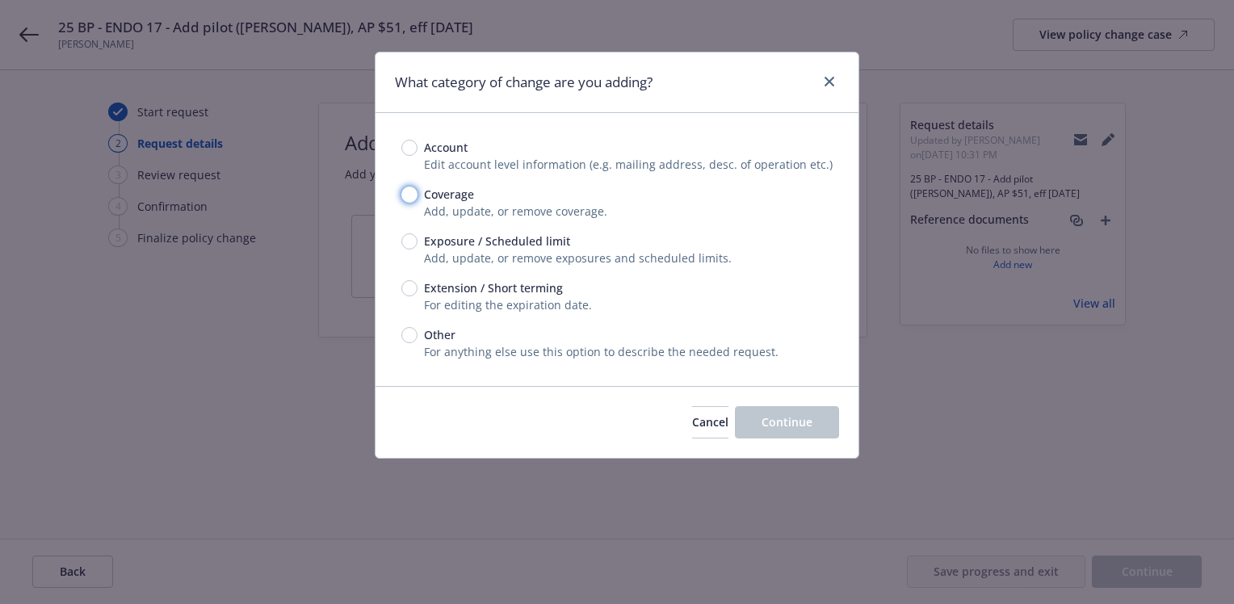
drag, startPoint x: 410, startPoint y: 196, endPoint x: 460, endPoint y: 219, distance: 54.2
click at [410, 195] on input "Coverage" at bounding box center [409, 195] width 16 height 16
radio input "true"
click at [801, 418] on span "Continue" at bounding box center [787, 421] width 51 height 15
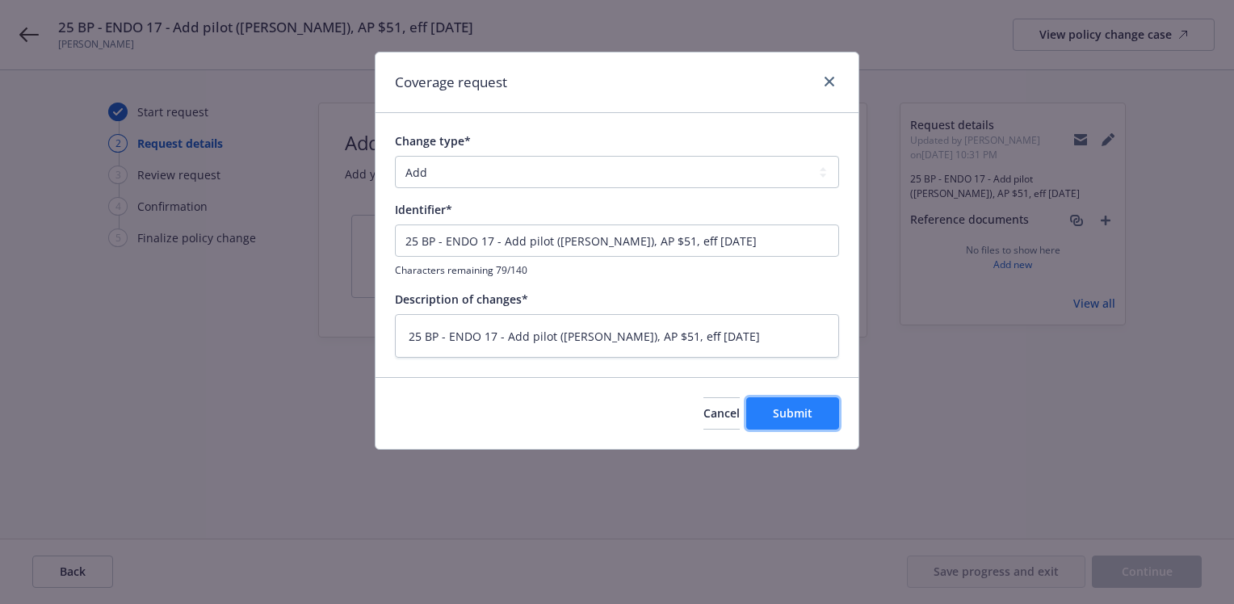
click at [792, 409] on span "Submit" at bounding box center [793, 413] width 40 height 15
type textarea "x"
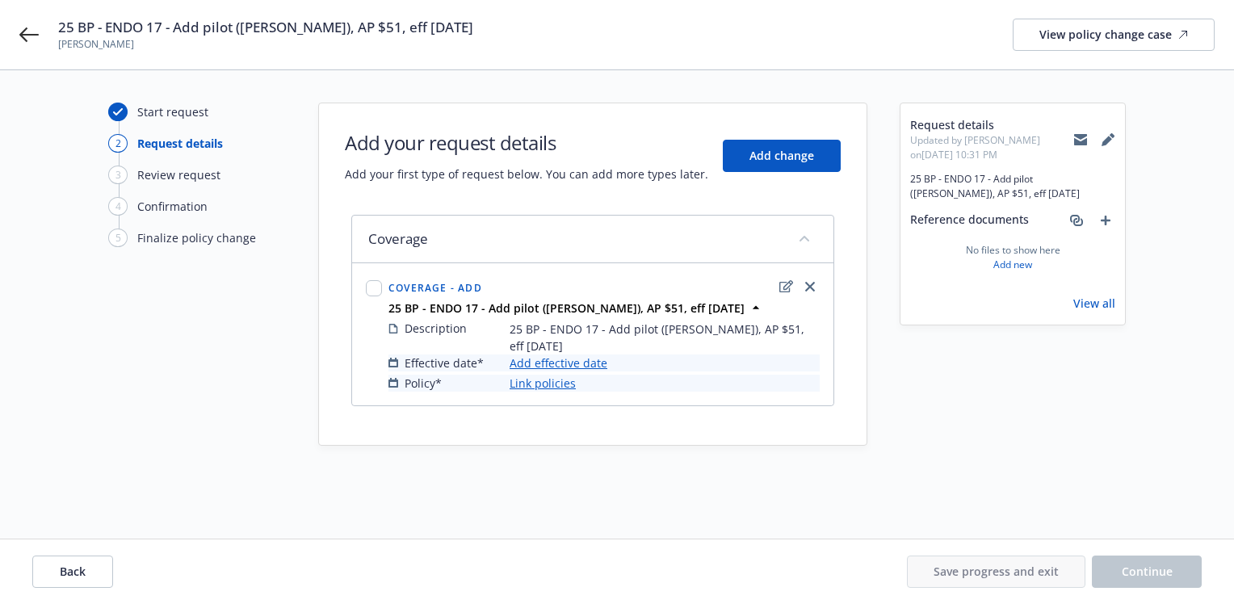
click at [588, 364] on link "Add effective date" at bounding box center [559, 363] width 98 height 17
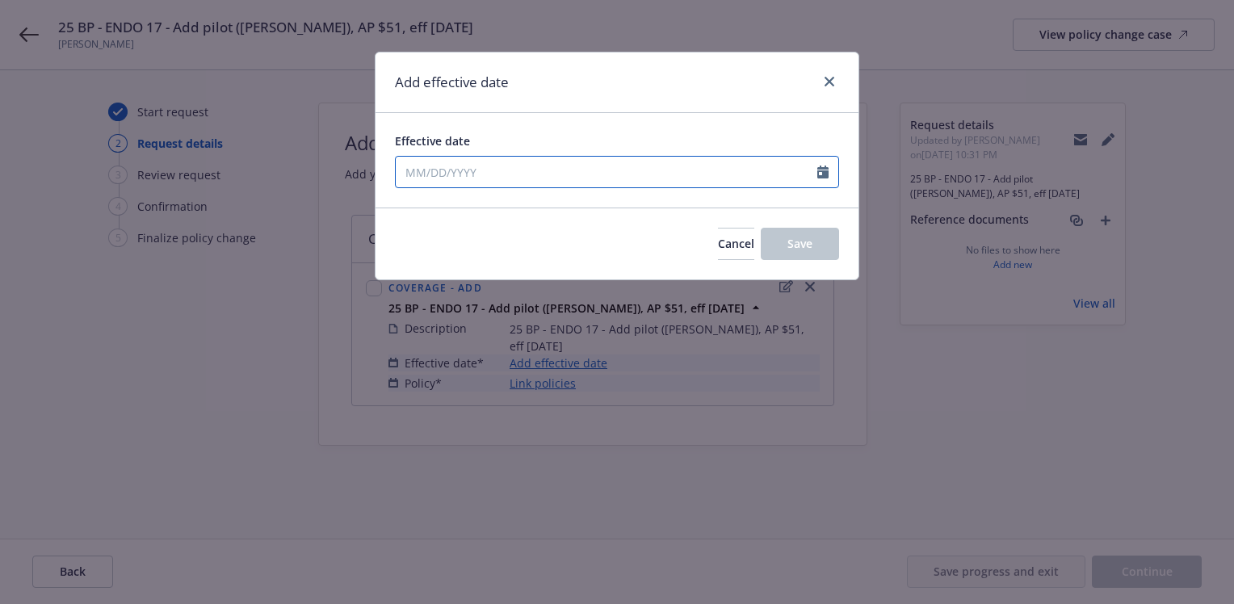
click at [822, 168] on icon "Calendar" at bounding box center [822, 172] width 11 height 13
select select "9"
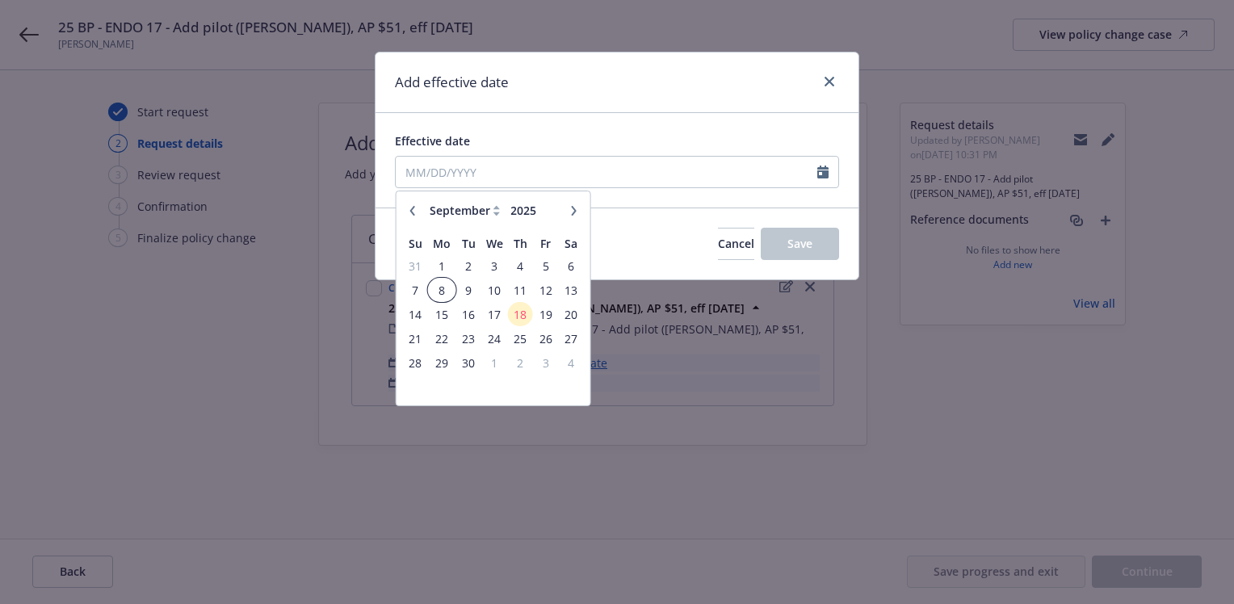
click at [441, 286] on span "8" at bounding box center [442, 290] width 24 height 20
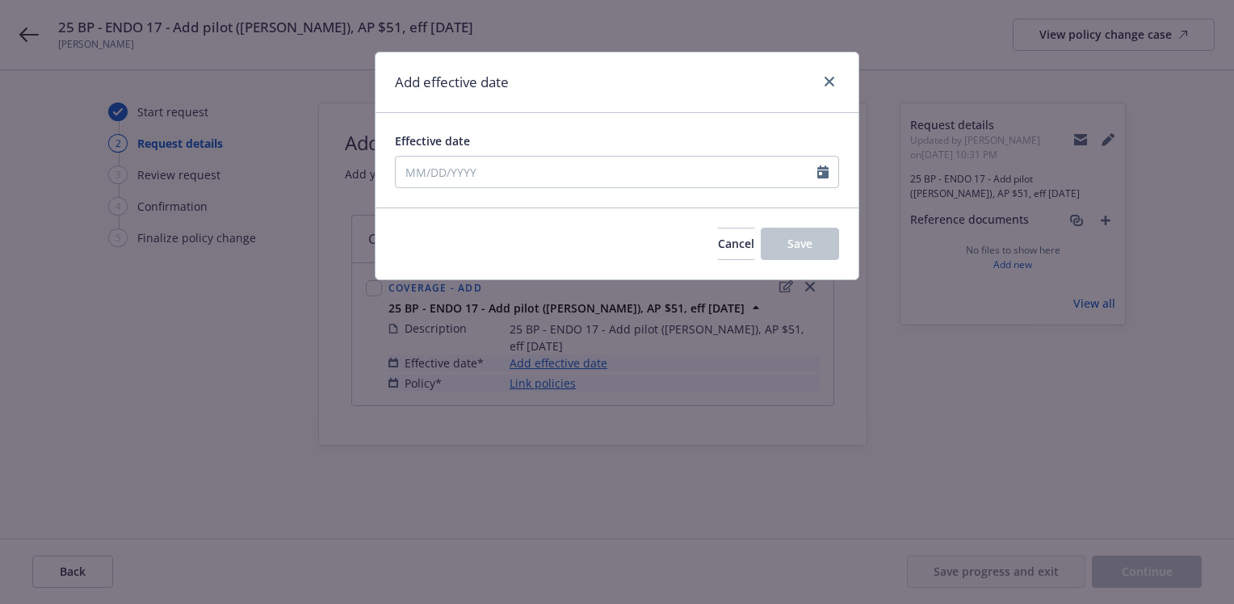
type input "[DATE]"
click at [818, 237] on button "Save" at bounding box center [800, 244] width 78 height 32
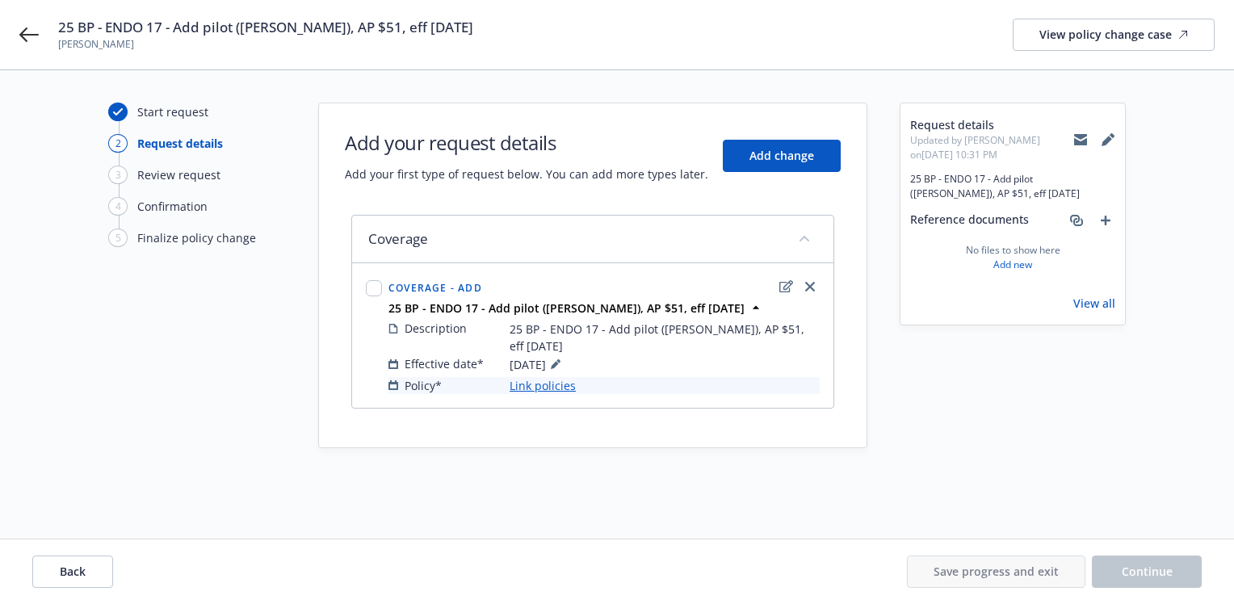
click at [533, 383] on link "Link policies" at bounding box center [543, 385] width 66 height 17
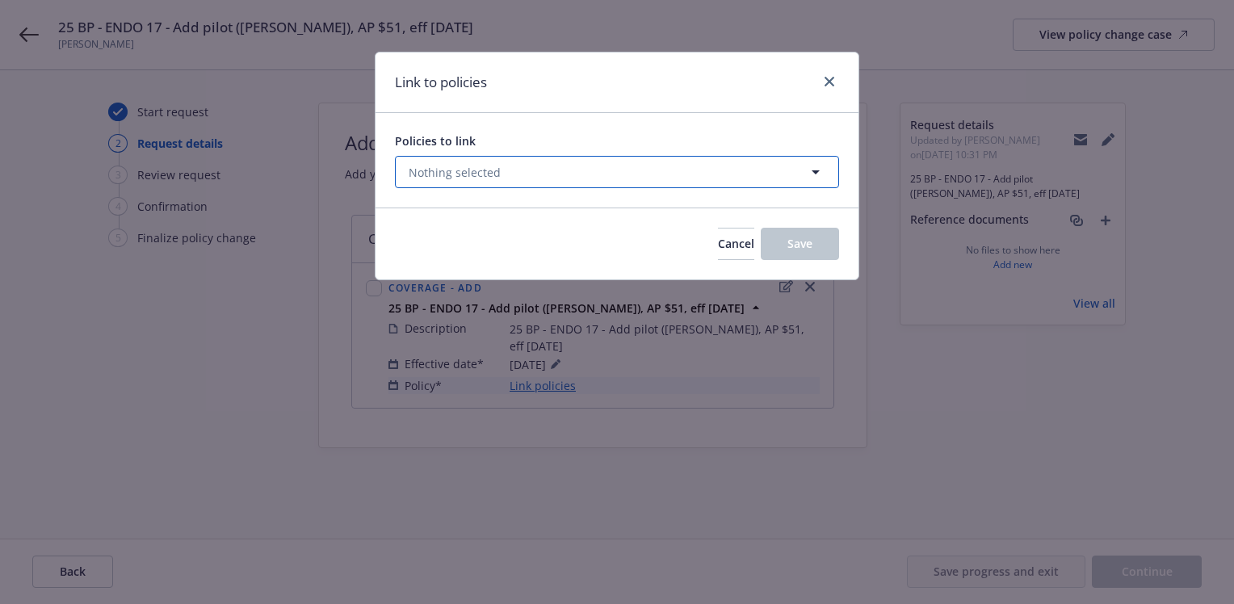
click at [816, 170] on icon "button" at bounding box center [816, 172] width 8 height 4
select select "ACTIVE"
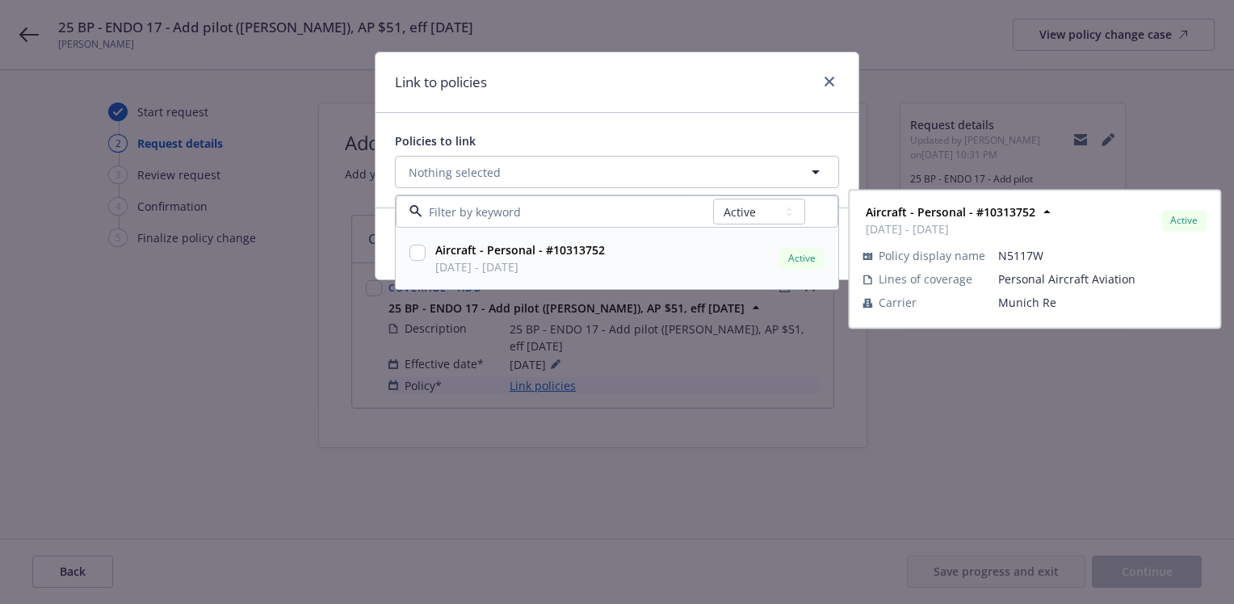
click at [414, 253] on input "checkbox" at bounding box center [418, 253] width 16 height 16
checkbox input "true"
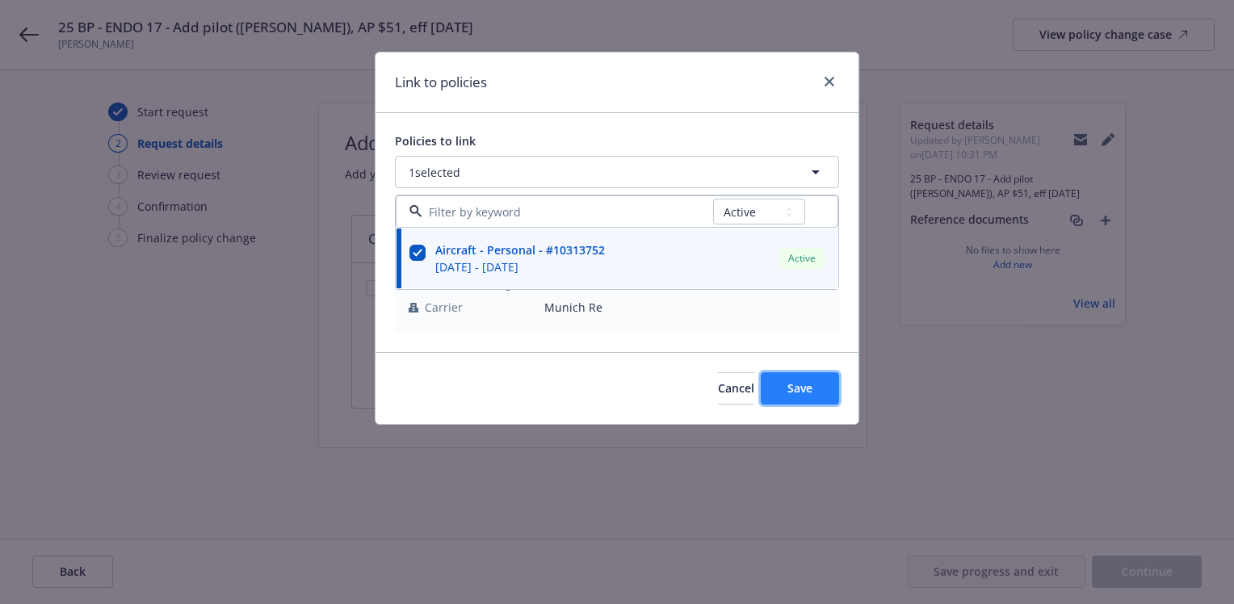
click at [798, 383] on span "Save" at bounding box center [800, 387] width 25 height 15
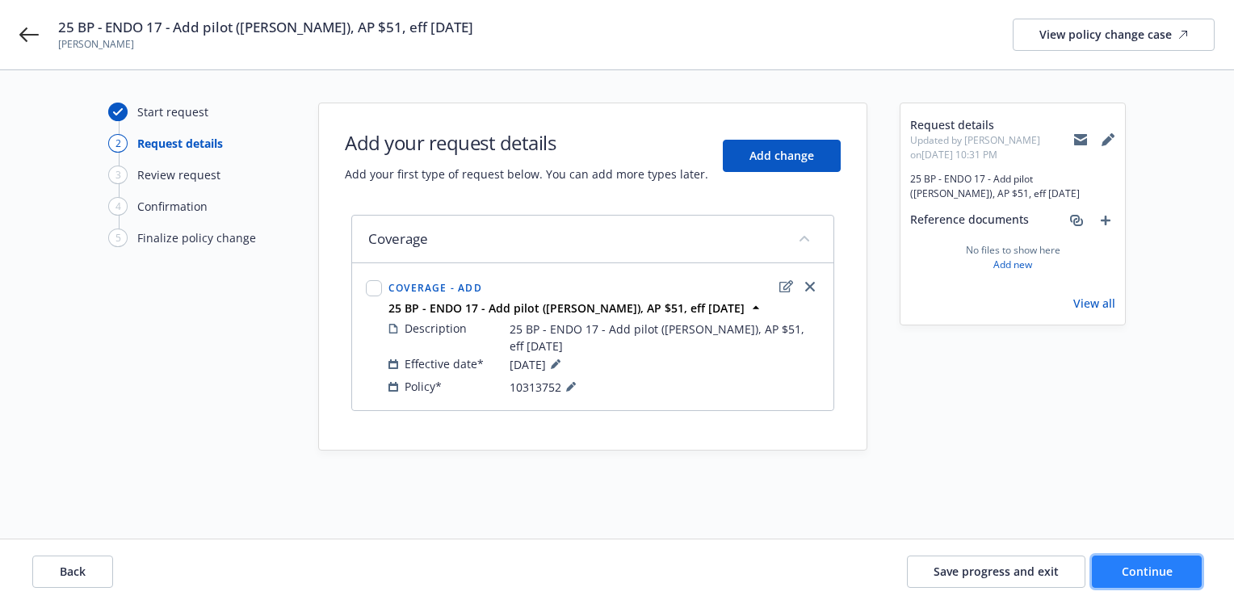
click at [1114, 574] on button "Continue" at bounding box center [1147, 572] width 110 height 32
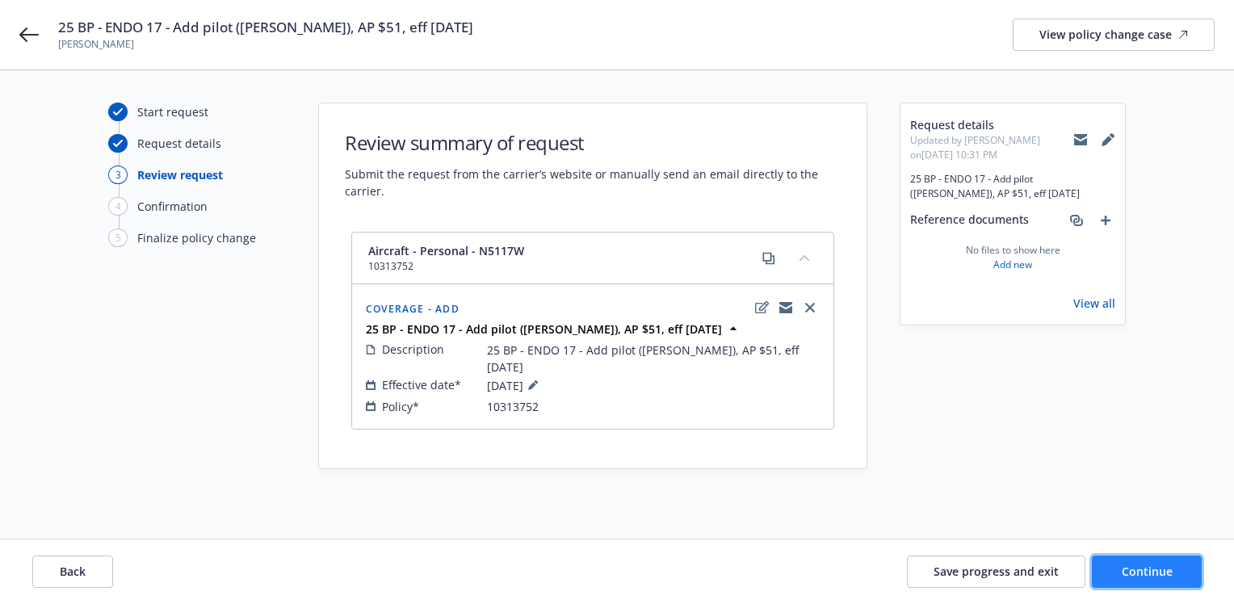
click at [1119, 569] on button "Continue" at bounding box center [1147, 572] width 110 height 32
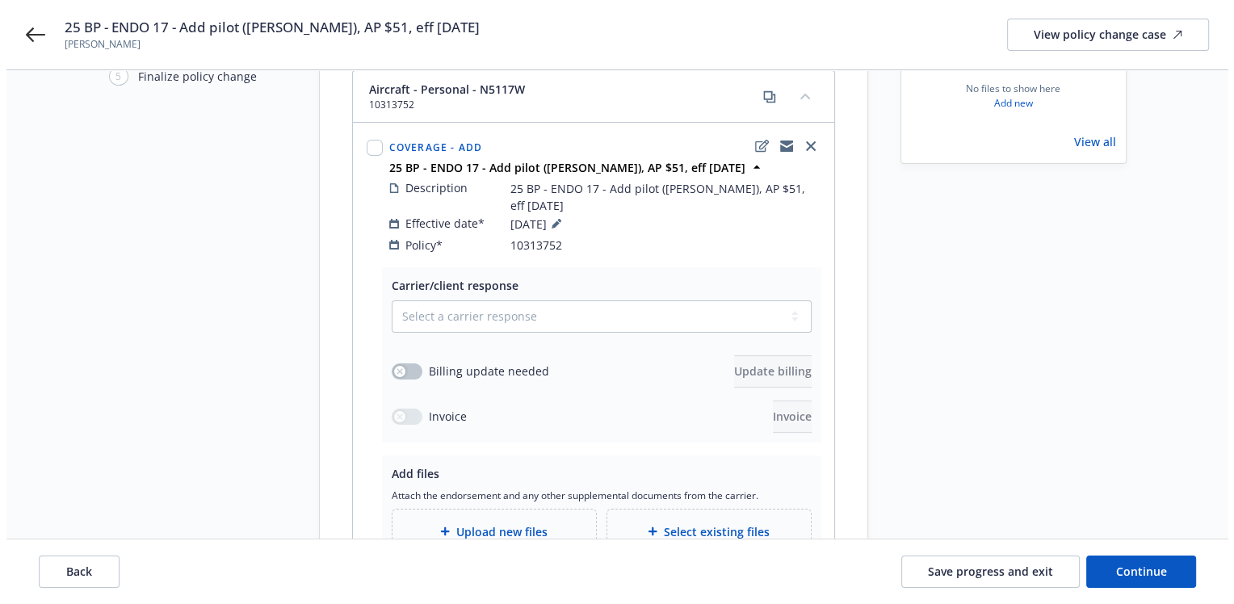
scroll to position [242, 0]
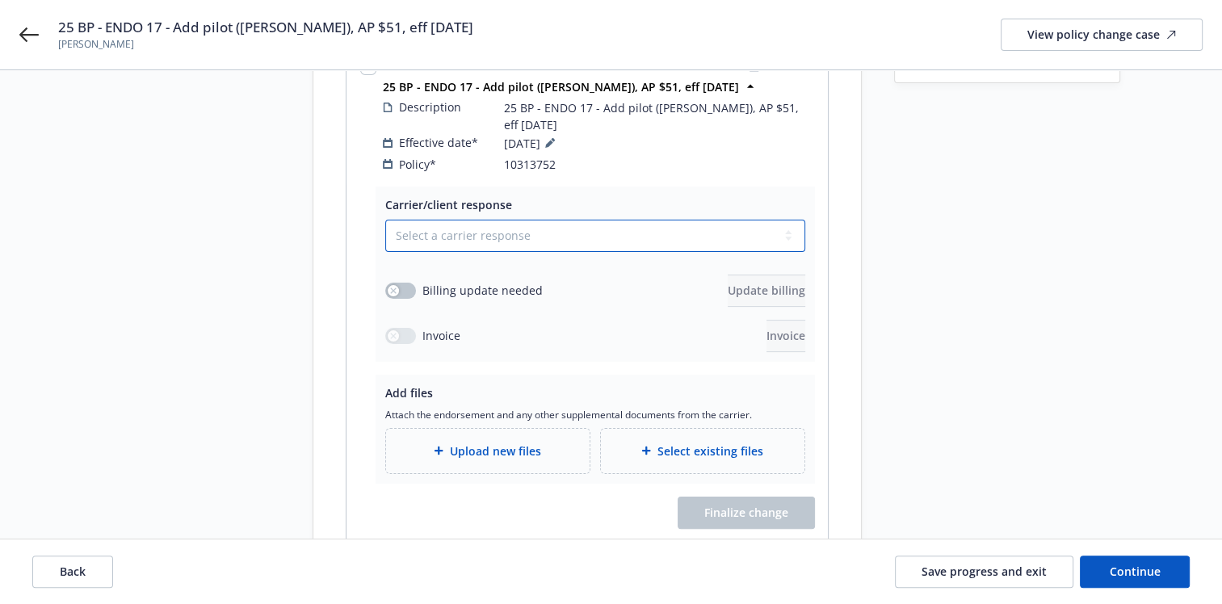
drag, startPoint x: 782, startPoint y: 218, endPoint x: 767, endPoint y: 218, distance: 14.5
click at [782, 220] on select "Select a carrier response Accepted Accepted with revision No endorsement needed…" at bounding box center [595, 236] width 420 height 32
select select "ACCEPTED"
click at [385, 220] on select "Select a carrier response Accepted Accepted with revision No endorsement needed…" at bounding box center [595, 236] width 420 height 32
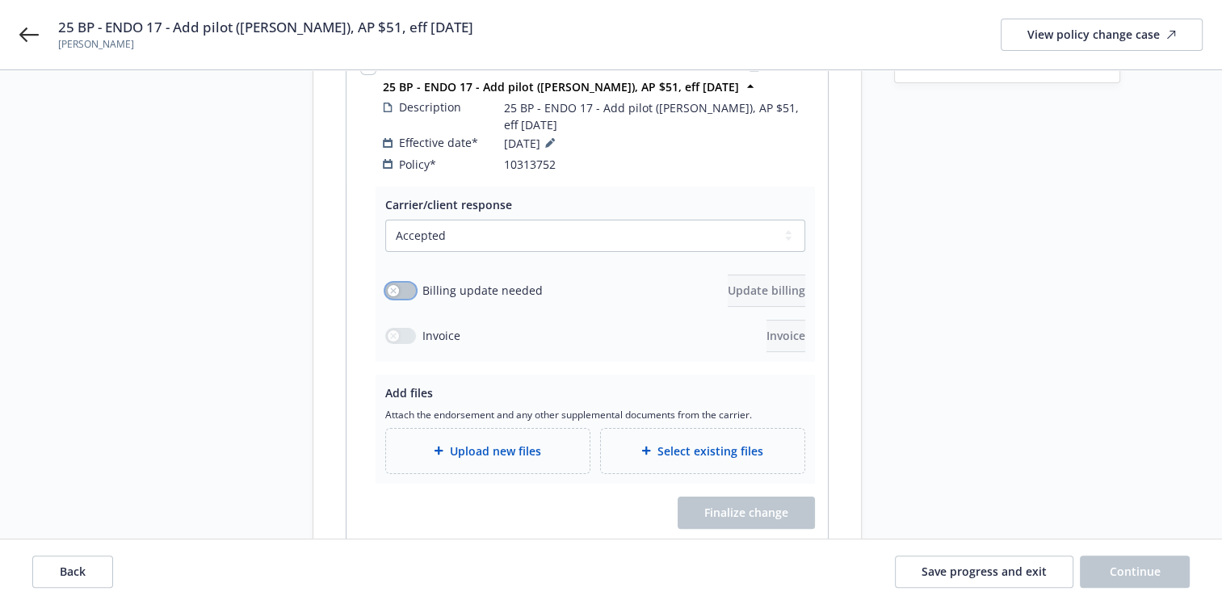
click at [394, 285] on div "button" at bounding box center [393, 290] width 11 height 11
click at [728, 283] on span "Update billing" at bounding box center [767, 290] width 78 height 15
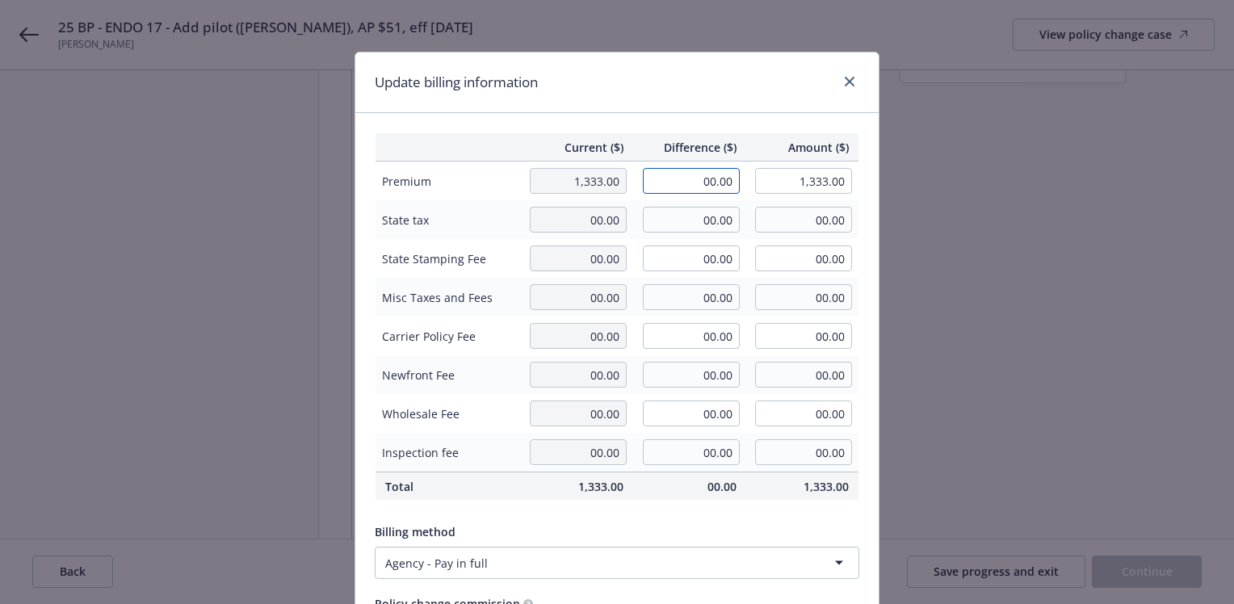
click at [708, 183] on input "00.00" at bounding box center [691, 181] width 97 height 26
type input "51.00"
type input "1,384.00"
type input "7.65"
click at [679, 372] on input "00.00" at bounding box center [691, 375] width 97 height 26
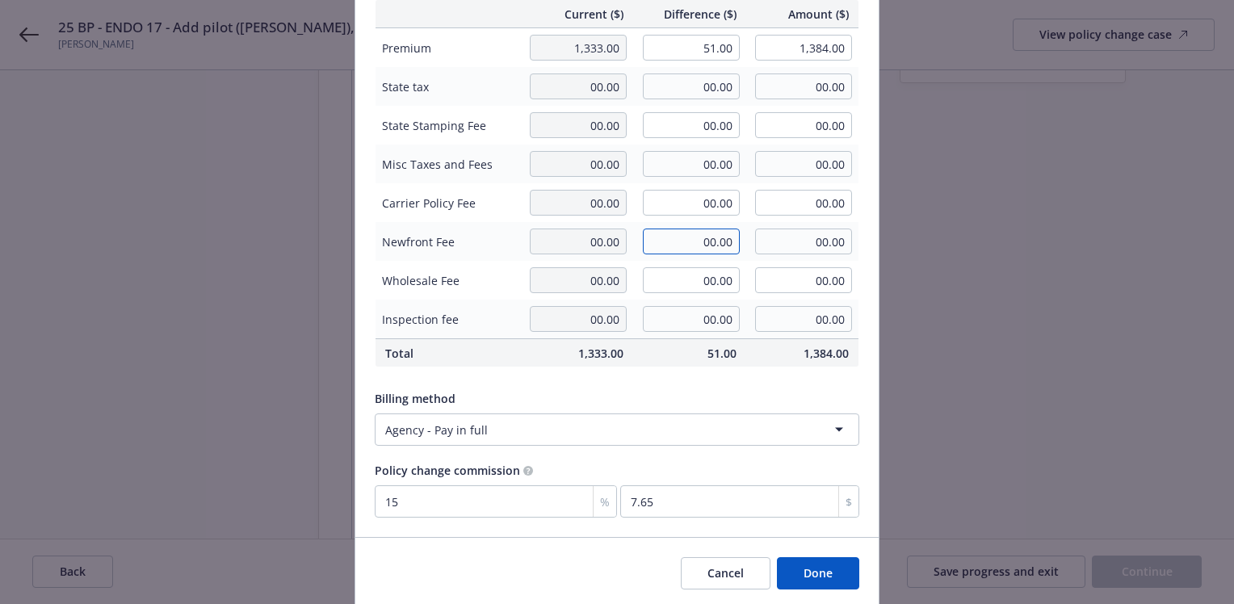
scroll to position [162, 0]
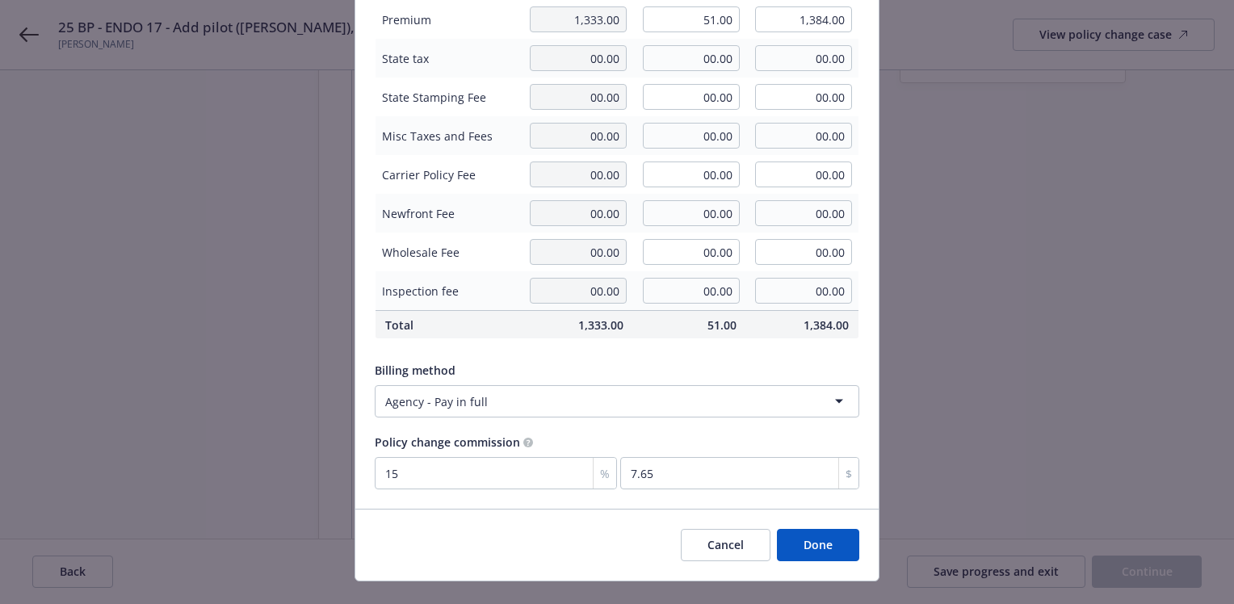
click at [830, 543] on button "Done" at bounding box center [818, 545] width 82 height 32
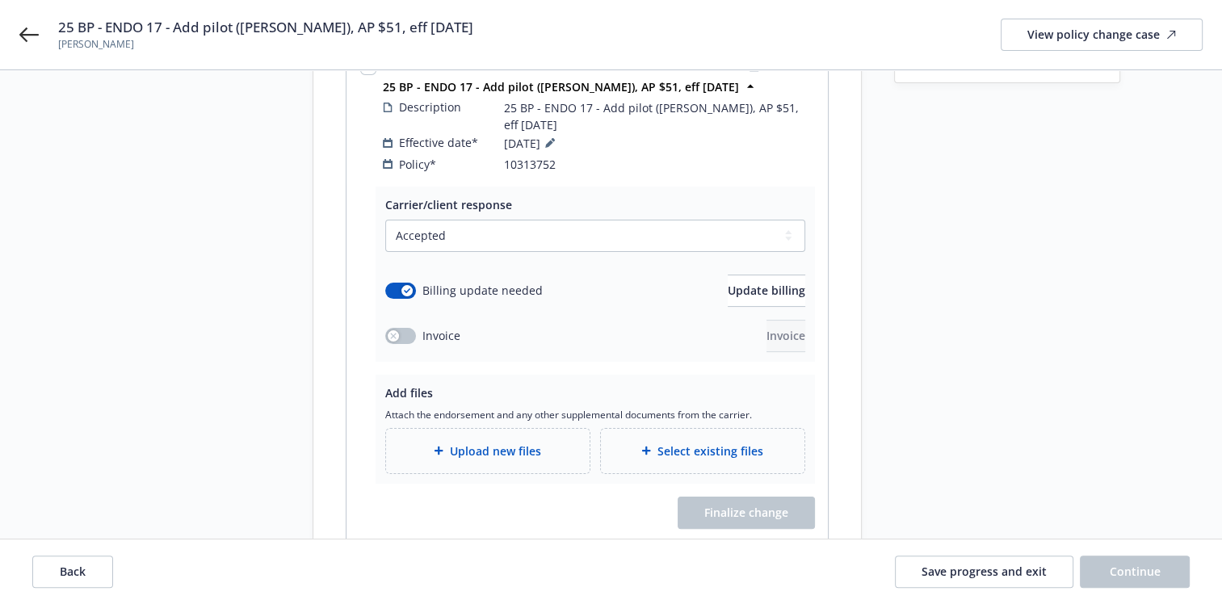
click at [456, 443] on span "Upload new files" at bounding box center [495, 451] width 91 height 17
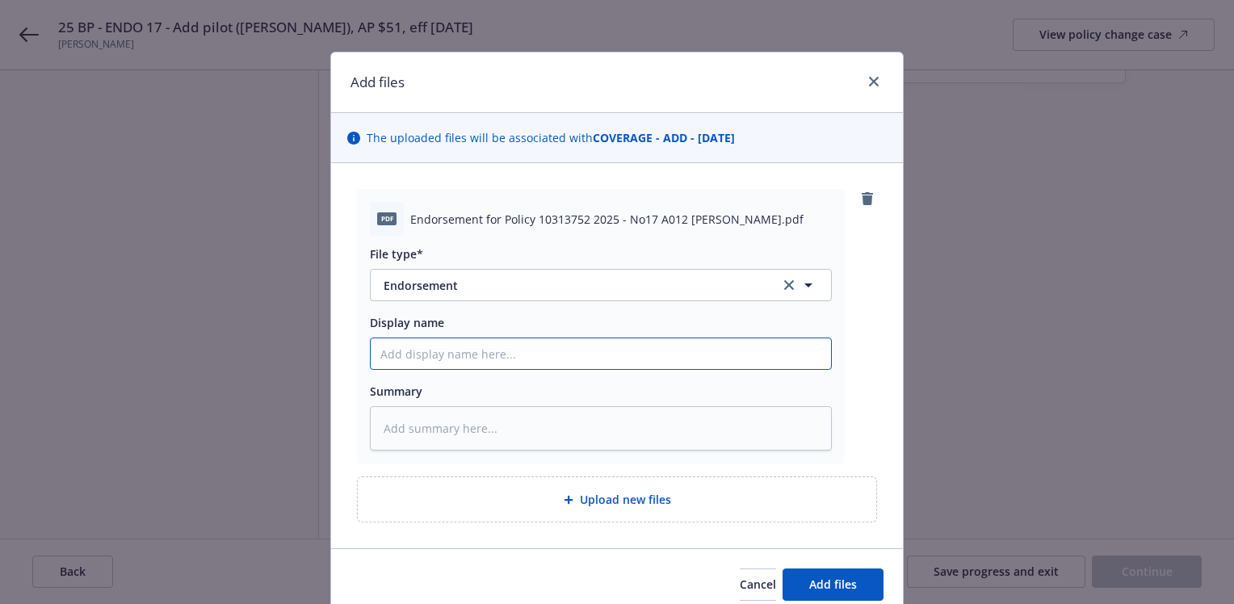
click at [410, 358] on input "Display name" at bounding box center [601, 353] width 460 height 31
paste input "25 BP - ENDO 17 - Add pilot (Lukas Jorgensen-Tjornehoj), AP $51, eff 09.08.2025"
type textarea "x"
type input "25 BP - ENDO 17 - Add pilot (Lukas Jorgensen-Tjornehoj), AP $51, eff 09.08.2025"
click at [407, 427] on textarea at bounding box center [601, 428] width 462 height 44
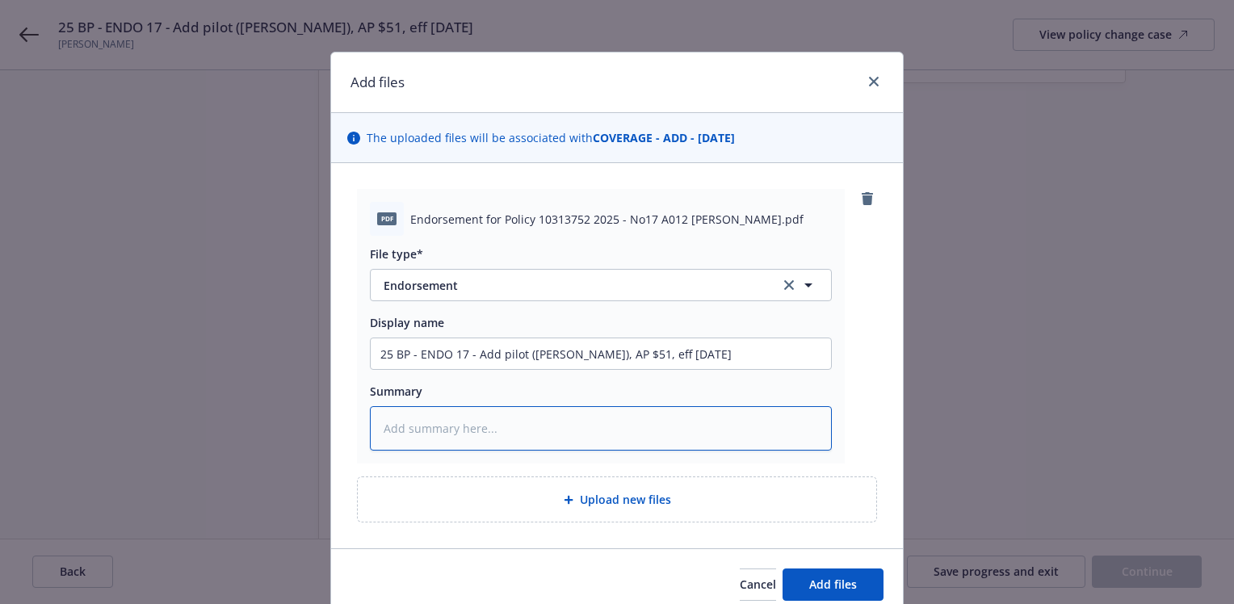
paste textarea "25 BP - ENDO 17 - Add pilot (Lukas Jorgensen-Tjornehoj), AP $51, eff 09.08.2025"
type textarea "x"
type textarea "25 BP - ENDO 17 - Add pilot (Lukas Jorgensen-Tjornehoj), AP $51, eff 09.08.2025"
type textarea "x"
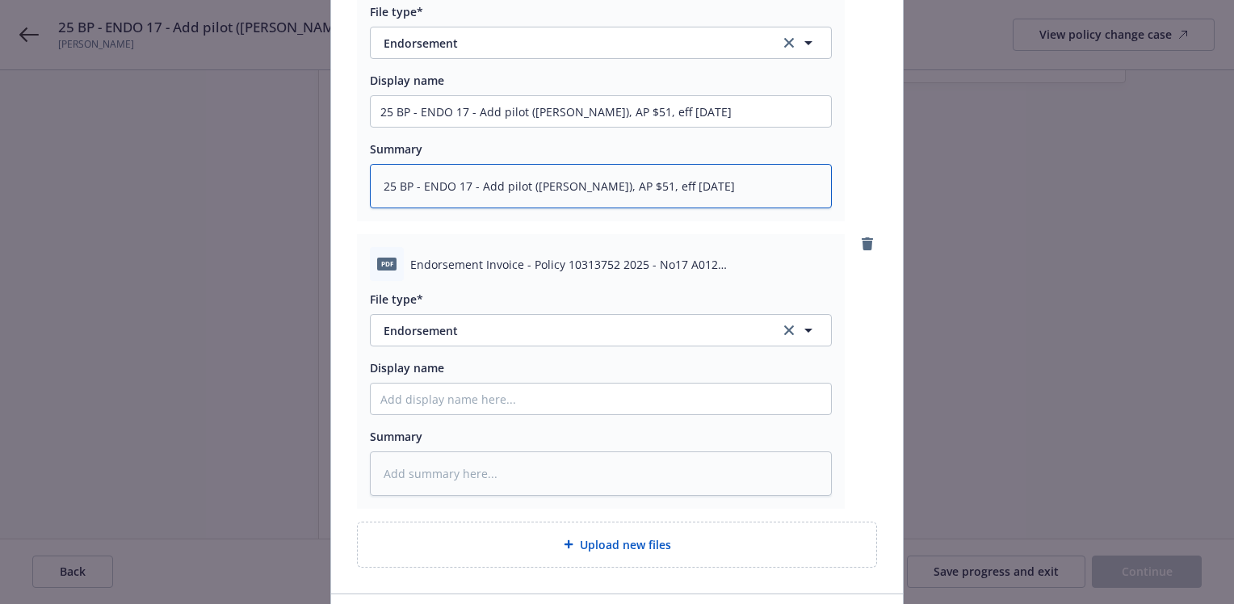
scroll to position [355, 0]
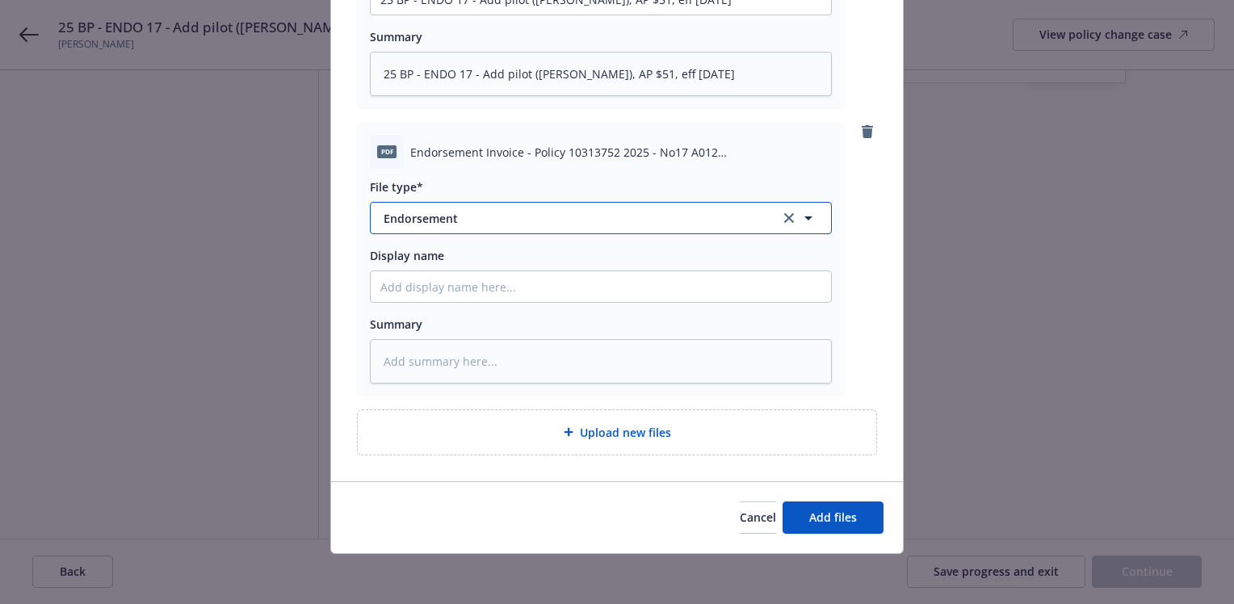
click at [801, 215] on icon "button" at bounding box center [808, 217] width 19 height 19
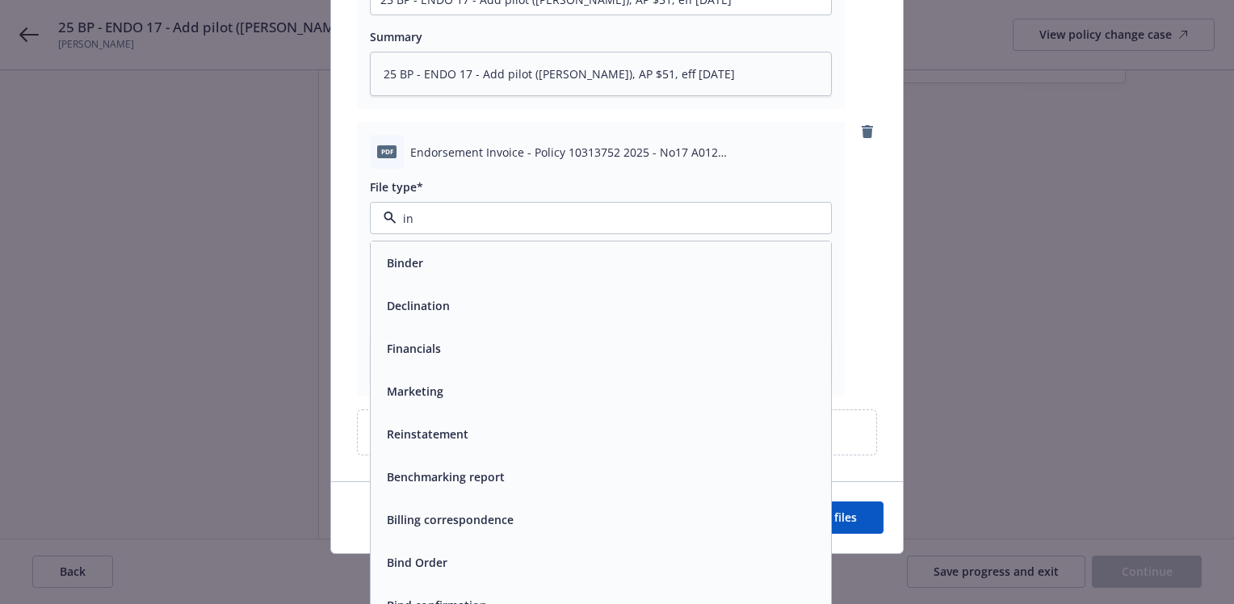
type input "inv"
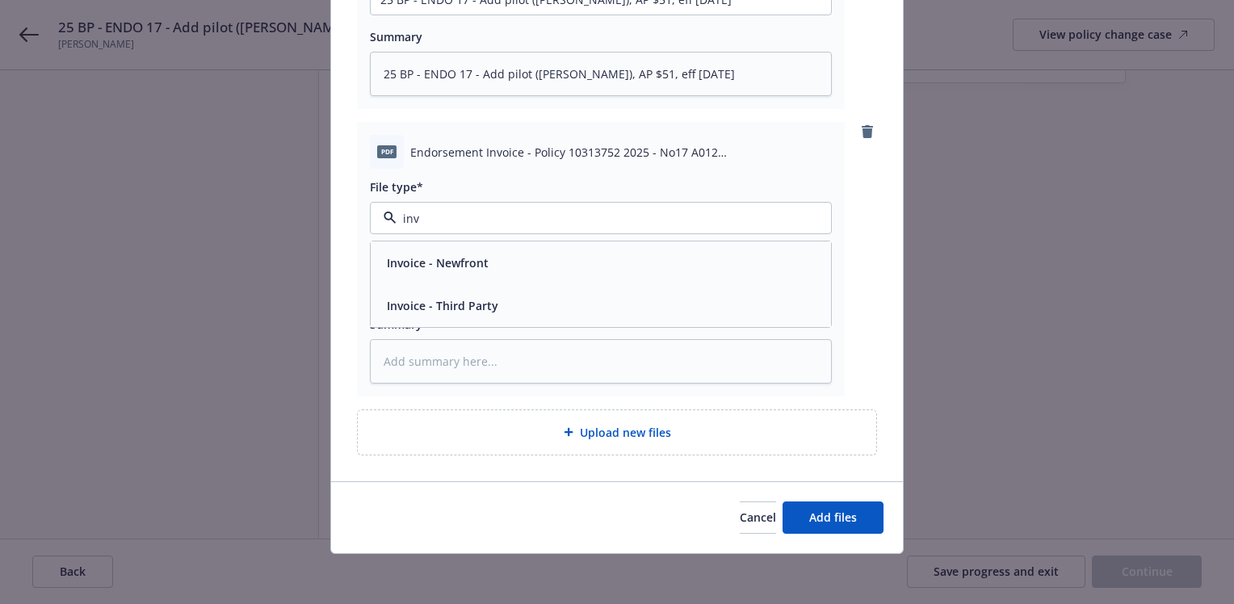
click at [555, 306] on div "Invoice - Third Party" at bounding box center [600, 305] width 441 height 23
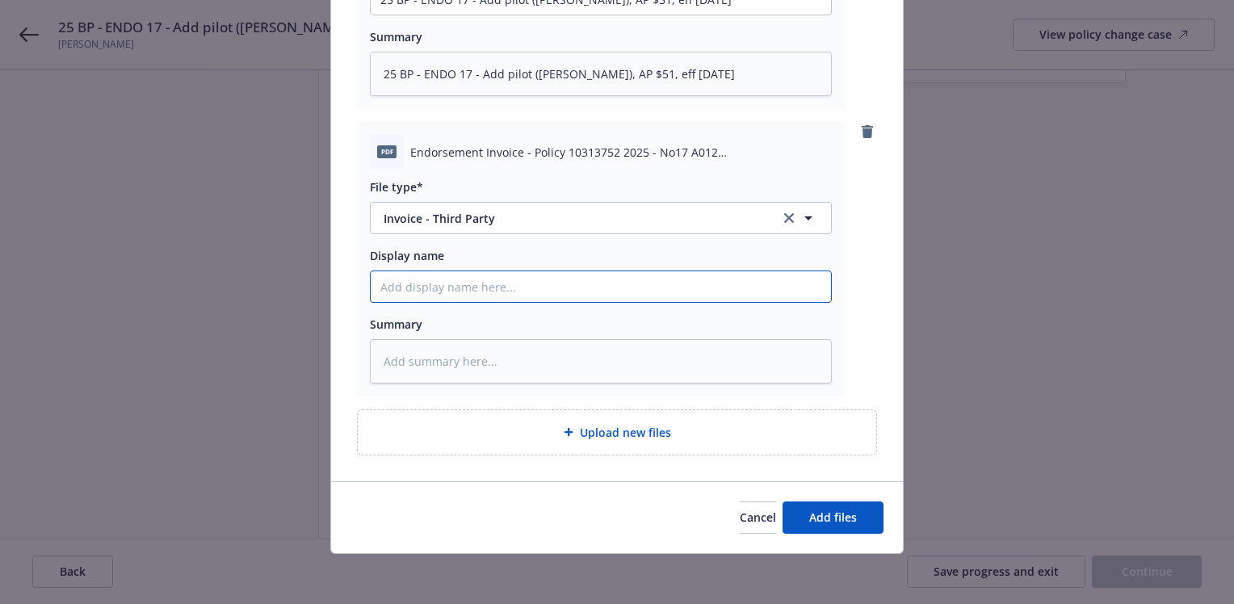
click at [412, 286] on input "Display name" at bounding box center [601, 286] width 460 height 31
type textarea "x"
type input "2"
type textarea "x"
type input "25"
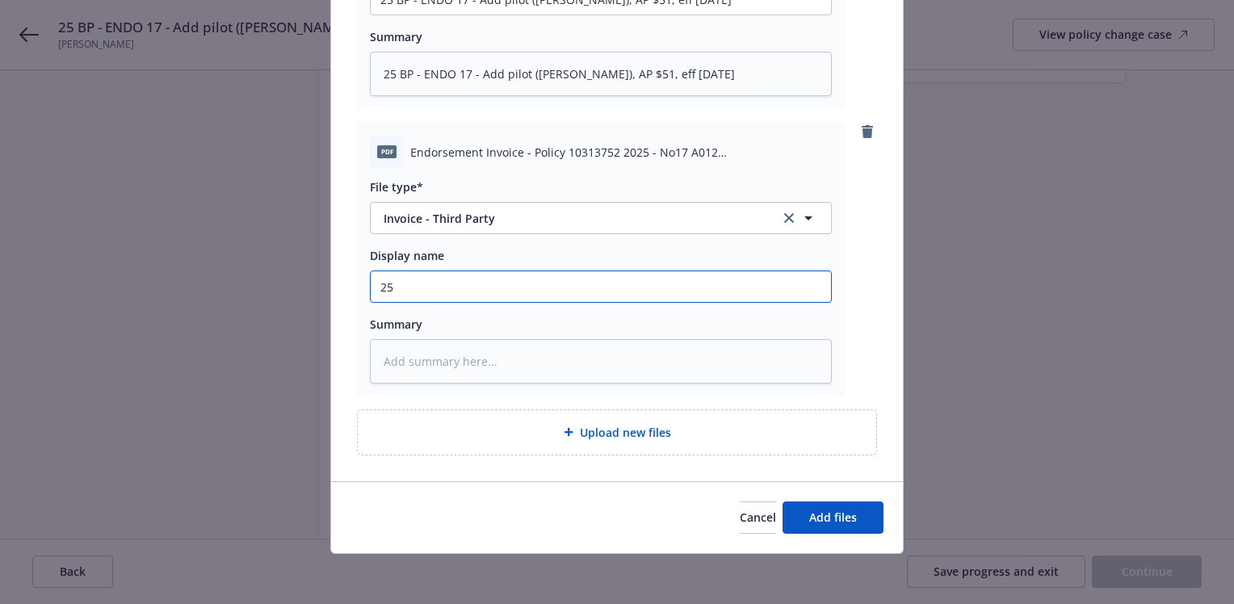
type textarea "x"
type input "25"
type textarea "x"
type input "25 B"
type textarea "x"
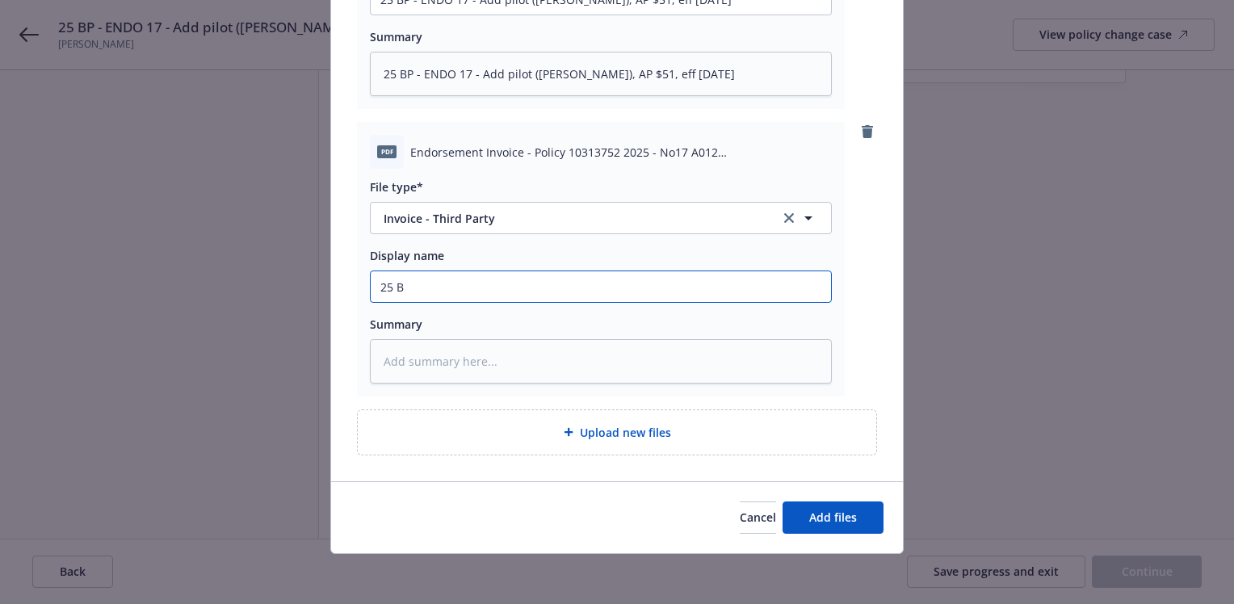
type input "25 BP"
type textarea "x"
type input "25 BP"
type textarea "x"
type input "25 BP -"
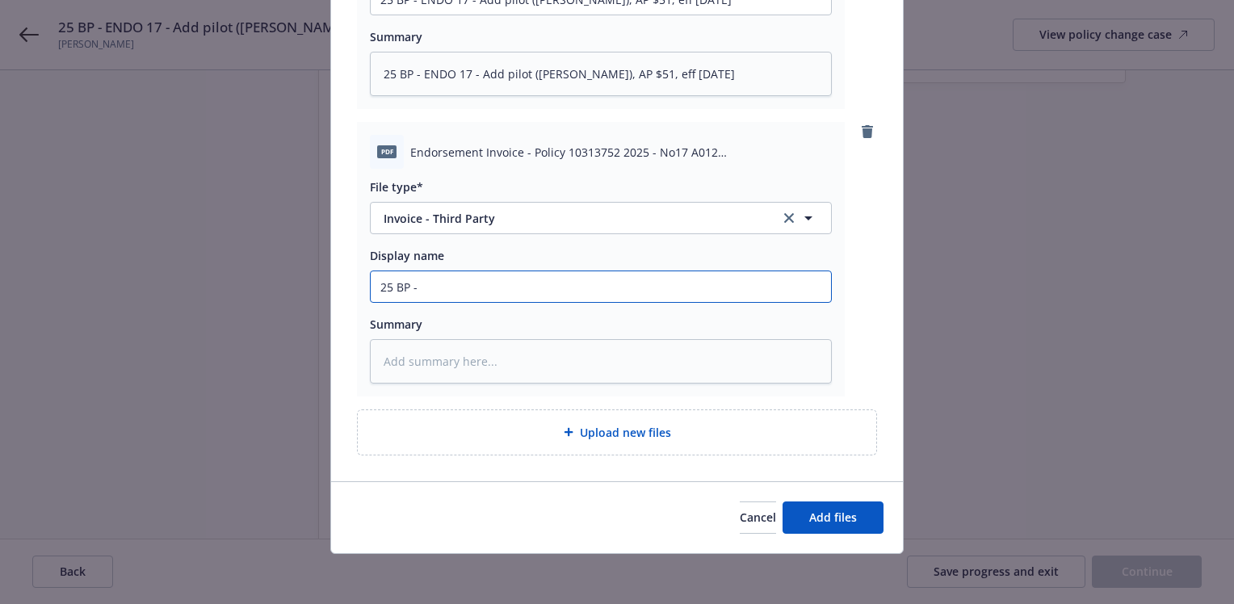
type textarea "x"
type input "25 BP -"
drag, startPoint x: 614, startPoint y: 284, endPoint x: 368, endPoint y: 286, distance: 246.4
click at [371, 286] on input "25 BP - CARRIER INVOICE (Endo 17), $51.00" at bounding box center [601, 286] width 460 height 31
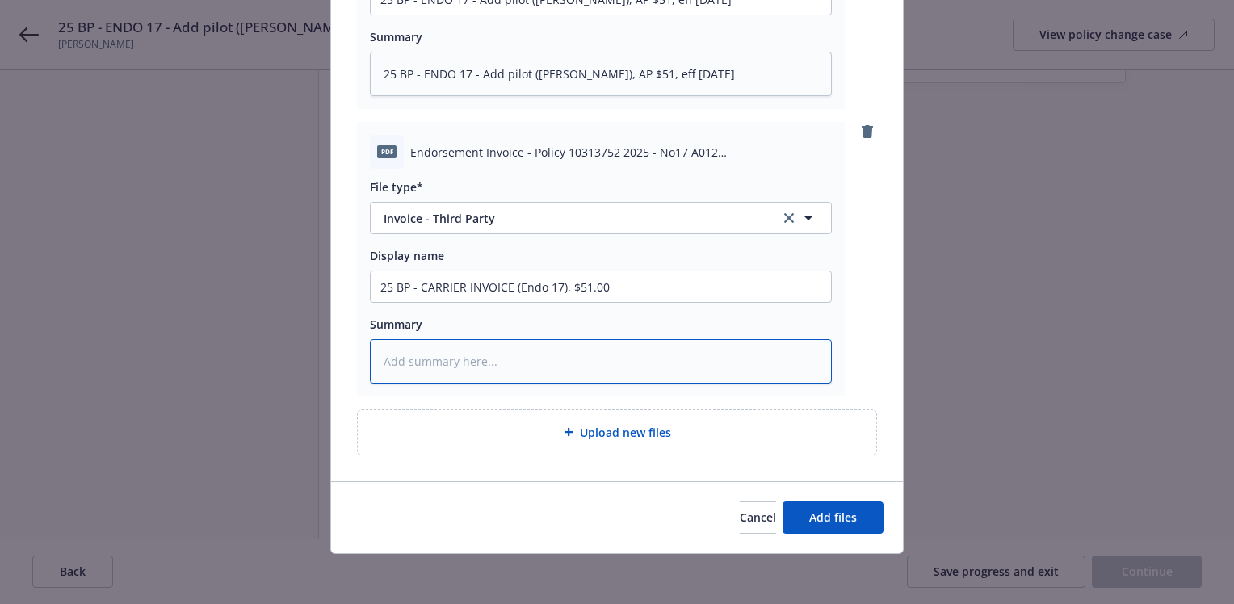
click at [414, 364] on textarea at bounding box center [601, 361] width 462 height 44
paste textarea "25 BP - CARRIER INVOICE (Endo 17), $51.00"
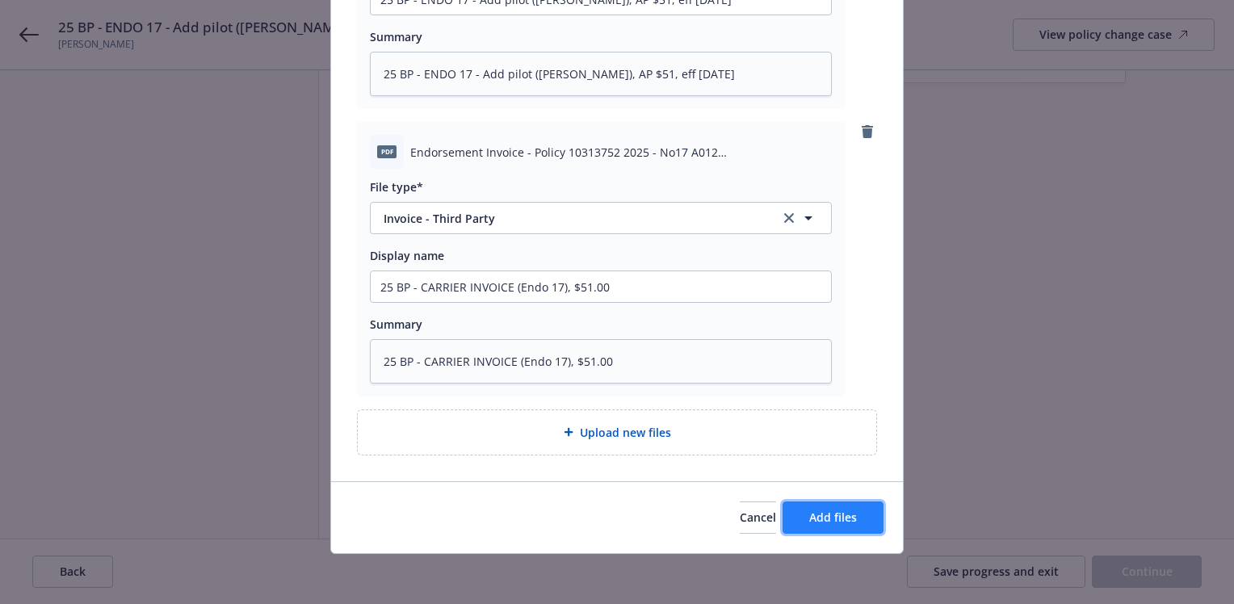
click at [823, 515] on span "Add files" at bounding box center [833, 517] width 48 height 15
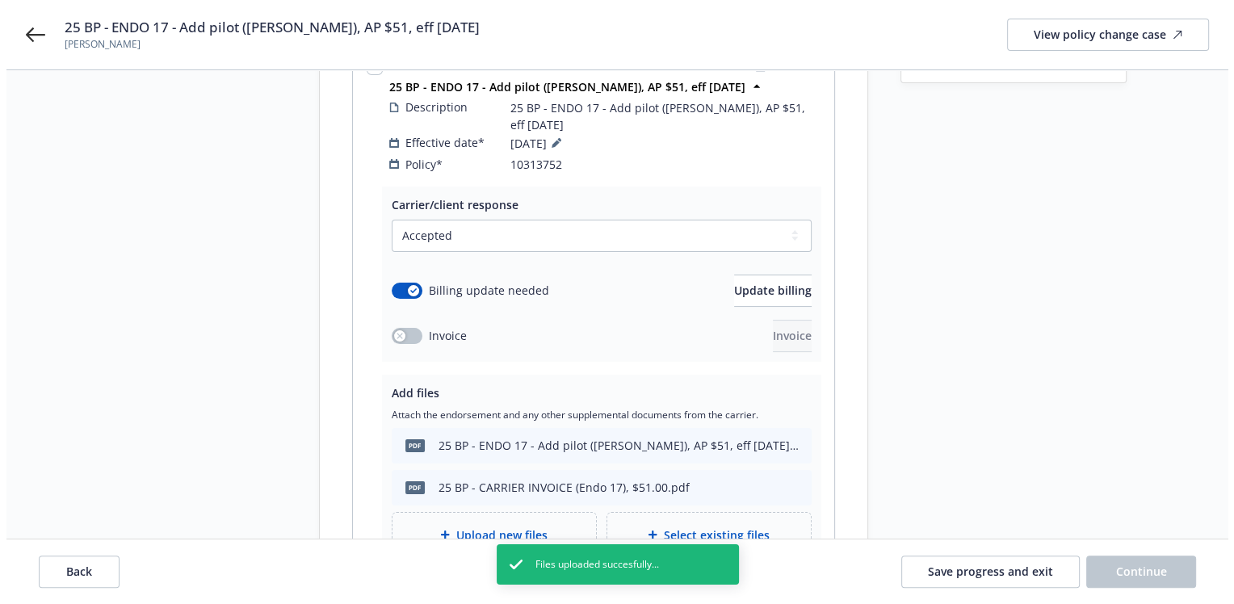
scroll to position [323, 0]
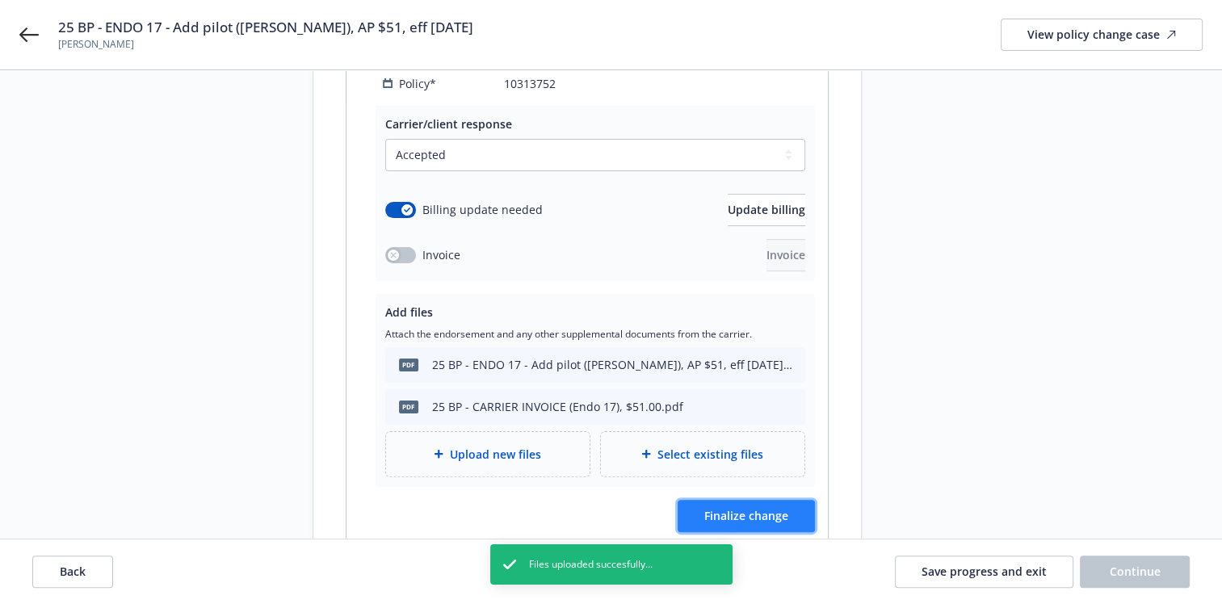
click at [775, 508] on span "Finalize change" at bounding box center [746, 515] width 84 height 15
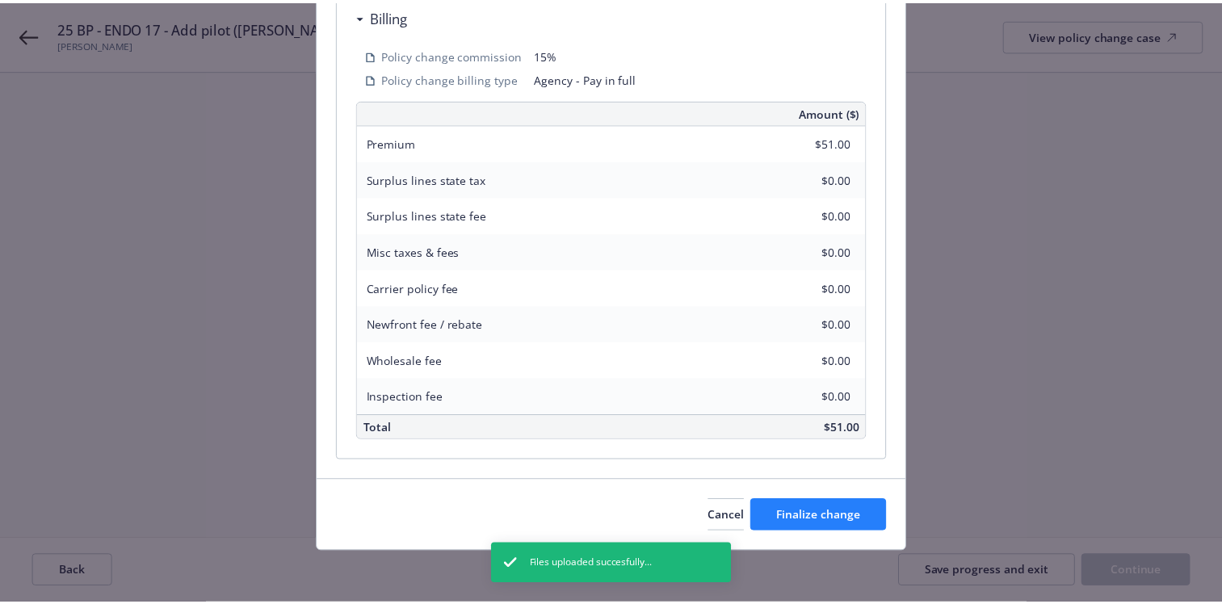
scroll to position [502, 0]
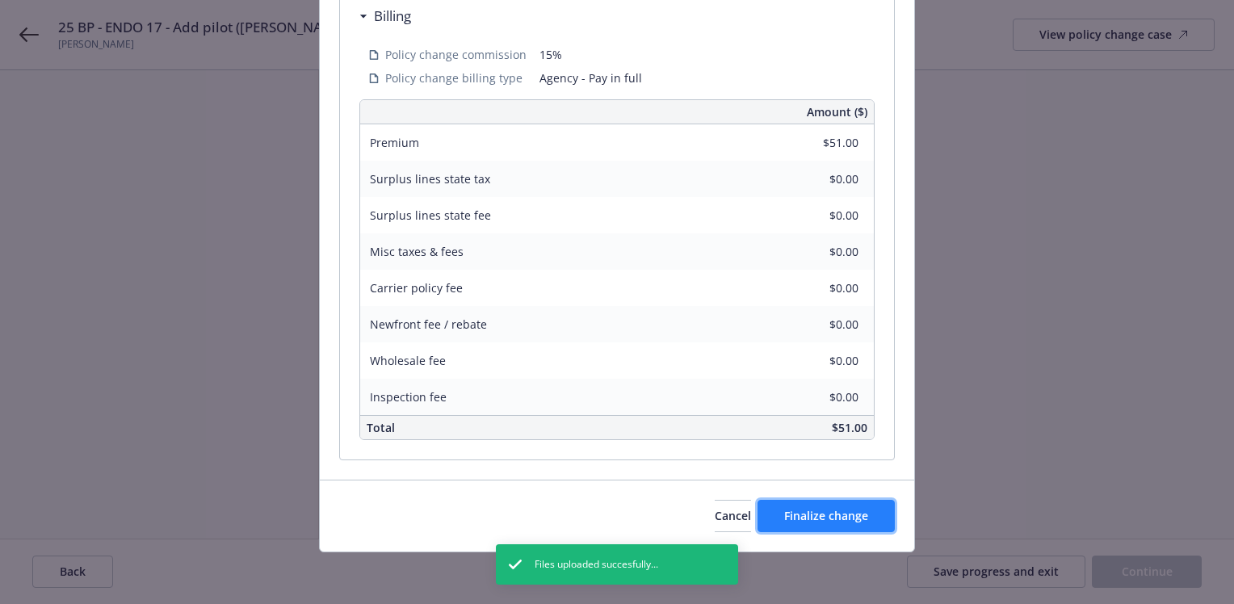
click at [829, 515] on span "Finalize change" at bounding box center [826, 515] width 84 height 15
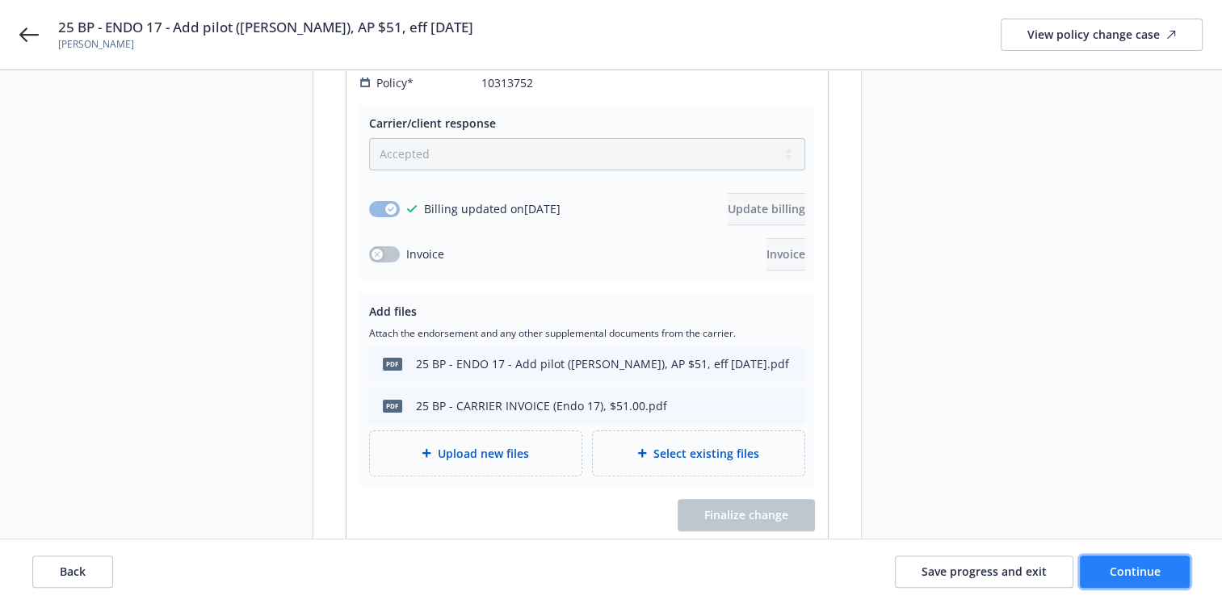
click at [1159, 570] on span "Continue" at bounding box center [1135, 571] width 51 height 15
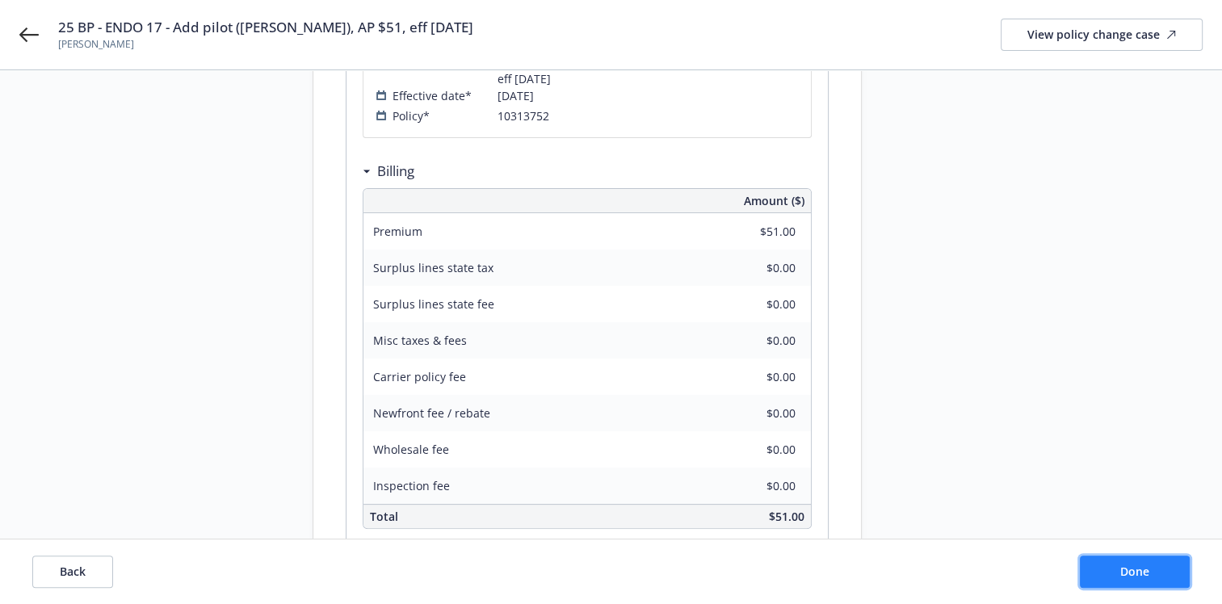
click at [1154, 573] on button "Done" at bounding box center [1135, 572] width 110 height 32
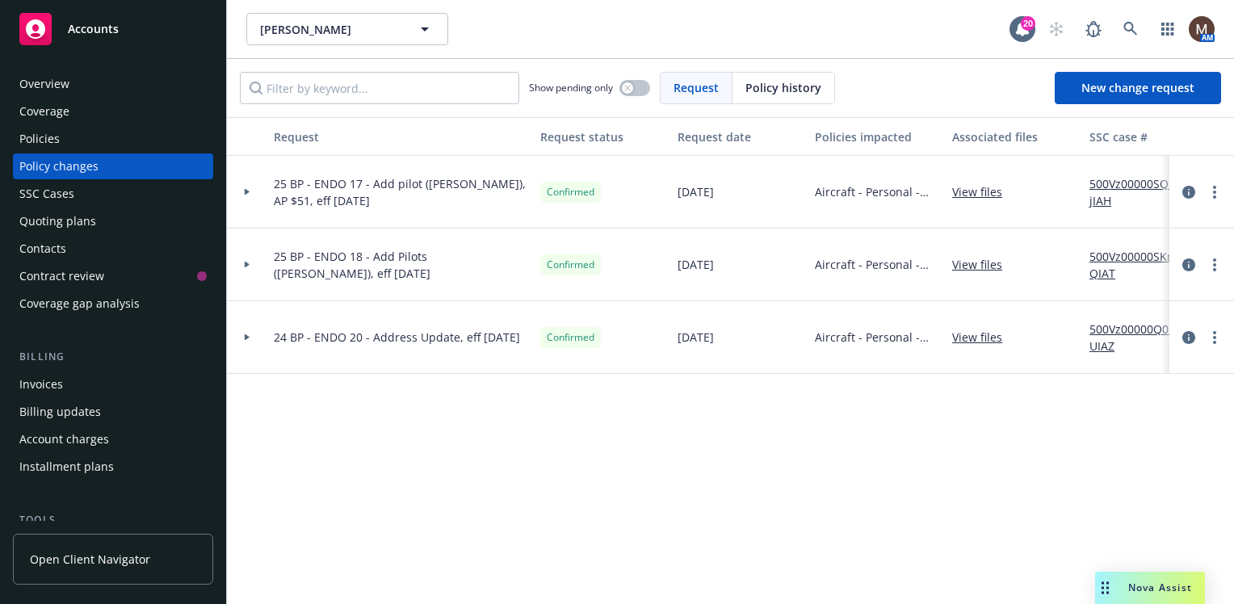
click at [45, 137] on div "Policies" at bounding box center [39, 139] width 40 height 26
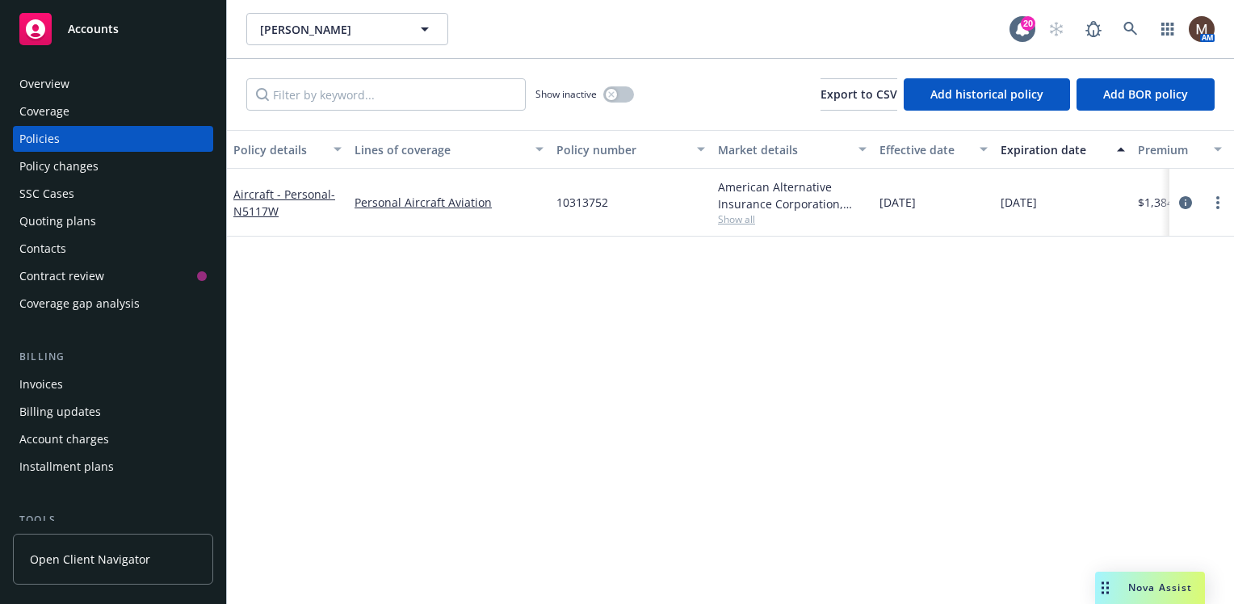
click at [55, 386] on div "Invoices" at bounding box center [41, 385] width 44 height 26
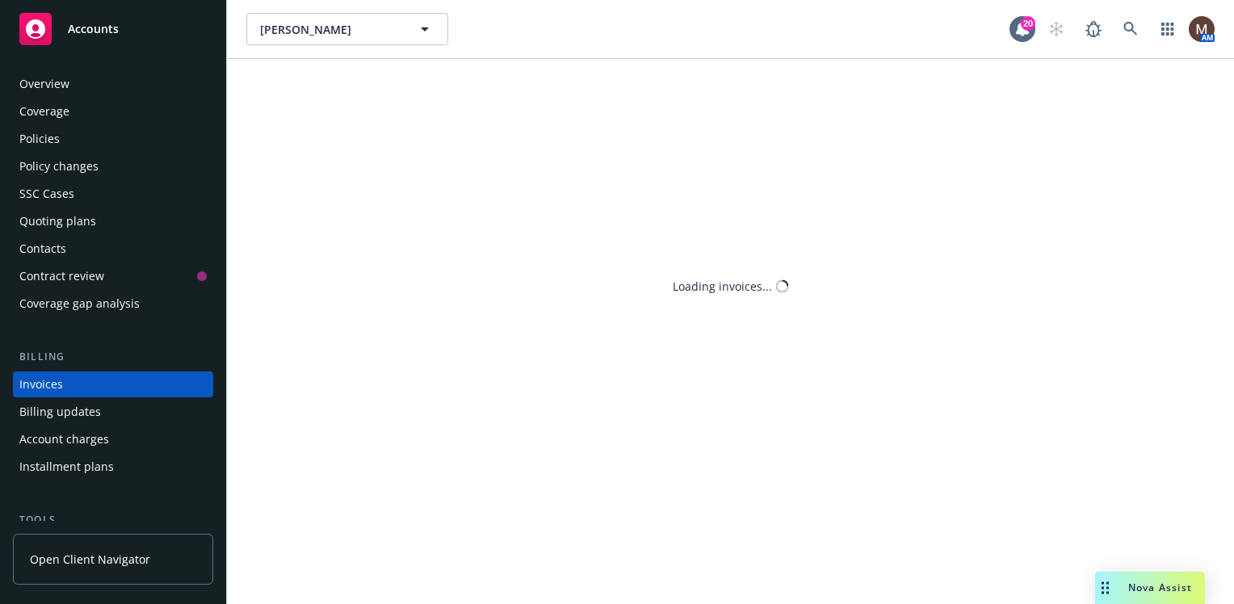
scroll to position [57, 0]
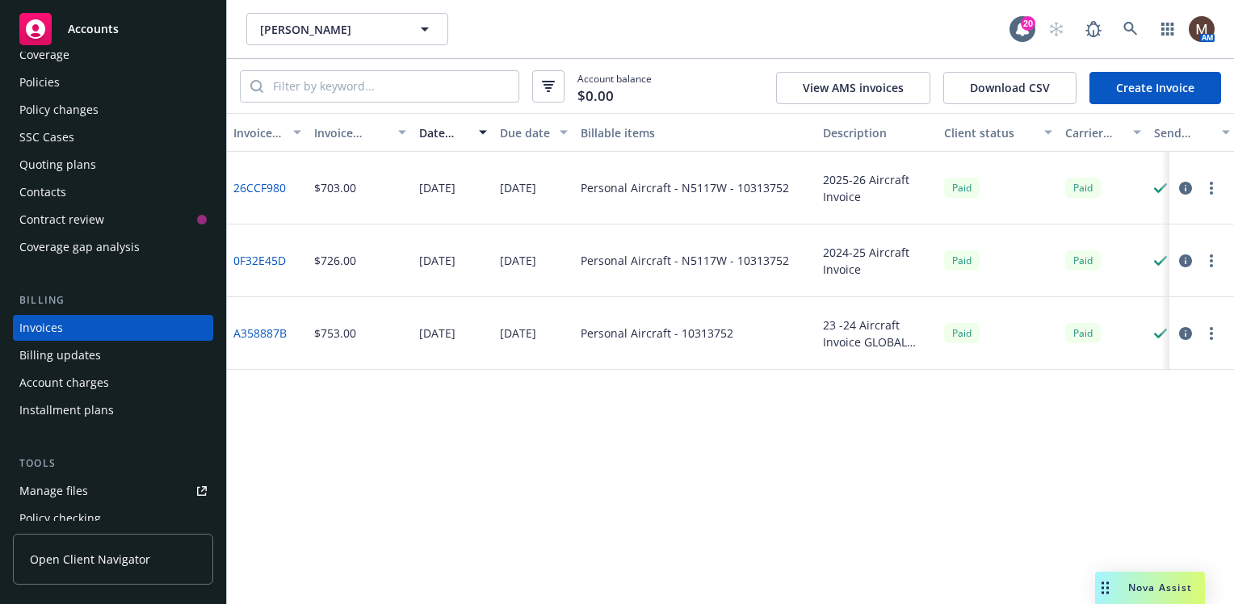
click at [1150, 86] on link "Create Invoice" at bounding box center [1156, 88] width 132 height 32
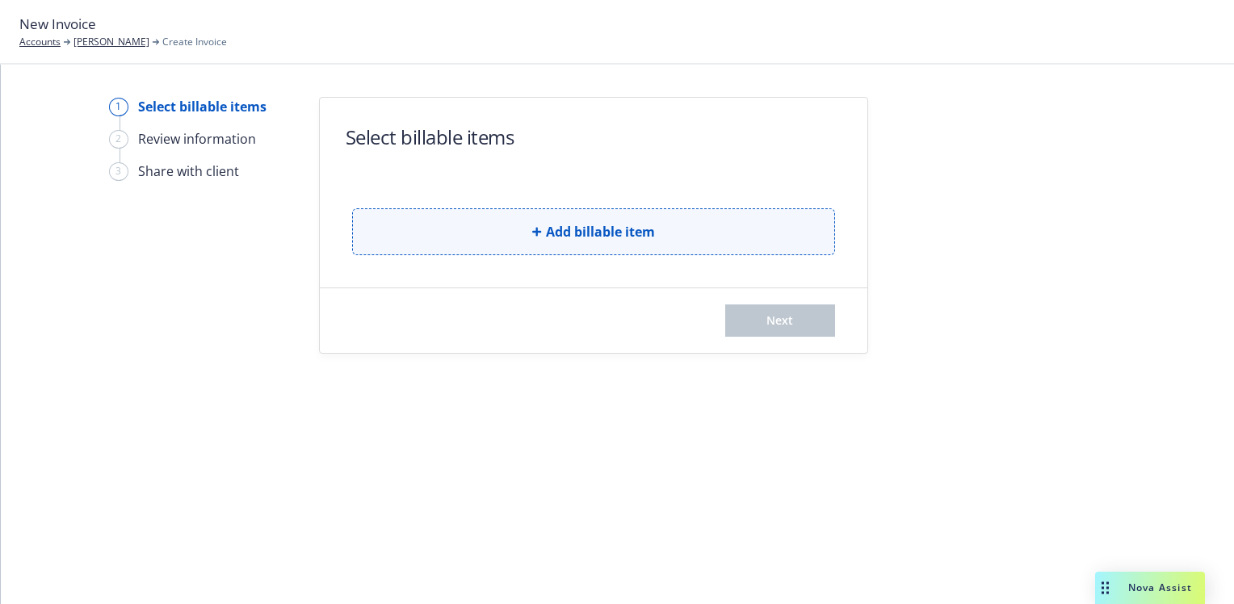
click at [670, 240] on button "Add billable item" at bounding box center [593, 231] width 483 height 47
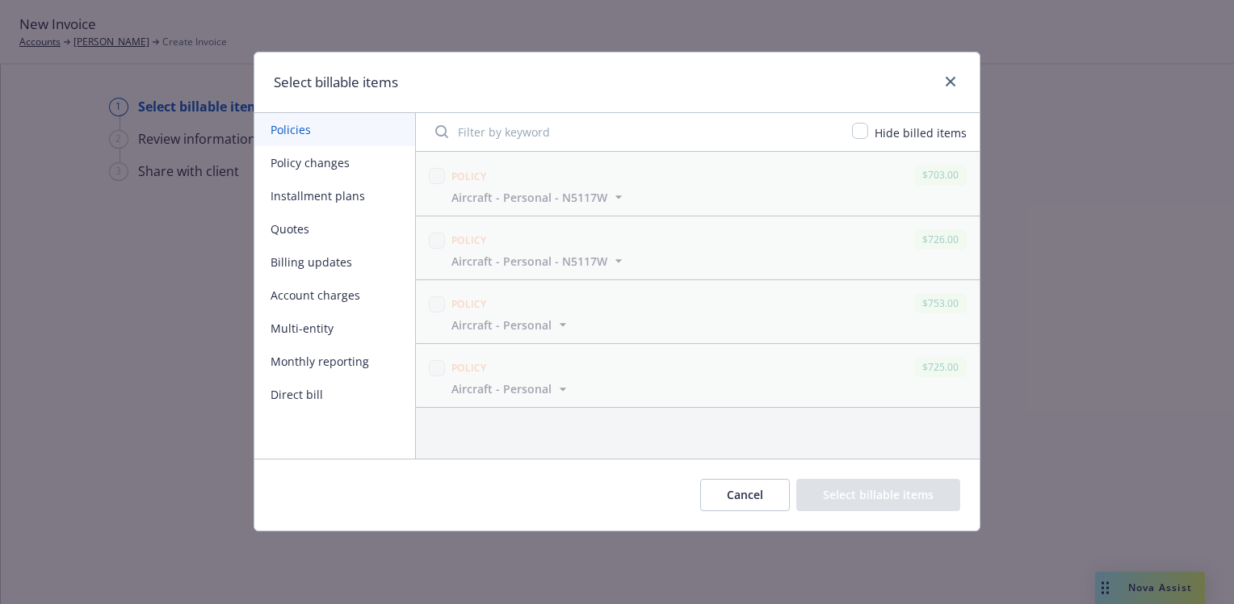
click at [326, 160] on button "Policy changes" at bounding box center [334, 162] width 161 height 33
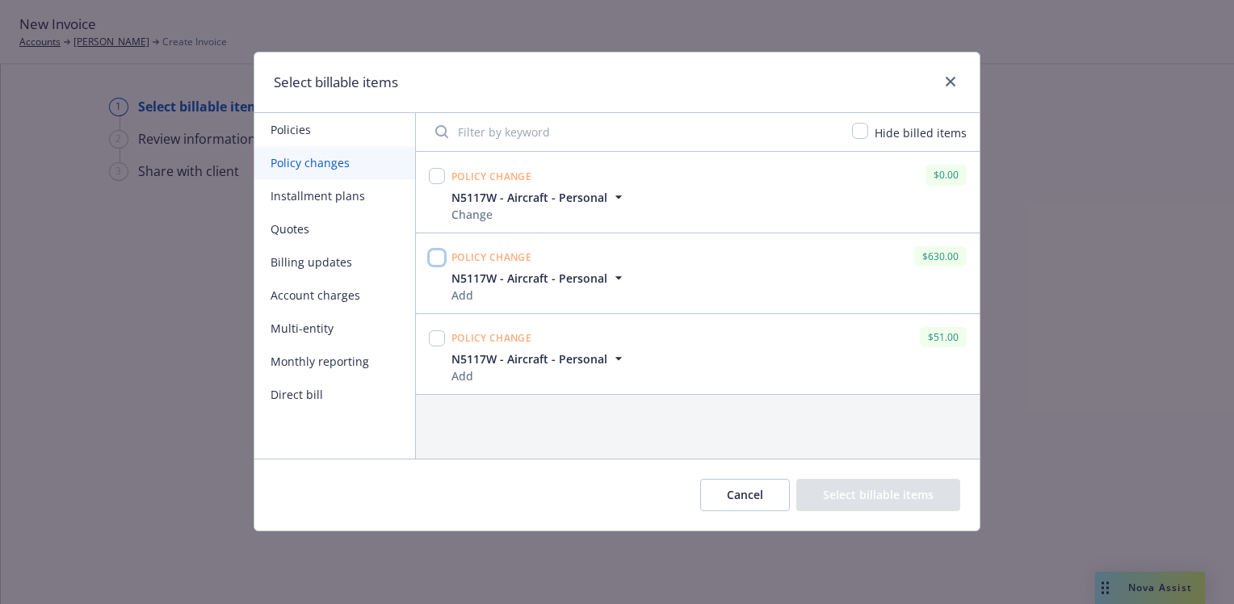
click at [437, 256] on input "checkbox" at bounding box center [437, 258] width 16 height 16
checkbox input "true"
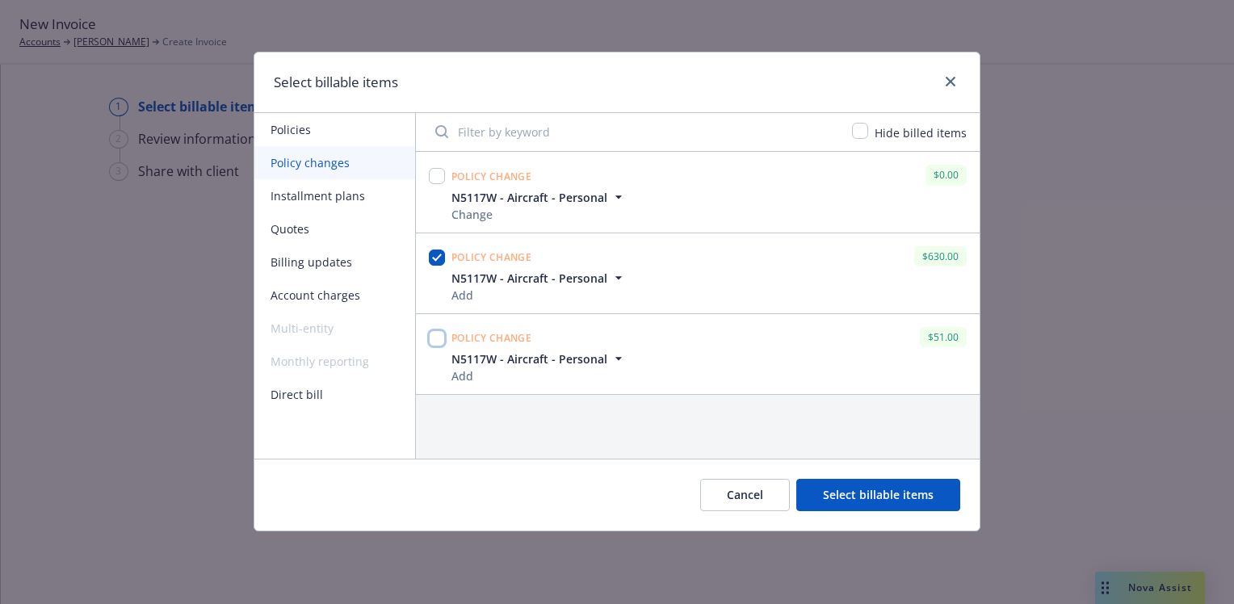
click at [436, 331] on input "checkbox" at bounding box center [437, 338] width 16 height 16
checkbox input "true"
click at [864, 490] on button "Select billable items" at bounding box center [878, 495] width 164 height 32
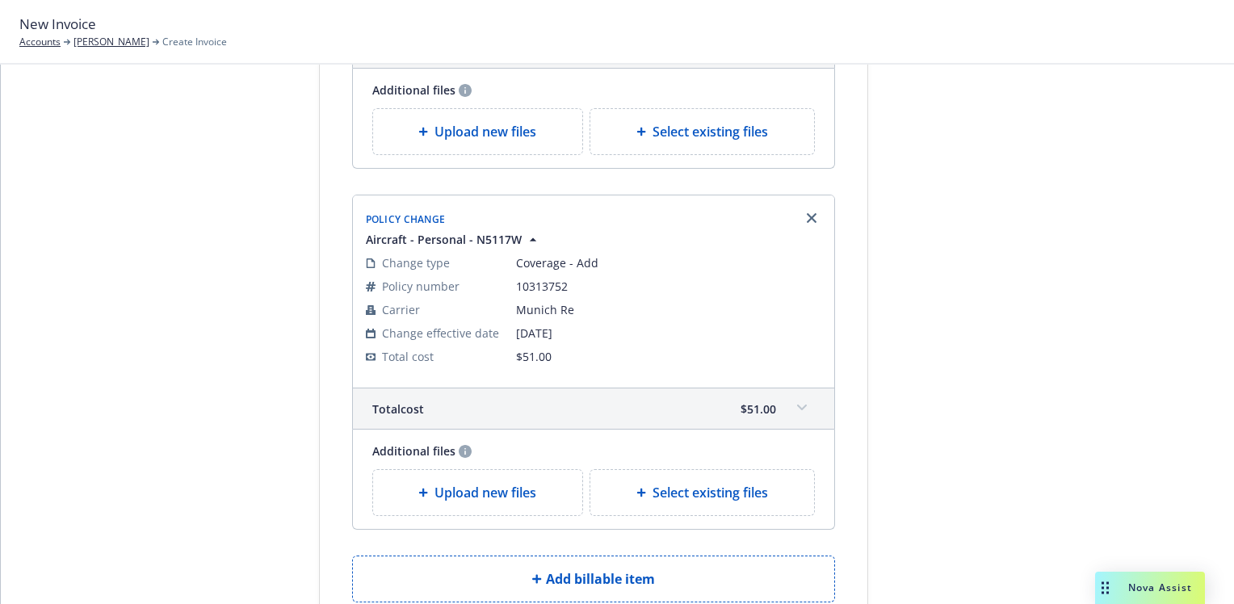
scroll to position [323, 0]
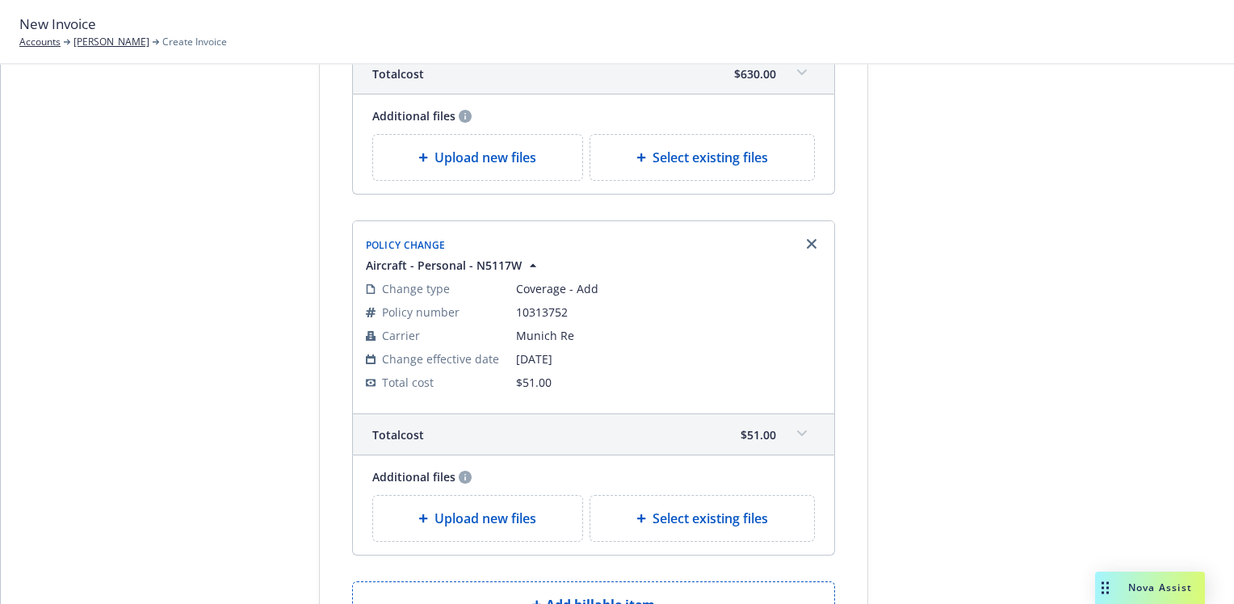
click at [711, 157] on span "Select existing files" at bounding box center [711, 157] width 116 height 19
select select "Invoice - Third Party"
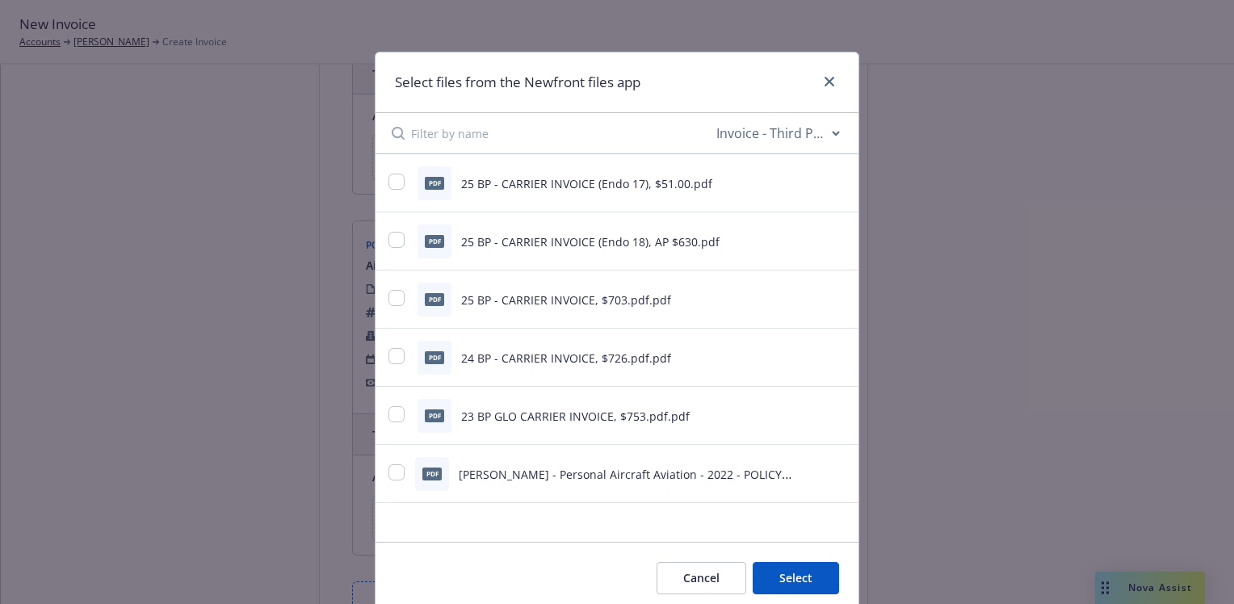
click at [704, 569] on button "Cancel" at bounding box center [702, 578] width 90 height 32
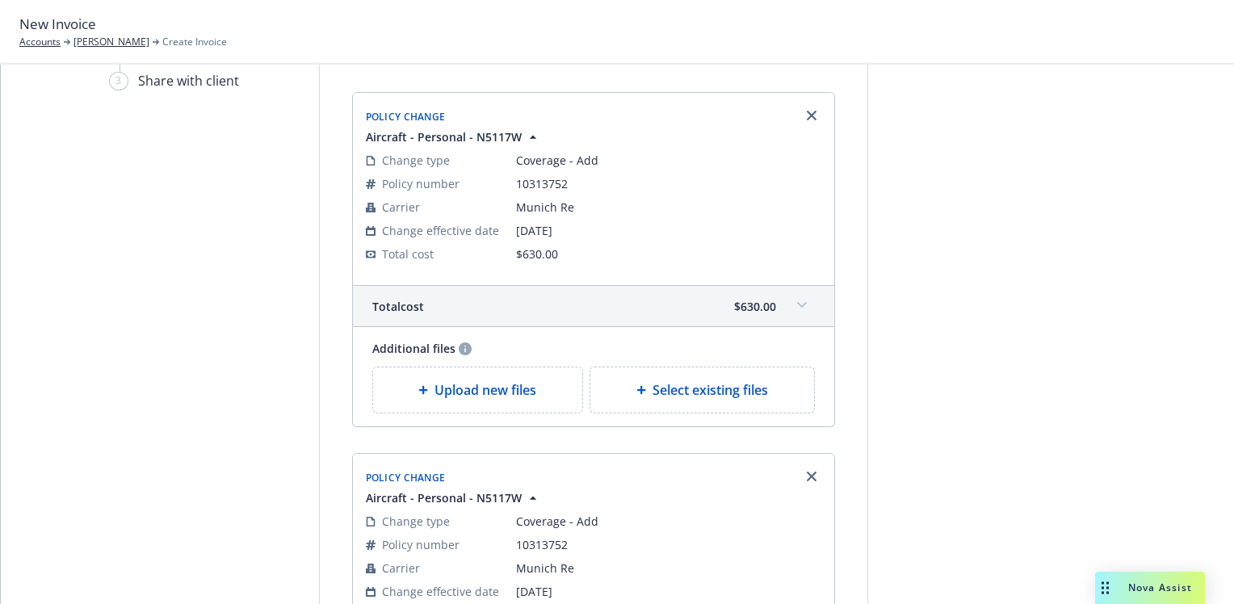
scroll to position [81, 0]
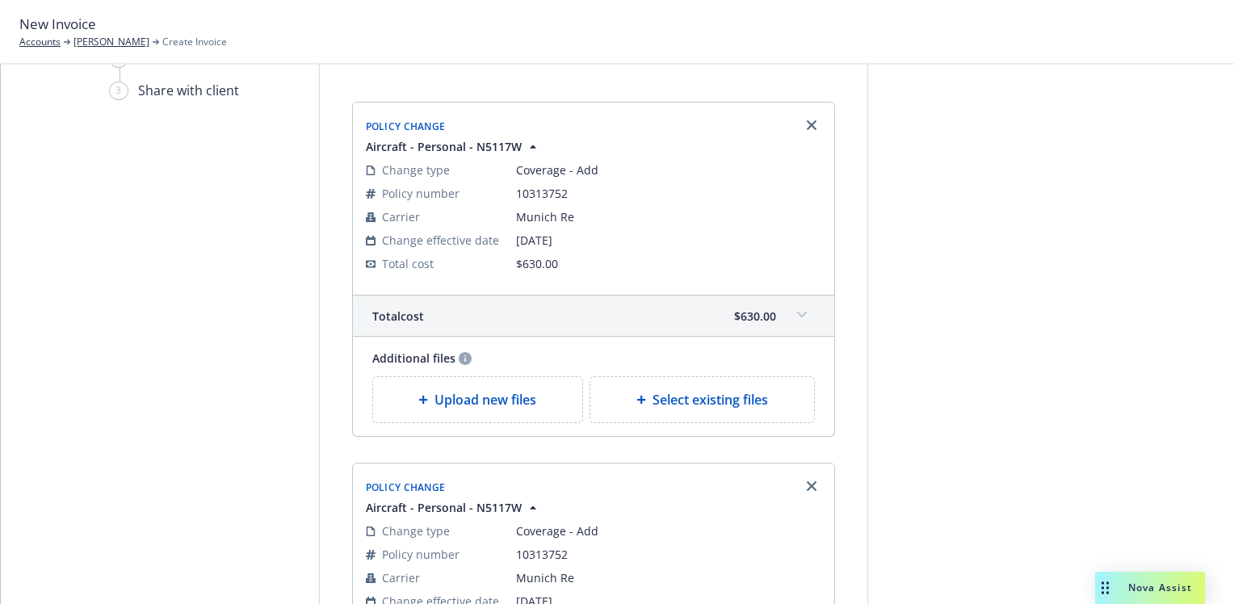
click at [714, 406] on span "Select existing files" at bounding box center [711, 399] width 116 height 19
select select "Invoice - Third Party"
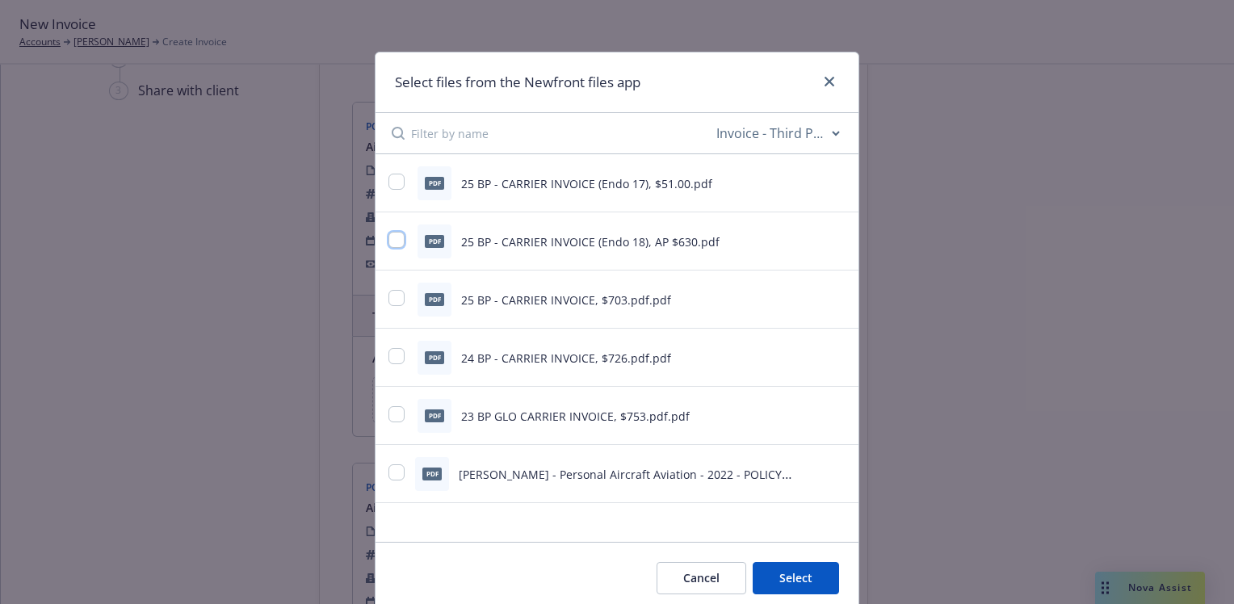
click at [389, 241] on input "checkbox" at bounding box center [397, 240] width 16 height 16
checkbox input "true"
click at [775, 568] on button "Select 1 file" at bounding box center [781, 578] width 116 height 32
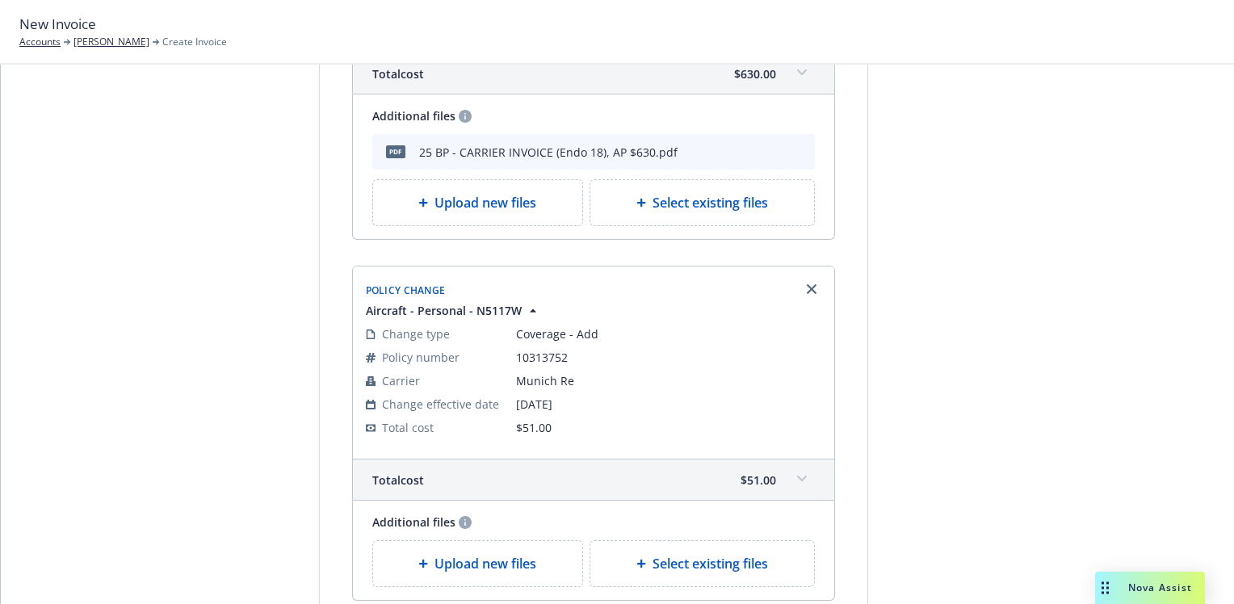
scroll to position [404, 0]
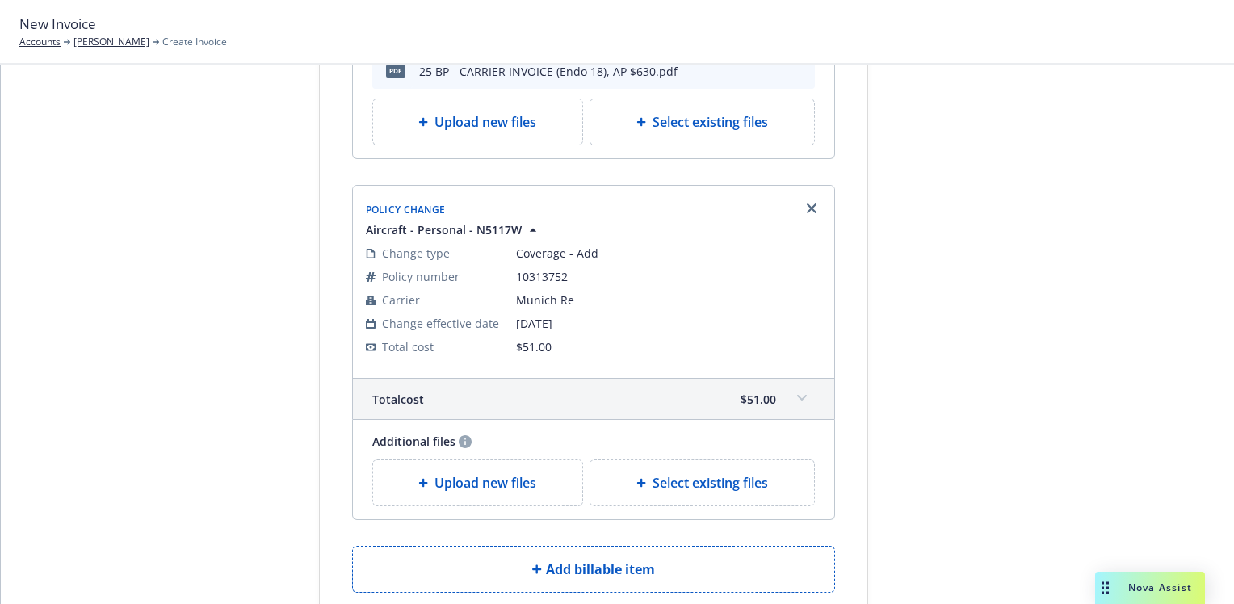
click at [705, 473] on span "Select existing files" at bounding box center [711, 482] width 116 height 19
select select "Invoice - Third Party"
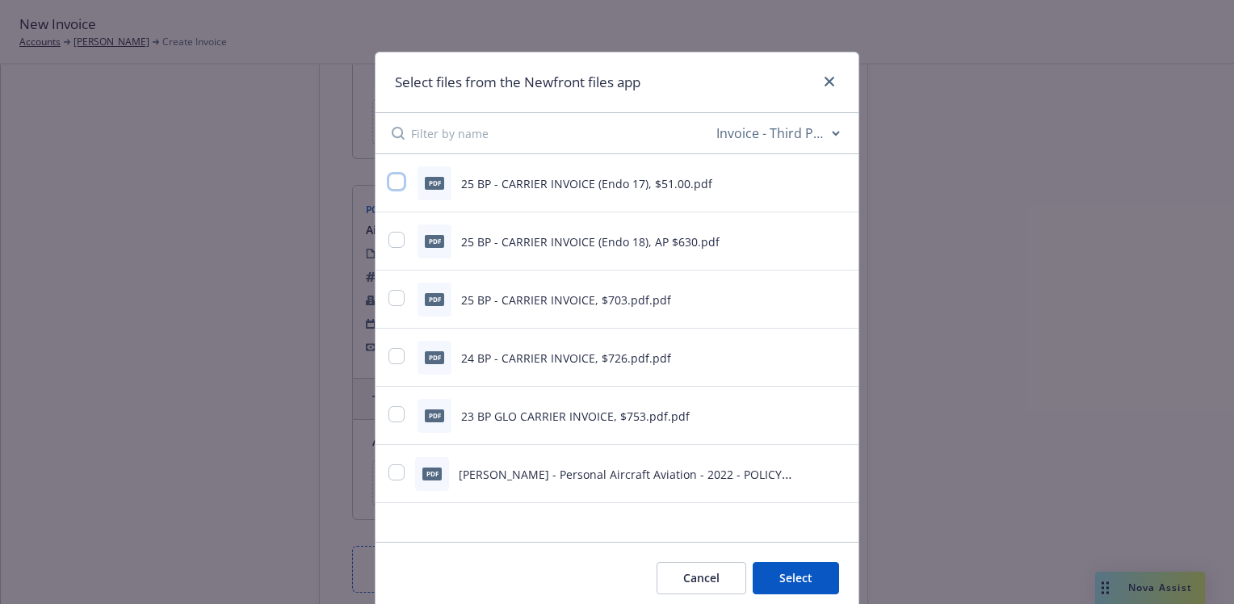
click at [393, 184] on input "checkbox" at bounding box center [397, 182] width 16 height 16
checkbox input "true"
click at [792, 573] on button "Select 1 file" at bounding box center [781, 578] width 116 height 32
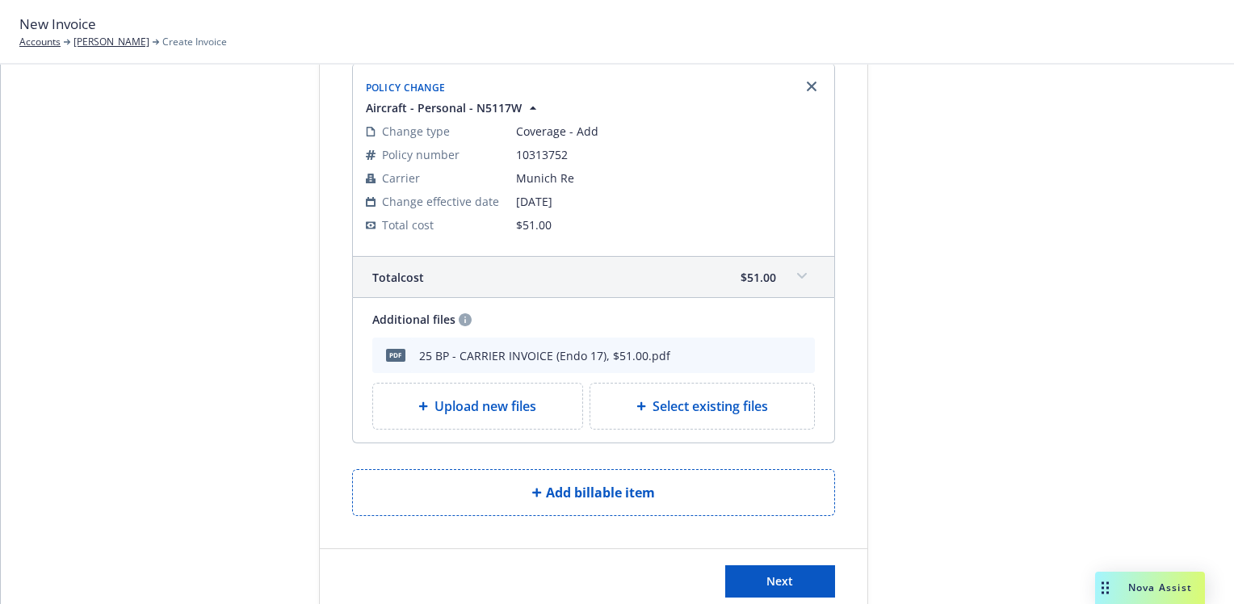
scroll to position [565, 0]
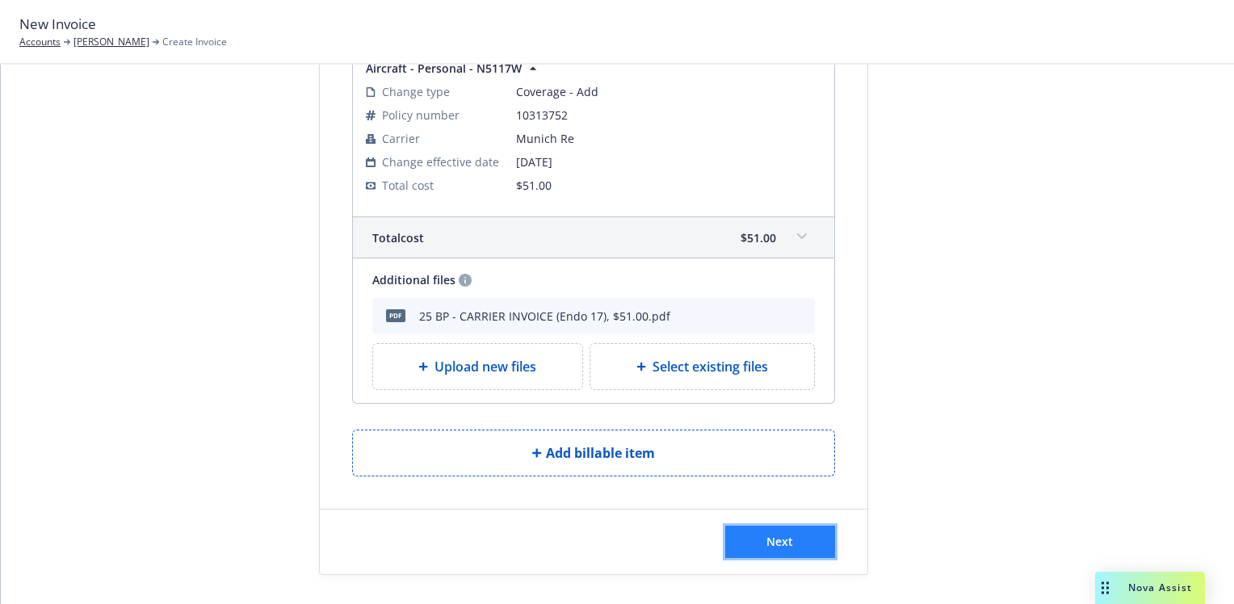
click at [784, 536] on span "Next" at bounding box center [780, 541] width 27 height 15
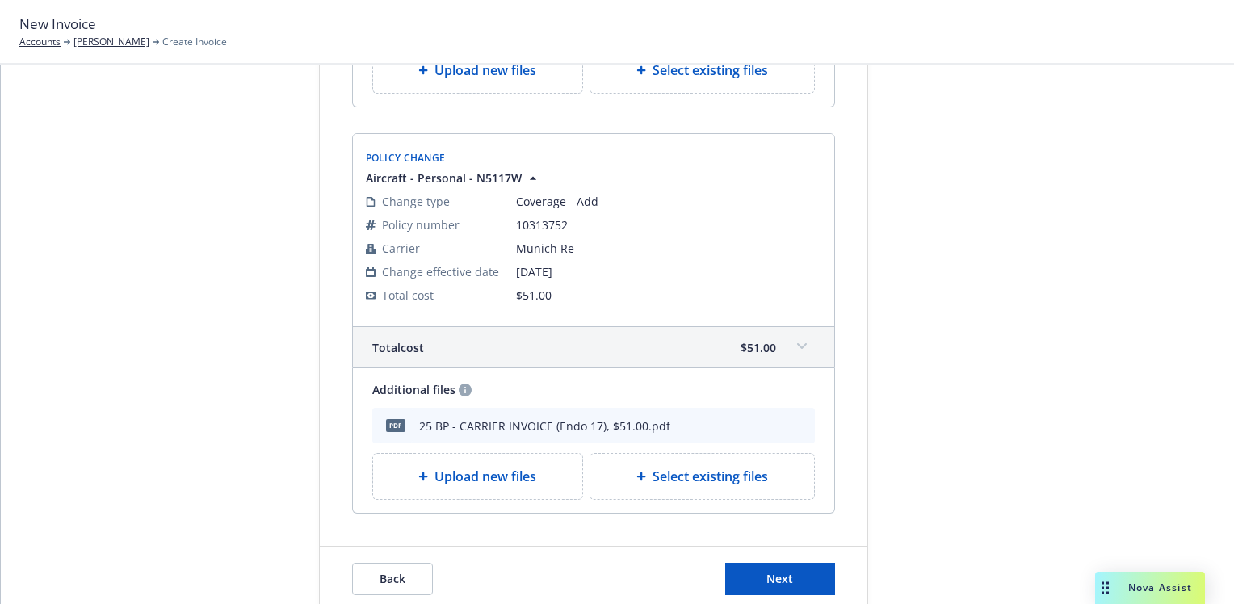
scroll to position [764, 0]
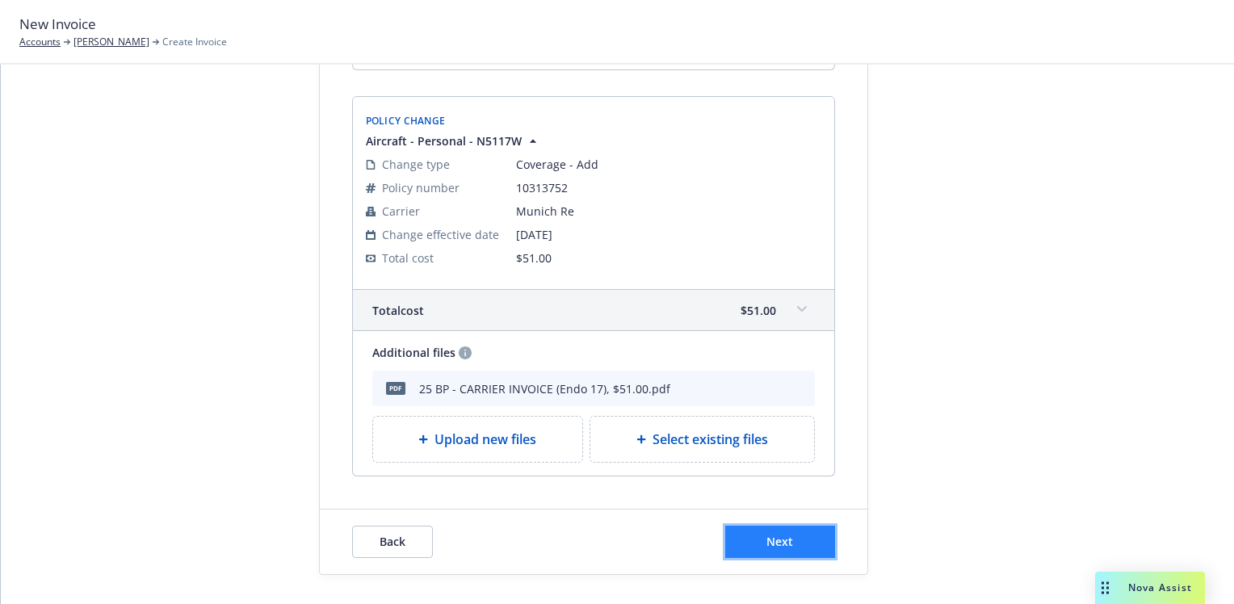
click at [792, 540] on button "Next" at bounding box center [780, 542] width 110 height 32
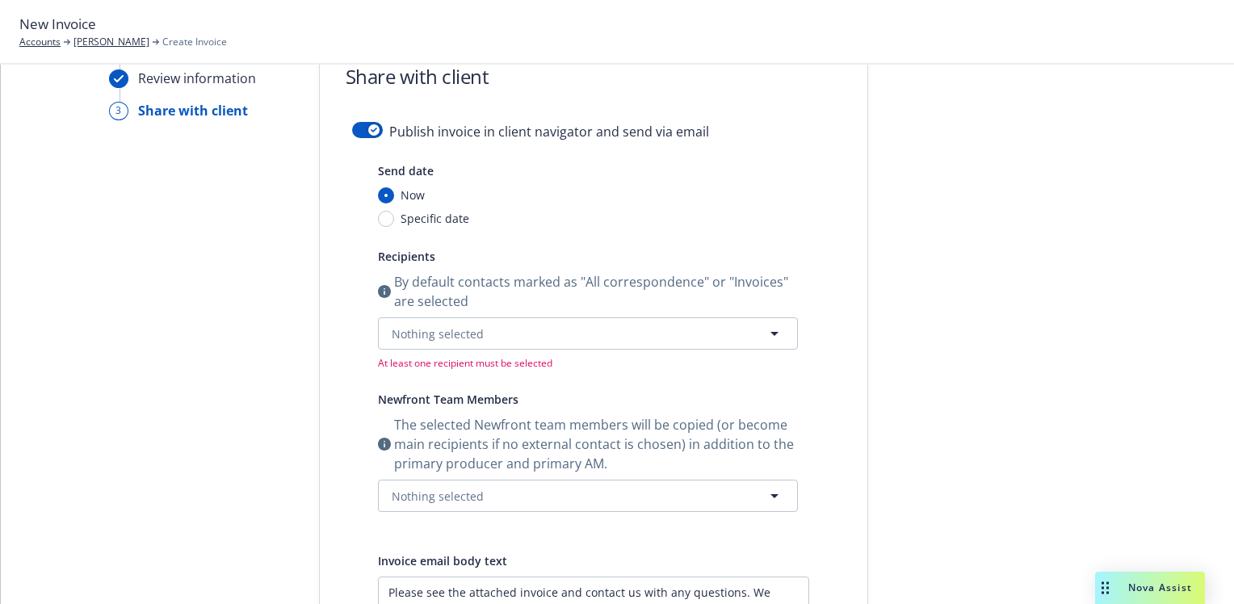
scroll to position [0, 0]
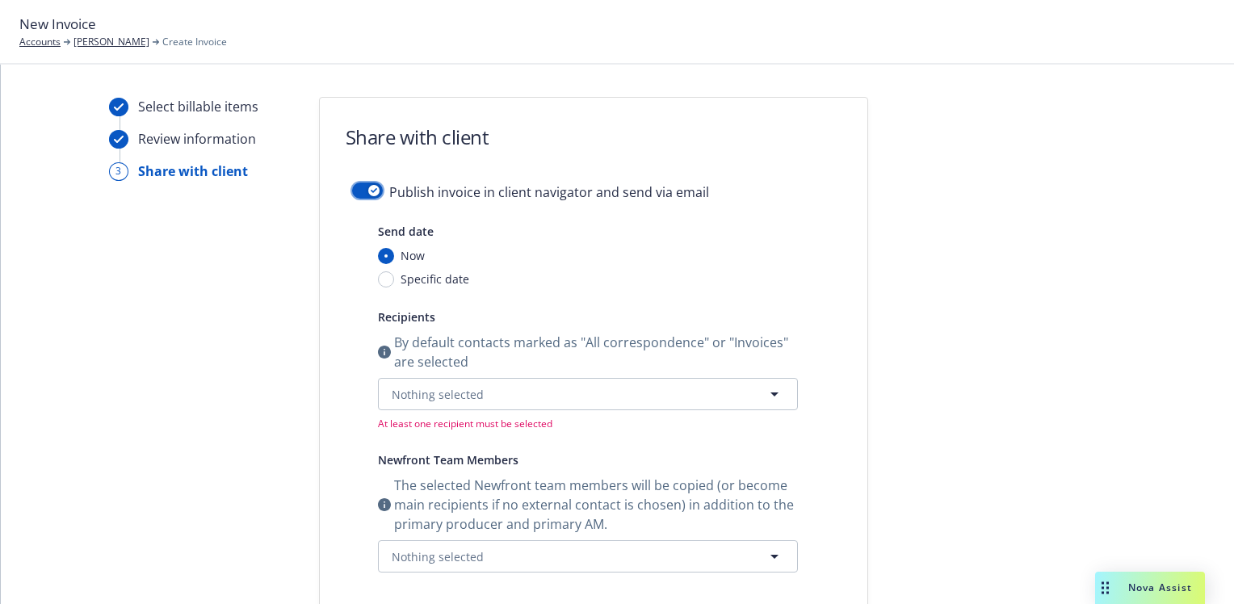
click at [355, 191] on button "button" at bounding box center [367, 191] width 31 height 16
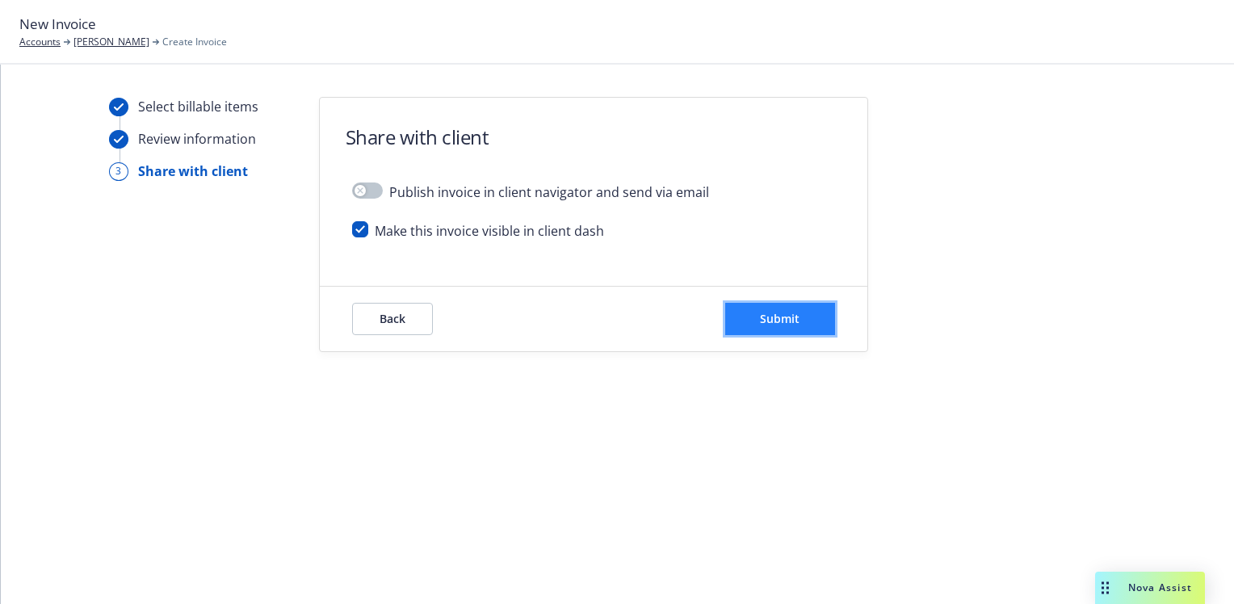
click at [800, 309] on button "Submit" at bounding box center [780, 319] width 110 height 32
